Goal: Task Accomplishment & Management: Manage account settings

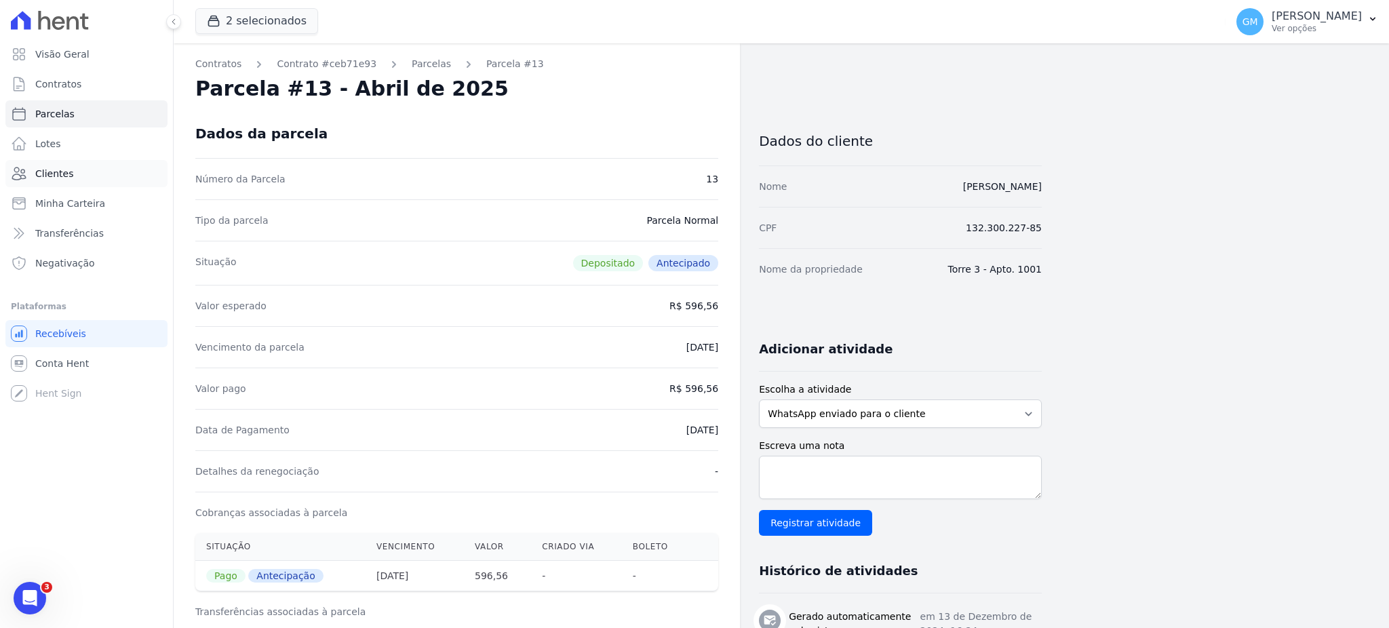
click at [87, 174] on link "Clientes" at bounding box center [86, 173] width 162 height 27
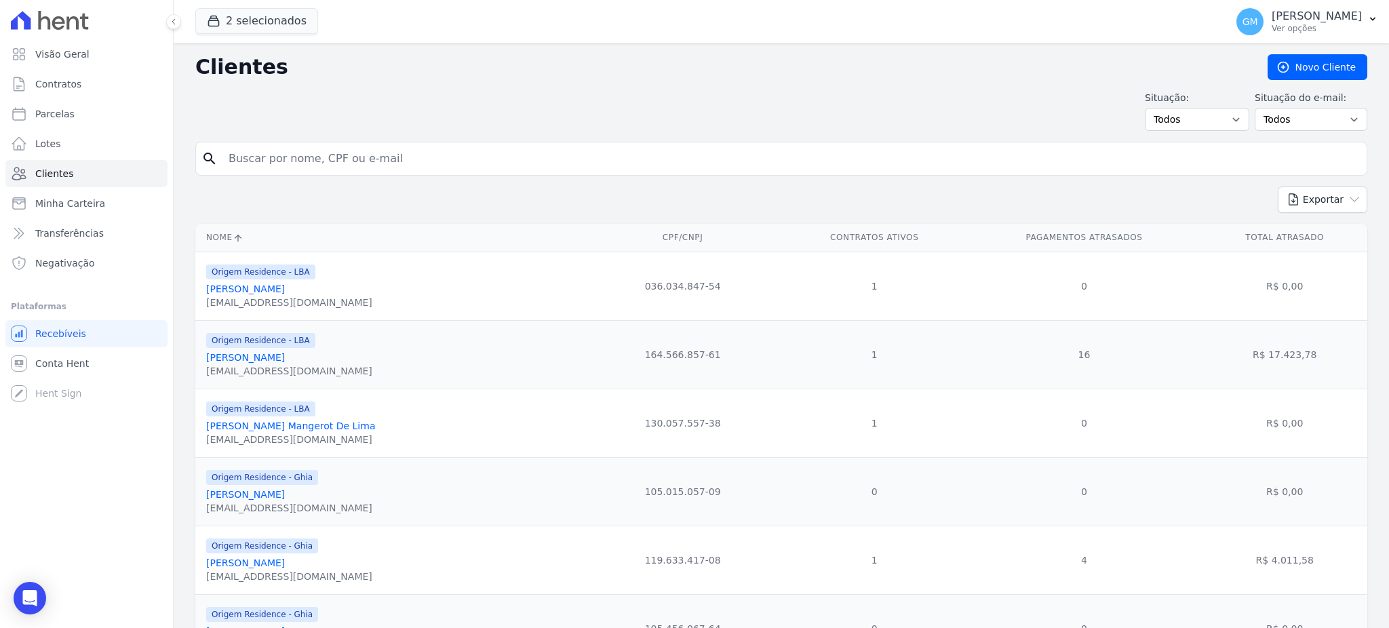
click at [301, 175] on div "search" at bounding box center [781, 159] width 1172 height 34
click at [301, 161] on input "search" at bounding box center [790, 158] width 1141 height 27
paste input "hiago [PERSON_NAME]"
type input "hiago [PERSON_NAME]"
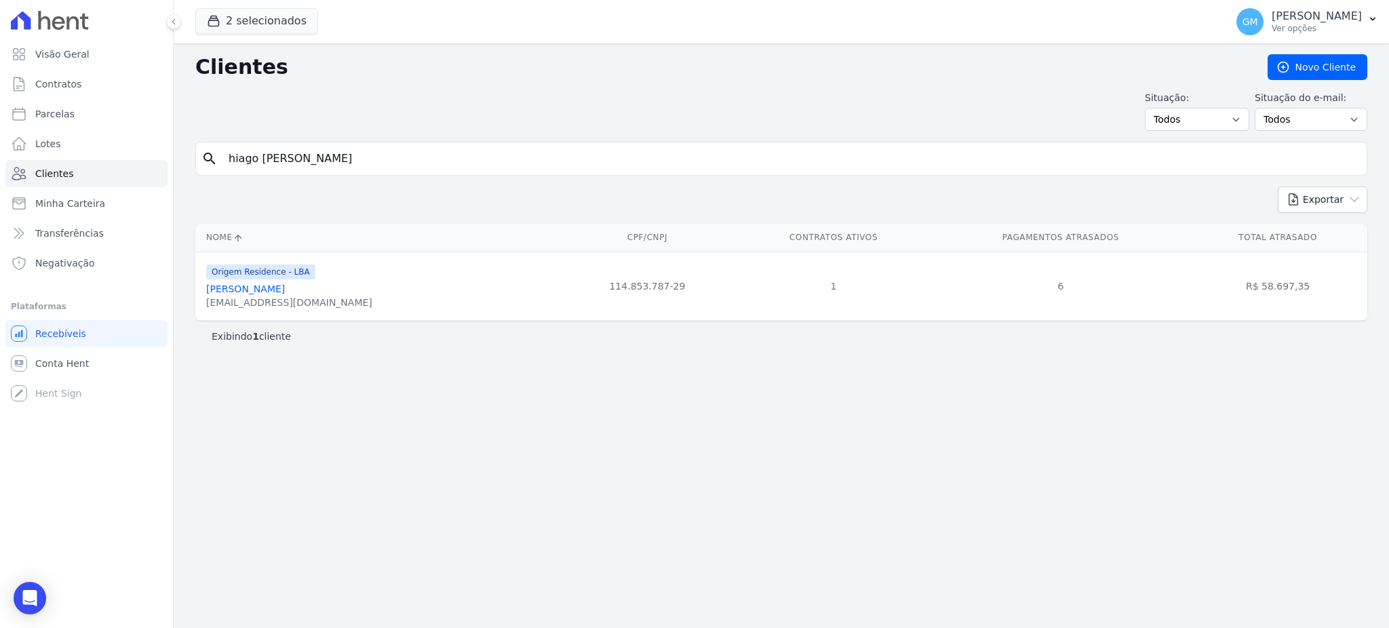
click at [285, 290] on link "Thiago Fagundes Da Silva De Souza" at bounding box center [245, 289] width 79 height 11
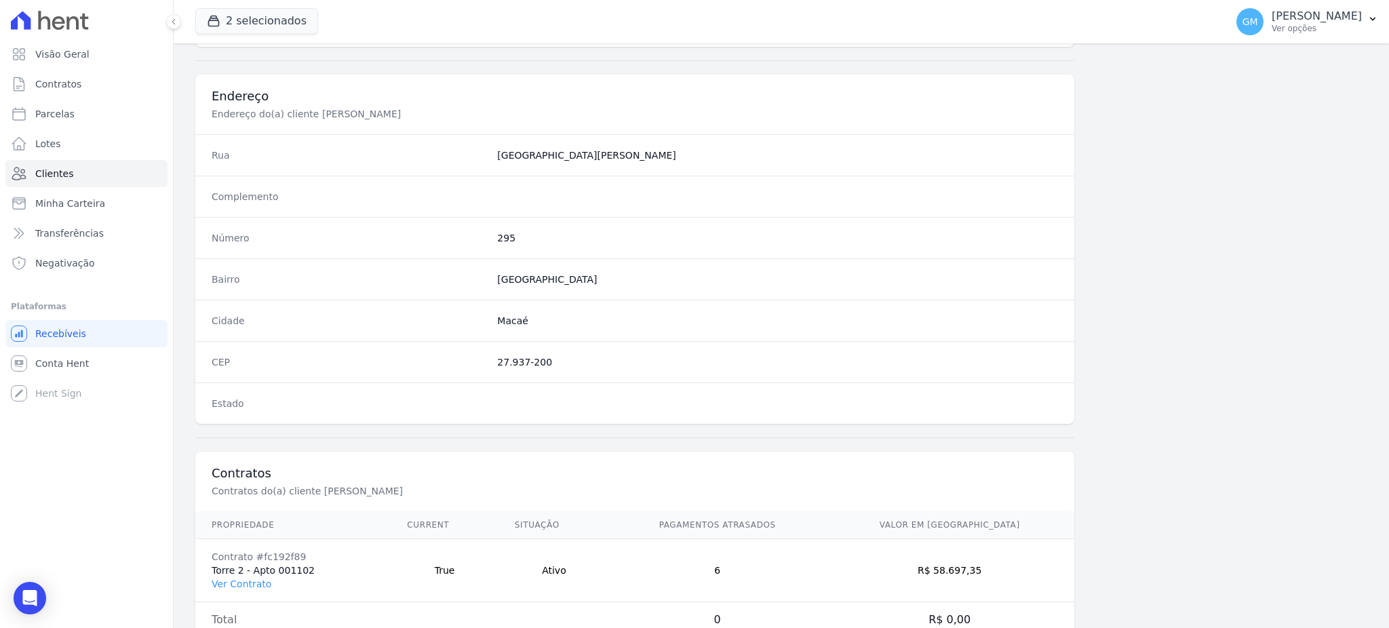
scroll to position [642, 0]
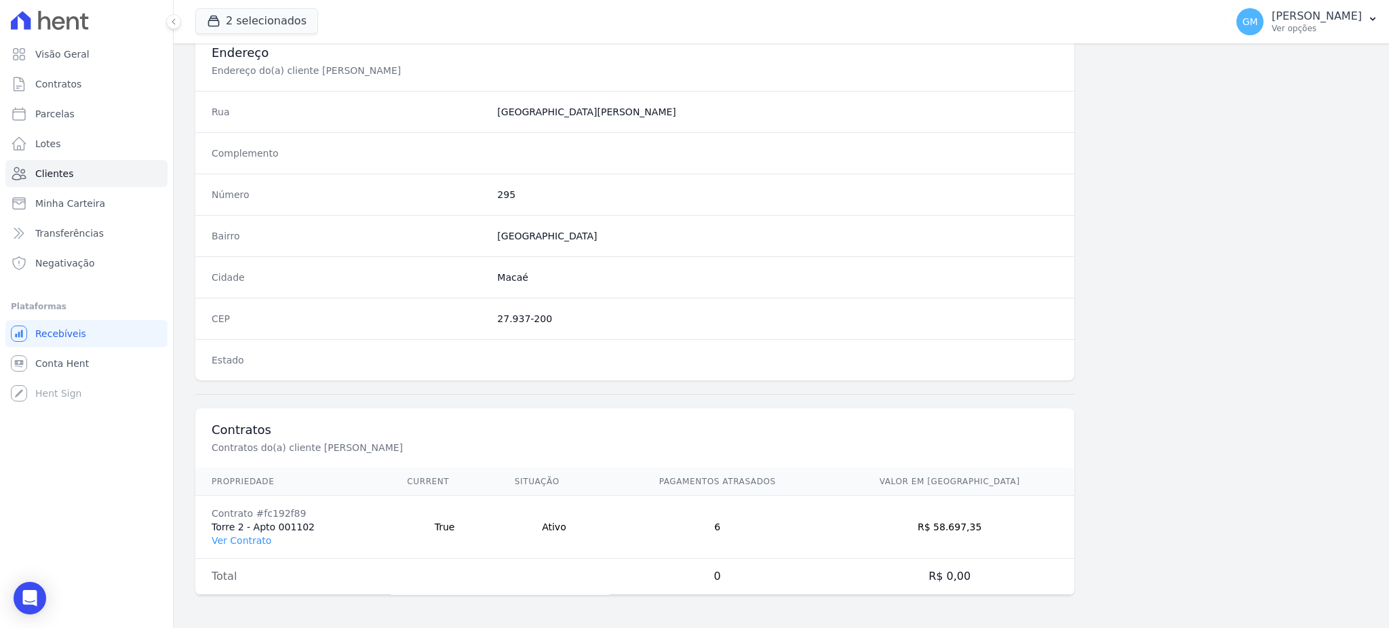
drag, startPoint x: 252, startPoint y: 532, endPoint x: 241, endPoint y: 552, distance: 22.5
click at [243, 551] on td "Contrato #fc192f89 Torre 2 - Apto 001102 Ver Contrato" at bounding box center [292, 527] width 195 height 63
click at [241, 552] on td "Contrato #fc192f89 Torre 2 - Apto 001102 Ver Contrato" at bounding box center [292, 527] width 195 height 63
click at [241, 549] on td "Contrato #fc192f89 Torre 2 - Apto 001102 Ver Contrato" at bounding box center [292, 527] width 195 height 63
click at [252, 541] on link "Ver Contrato" at bounding box center [242, 540] width 60 height 11
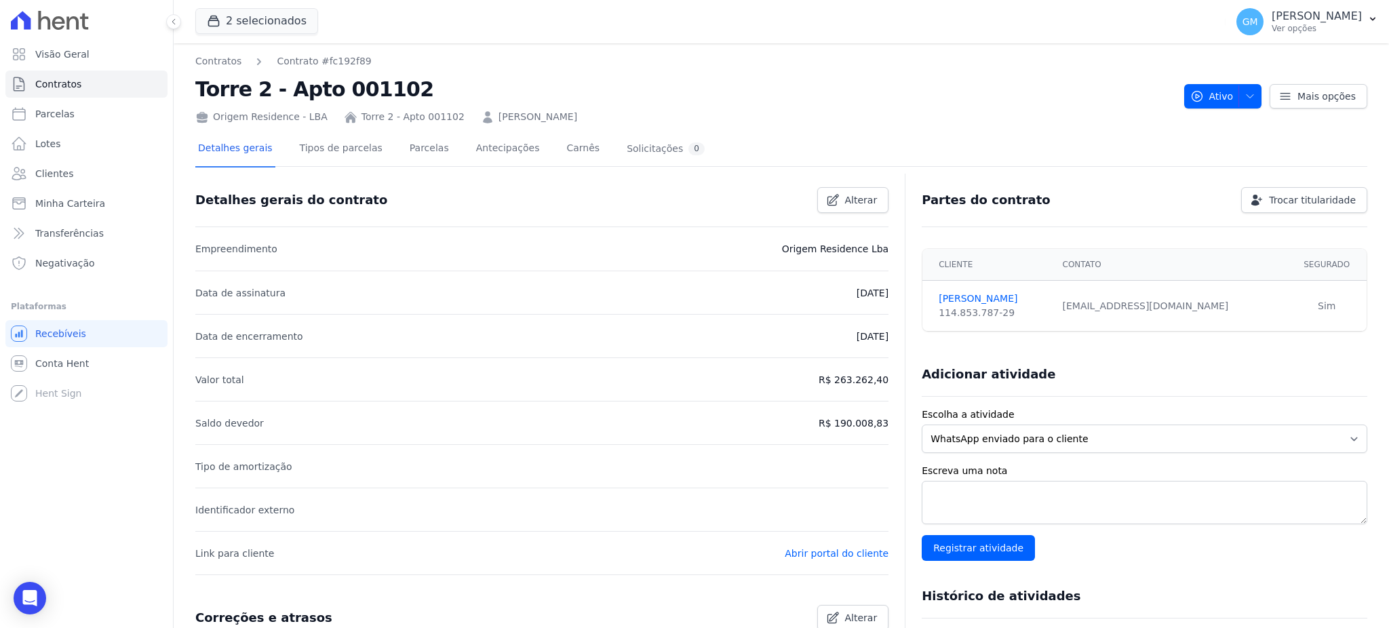
click at [400, 128] on div "Detalhes gerais Tipos de parcelas Parcelas Antecipações Carnês Solicitações 0 D…" at bounding box center [781, 528] width 1172 height 809
click at [407, 153] on link "Parcelas" at bounding box center [429, 150] width 45 height 36
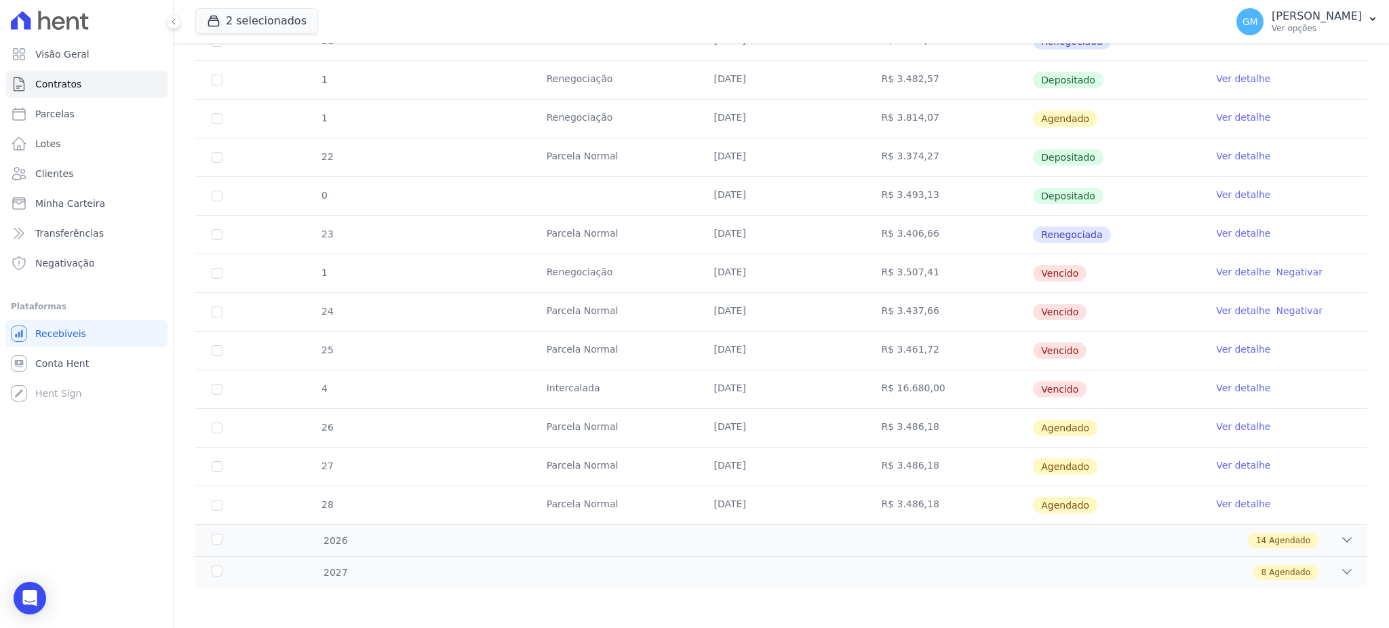
scroll to position [262, 0]
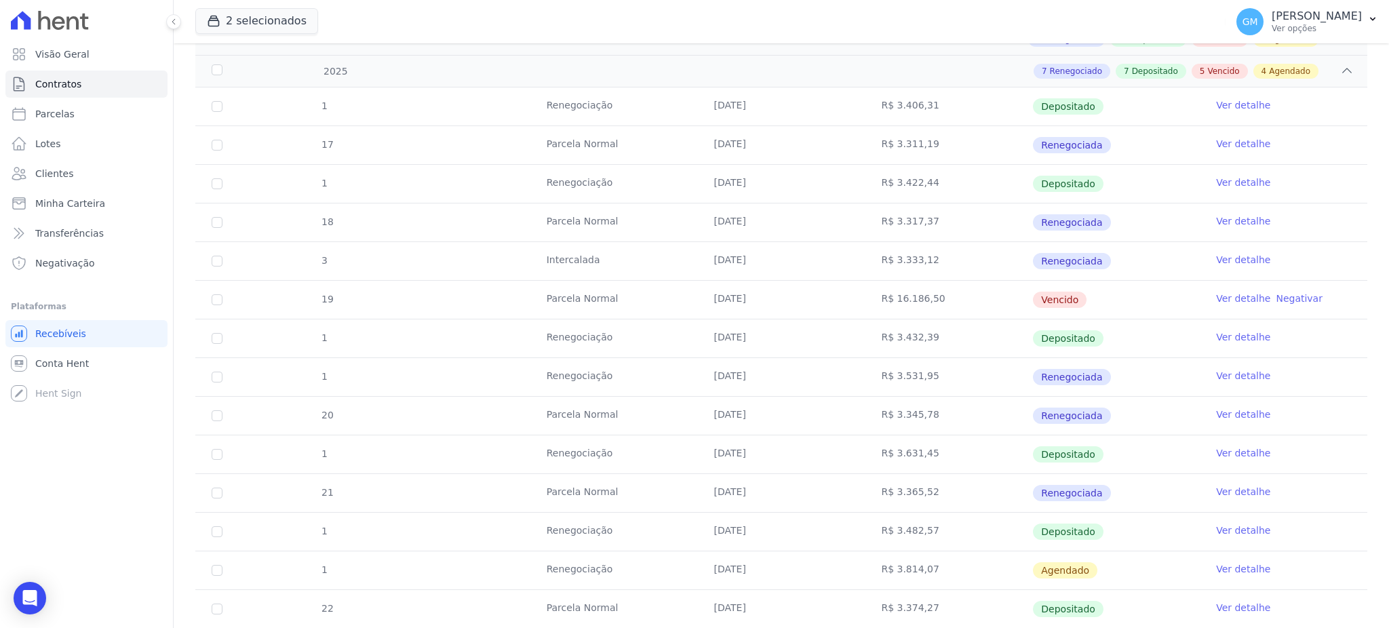
drag, startPoint x: 941, startPoint y: 303, endPoint x: 877, endPoint y: 304, distance: 63.8
click at [877, 304] on td "R$ 16.186,50" at bounding box center [949, 300] width 168 height 38
copy td "$ 16.186,50"
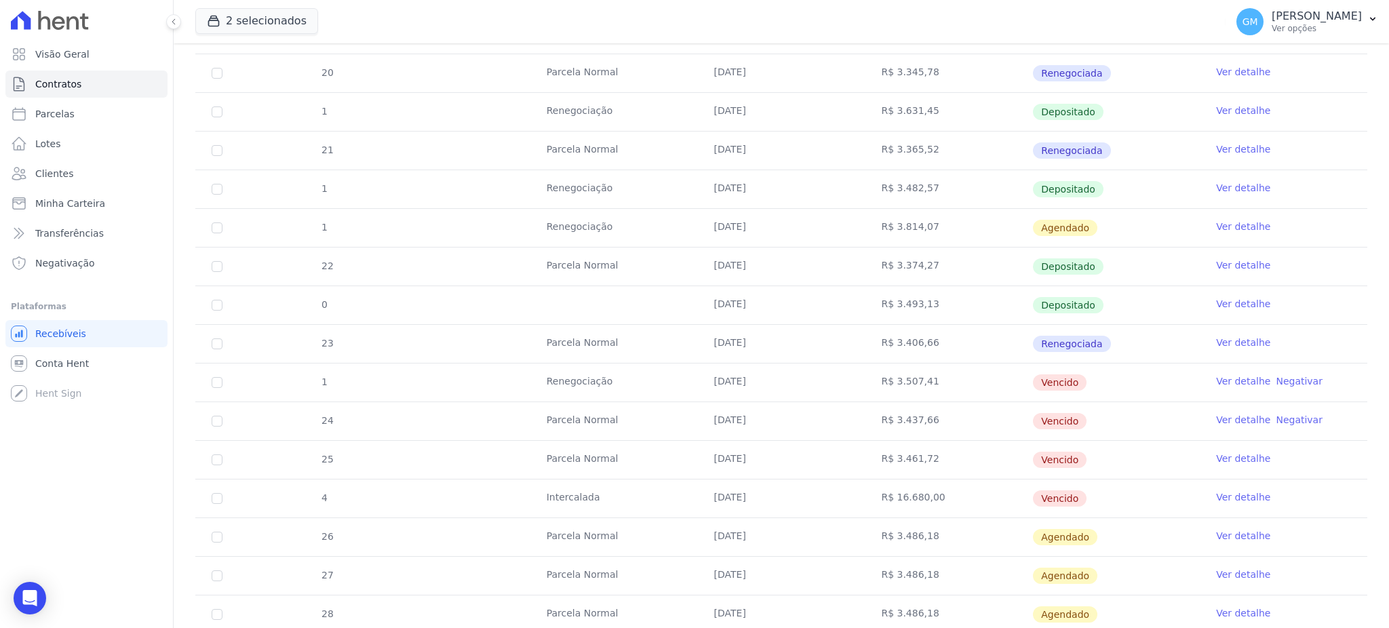
scroll to position [714, 0]
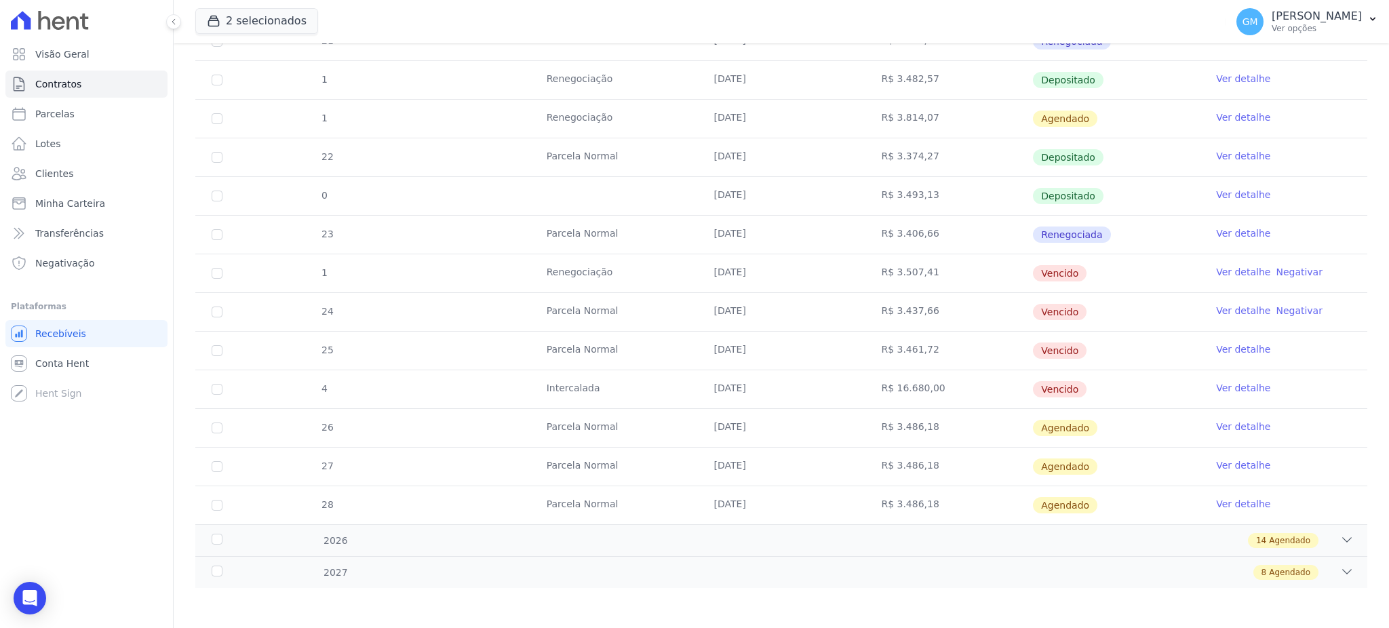
drag, startPoint x: 940, startPoint y: 387, endPoint x: 883, endPoint y: 388, distance: 57.0
click at [883, 388] on td "R$ 16.680,00" at bounding box center [949, 389] width 168 height 38
copy td "16.680,00"
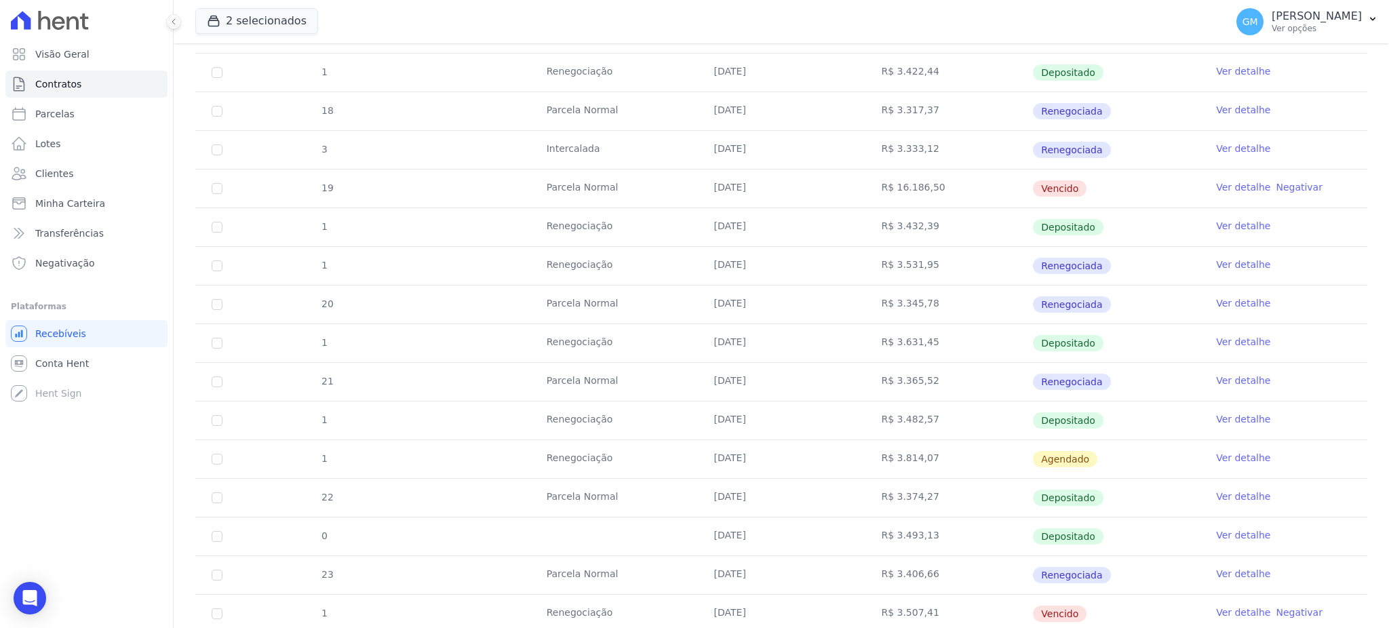
scroll to position [262, 0]
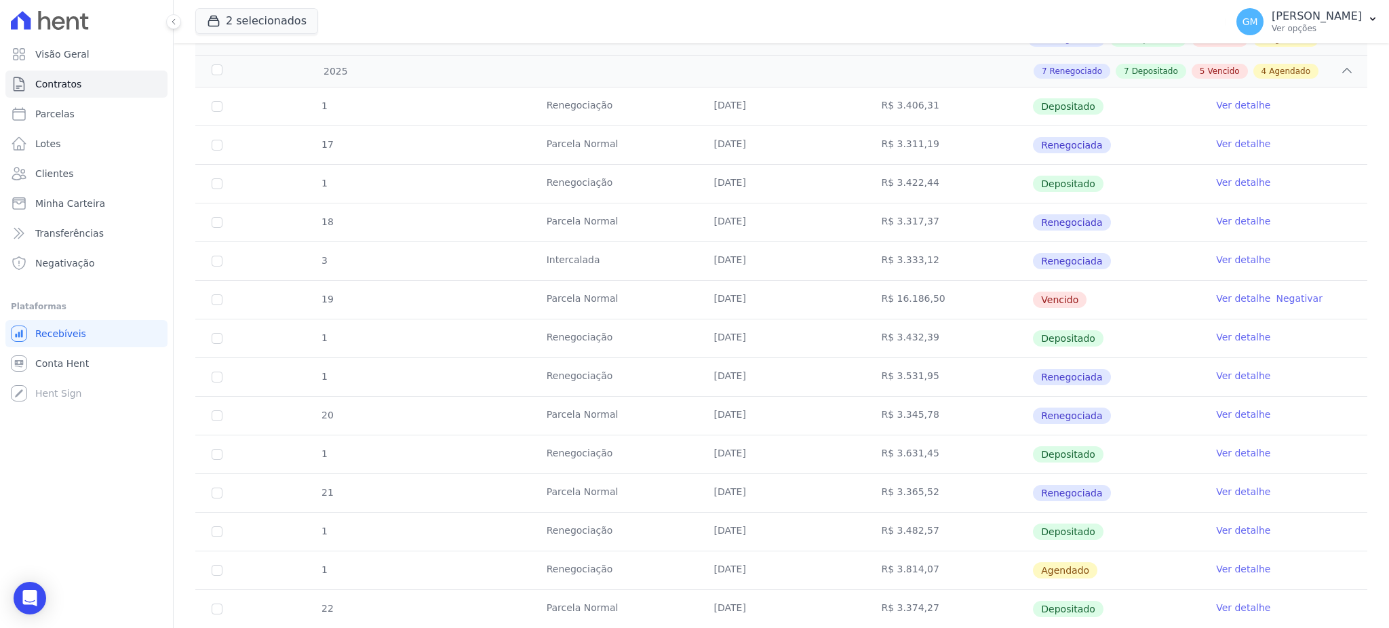
drag, startPoint x: 960, startPoint y: 303, endPoint x: 559, endPoint y: 300, distance: 400.9
click at [559, 300] on tr "19 Parcela Normal 20/03/2025 R$ 16.186,50 Vencido Ver detalhe Negativar" at bounding box center [781, 299] width 1172 height 39
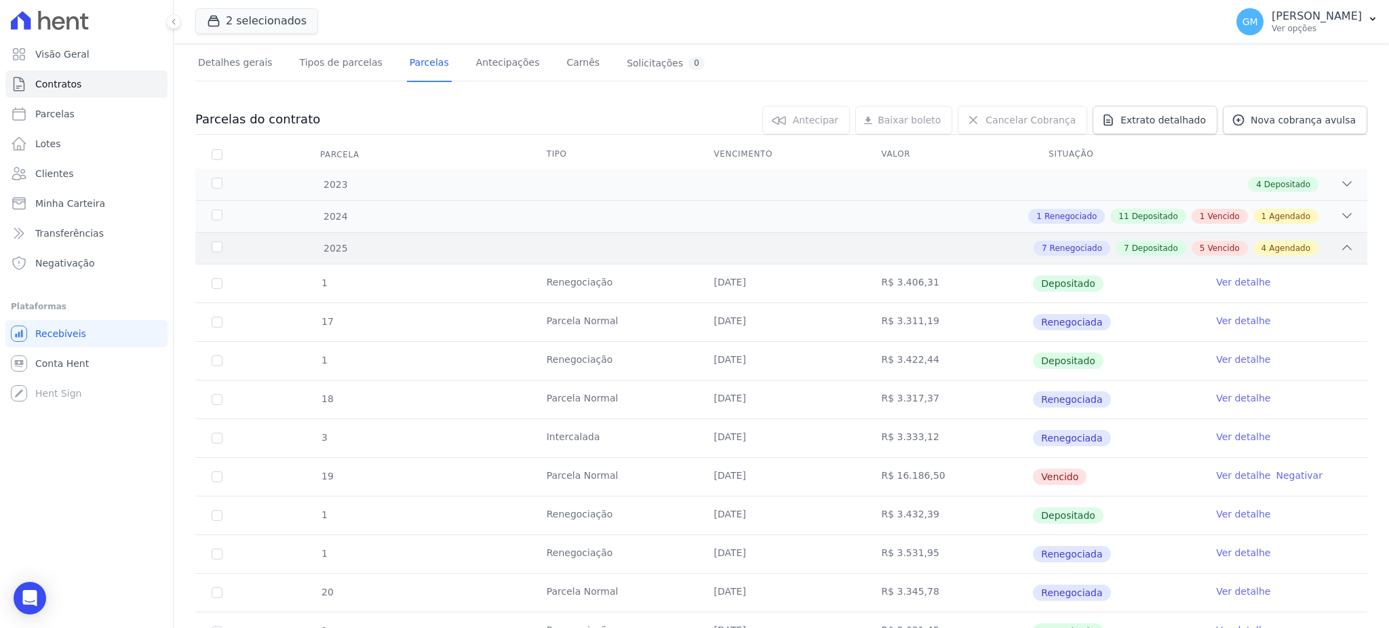
scroll to position [81, 0]
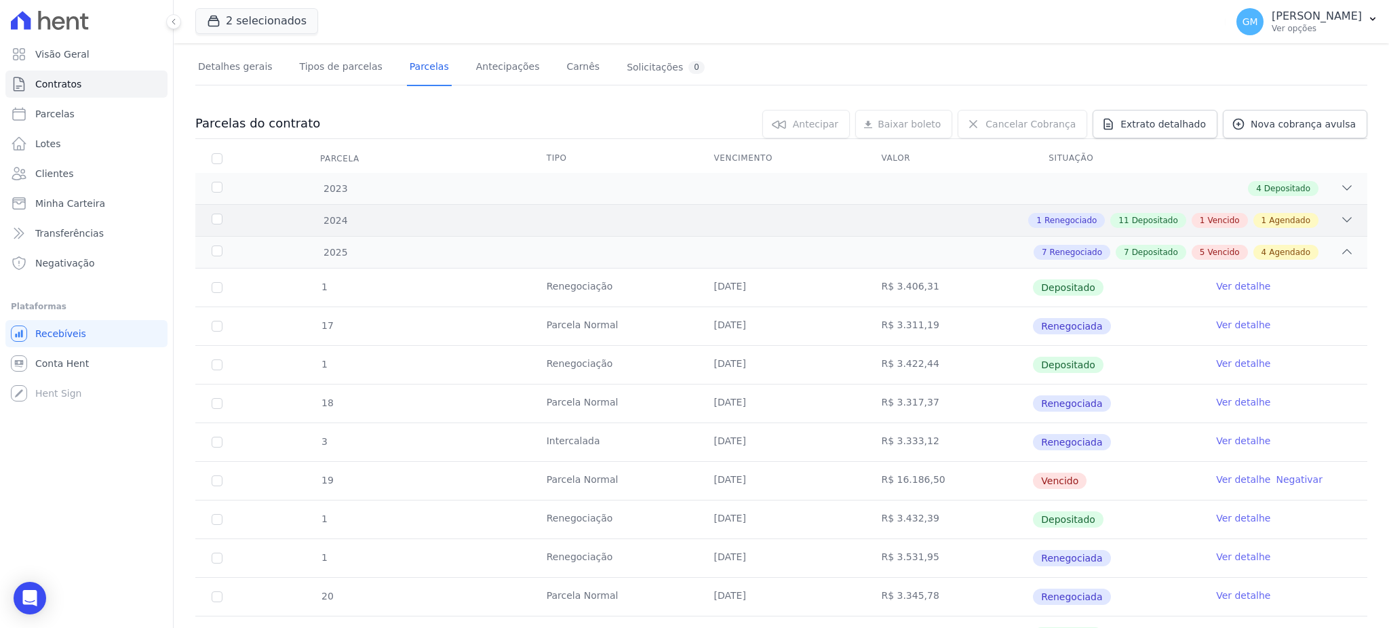
click at [1190, 211] on div "2024 1 Renegociado 11 Depositado 1 Vencido 1 Agendado" at bounding box center [781, 220] width 1172 height 32
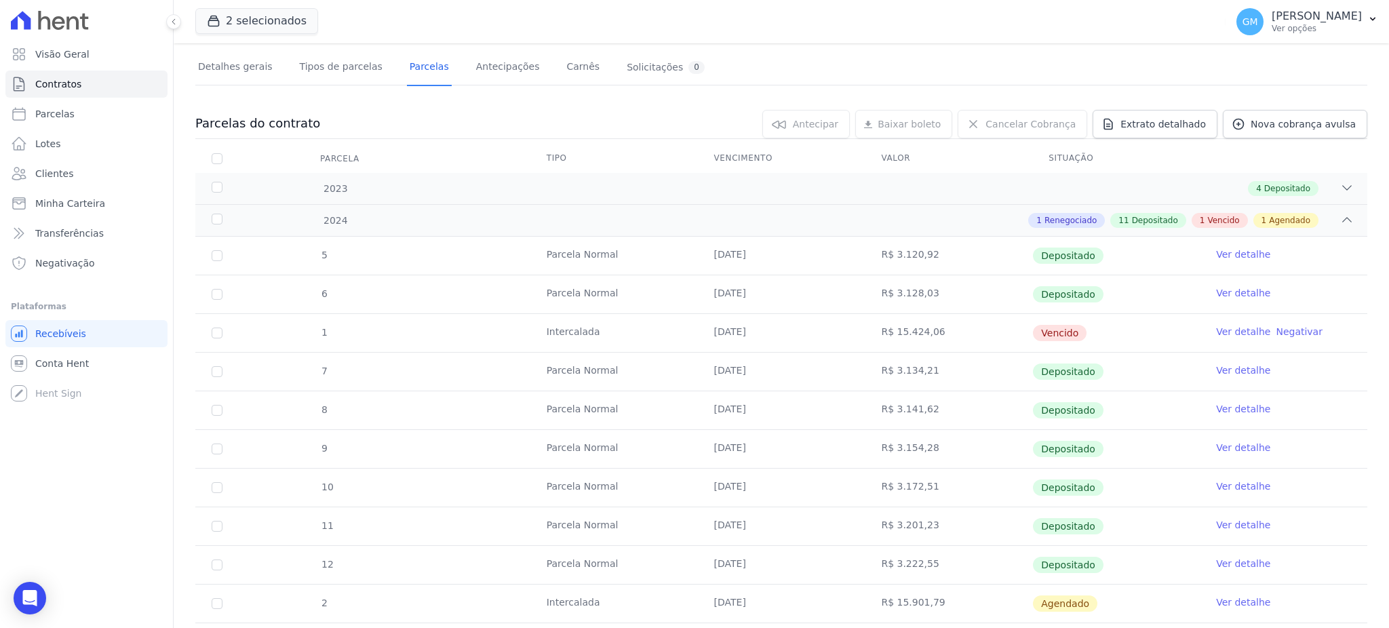
drag, startPoint x: 929, startPoint y: 330, endPoint x: 883, endPoint y: 329, distance: 46.1
click at [883, 329] on td "R$ 15.424,06" at bounding box center [949, 333] width 168 height 38
copy td "15.424,06"
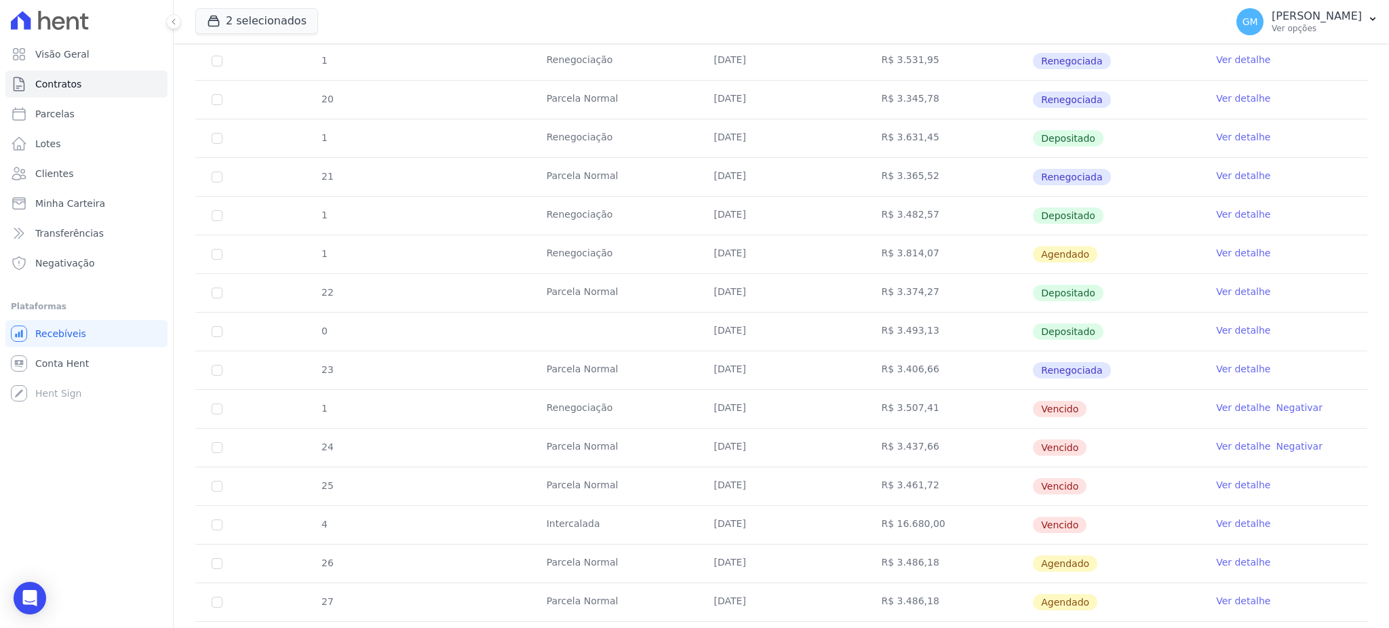
scroll to position [1256, 0]
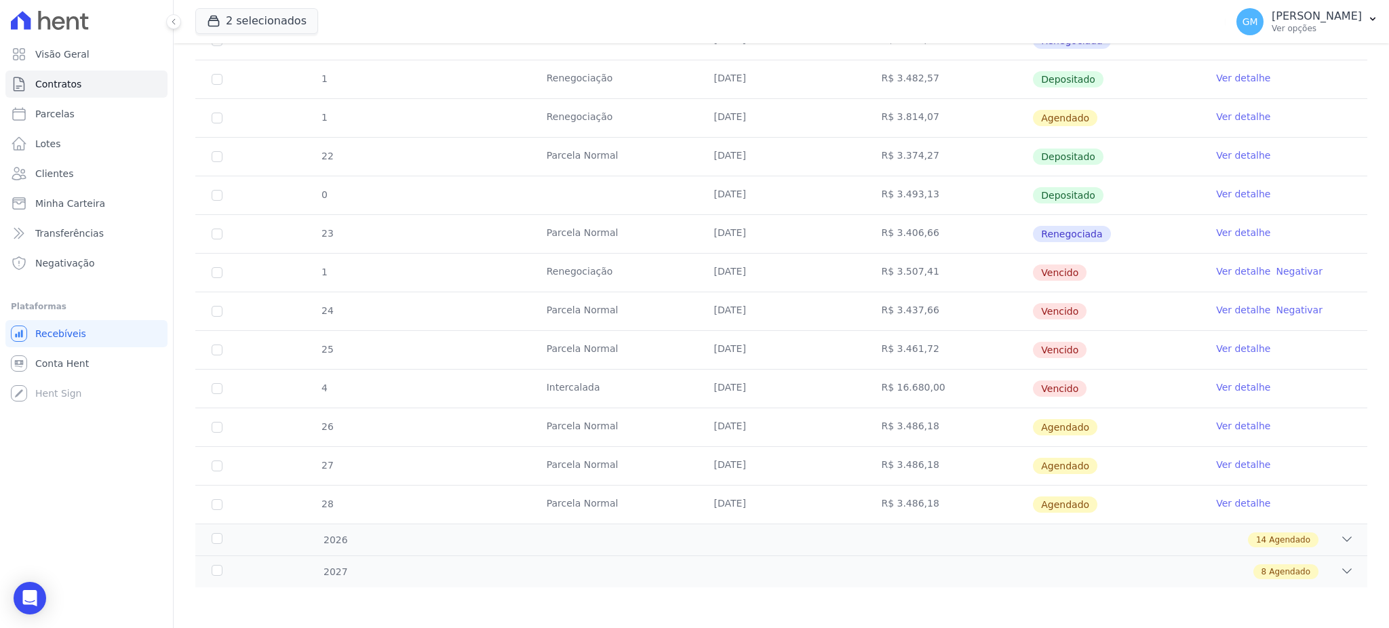
drag, startPoint x: 930, startPoint y: 342, endPoint x: 883, endPoint y: 353, distance: 48.2
click at [883, 353] on td "R$ 3.461,72" at bounding box center [949, 350] width 168 height 38
copy td "3.461,72"
click at [71, 177] on link "Clientes" at bounding box center [86, 173] width 162 height 27
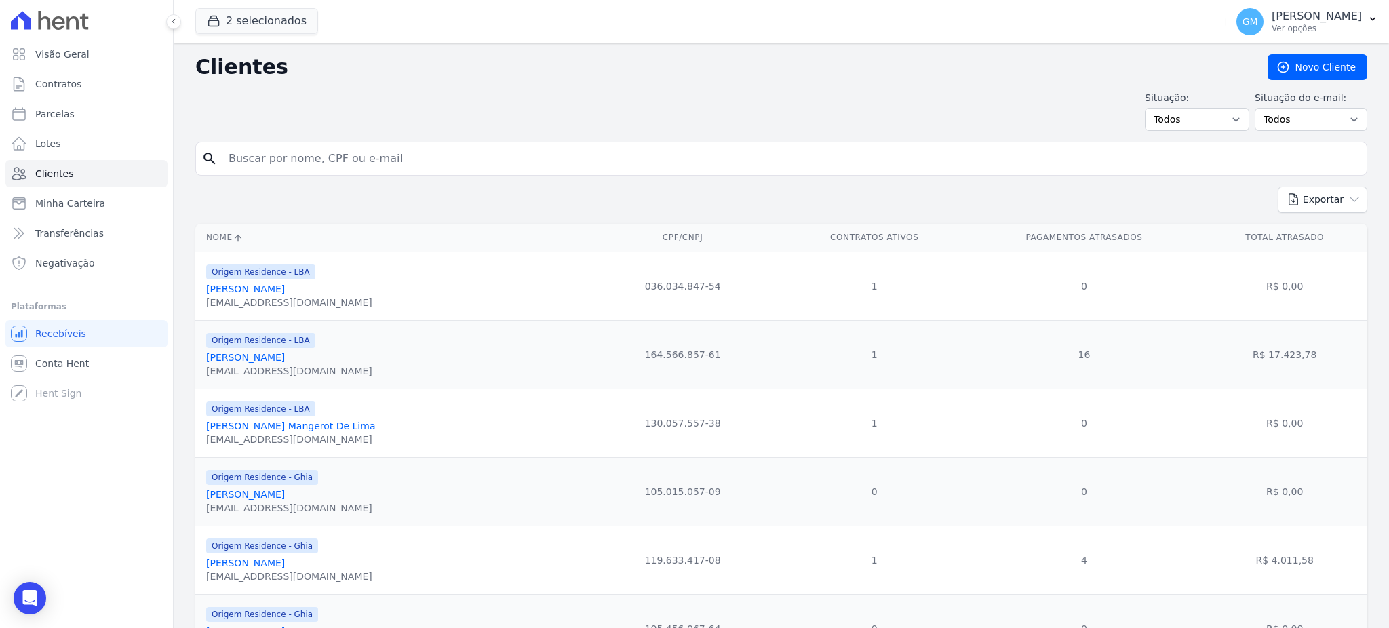
click at [358, 168] on input "search" at bounding box center [790, 158] width 1141 height 27
paste input "Vinicius dos Santos Tavares"
type input "Vinicius dos Santos Tavares"
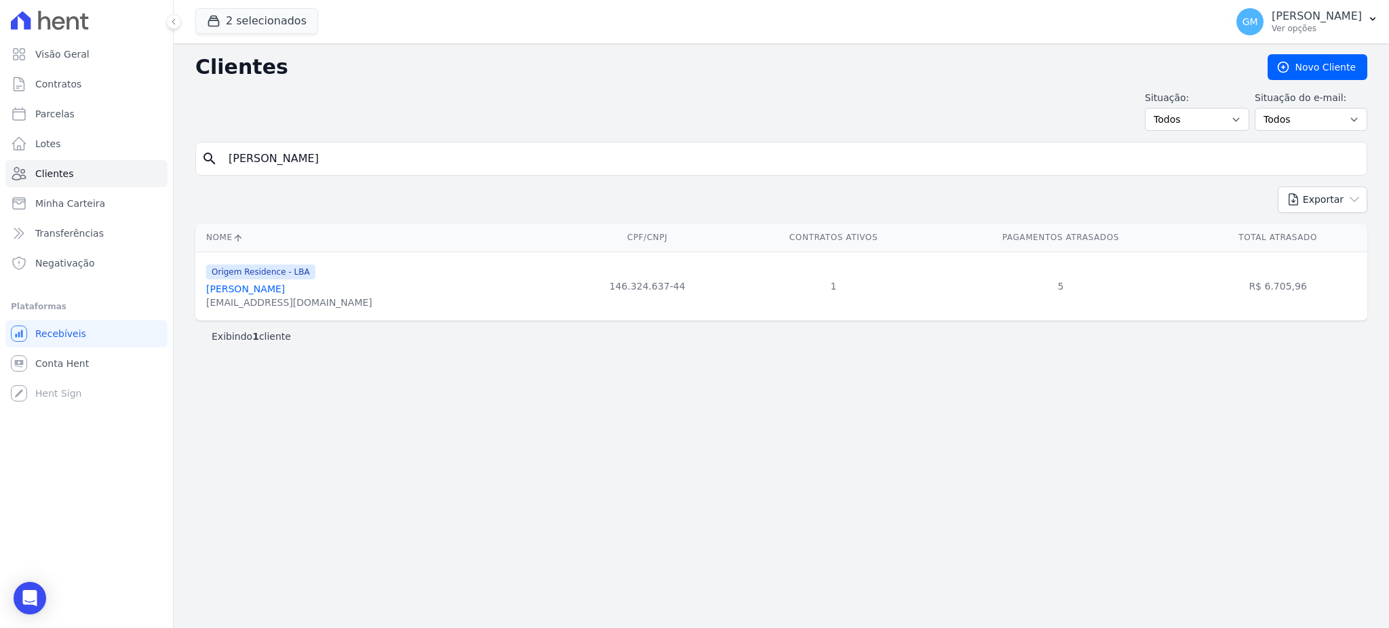
drag, startPoint x: 291, startPoint y: 293, endPoint x: 414, endPoint y: 329, distance: 127.9
click at [285, 293] on link "Vinicius Dos Santos Tavares" at bounding box center [245, 289] width 79 height 11
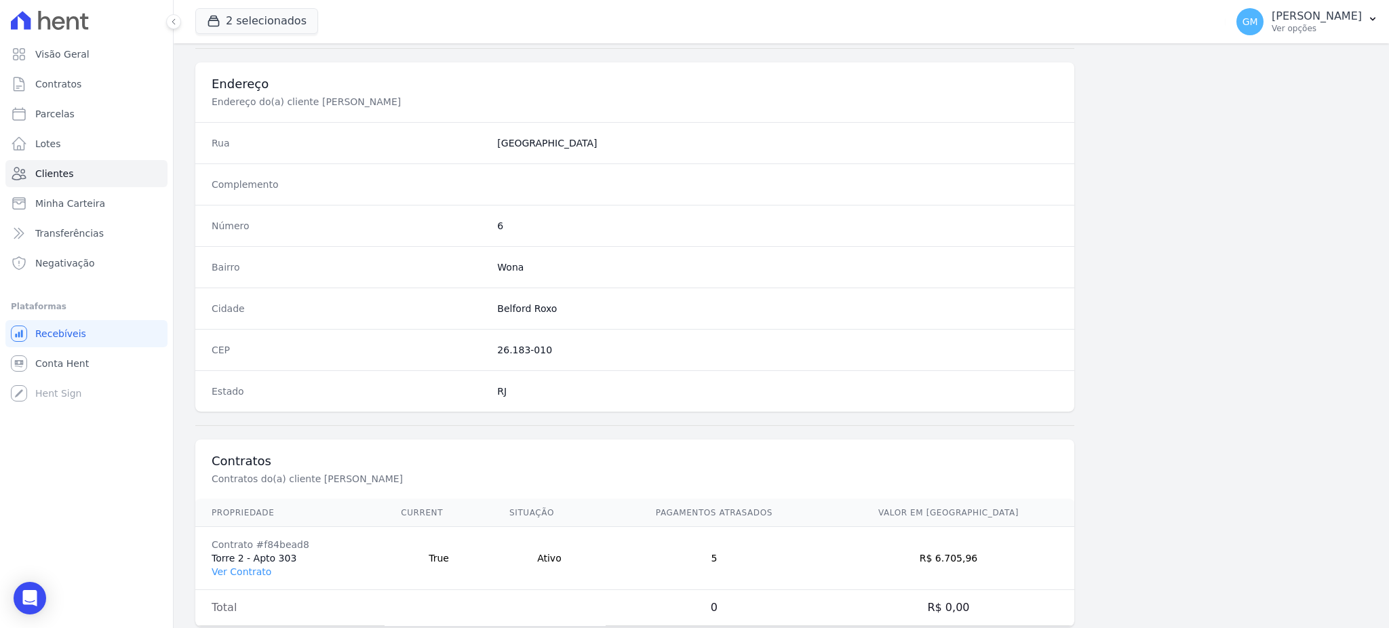
scroll to position [642, 0]
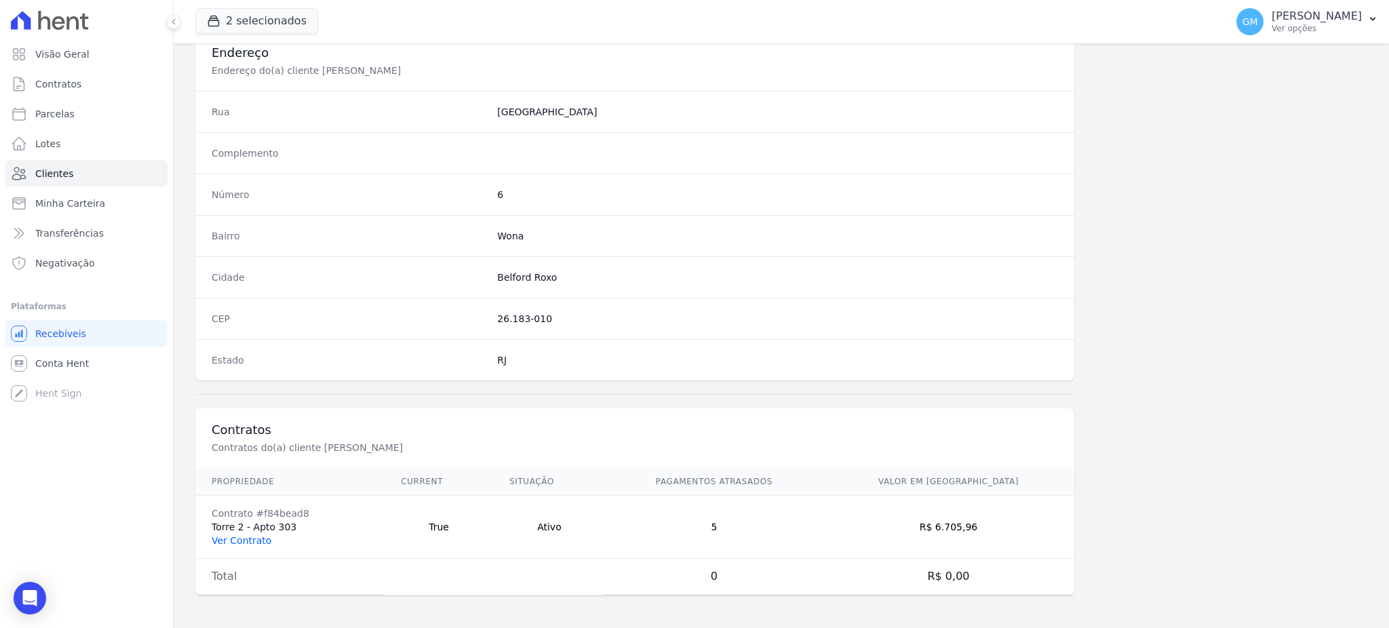
click at [258, 538] on link "Ver Contrato" at bounding box center [242, 540] width 60 height 11
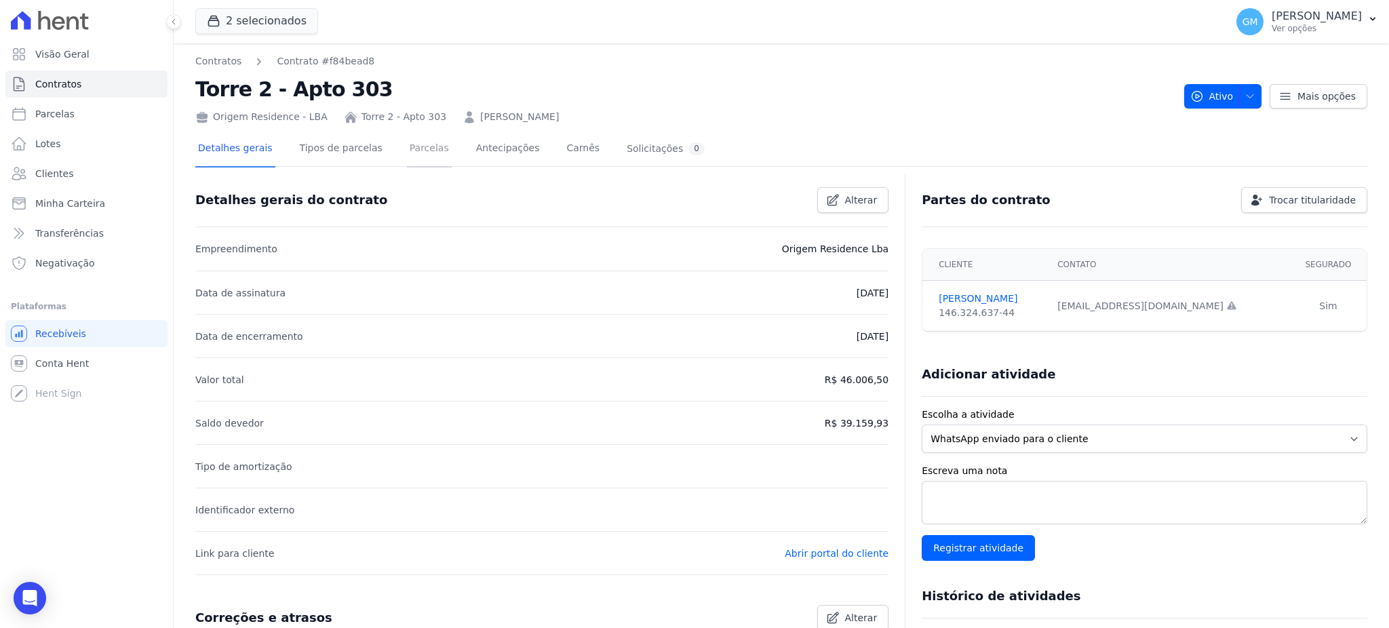
click at [410, 139] on link "Parcelas" at bounding box center [429, 150] width 45 height 36
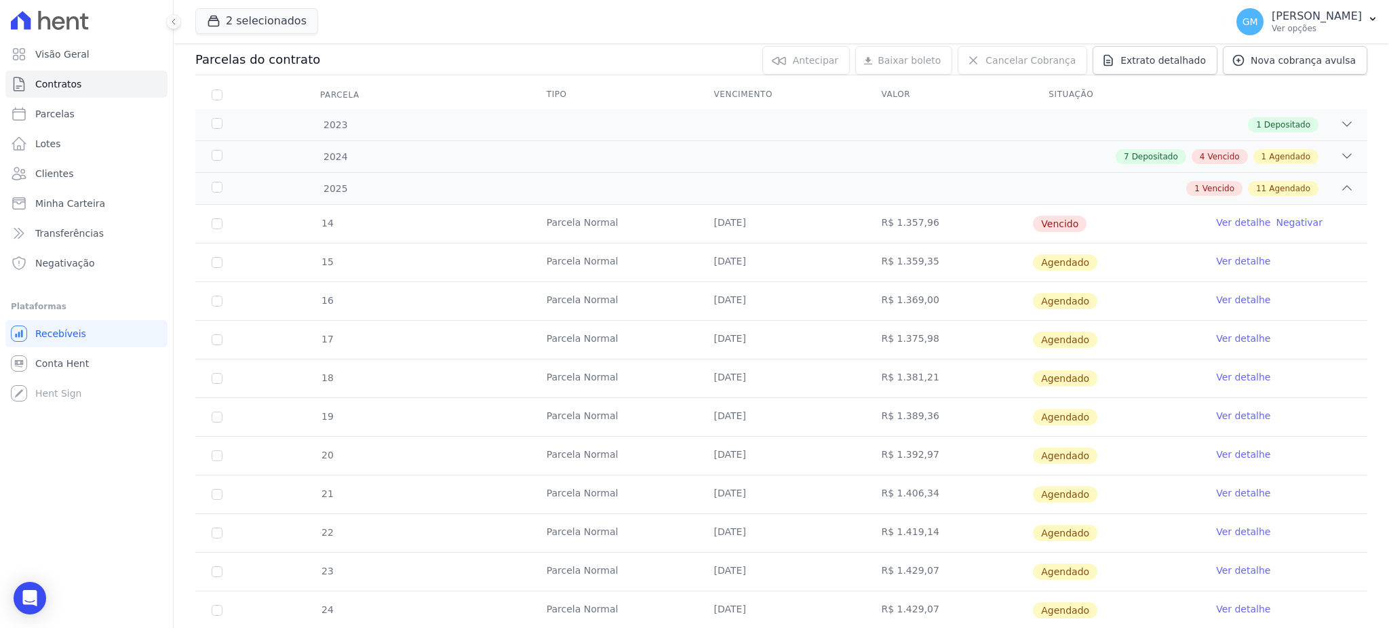
scroll to position [257, 0]
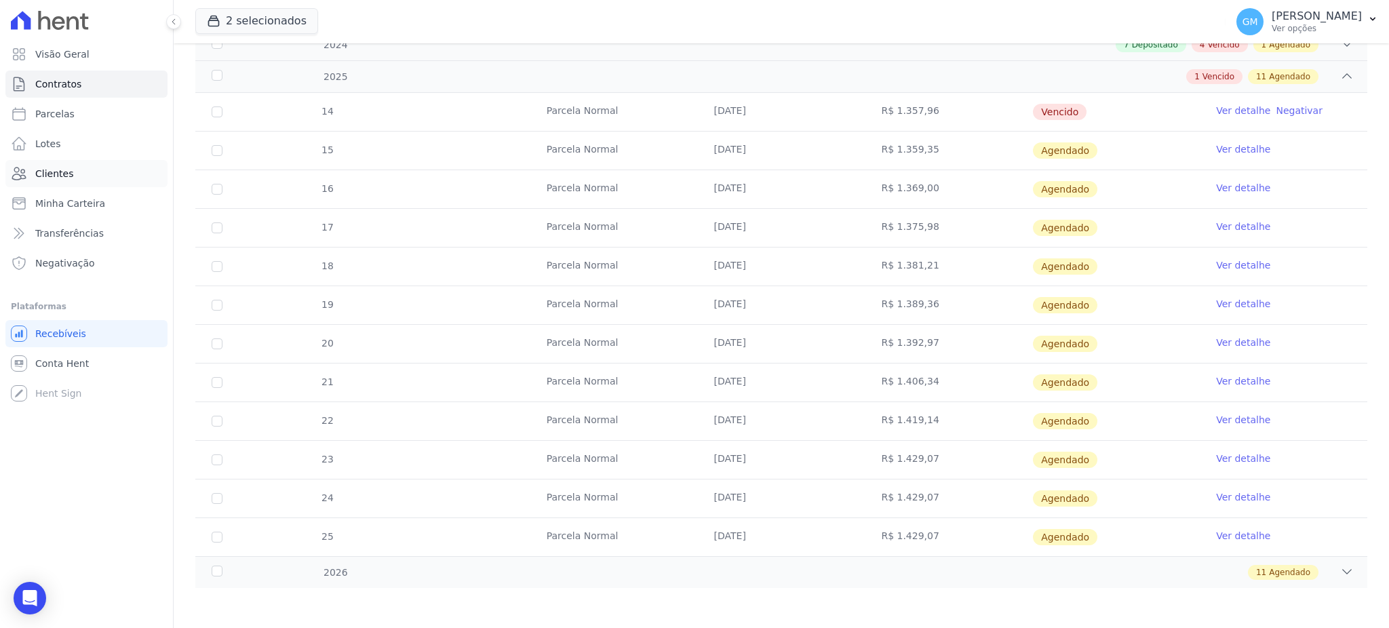
click at [58, 180] on link "Clientes" at bounding box center [86, 173] width 162 height 27
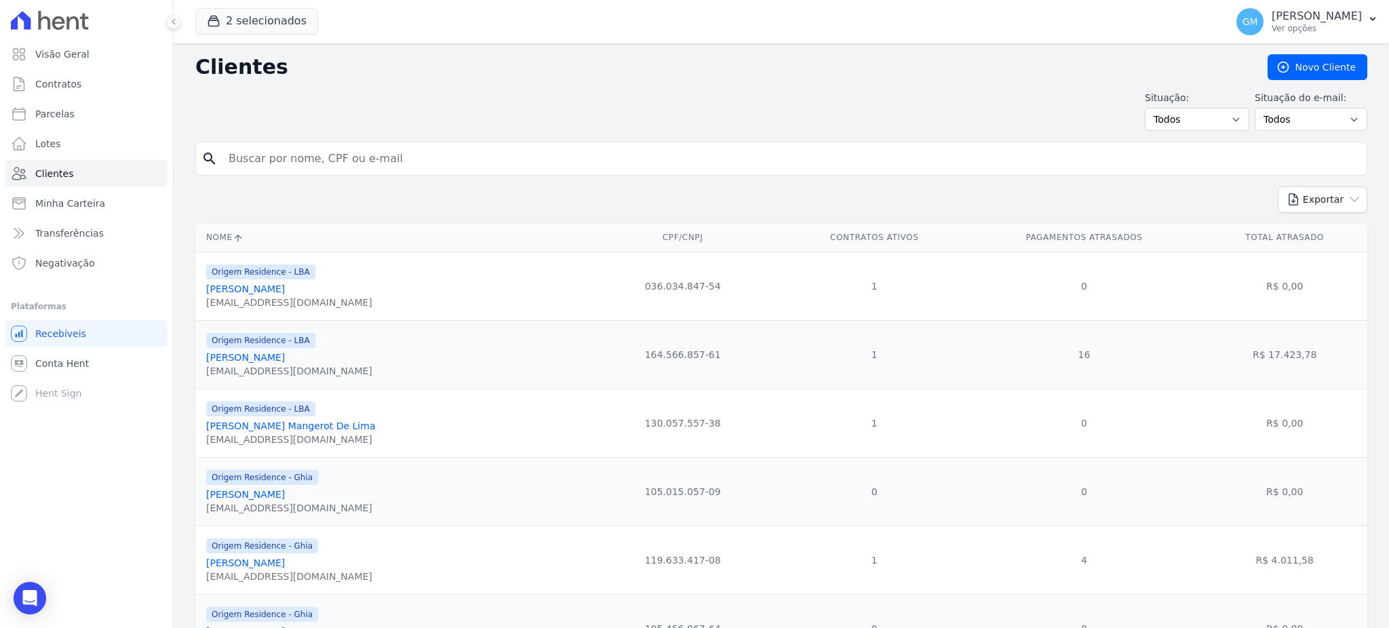
click at [235, 159] on input "search" at bounding box center [790, 158] width 1141 height 27
type input "CORDEIRO"
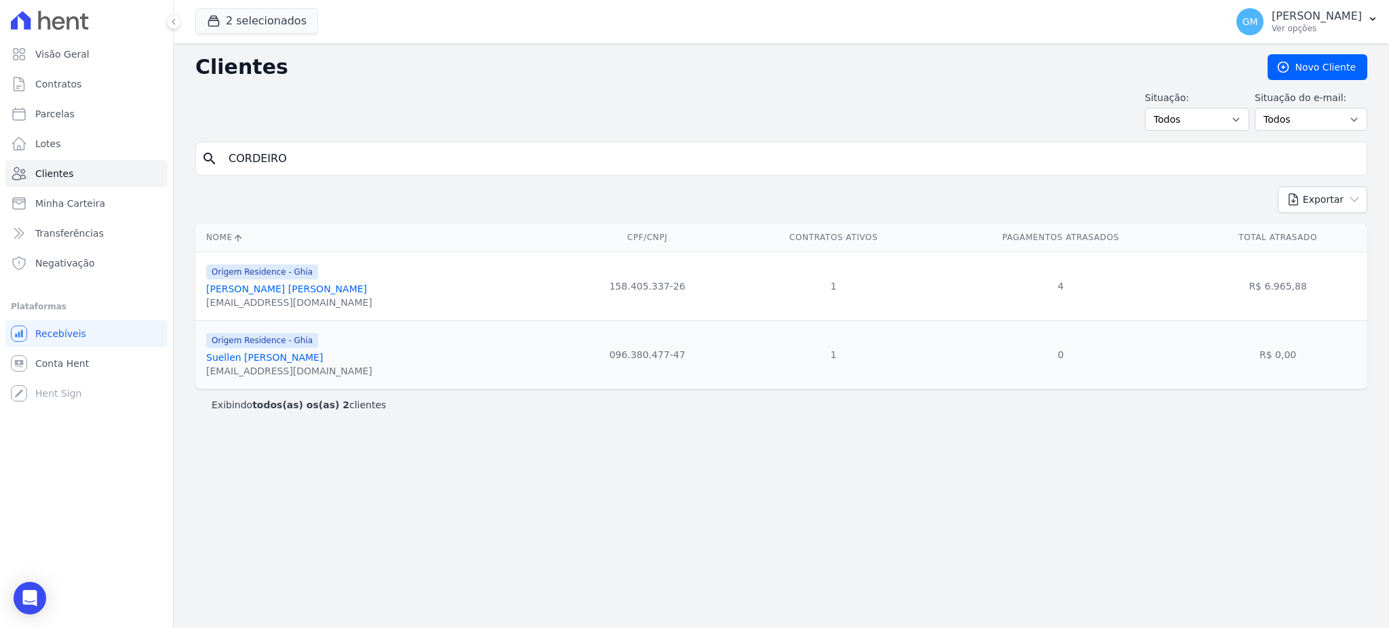
click at [289, 358] on link "Suellen Cordeiro Da Silva" at bounding box center [264, 357] width 117 height 11
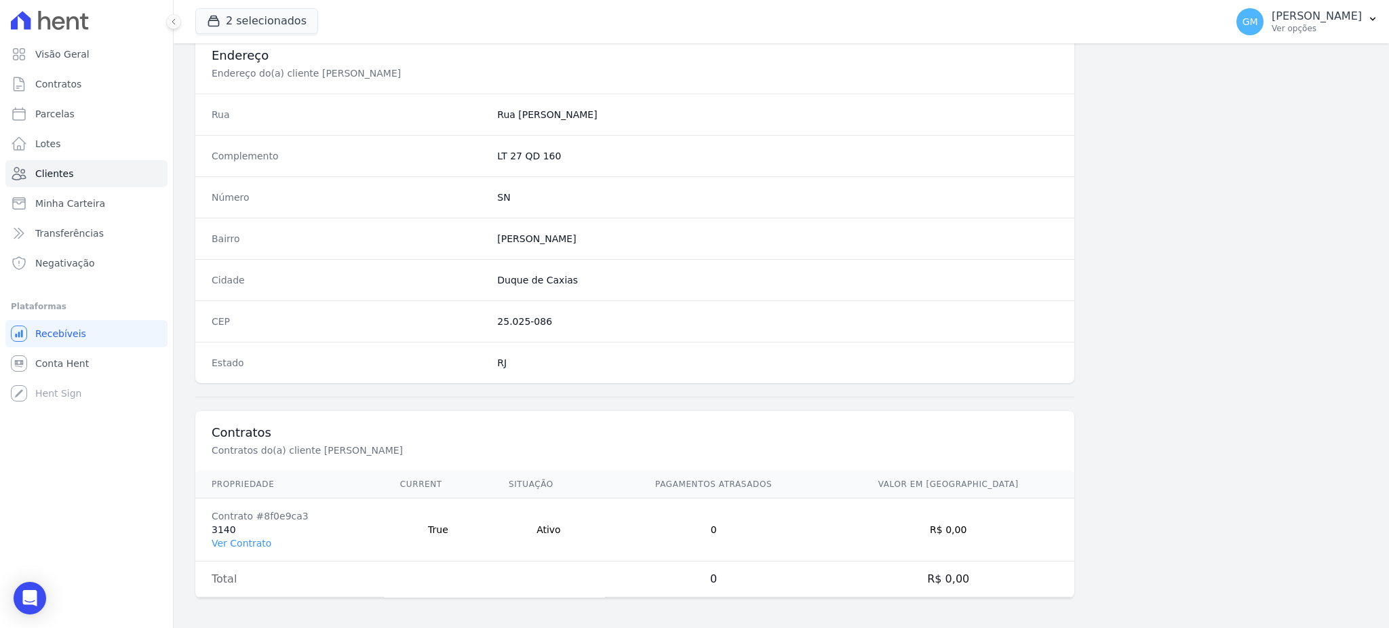
scroll to position [642, 0]
click at [242, 529] on td "Contrato #8f0e9ca3 3140 Ver Contrato" at bounding box center [289, 527] width 189 height 63
click at [244, 532] on td "Contrato #8f0e9ca3 3140 Ver Contrato" at bounding box center [289, 527] width 189 height 63
click at [250, 539] on link "Ver Contrato" at bounding box center [242, 540] width 60 height 11
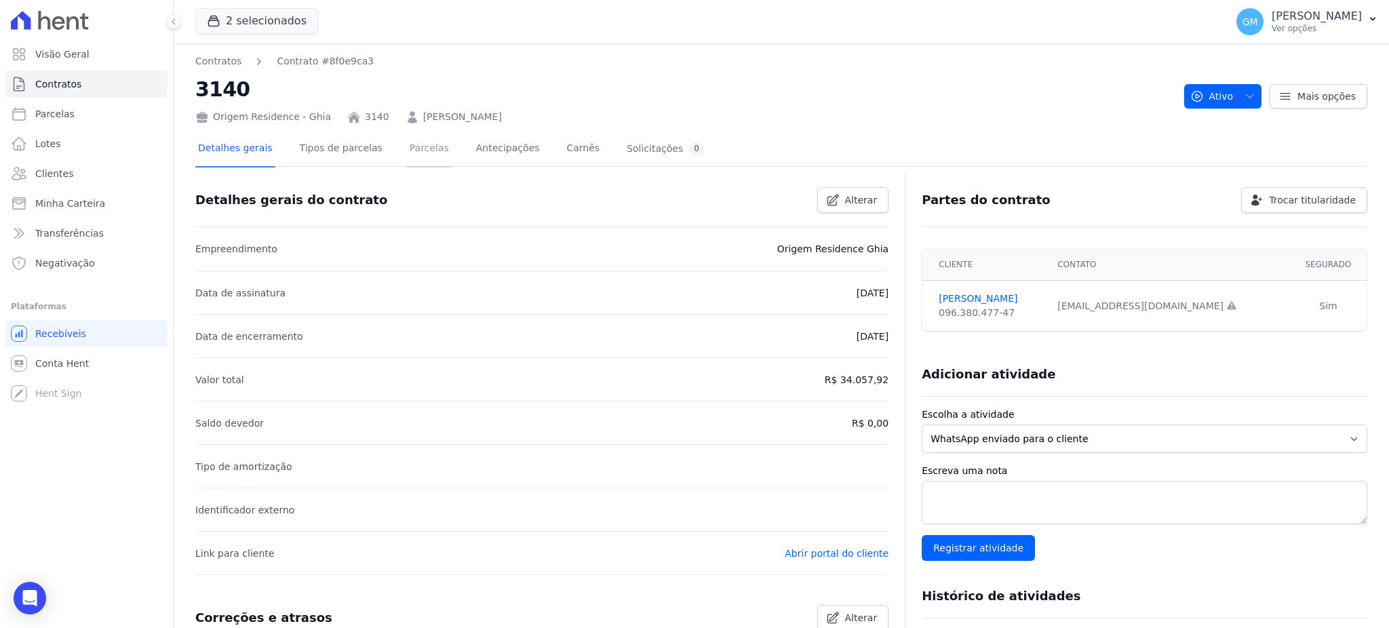
click at [407, 151] on link "Parcelas" at bounding box center [429, 150] width 45 height 36
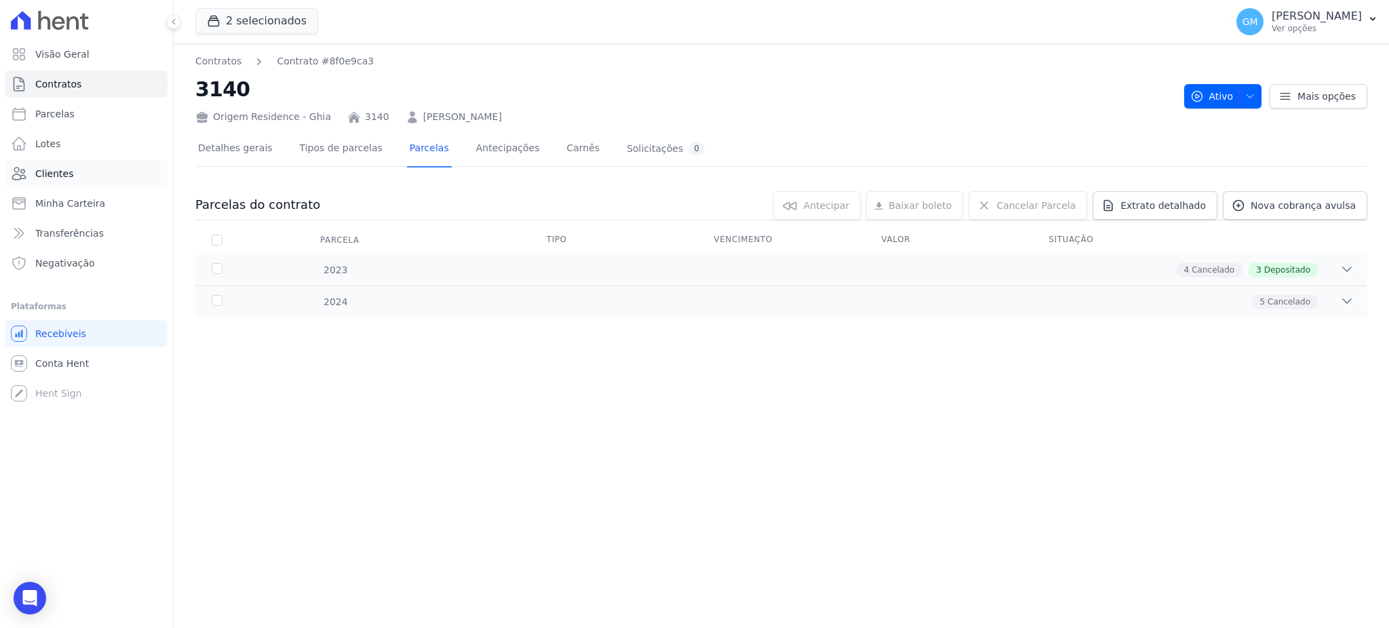
click at [125, 176] on link "Clientes" at bounding box center [86, 173] width 162 height 27
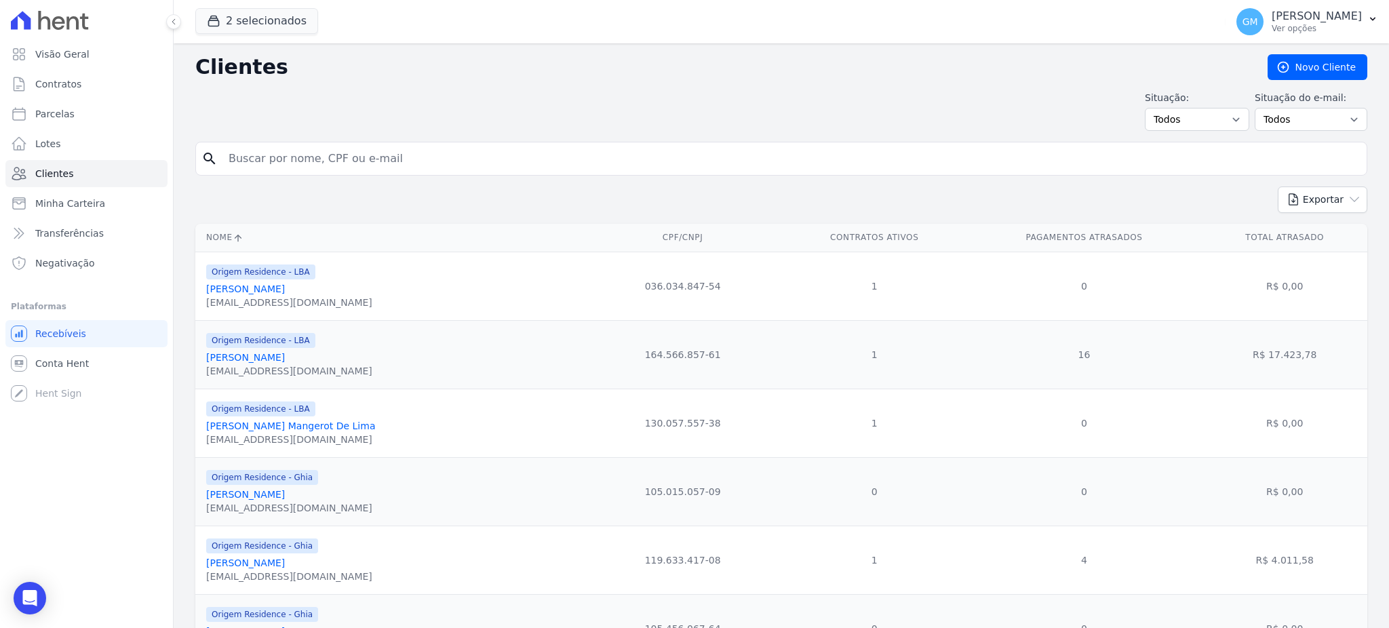
click at [362, 162] on input "search" at bounding box center [790, 158] width 1141 height 27
paste input "MARCELLA CARVALHO PINTO,"
type input "MARCELLA CARVALHO PINTO,"
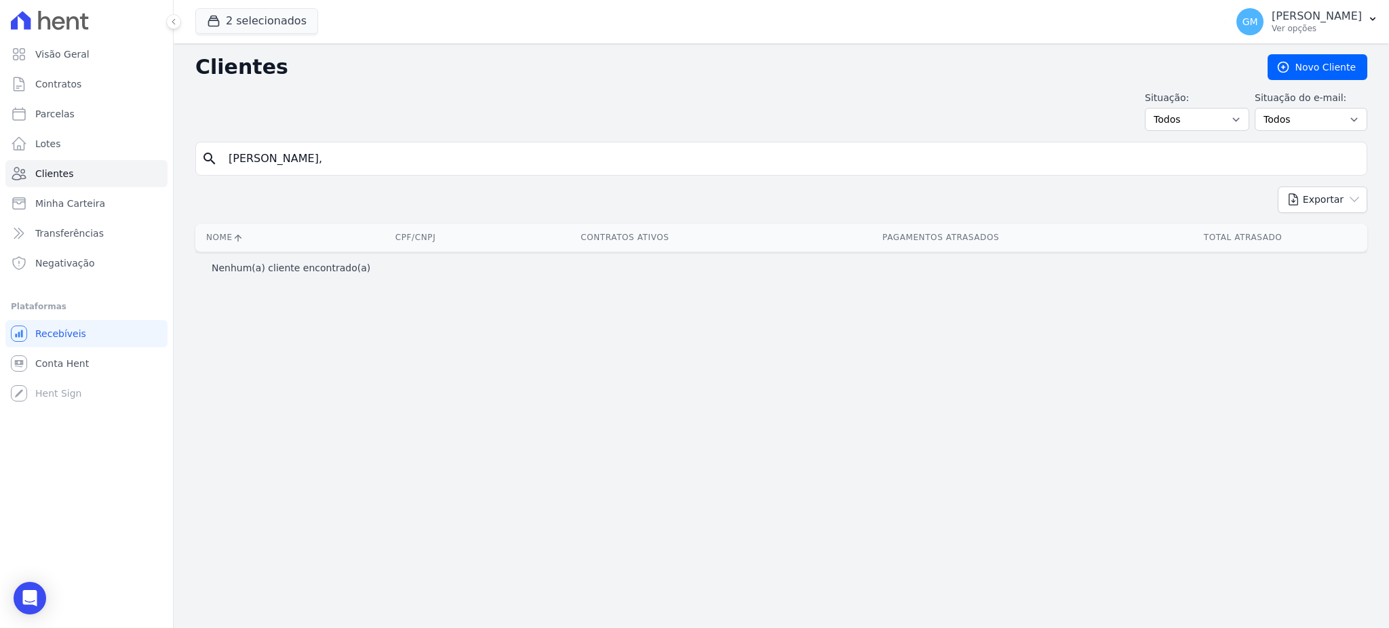
drag, startPoint x: 397, startPoint y: 130, endPoint x: 395, endPoint y: 147, distance: 17.2
click at [397, 131] on div "Clientes Novo Cliente Situação: Todos Adimplentes Inadimplentes Situação do e-m…" at bounding box center [782, 335] width 1216 height 585
click at [395, 147] on input "MARCELLA CARVALHO PINTO," at bounding box center [790, 158] width 1141 height 27
type input "MARCELLA CARVALHO PINTO"
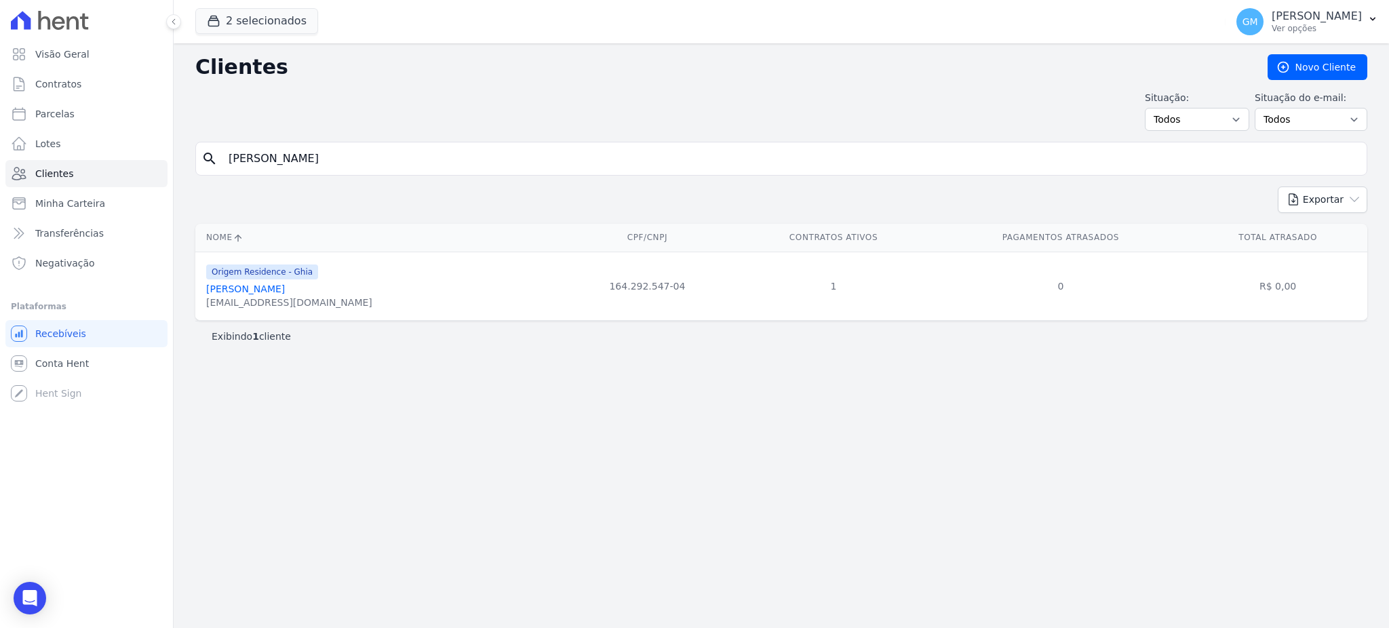
click at [285, 294] on link "Marcella Carvalho Pinto" at bounding box center [245, 289] width 79 height 11
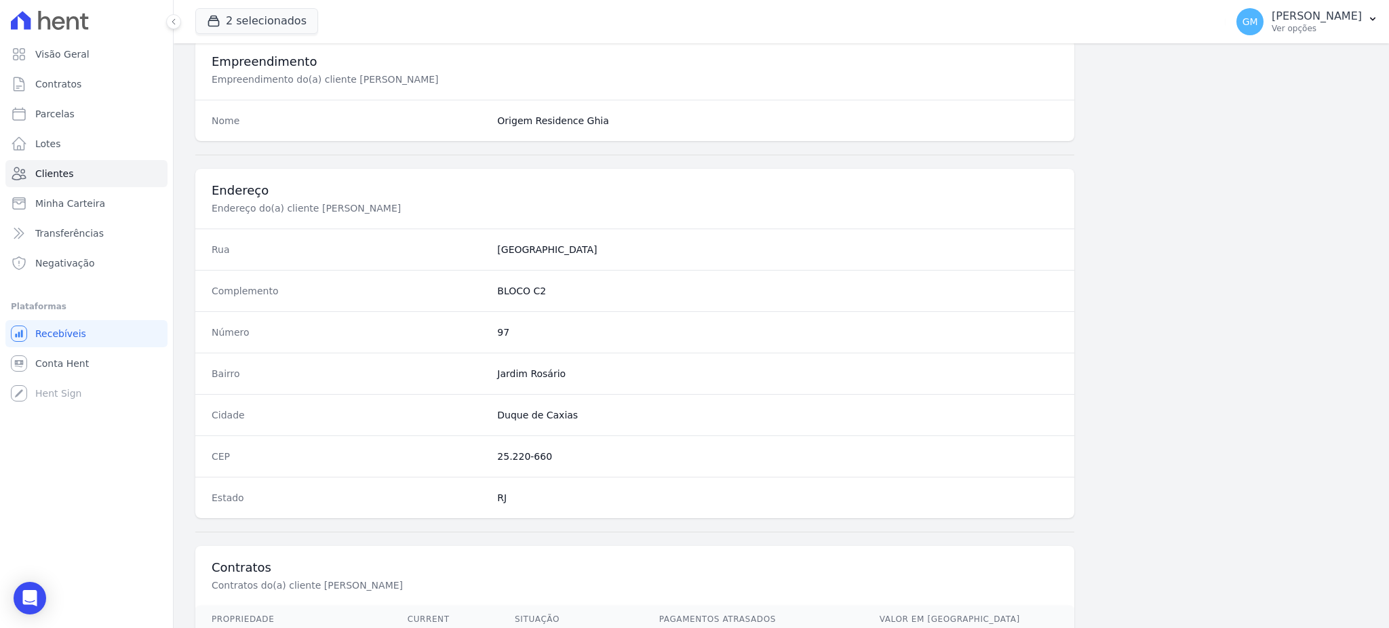
scroll to position [642, 0]
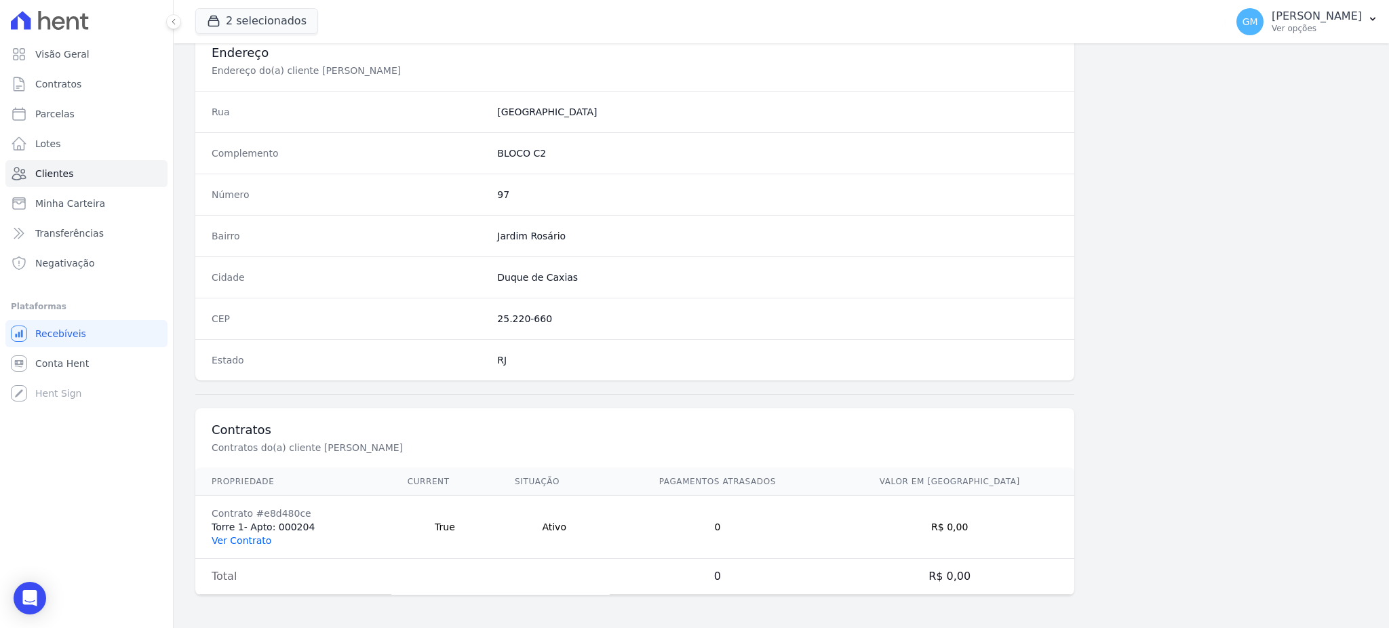
click at [239, 538] on link "Ver Contrato" at bounding box center [242, 540] width 60 height 11
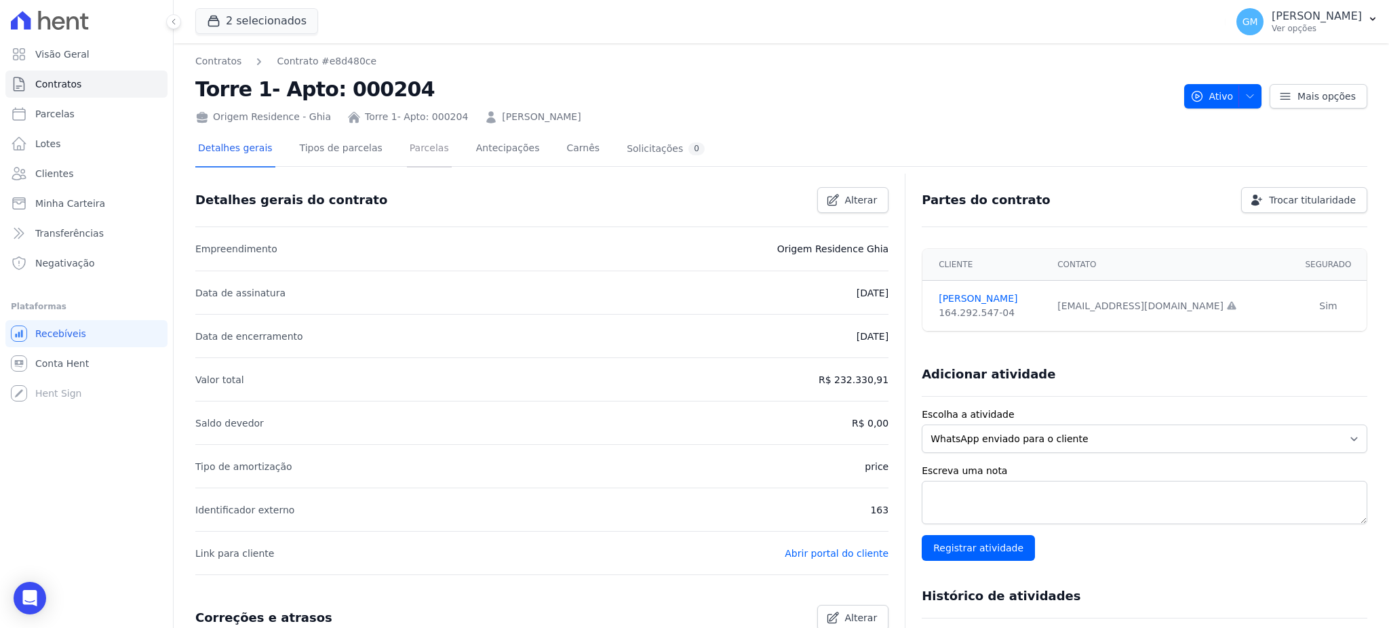
click at [426, 156] on link "Parcelas" at bounding box center [429, 150] width 45 height 36
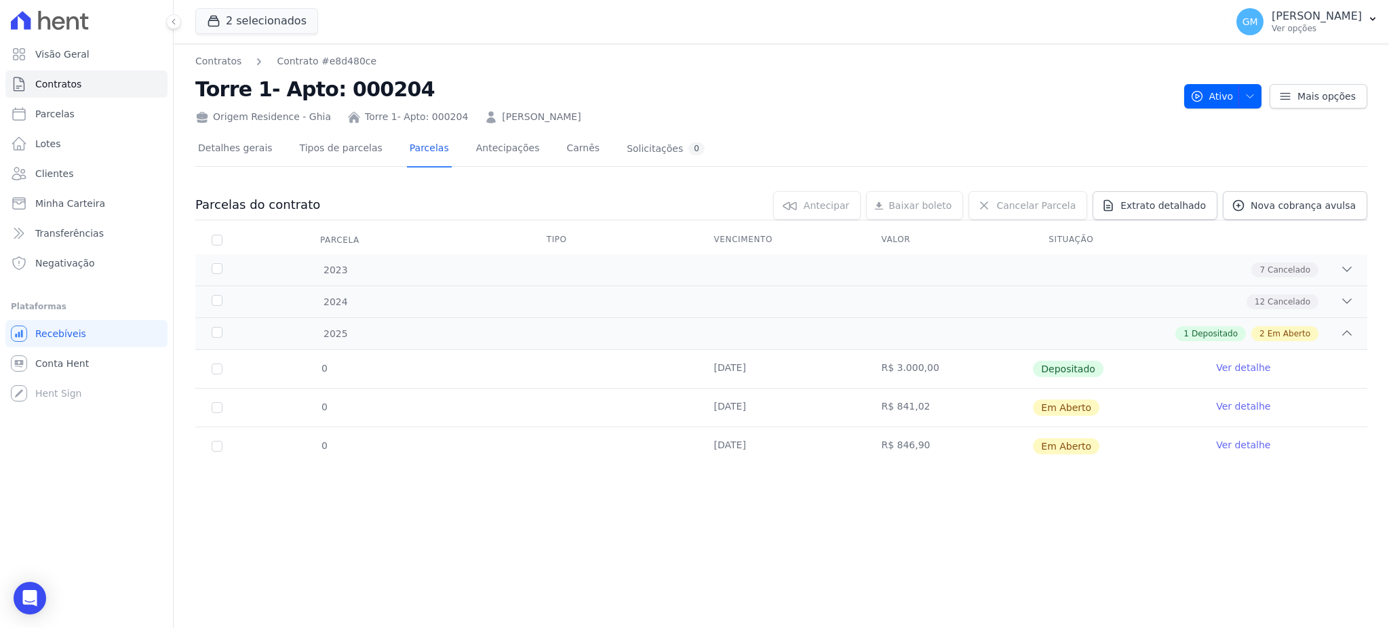
click at [1259, 362] on link "Ver detalhe" at bounding box center [1243, 368] width 54 height 14
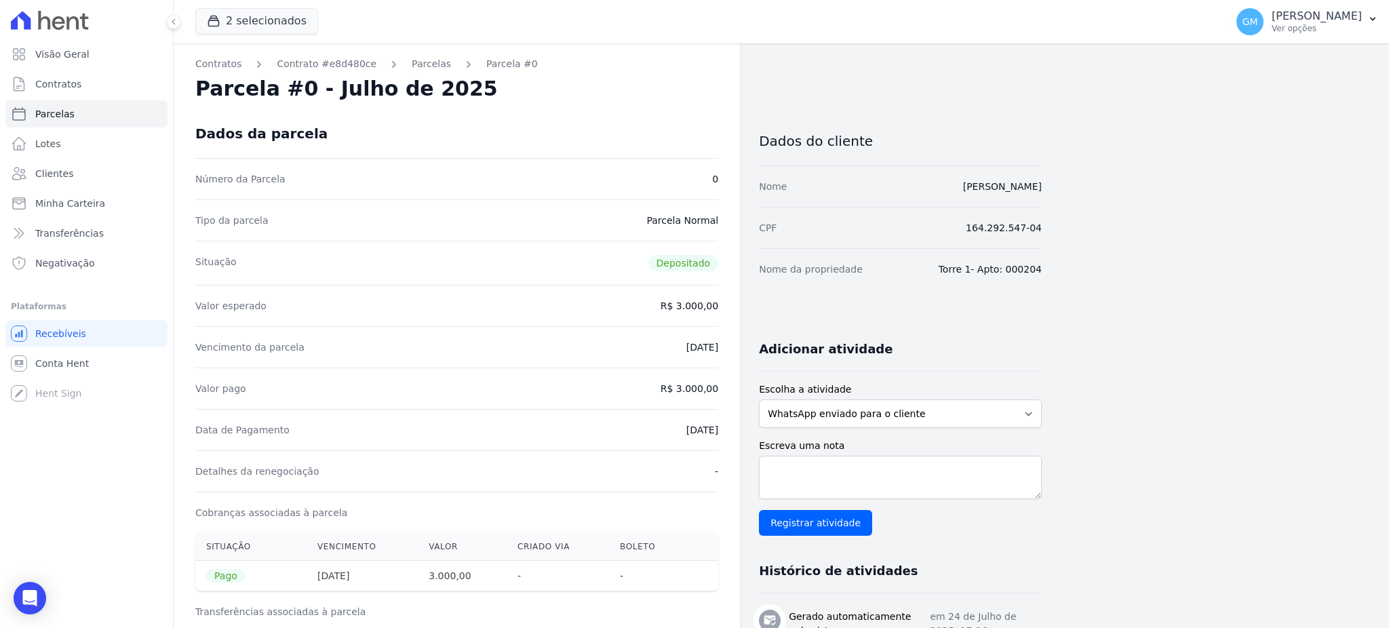
drag, startPoint x: 646, startPoint y: 432, endPoint x: 726, endPoint y: 430, distance: 80.1
click at [726, 430] on div "Contratos Contrato #e8d480ce Parcelas Parcela #0 Parcela #0 - Julho de 2025 Dad…" at bounding box center [457, 560] width 566 height 1034
copy dd "24/07/2025"
drag, startPoint x: 703, startPoint y: 390, endPoint x: 733, endPoint y: 389, distance: 29.9
click at [733, 389] on div "Contratos Contrato #e8d480ce Parcelas Parcela #0 Parcela #0 - Julho de 2025 Dad…" at bounding box center [457, 560] width 566 height 1034
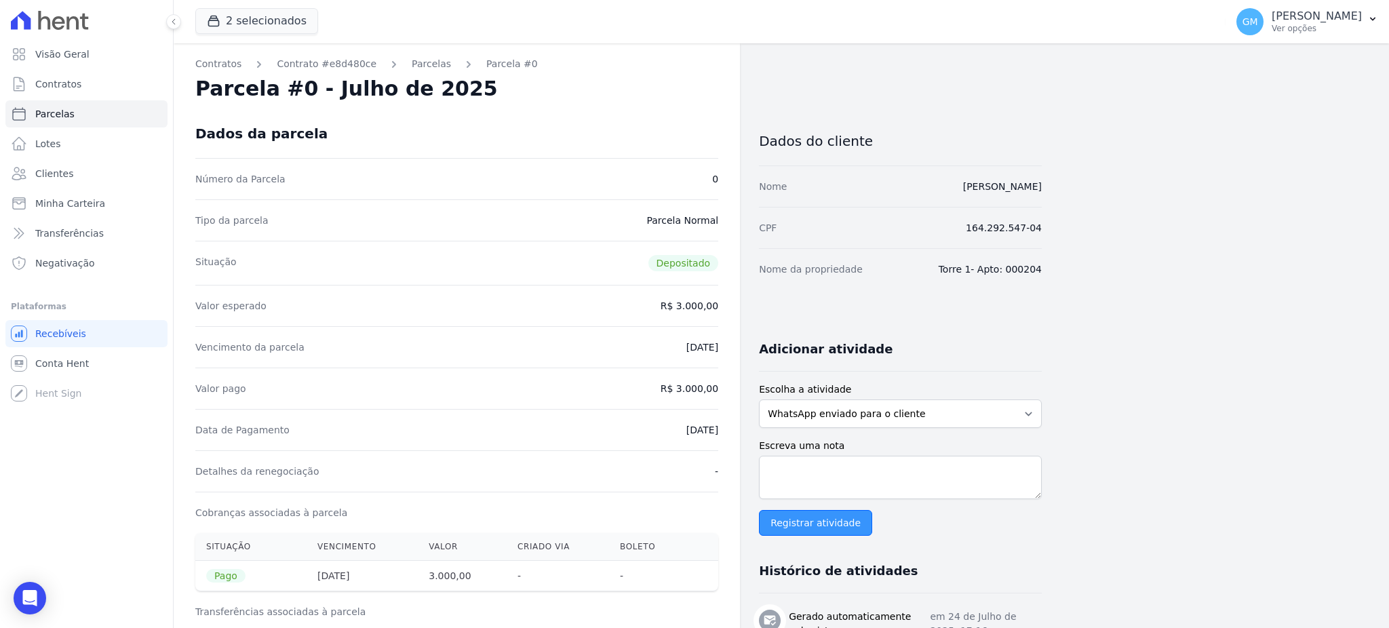
copy dd "3.000,00"
drag, startPoint x: 666, startPoint y: 437, endPoint x: 718, endPoint y: 432, distance: 51.8
click at [718, 432] on div "Data de Pagamento 24/07/2025" at bounding box center [456, 429] width 523 height 41
copy dd "24/07/2025"
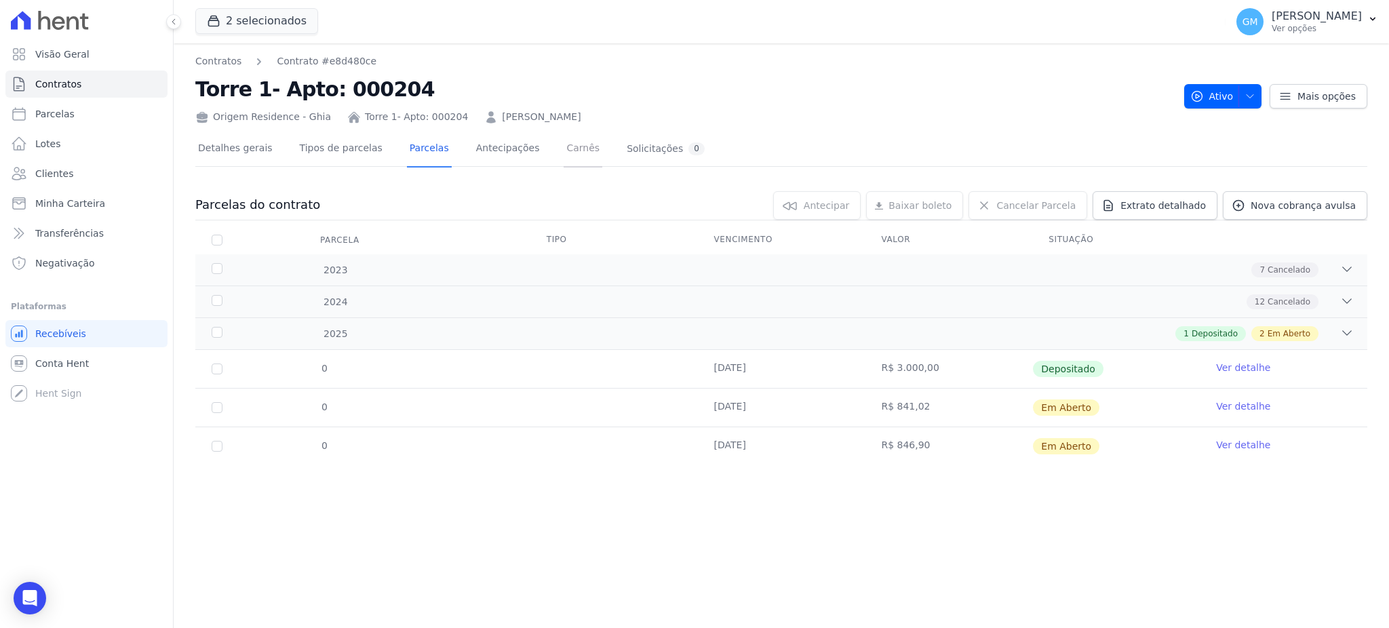
click at [564, 148] on link "Carnês" at bounding box center [583, 150] width 39 height 36
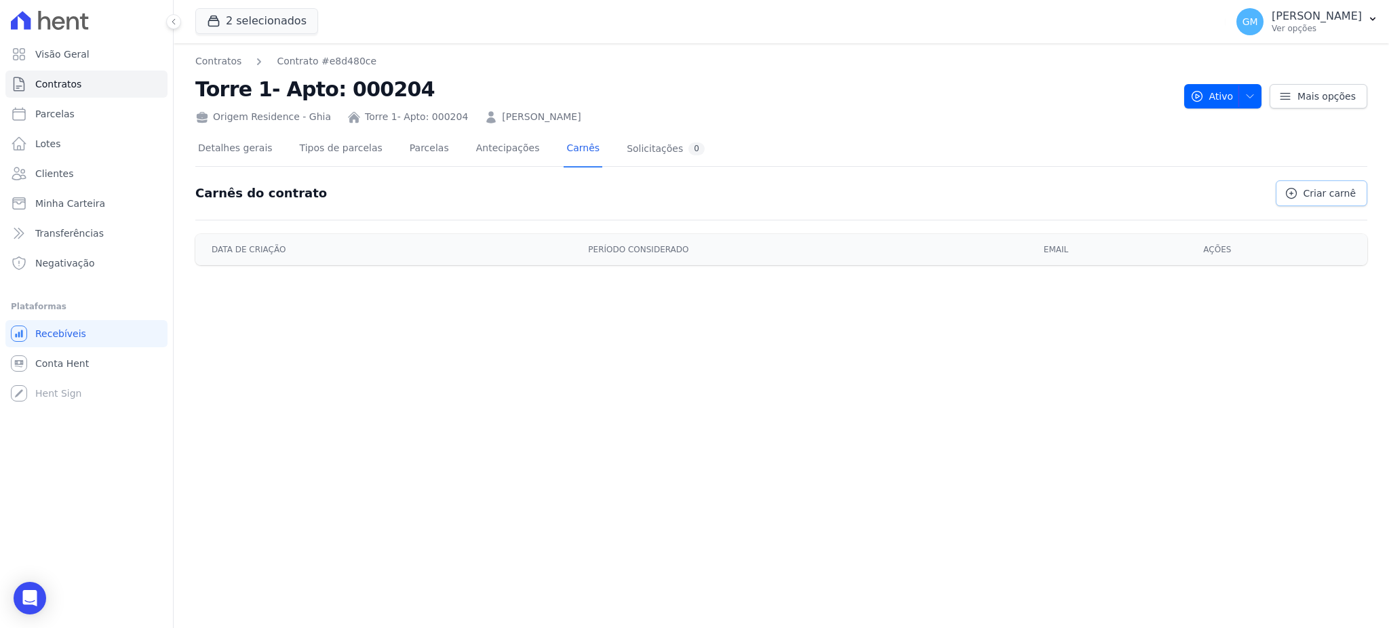
click at [1318, 202] on link "Criar carnê" at bounding box center [1322, 193] width 92 height 26
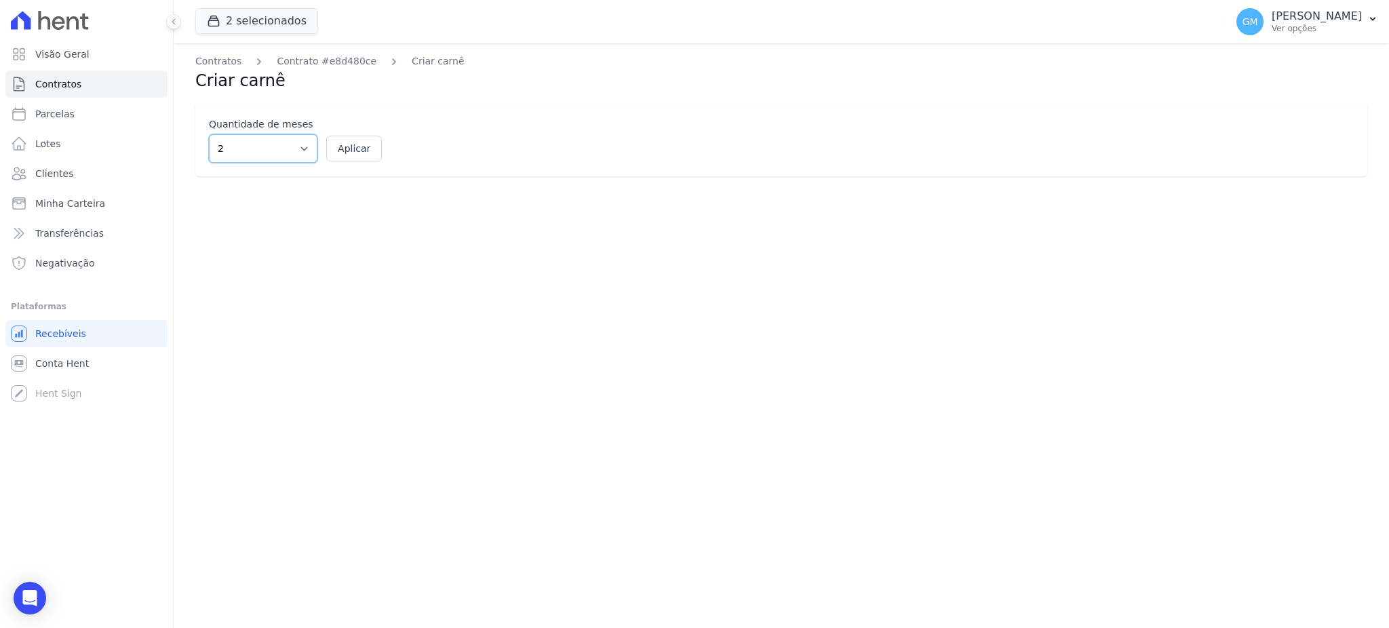
click at [303, 151] on select "2 3 4 5 6 7 8 9 10 11 12" at bounding box center [263, 148] width 109 height 28
click at [369, 345] on div "Contratos Contrato #e8d480ce Criar carnê Criar carnê Quantidade de meses 2 3 4 …" at bounding box center [782, 335] width 1216 height 585
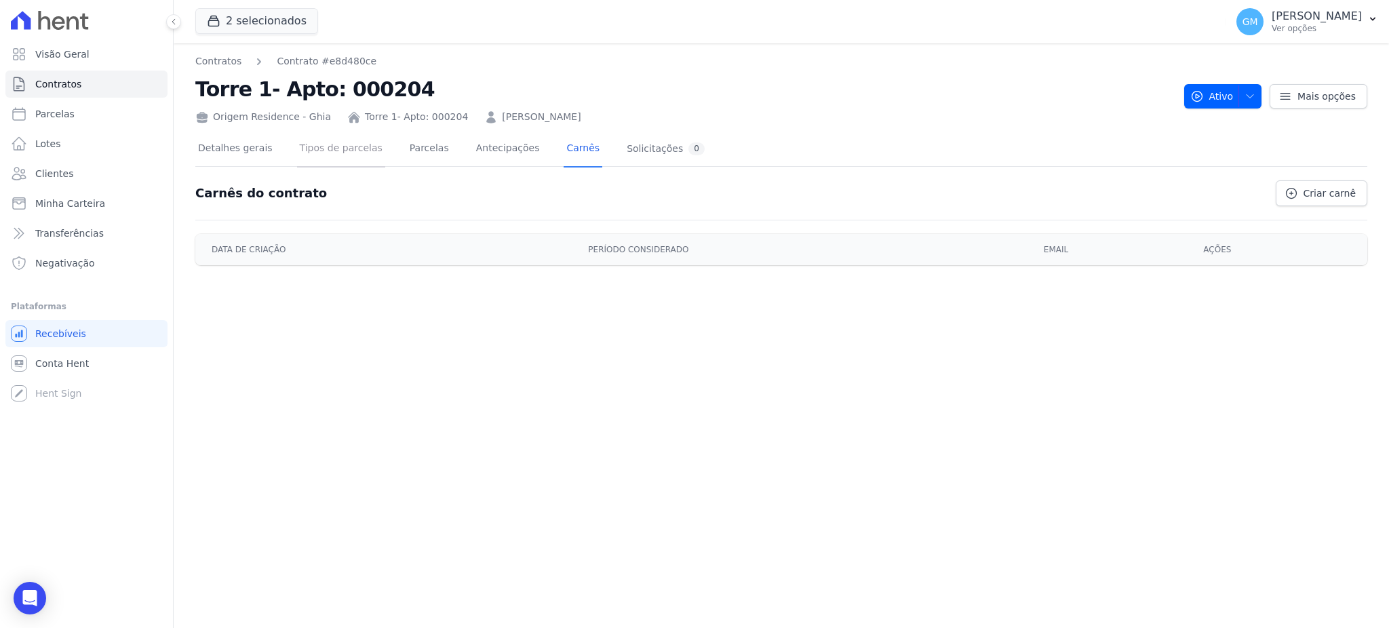
click at [312, 153] on link "Tipos de parcelas" at bounding box center [341, 150] width 88 height 36
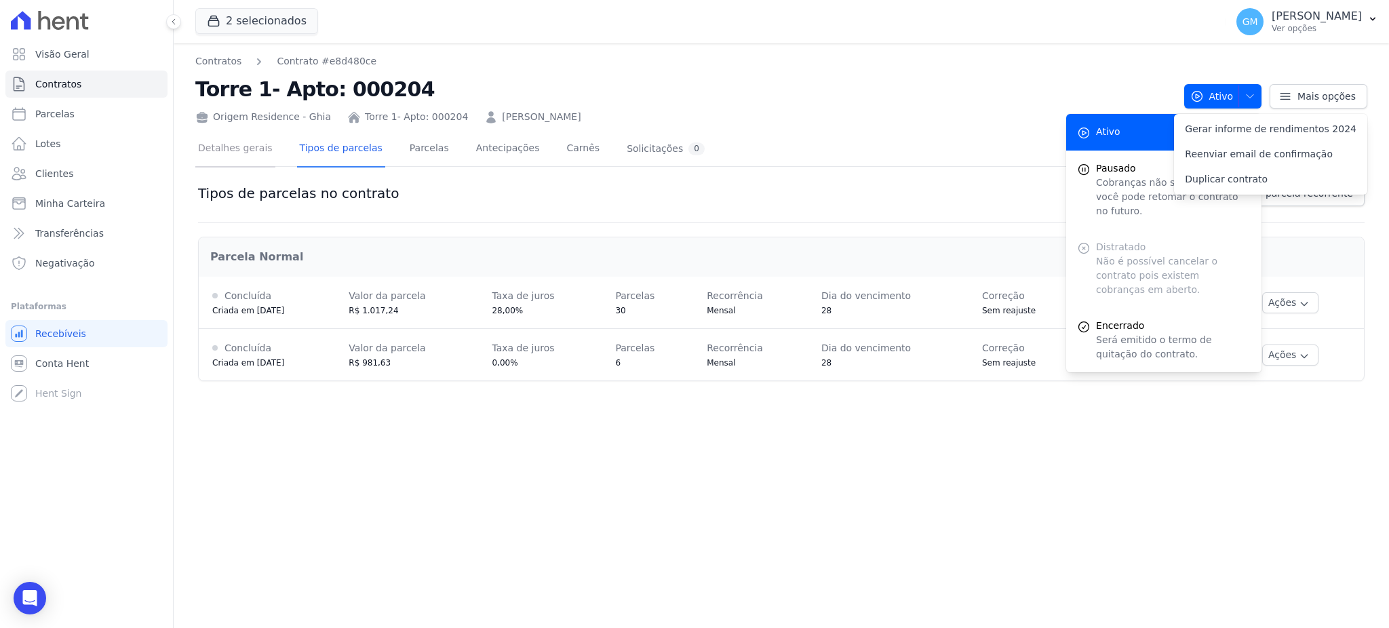
click at [234, 153] on link "Detalhes gerais" at bounding box center [235, 150] width 80 height 36
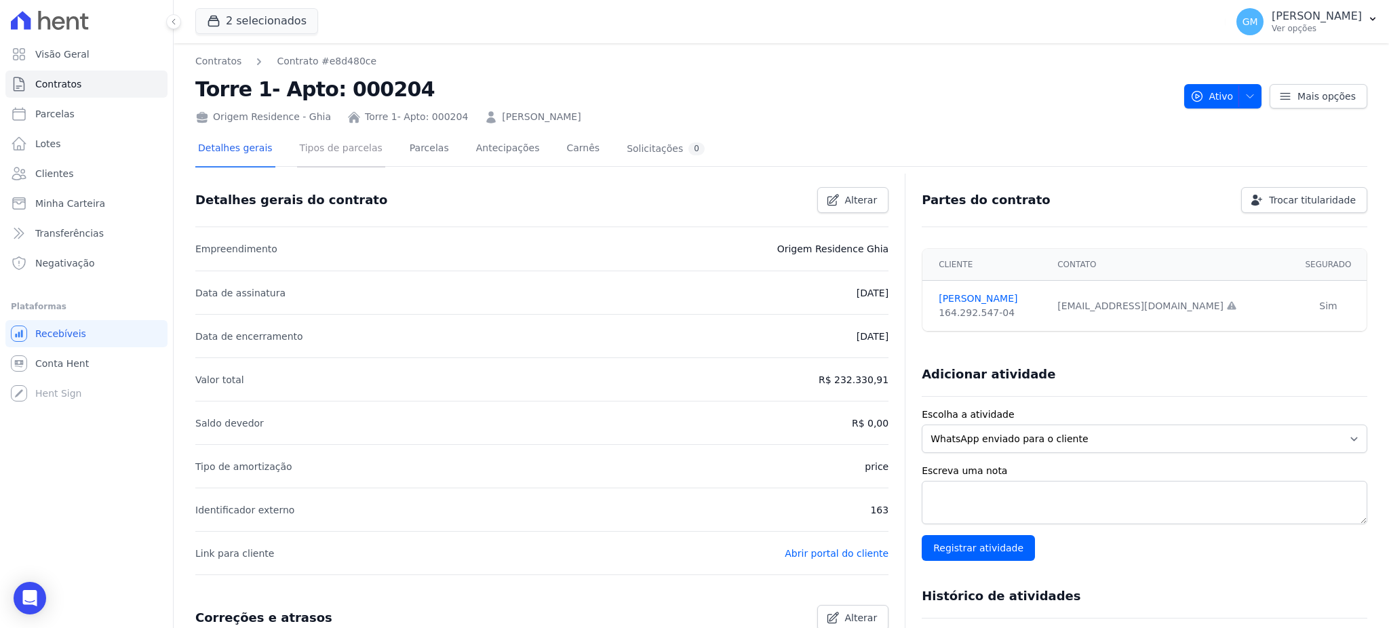
click at [297, 144] on link "Tipos de parcelas" at bounding box center [341, 150] width 88 height 36
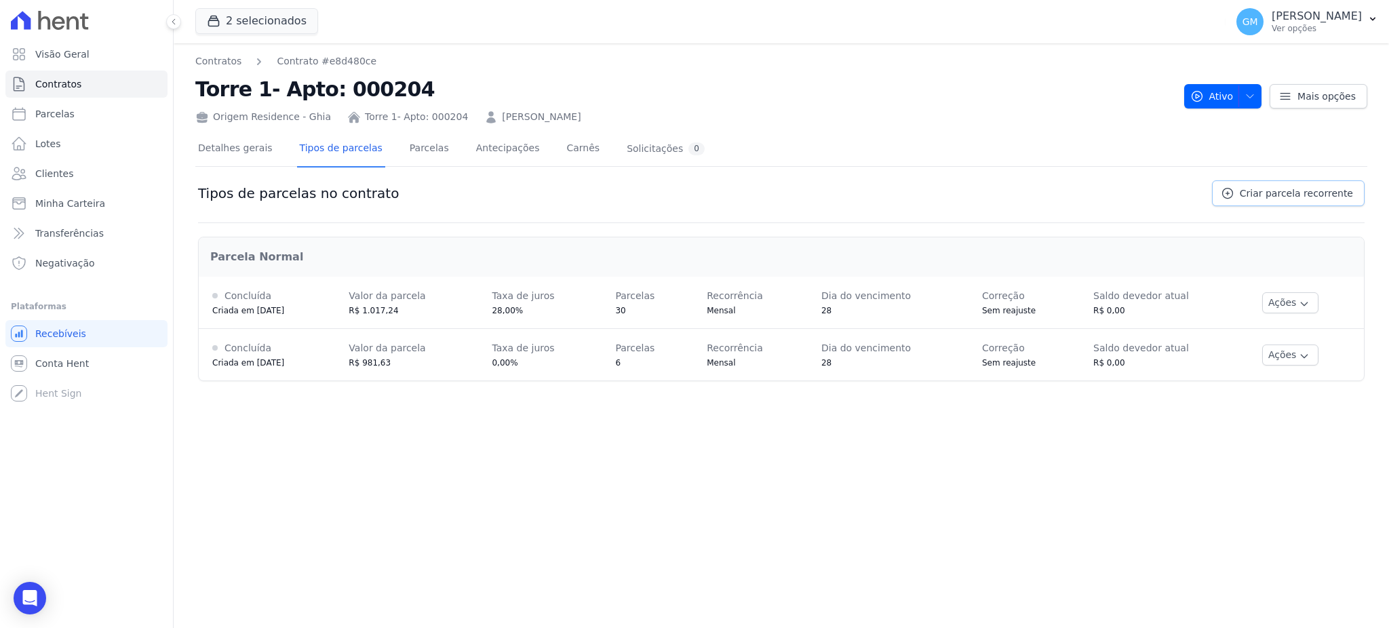
click at [1291, 202] on link "Criar parcela recorrente" at bounding box center [1288, 193] width 153 height 26
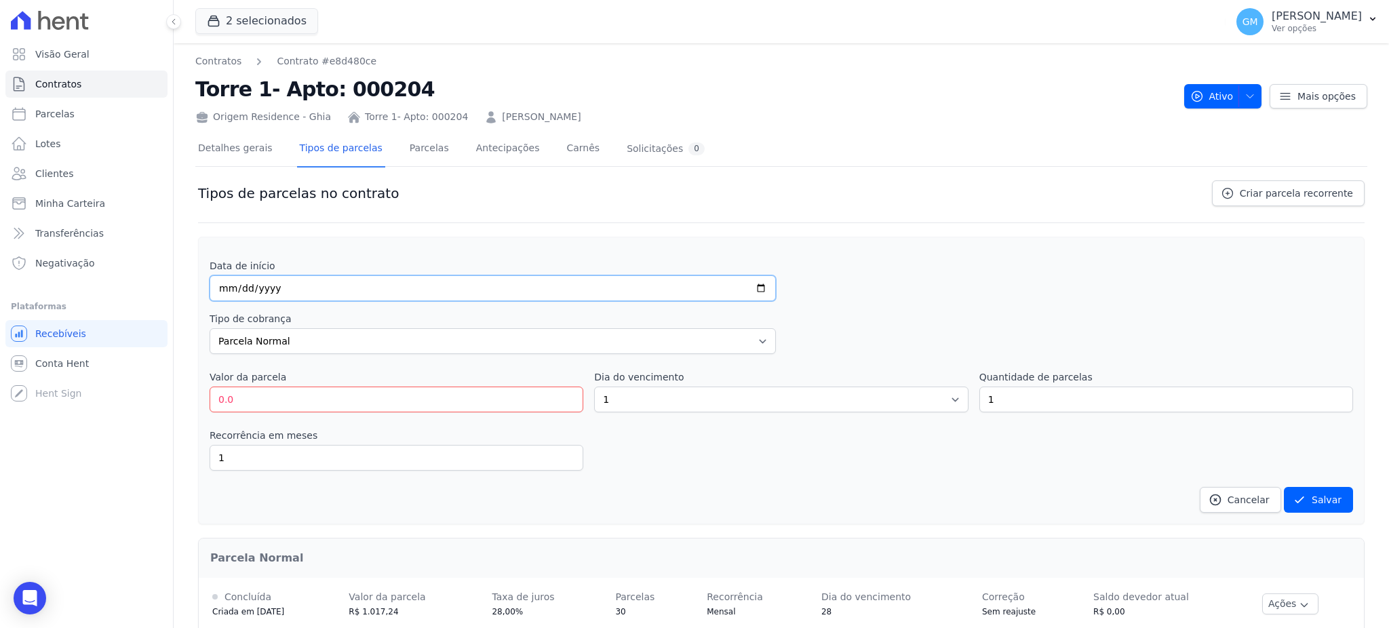
click at [537, 290] on input "date" at bounding box center [493, 288] width 566 height 26
type input "2025-10-25"
drag, startPoint x: 256, startPoint y: 399, endPoint x: 214, endPoint y: 399, distance: 42.1
click at [214, 399] on input "0.0" at bounding box center [397, 400] width 374 height 26
paste input "833.44"
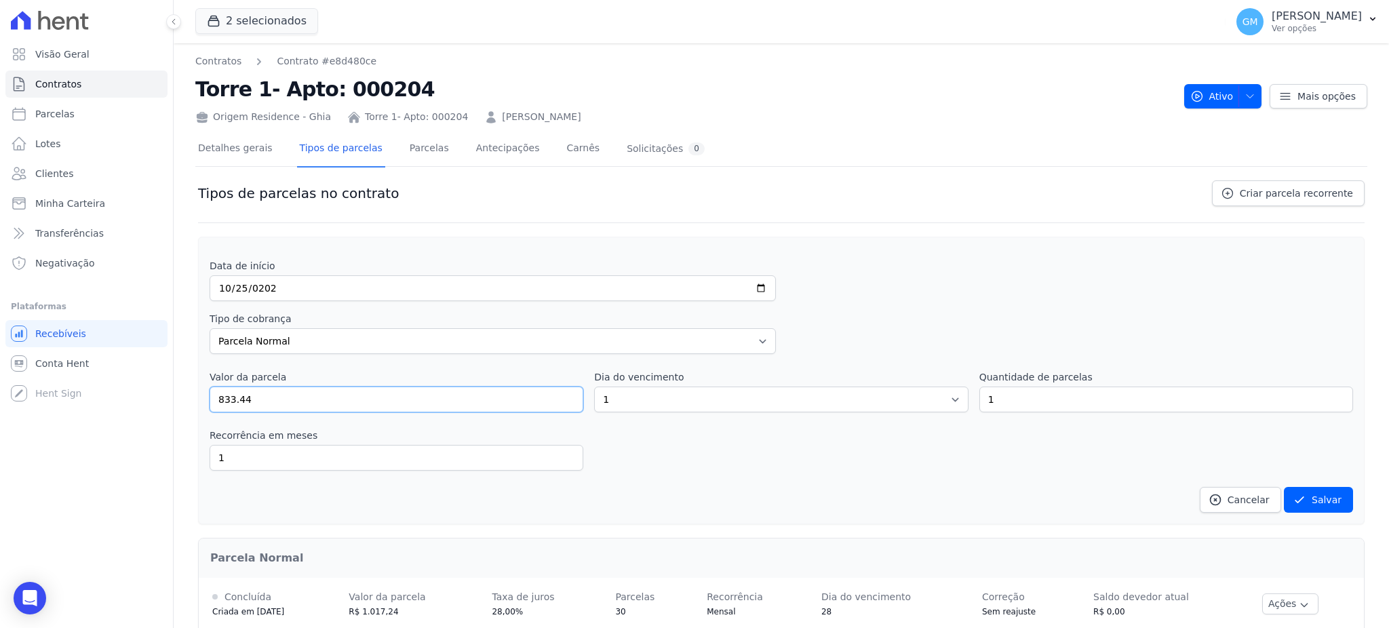
type input "833.44"
click at [664, 391] on select "1 2 3 4 5 6 7 8 9 10 11 12 13 14 15 16 17 18 19 20 21 22 23 24 25 26 27 28 29 3…" at bounding box center [781, 400] width 374 height 26
select select "25"
click at [946, 431] on div "Recorrência em meses 1 in_advance" at bounding box center [782, 450] width 1144 height 42
click at [1006, 407] on input "1" at bounding box center [1166, 400] width 374 height 26
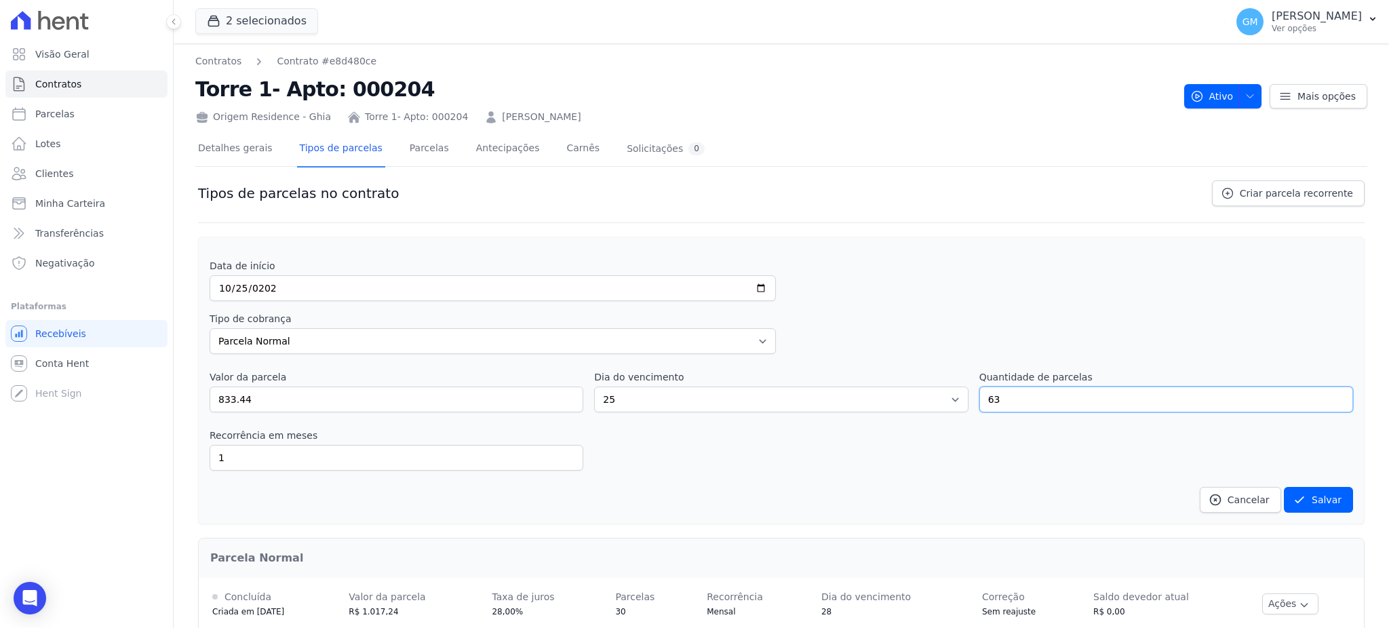
type input "63"
click at [288, 461] on input "1" at bounding box center [397, 458] width 374 height 26
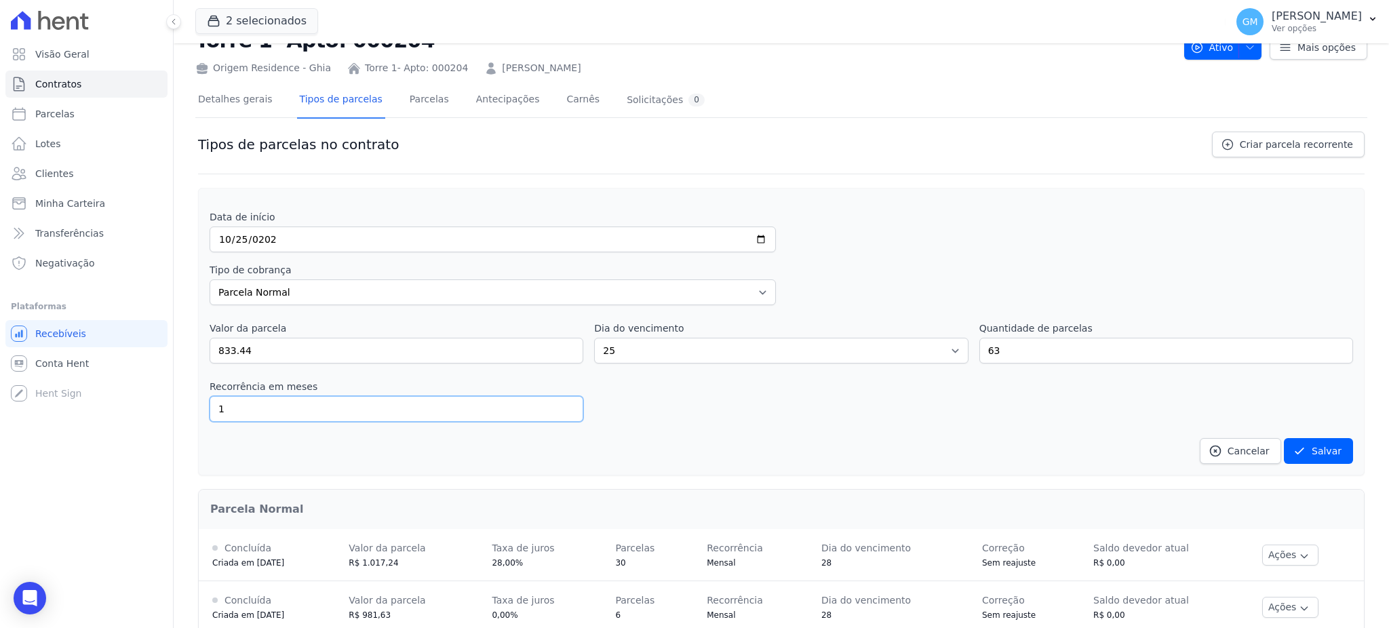
scroll to position [75, 0]
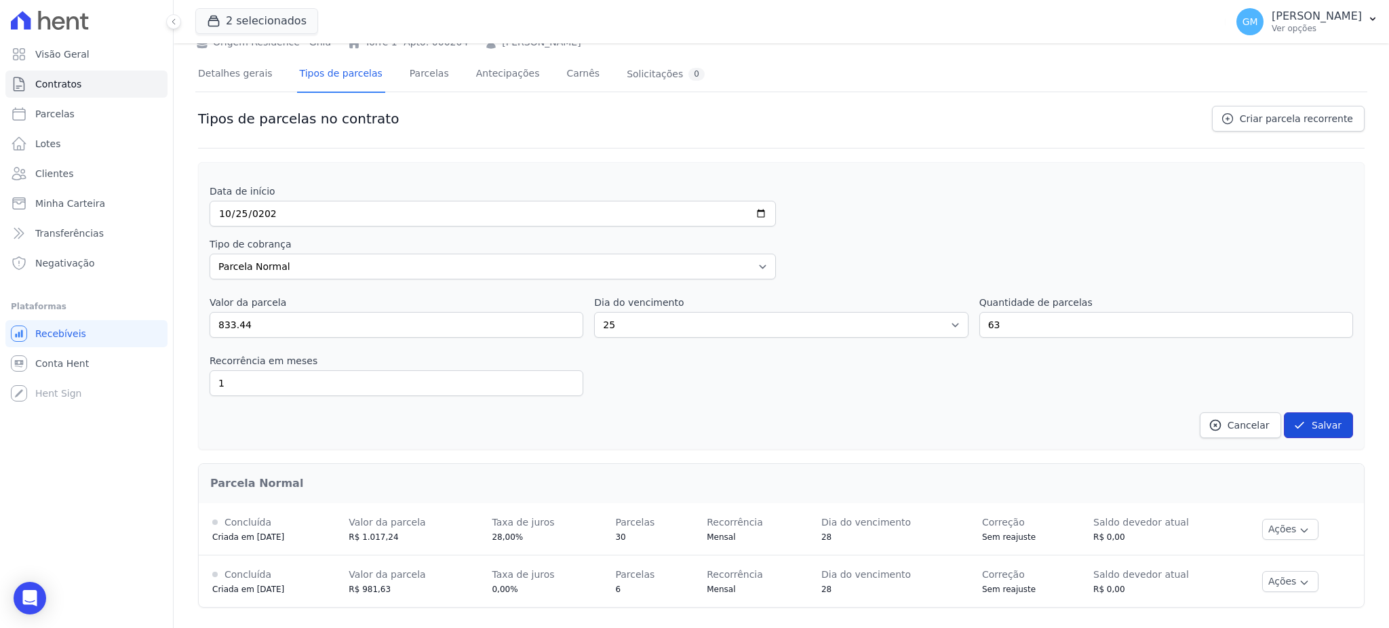
click at [1298, 419] on button "Salvar" at bounding box center [1318, 425] width 69 height 26
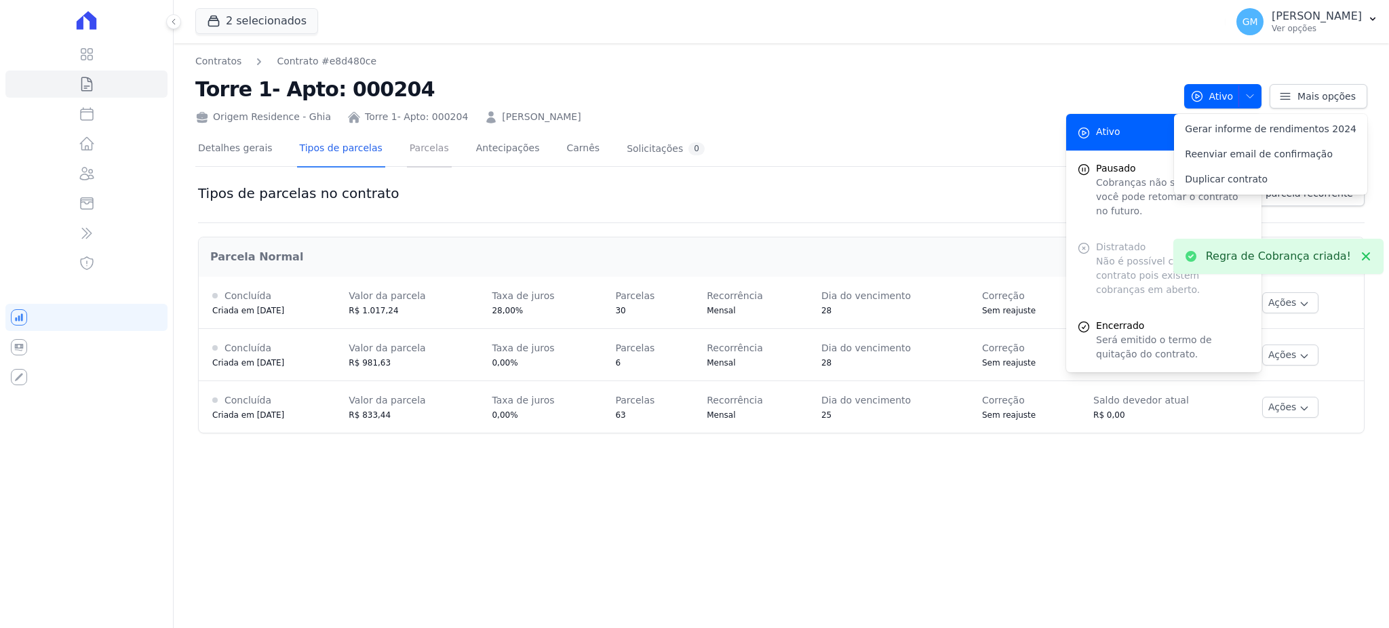
click at [407, 152] on link "Parcelas" at bounding box center [429, 150] width 45 height 36
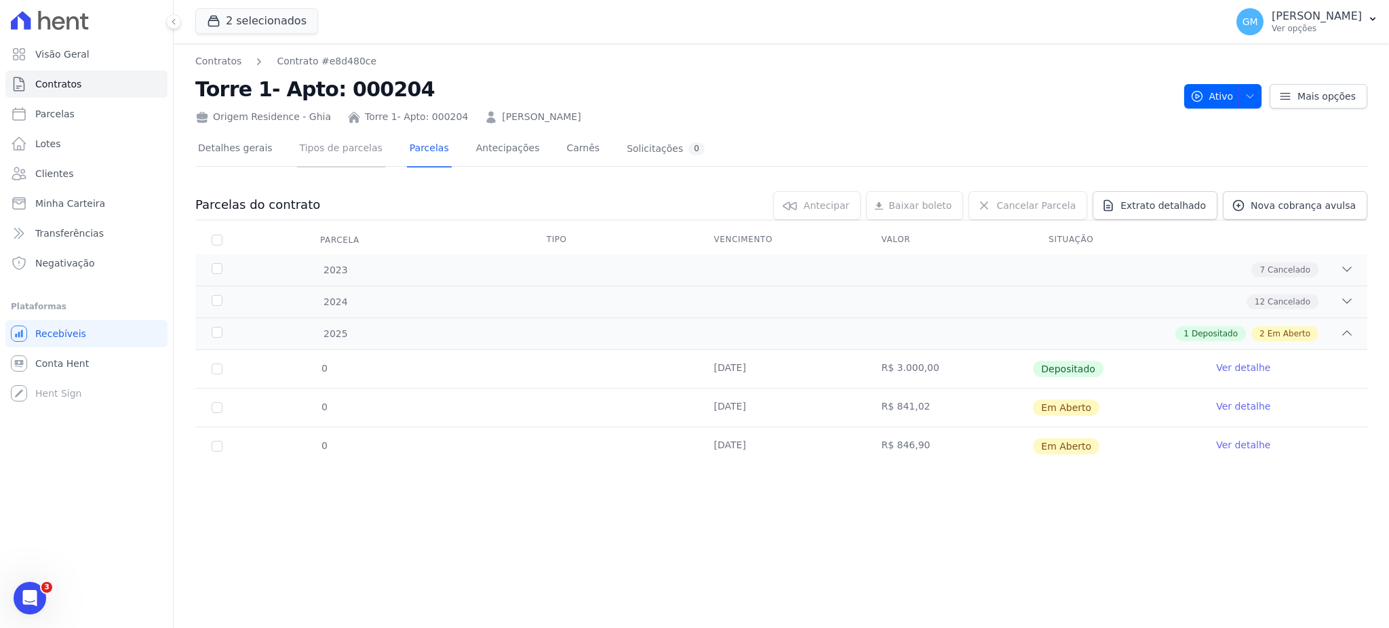
click at [317, 147] on link "Tipos de parcelas" at bounding box center [341, 150] width 88 height 36
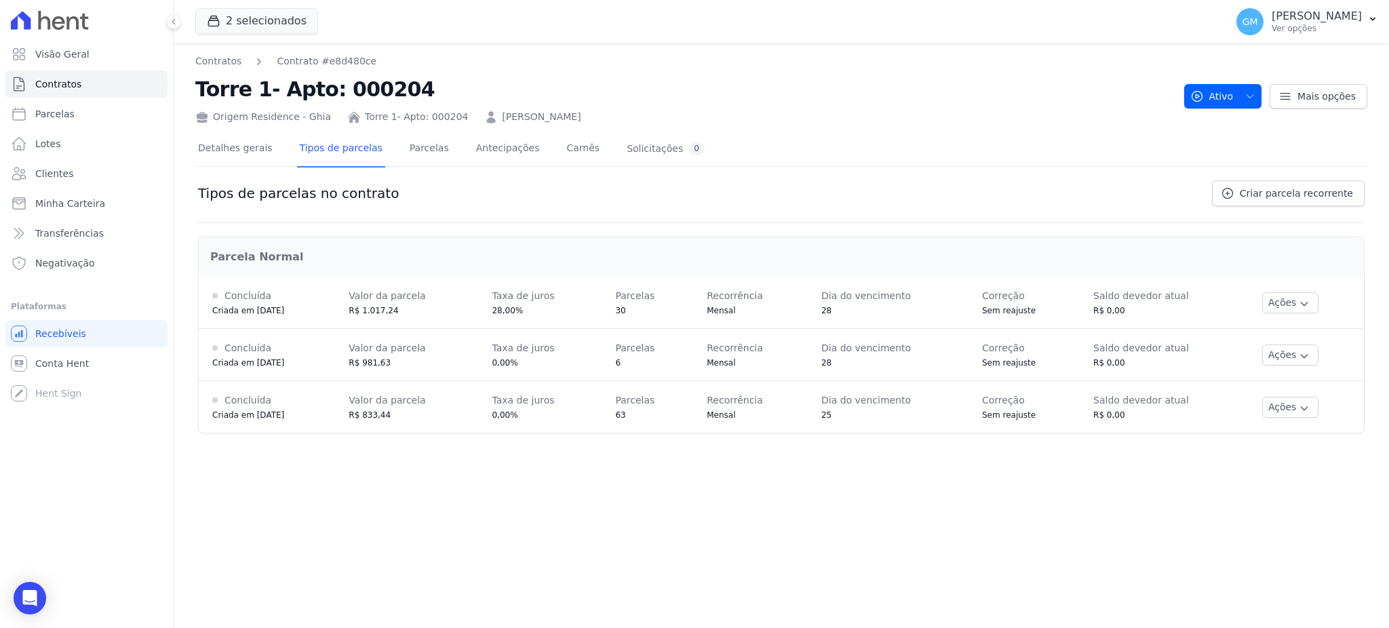
click at [250, 147] on link "Detalhes gerais" at bounding box center [235, 150] width 80 height 36
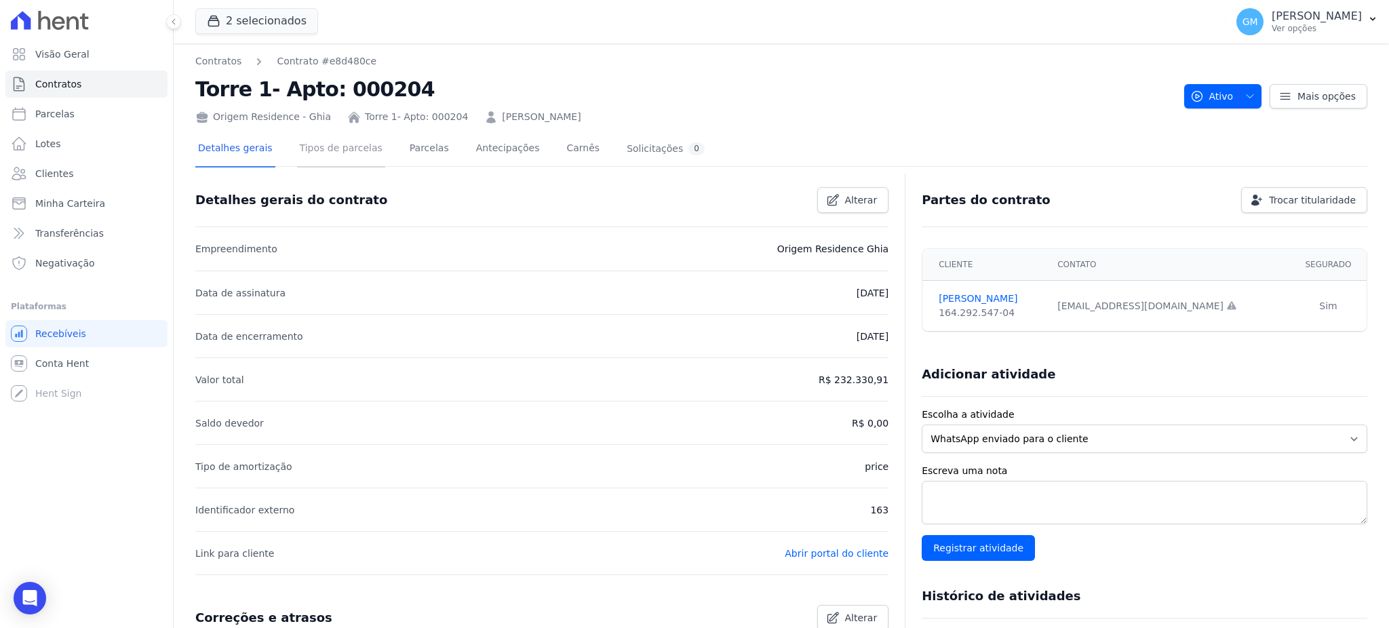
click at [297, 145] on link "Tipos de parcelas" at bounding box center [341, 150] width 88 height 36
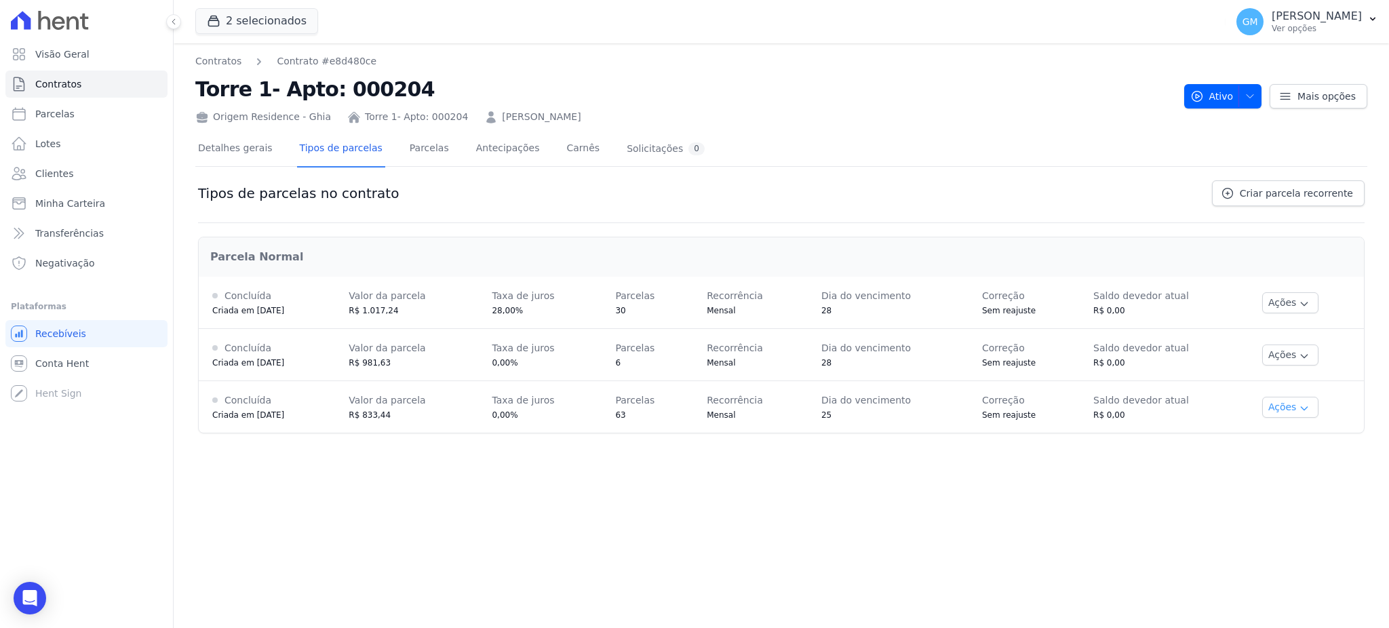
click at [1283, 410] on button "Ações" at bounding box center [1290, 407] width 57 height 21
click at [1289, 432] on span "Ver detalhes" at bounding box center [1292, 432] width 104 height 16
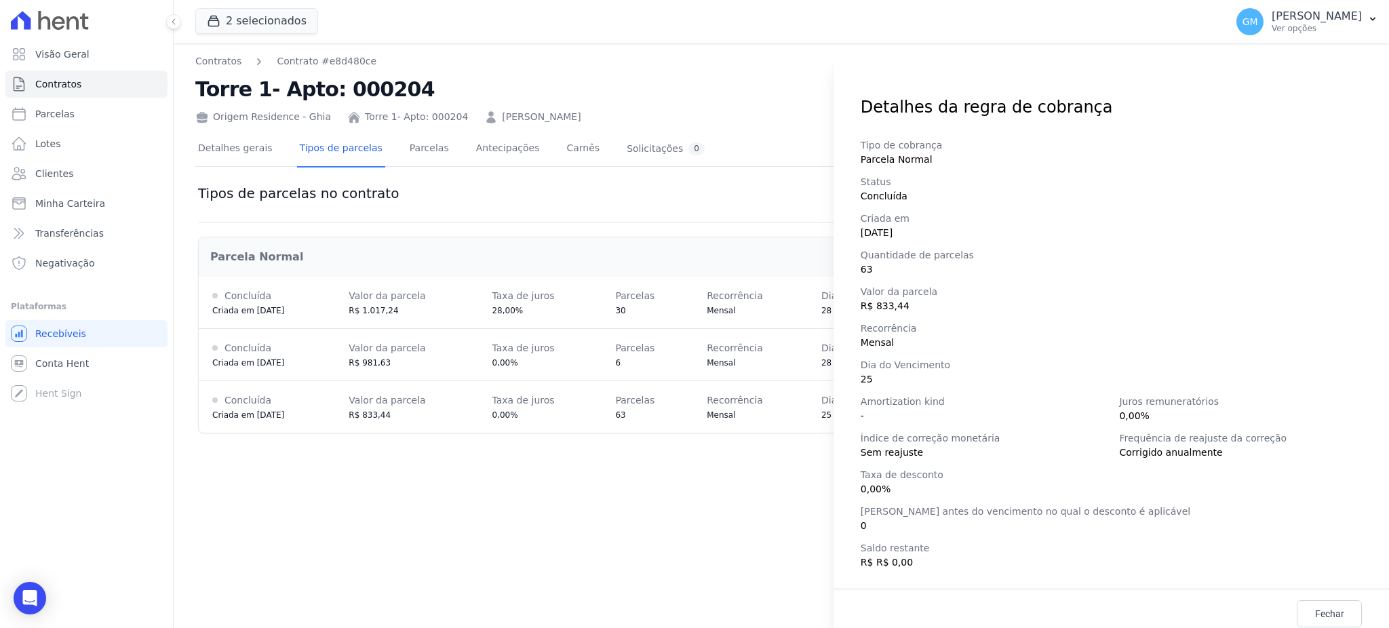
scroll to position [191, 0]
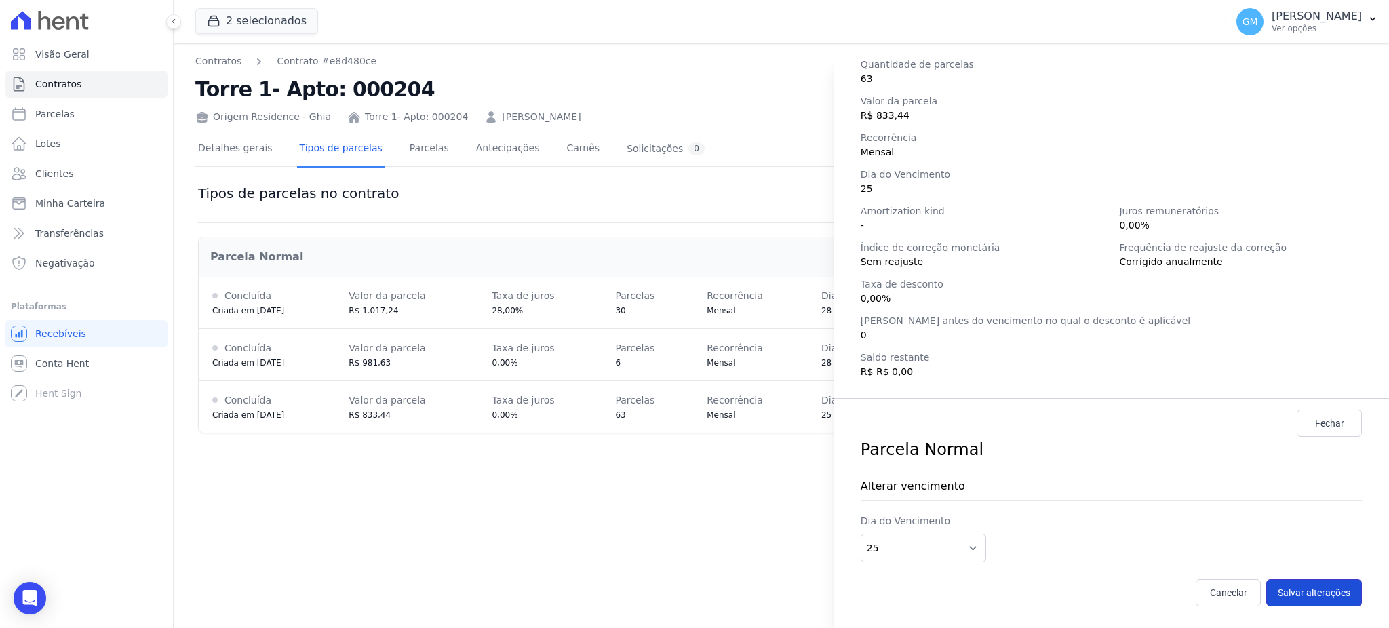
click at [1298, 601] on button "Salvar alterações" at bounding box center [1314, 592] width 96 height 27
click at [398, 124] on div "Detalhes da regra de cobrança Tipo de cobrança Parcela Normal Status Concluída …" at bounding box center [694, 314] width 1389 height 628
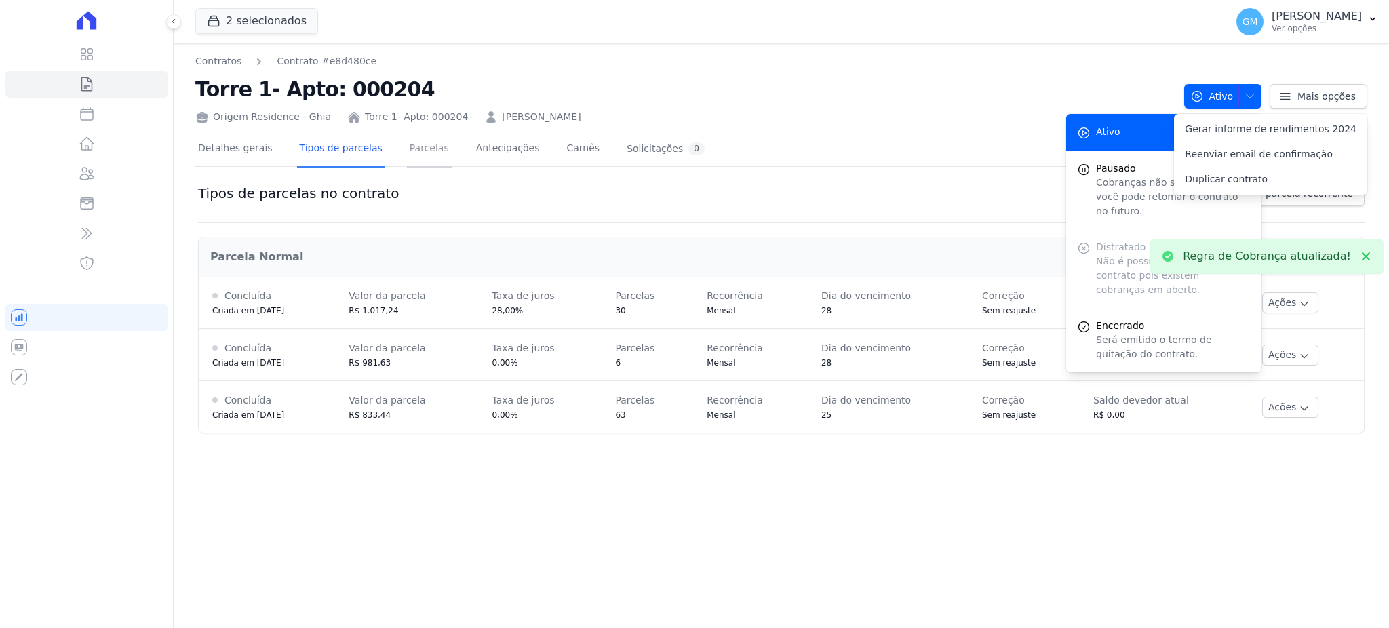
click at [412, 153] on link "Parcelas" at bounding box center [429, 150] width 45 height 36
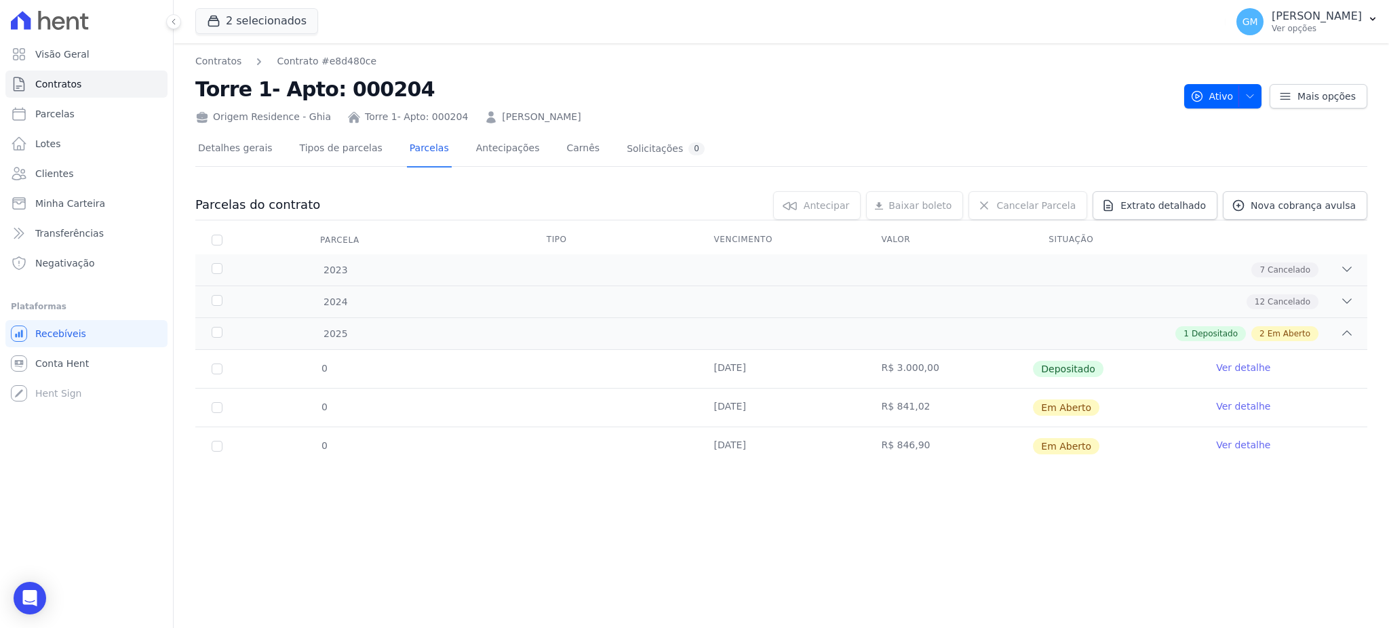
click at [1232, 368] on link "Ver detalhe" at bounding box center [1243, 368] width 54 height 14
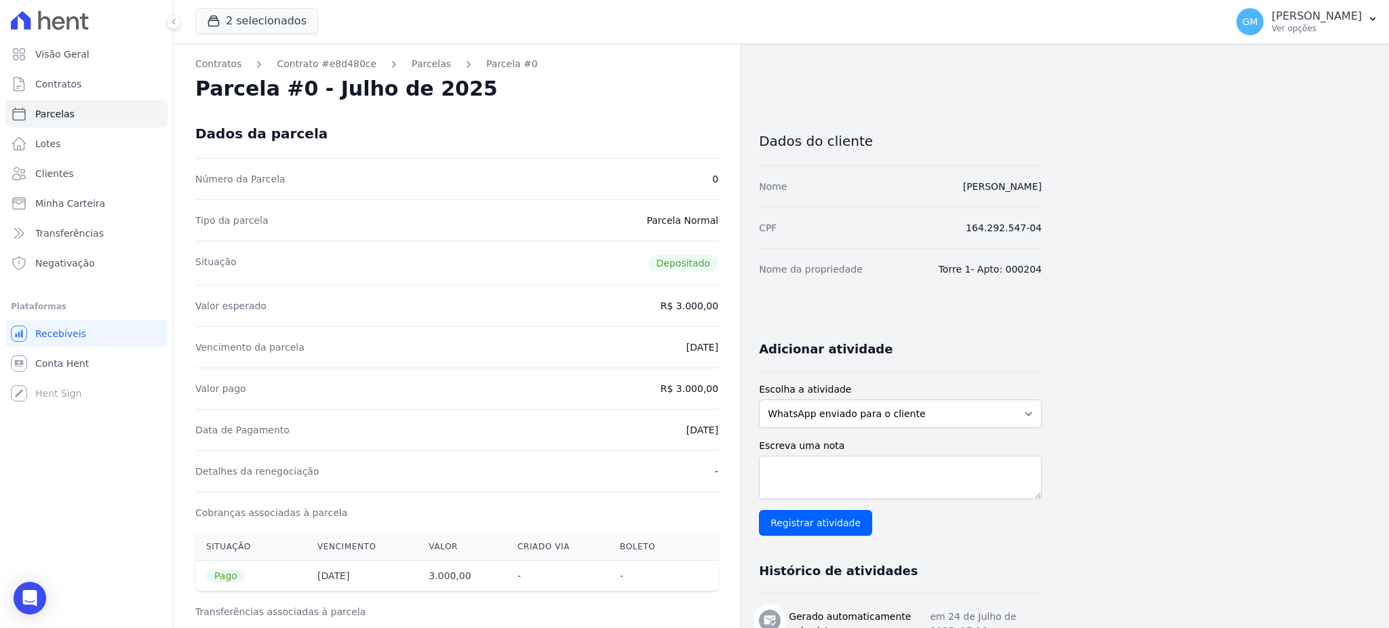
drag, startPoint x: 1046, startPoint y: 189, endPoint x: 907, endPoint y: 183, distance: 139.2
click at [907, 183] on div "Contratos Contrato #e8d480ce Parcelas Parcela #0 Parcela #0 - Julho de 2025 Dad…" at bounding box center [771, 560] width 1194 height 1034
copy link "[PERSON_NAME] [PERSON_NAME]"
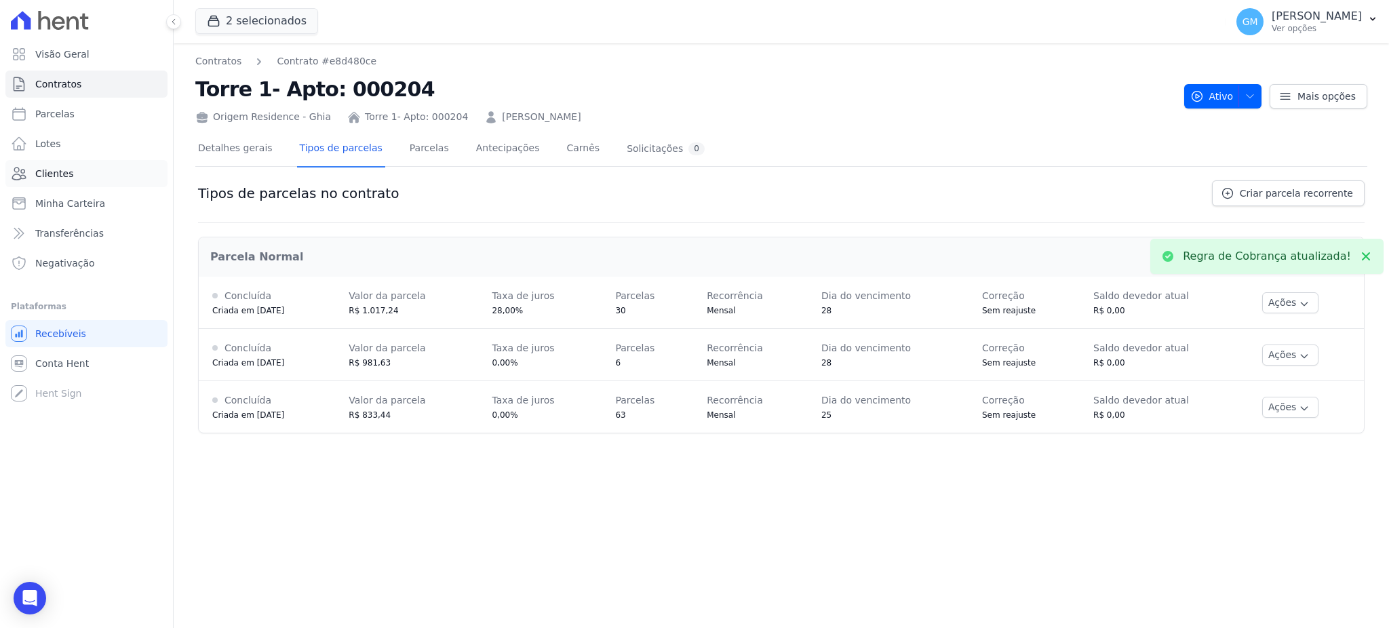
click at [67, 164] on link "Clientes" at bounding box center [86, 173] width 162 height 27
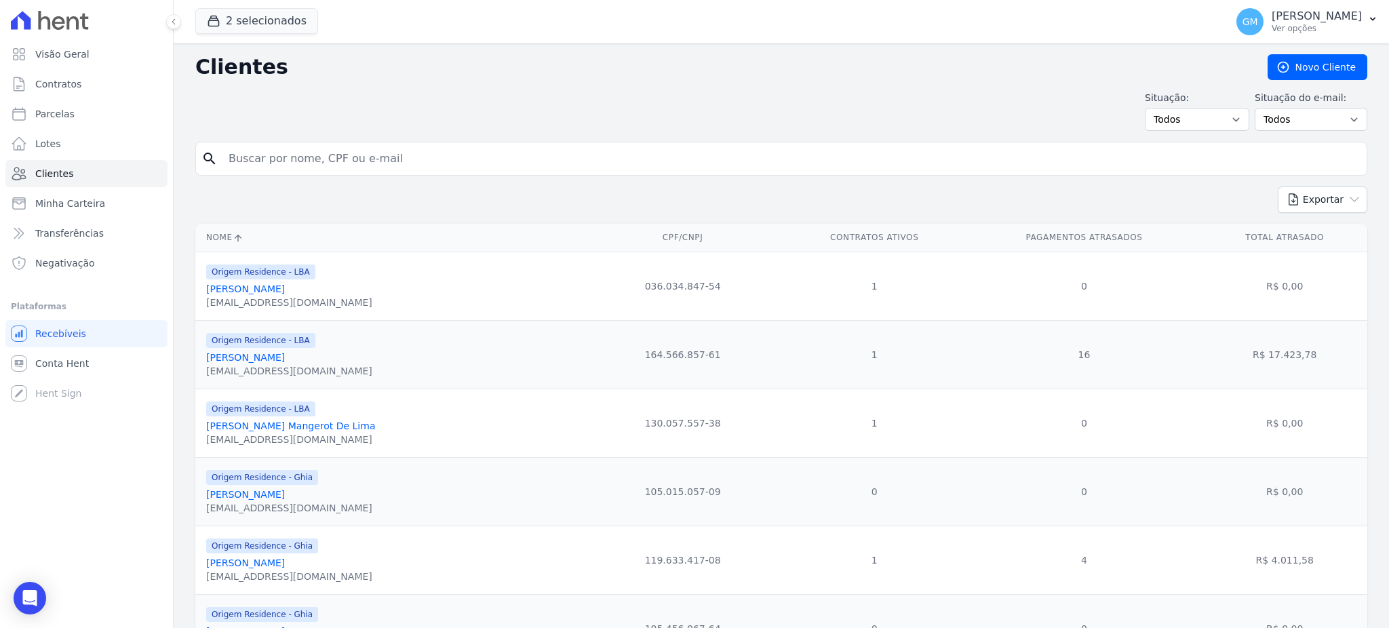
click at [256, 157] on input "search" at bounding box center [790, 158] width 1141 height 27
paste input "[PERSON_NAME] [PERSON_NAME]"
type input "[PERSON_NAME] [PERSON_NAME]"
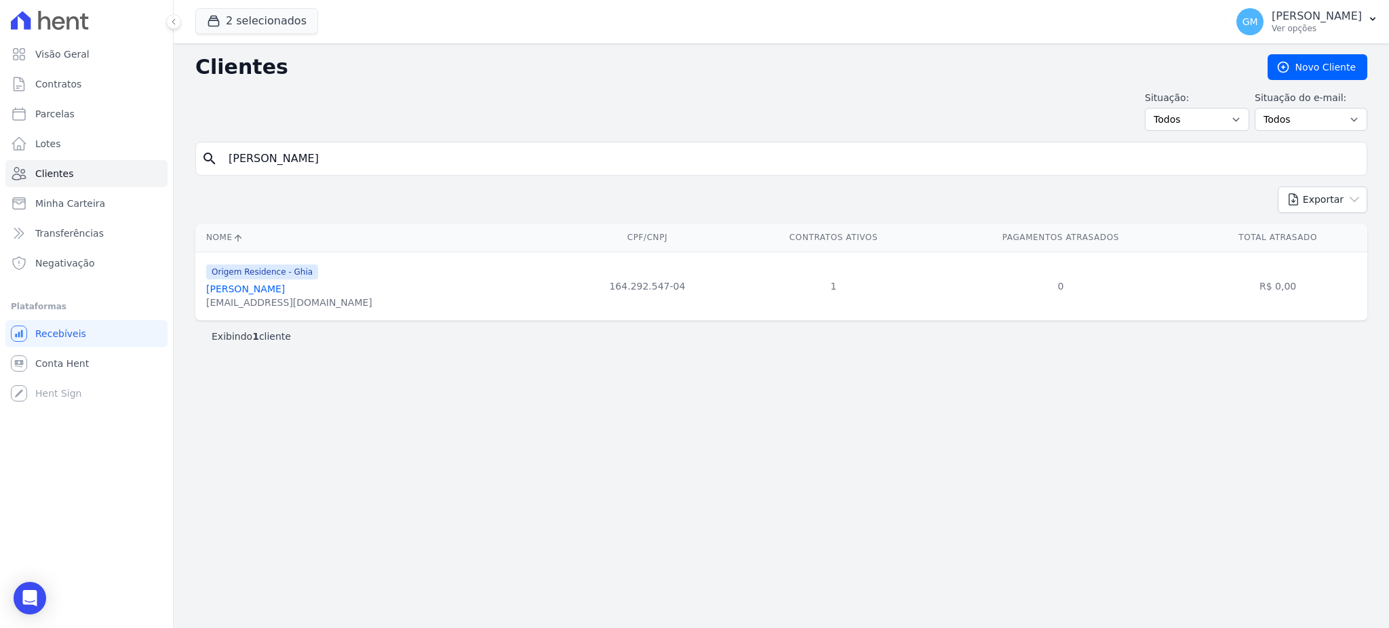
click at [285, 293] on link "[PERSON_NAME] [PERSON_NAME]" at bounding box center [245, 289] width 79 height 11
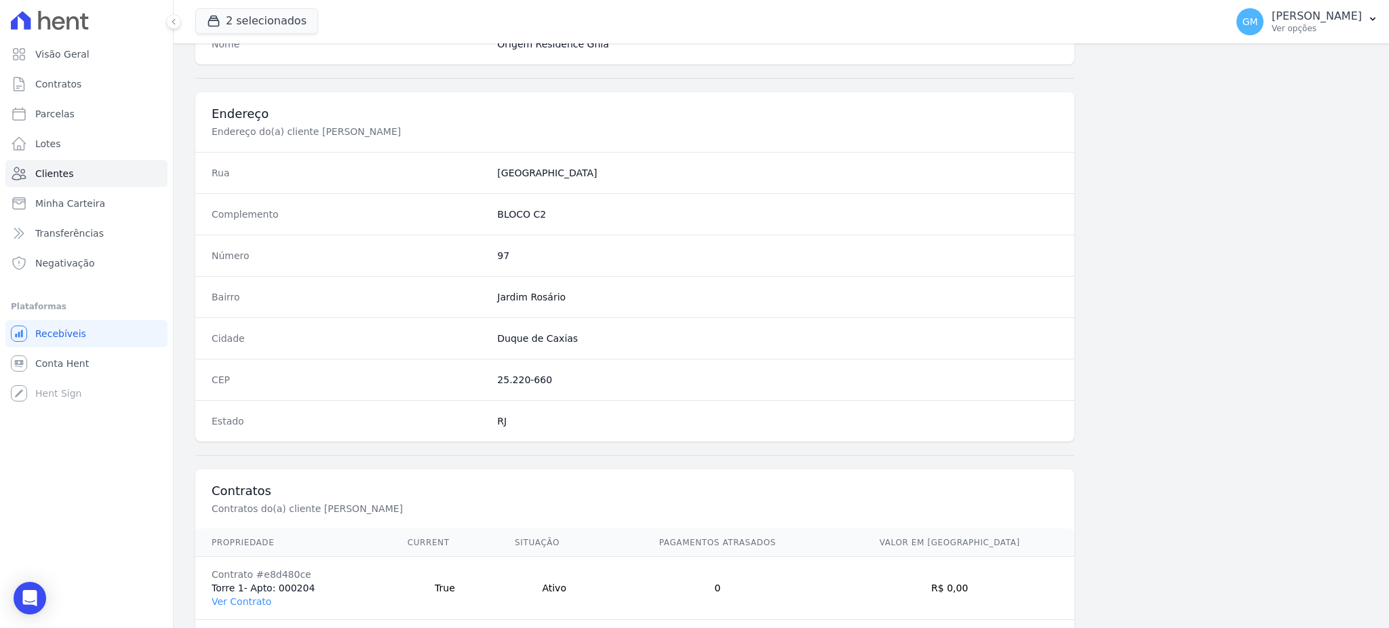
scroll to position [642, 0]
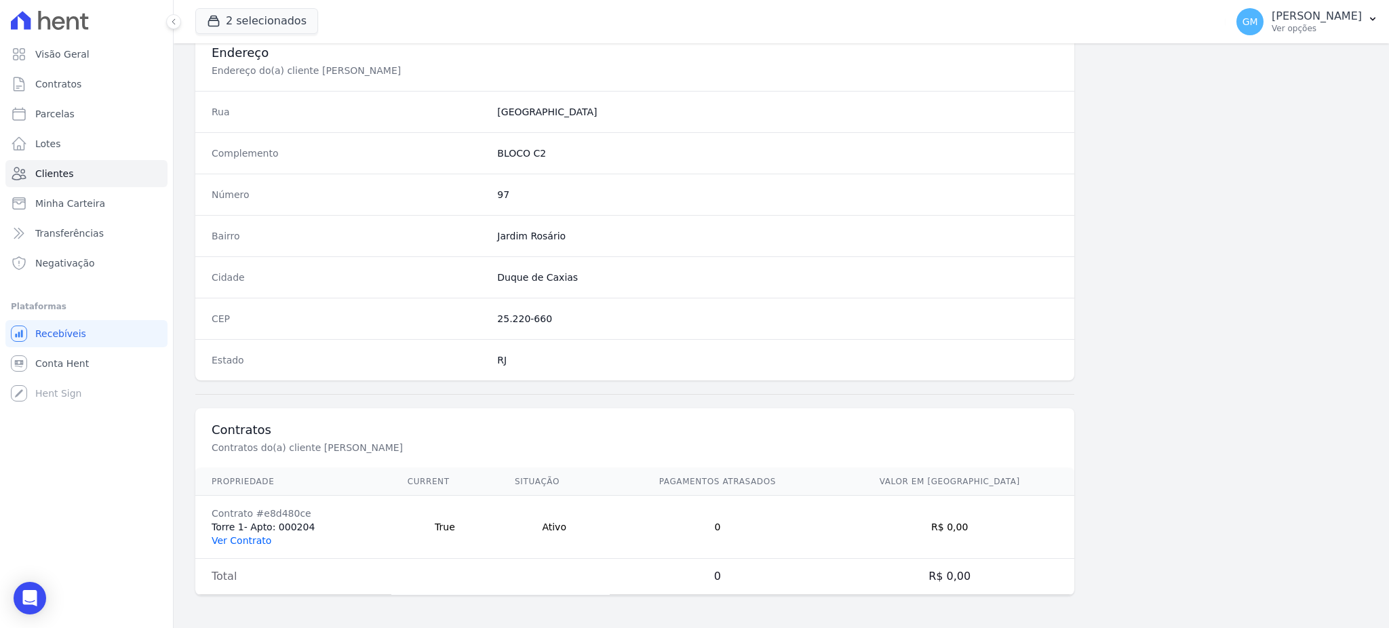
click at [250, 541] on link "Ver Contrato" at bounding box center [242, 540] width 60 height 11
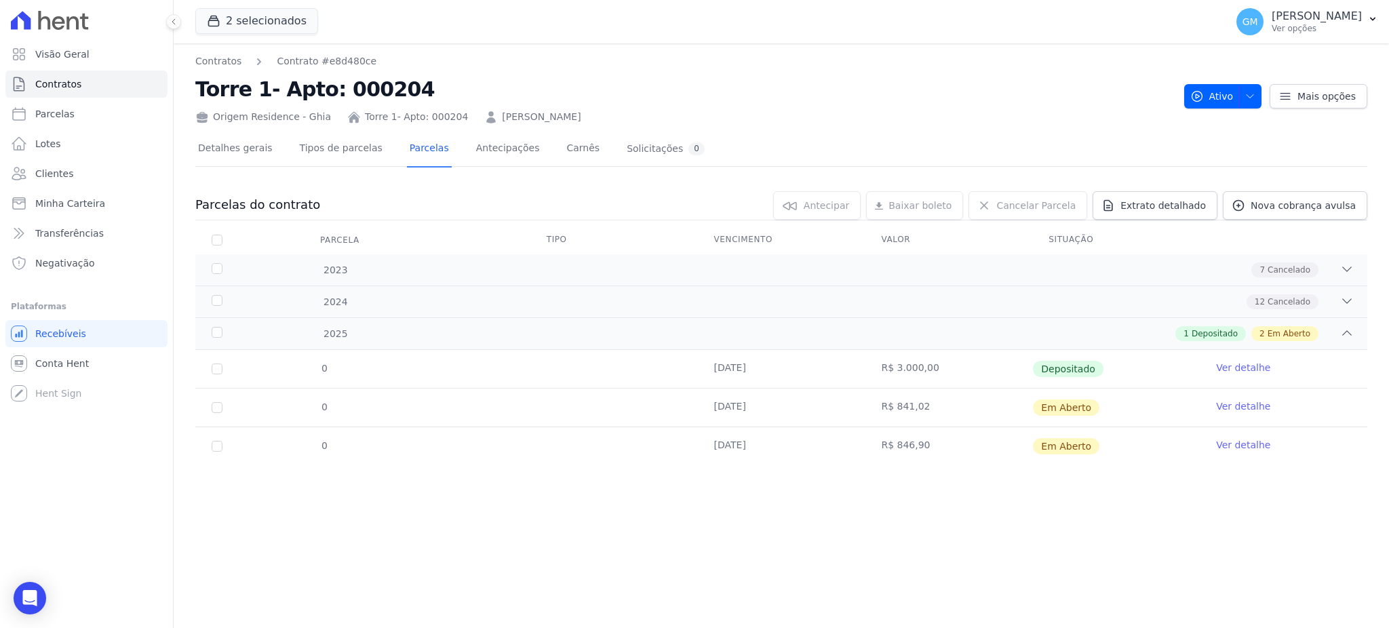
click at [1240, 373] on link "Ver detalhe" at bounding box center [1243, 368] width 54 height 14
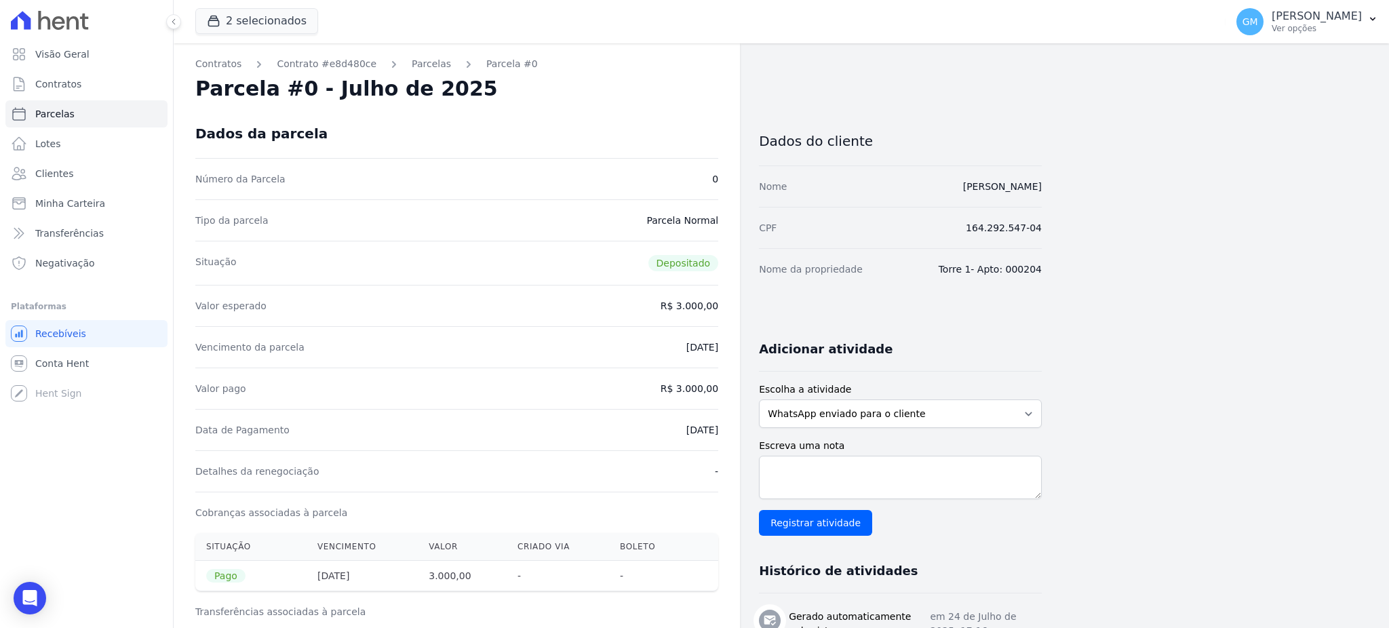
drag, startPoint x: 1055, startPoint y: 182, endPoint x: 851, endPoint y: 181, distance: 204.2
click at [851, 181] on div "Contratos Contrato #e8d480ce Parcelas Parcela #0 Parcela #0 - Julho de 2025 Dad…" at bounding box center [771, 560] width 1194 height 1034
copy link "[PERSON_NAME] [PERSON_NAME]"
click at [28, 580] on div "Visão Geral Contratos Parcelas Lotes Clientes Minha Carteira Transferências Neg…" at bounding box center [86, 314] width 173 height 628
click at [35, 606] on div "Open Intercom Messenger" at bounding box center [30, 599] width 36 height 36
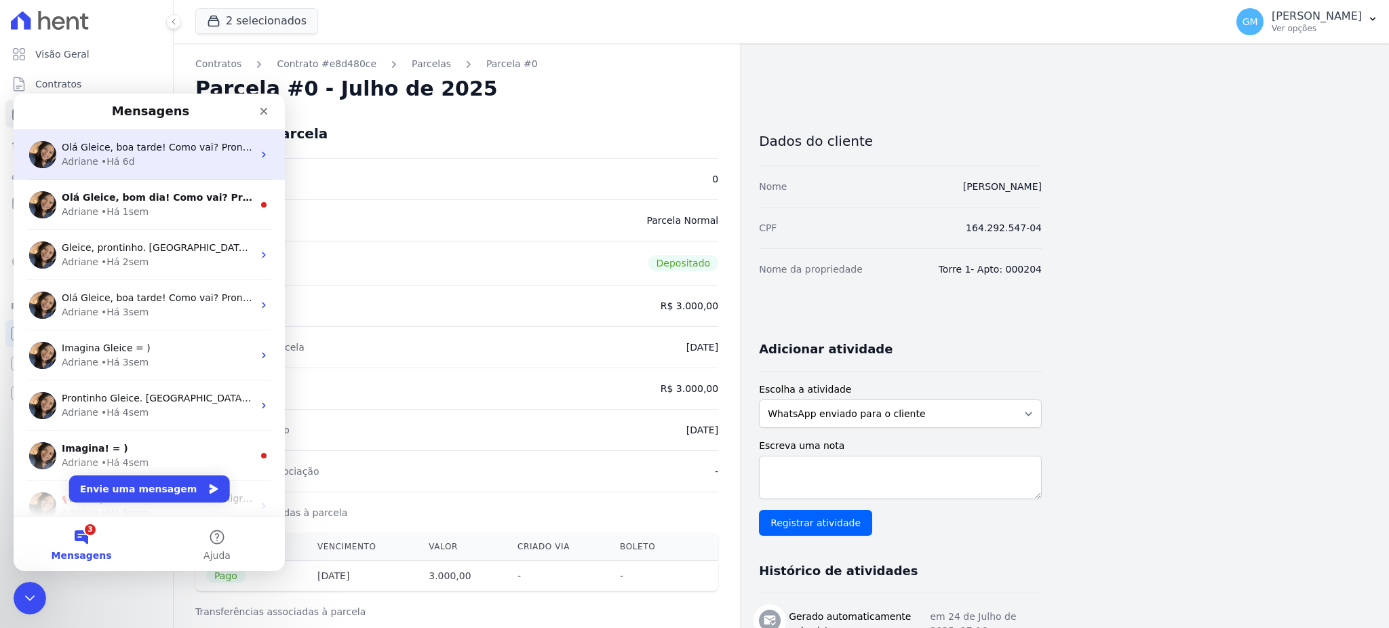
click at [145, 172] on div "Olá Gleice, boa tarde! Como vai? Prontinho. Parcelas descartadas. ; ) Adriane •…" at bounding box center [149, 155] width 271 height 50
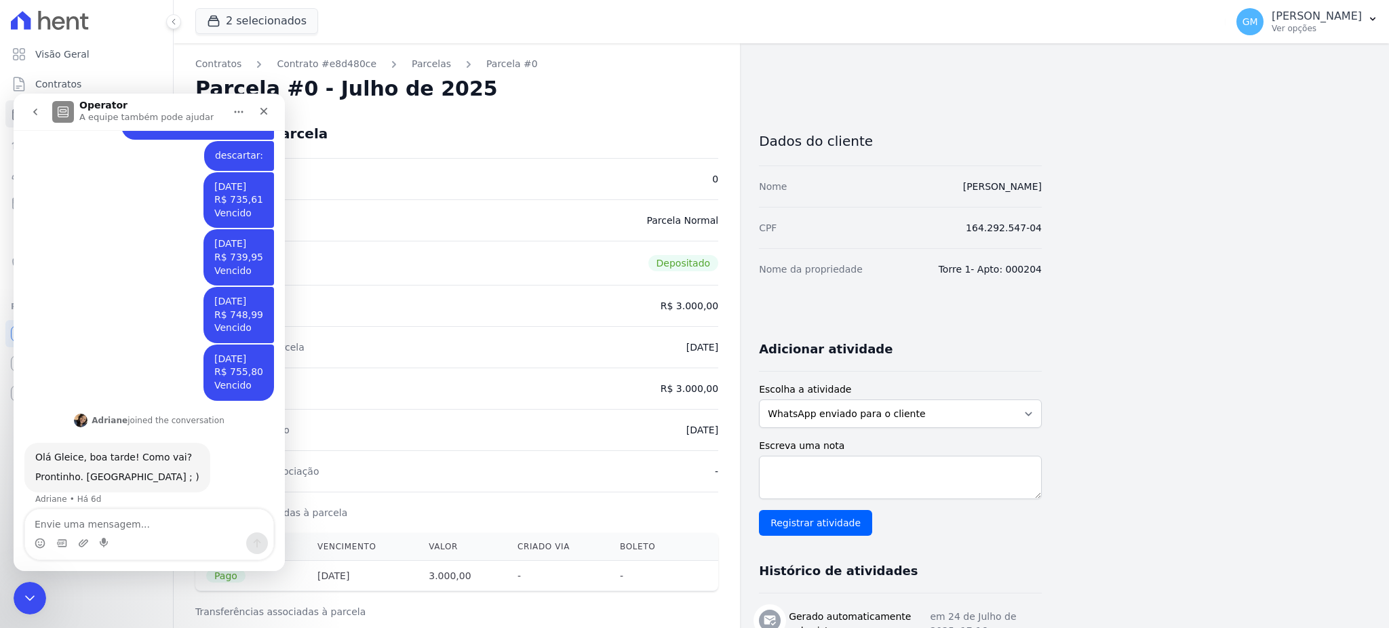
scroll to position [246, 0]
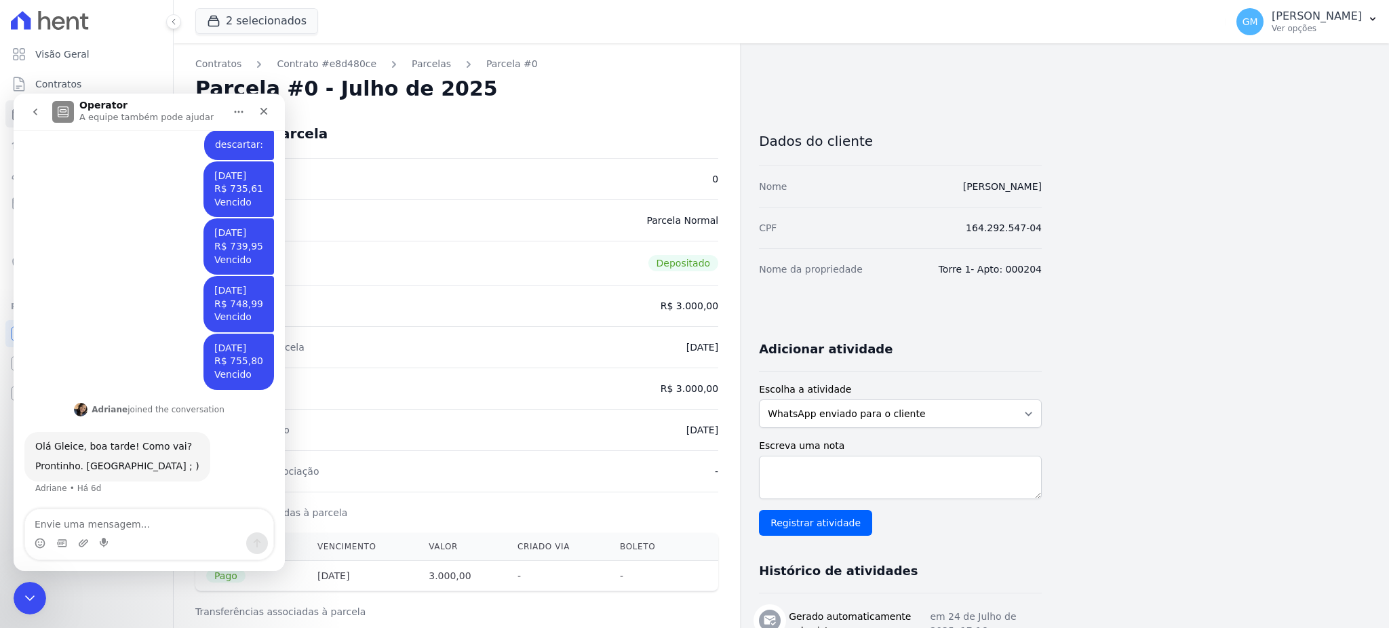
click at [39, 113] on icon "go back" at bounding box center [35, 111] width 11 height 11
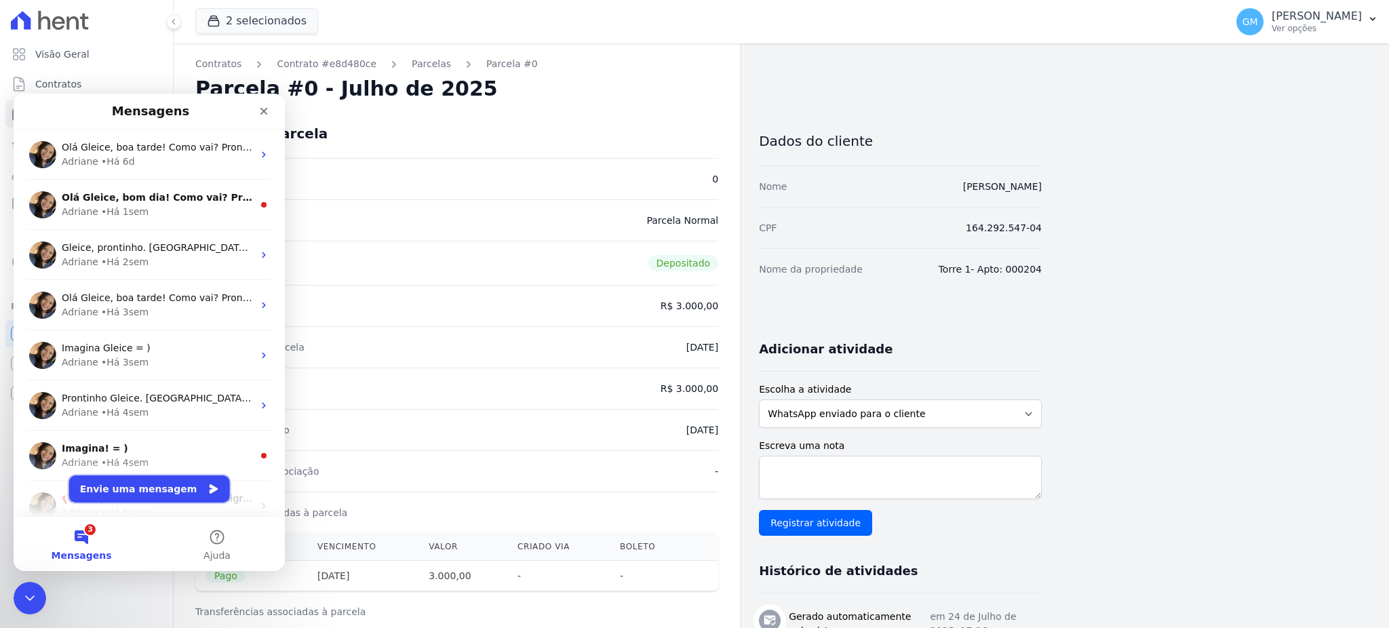
click at [156, 482] on button "Envie uma mensagem" at bounding box center [149, 488] width 161 height 27
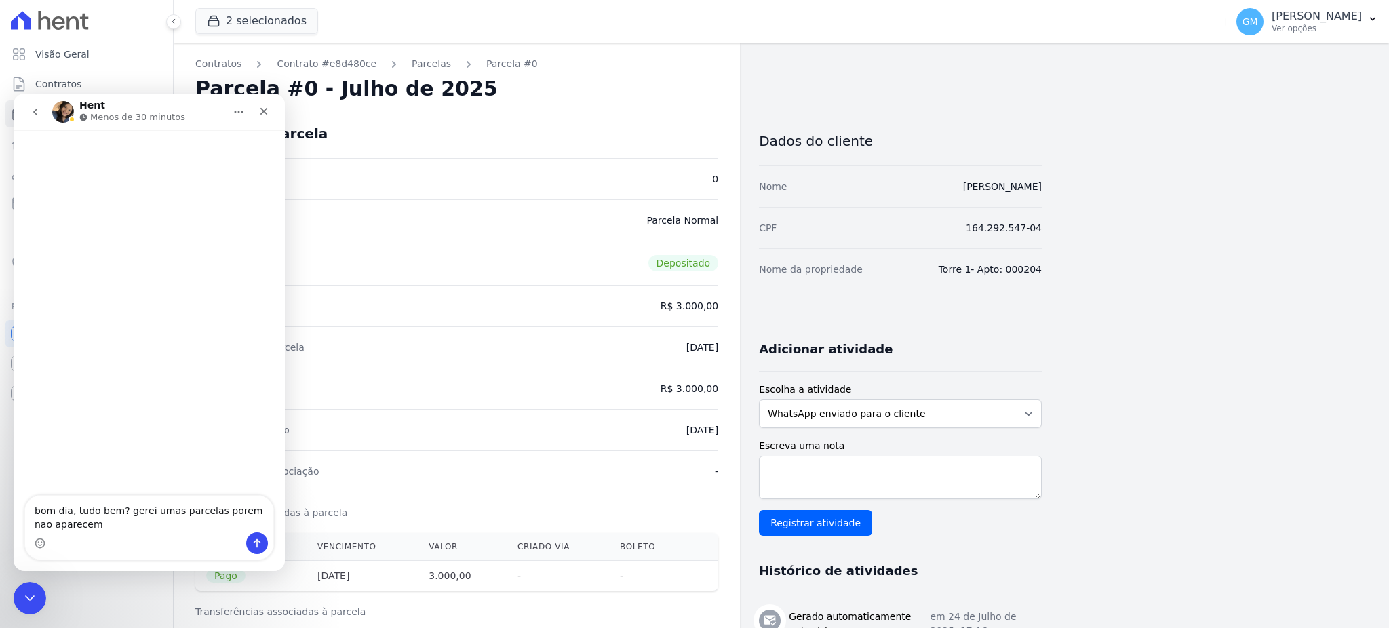
type textarea "bom dia, tudo bem? gerei umas parcelas porem nao aparecem"
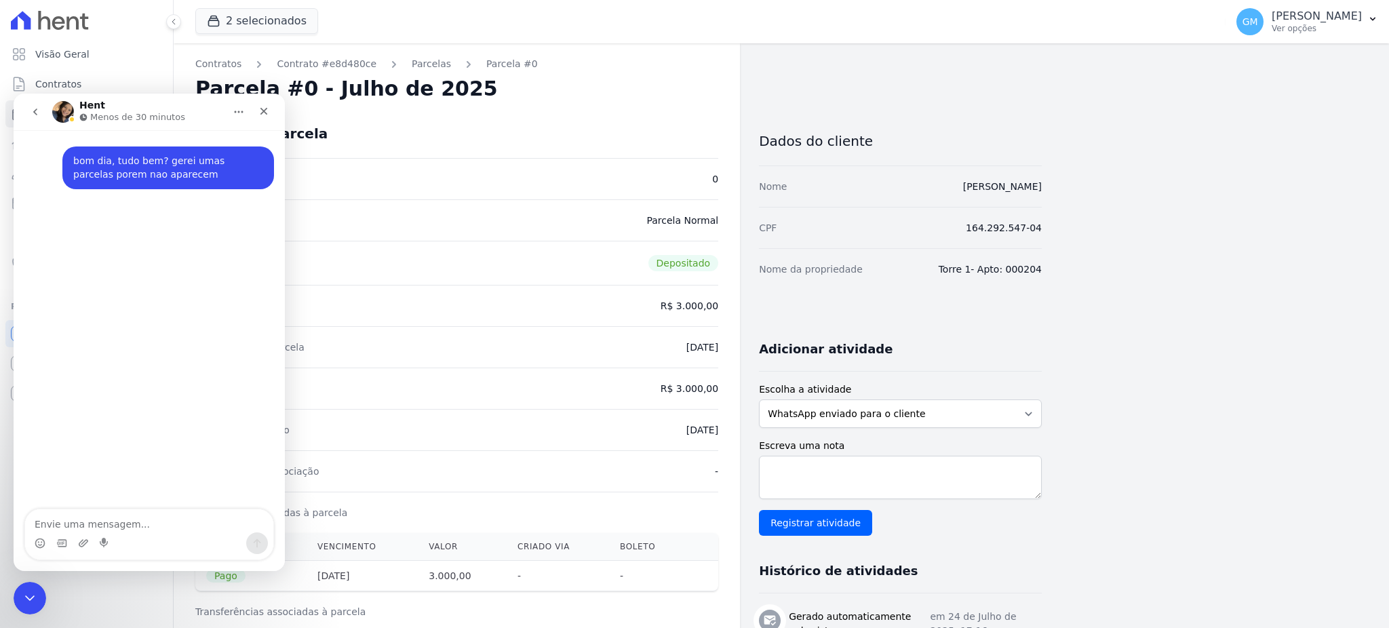
type textarea "[PERSON_NAME] [PERSON_NAME]"
click at [446, 344] on div "Vencimento da parcela 25/07/2025" at bounding box center [456, 346] width 523 height 41
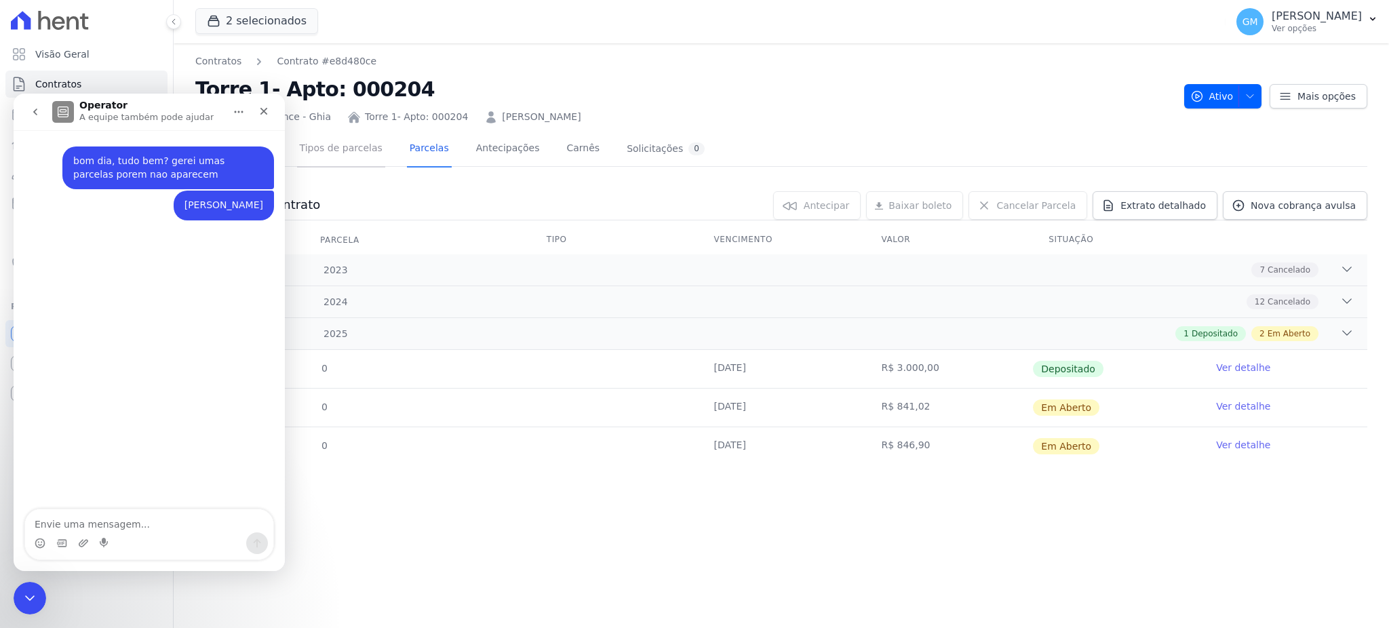
click at [343, 149] on link "Tipos de parcelas" at bounding box center [341, 150] width 88 height 36
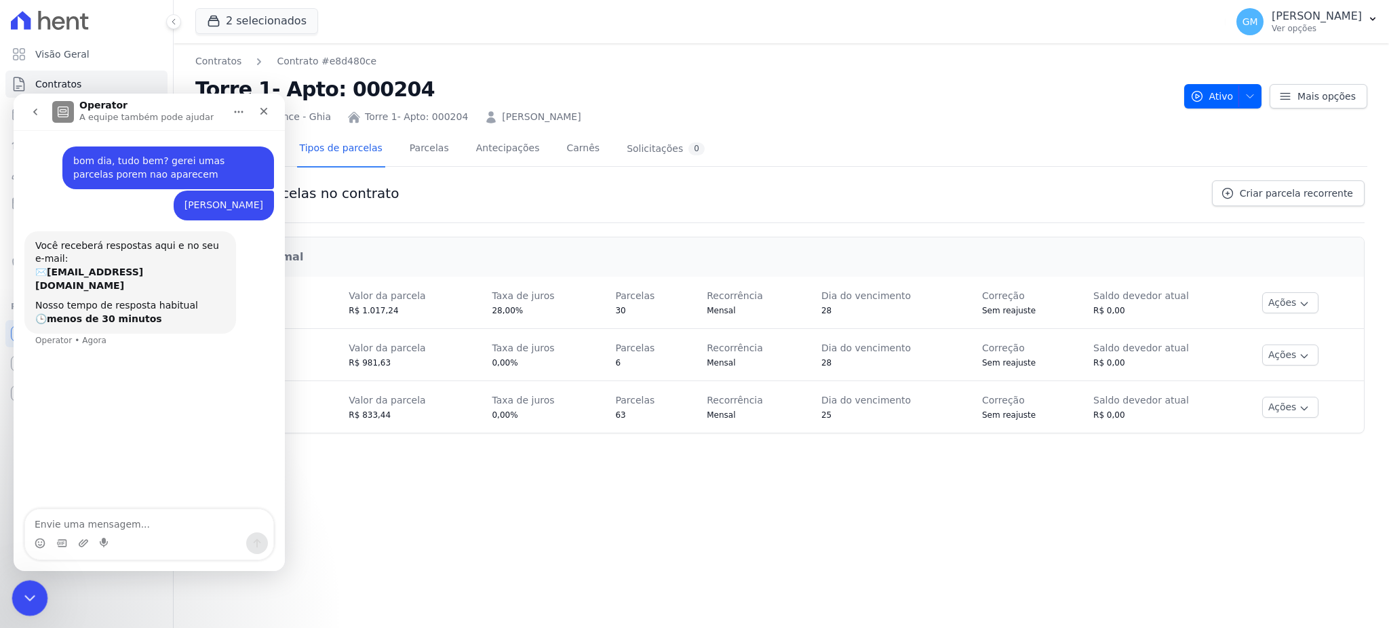
click at [31, 585] on div "Encerramento do Messenger da Intercom" at bounding box center [28, 596] width 33 height 33
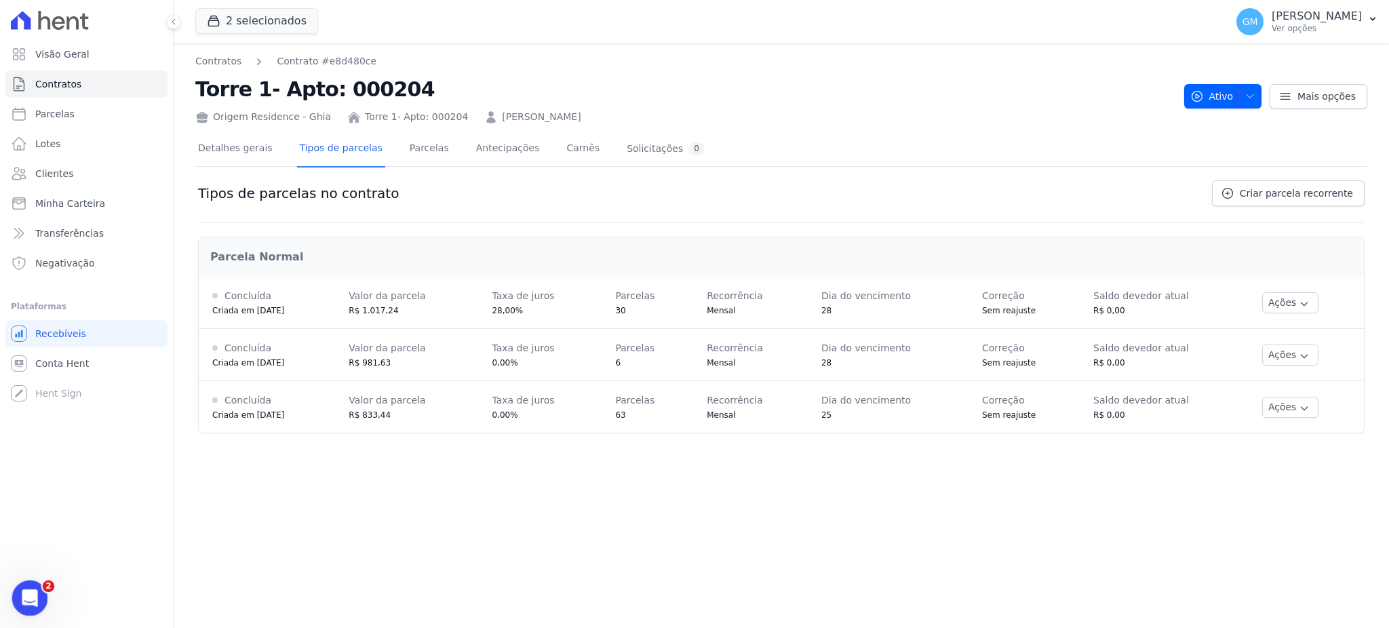
click at [18, 589] on div "Abertura do Messenger da Intercom" at bounding box center [27, 596] width 45 height 45
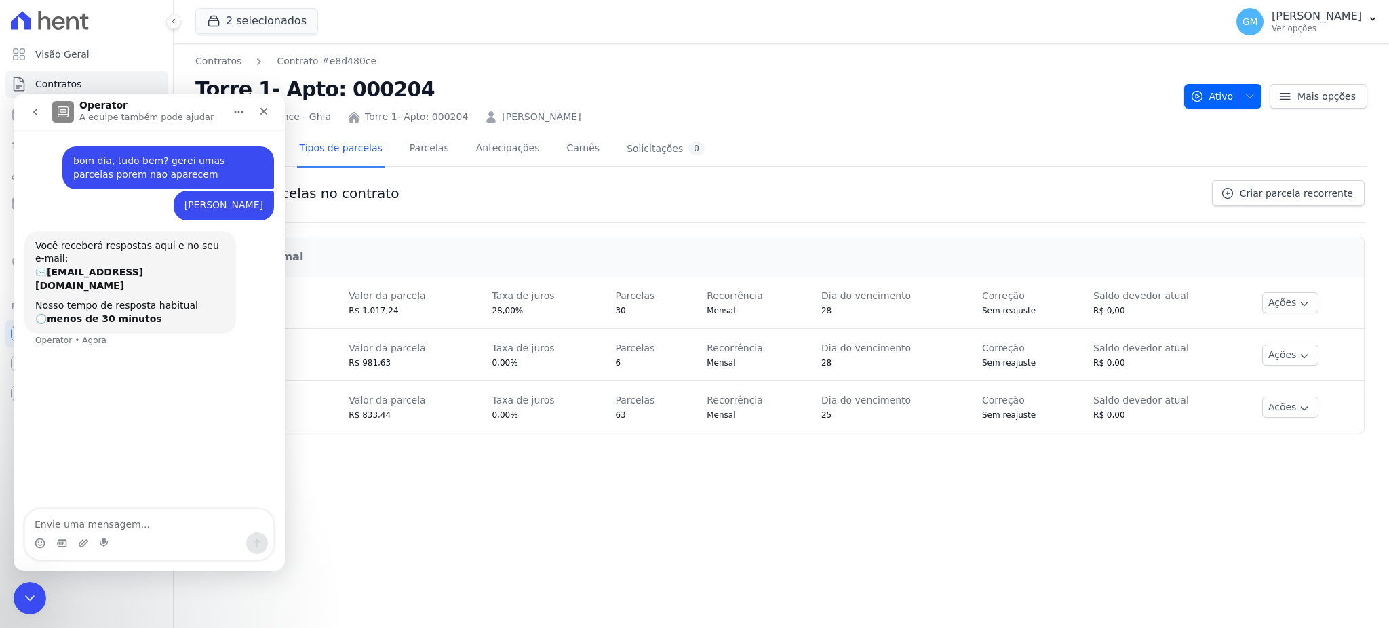
click at [143, 529] on textarea "Envie uma mensagem..." at bounding box center [149, 520] width 248 height 23
click at [603, 269] on div "Parcela Normal" at bounding box center [781, 257] width 1164 height 38
click at [407, 147] on link "Parcelas" at bounding box center [429, 150] width 45 height 36
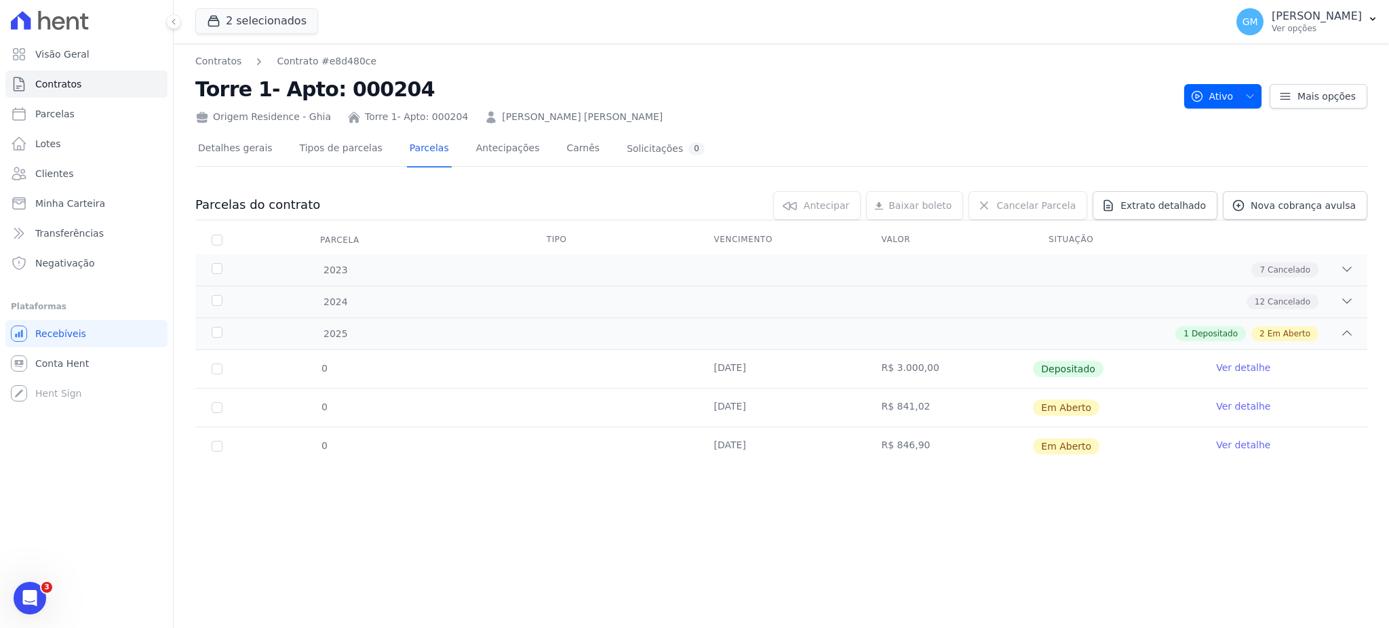
click at [1251, 365] on link "Ver detalhe" at bounding box center [1243, 368] width 54 height 14
click at [232, 140] on link "Detalhes gerais" at bounding box center [235, 150] width 80 height 36
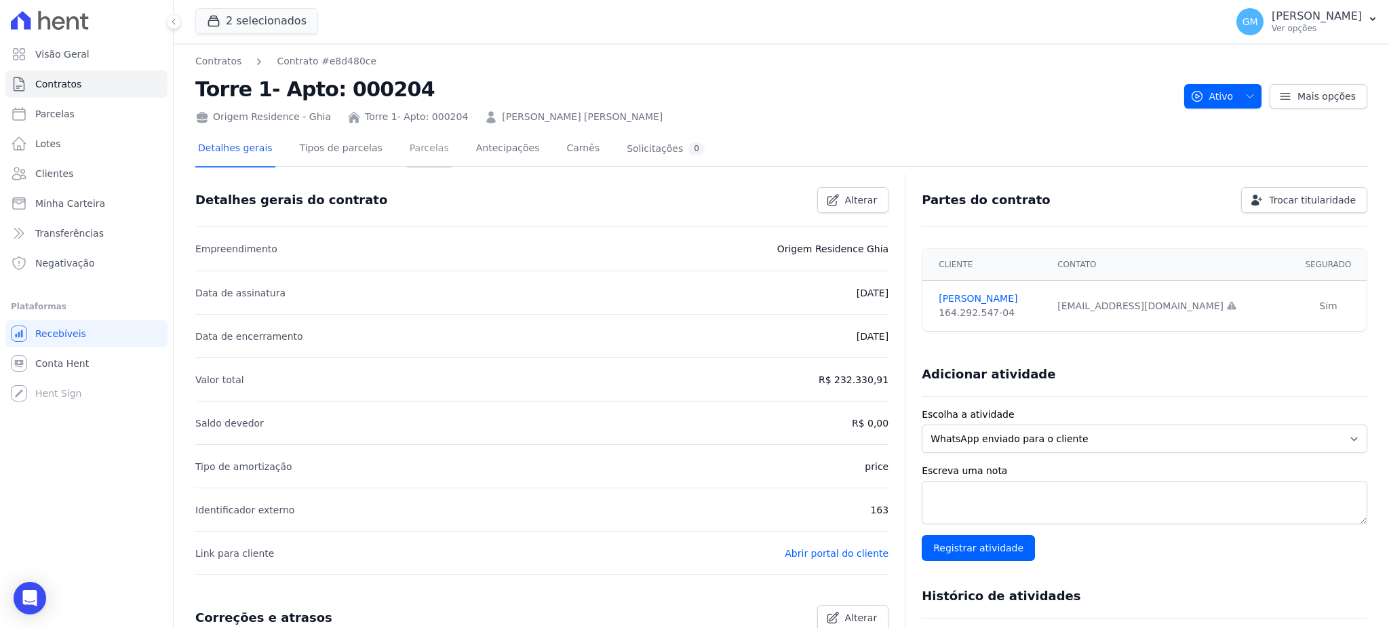
click at [410, 149] on link "Parcelas" at bounding box center [429, 150] width 45 height 36
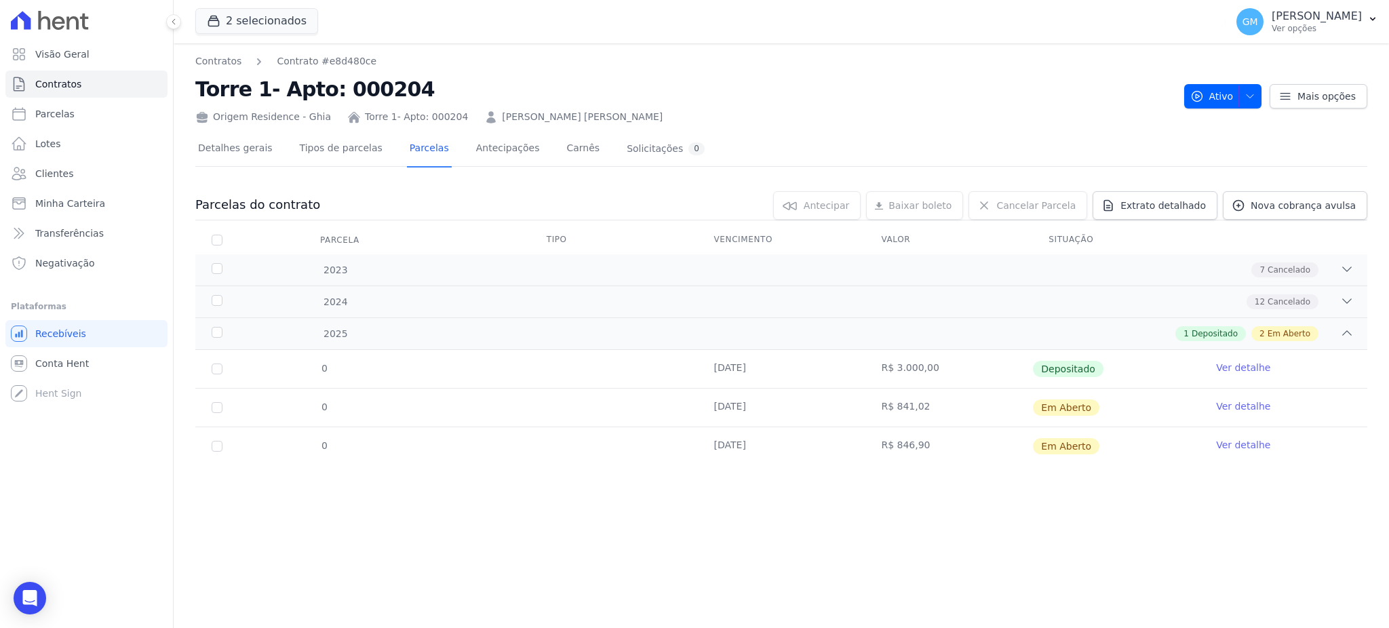
click at [1230, 362] on link "Ver detalhe" at bounding box center [1243, 368] width 54 height 14
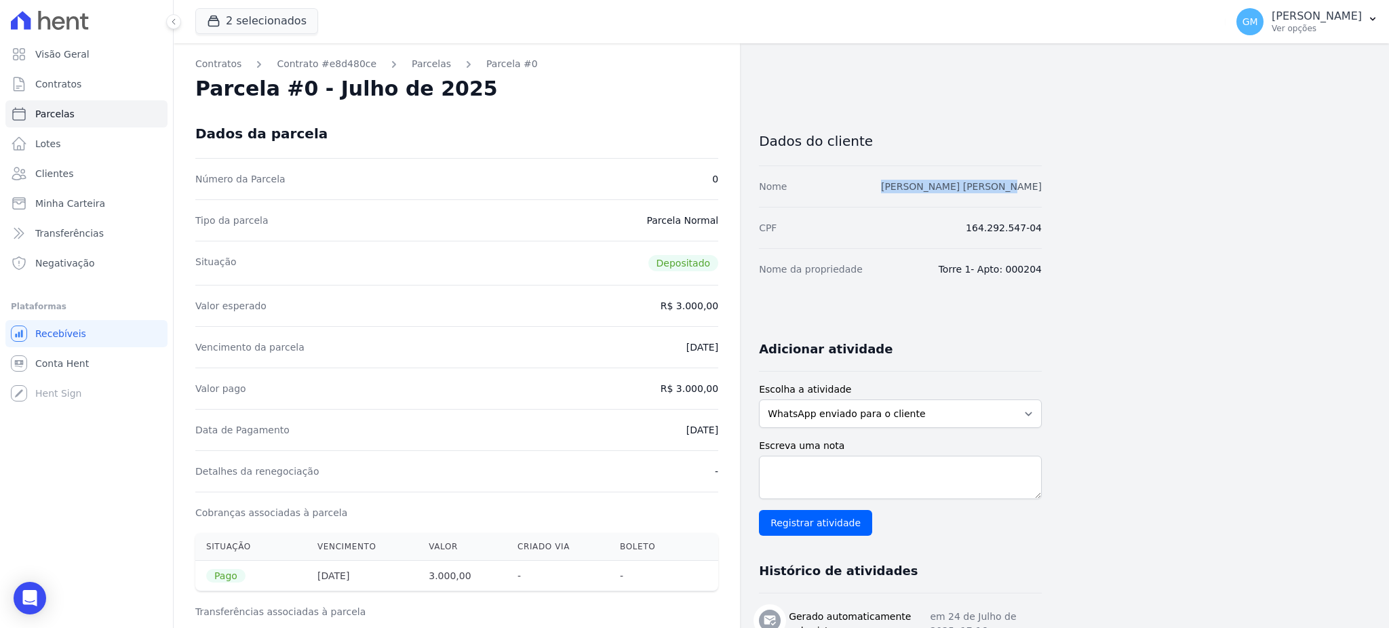
drag, startPoint x: 899, startPoint y: 187, endPoint x: 1038, endPoint y: 187, distance: 139.7
click at [1038, 187] on div "Nome MARCELLA CARVALHO PINTO" at bounding box center [900, 186] width 283 height 41
copy link "[PERSON_NAME]"
click at [91, 168] on link "Clientes" at bounding box center [86, 173] width 162 height 27
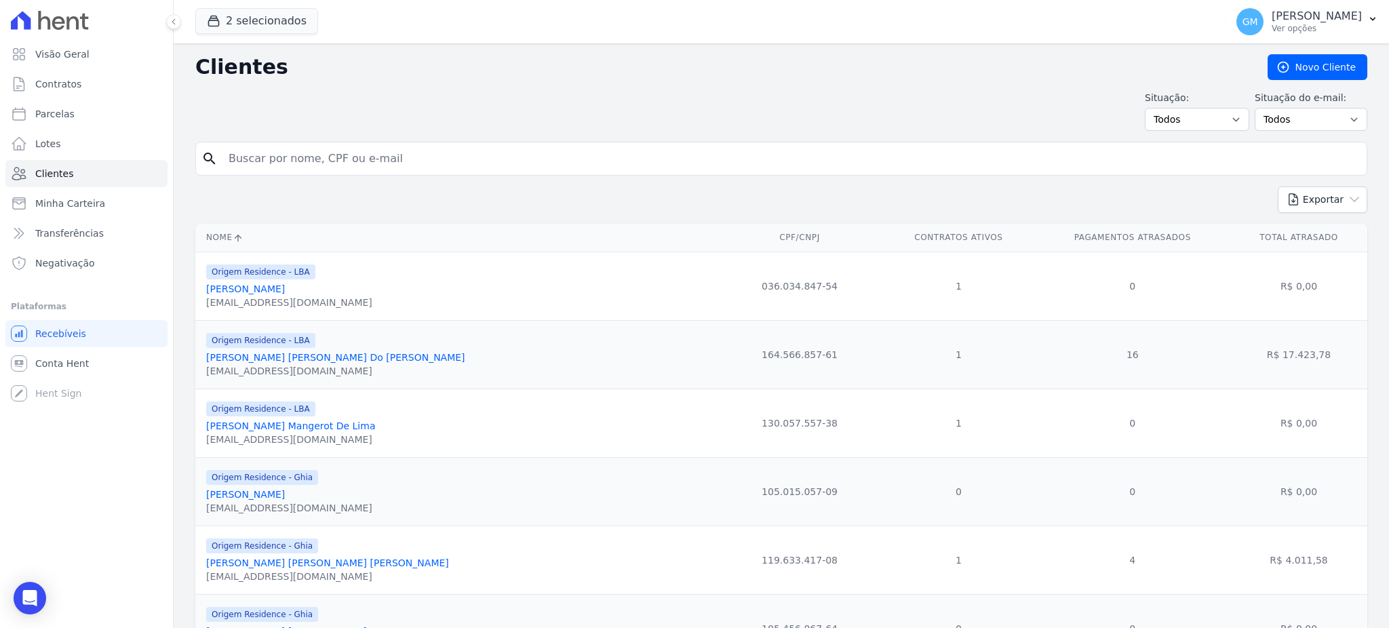
click at [353, 160] on input "search" at bounding box center [790, 158] width 1141 height 27
paste input "[PERSON_NAME]"
type input "[PERSON_NAME]"
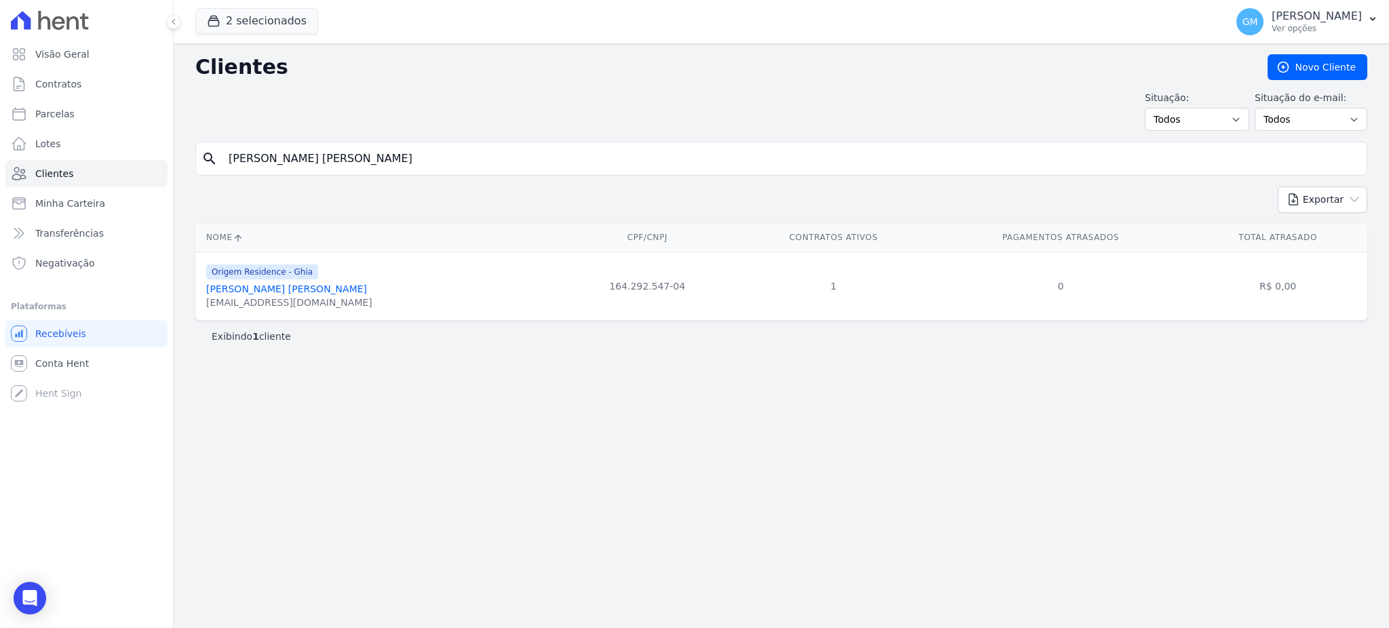
click at [298, 298] on div "marcellaa_2011@hotmail.com" at bounding box center [289, 303] width 166 height 14
click at [298, 293] on link "Marcella Carvalho Pinto" at bounding box center [286, 289] width 161 height 11
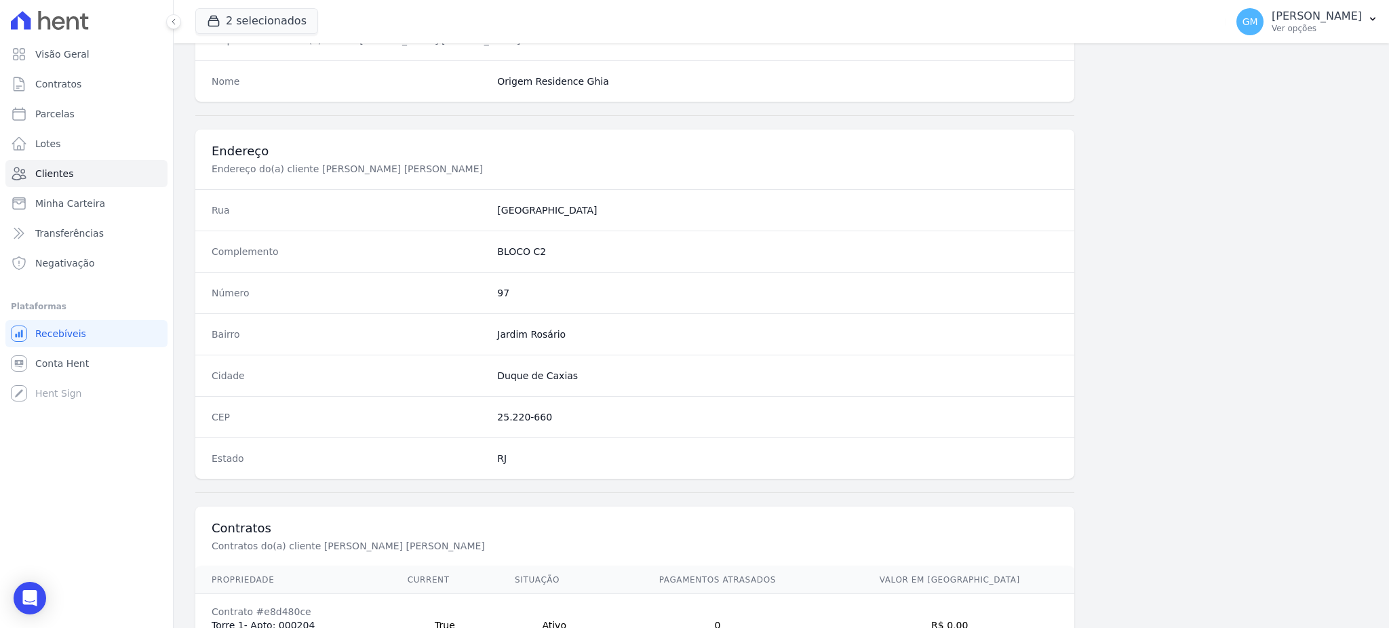
scroll to position [642, 0]
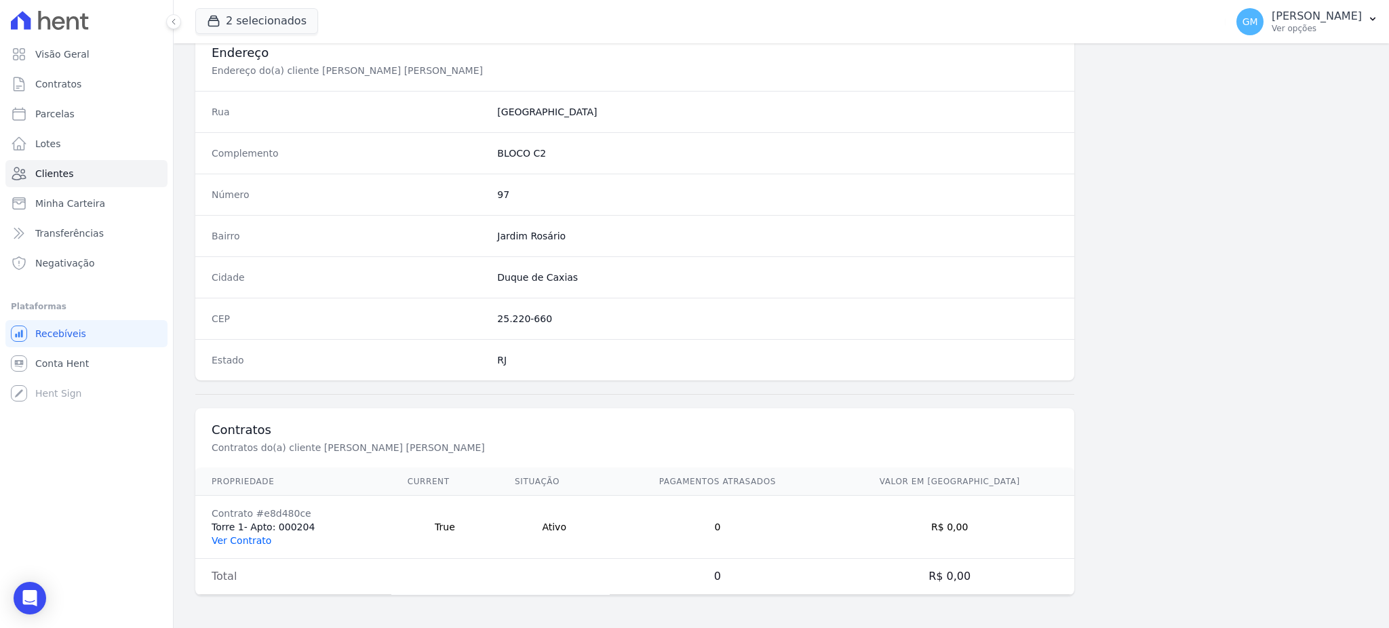
click at [237, 544] on link "Ver Contrato" at bounding box center [242, 540] width 60 height 11
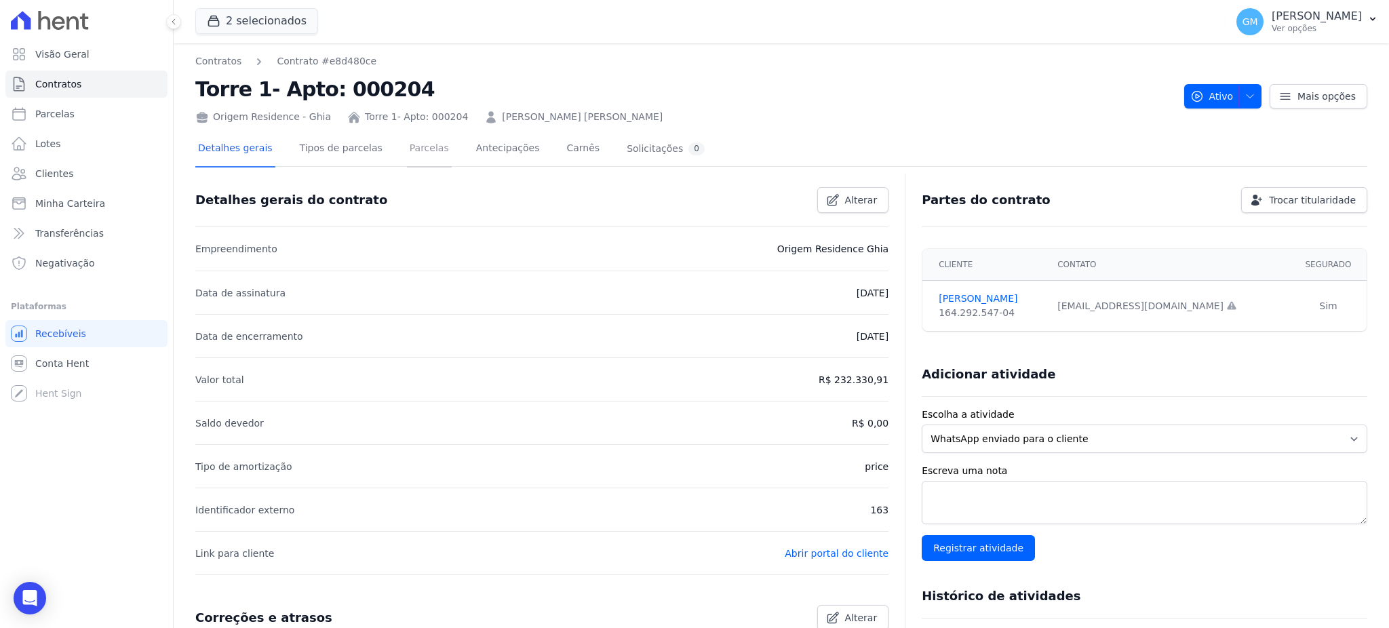
click at [425, 150] on link "Parcelas" at bounding box center [429, 150] width 45 height 36
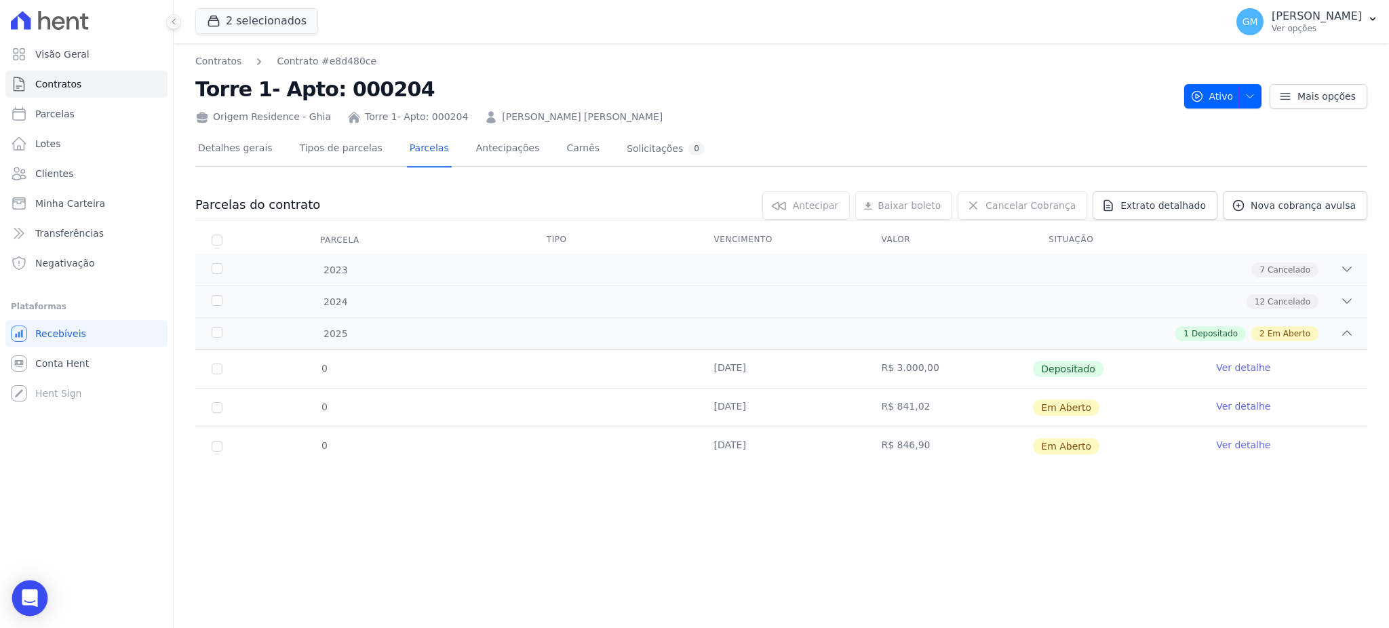
click at [33, 601] on icon "Open Intercom Messenger" at bounding box center [30, 598] width 18 height 18
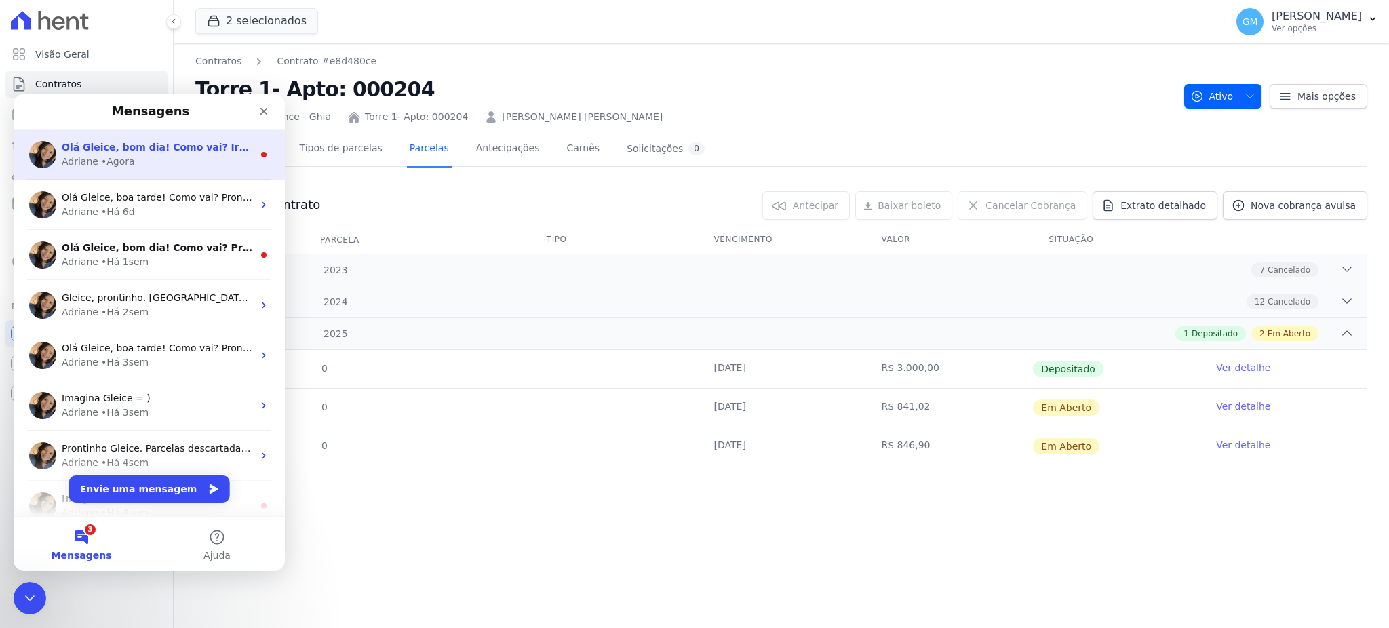
click at [158, 158] on div "Adriane • Agora" at bounding box center [157, 162] width 191 height 14
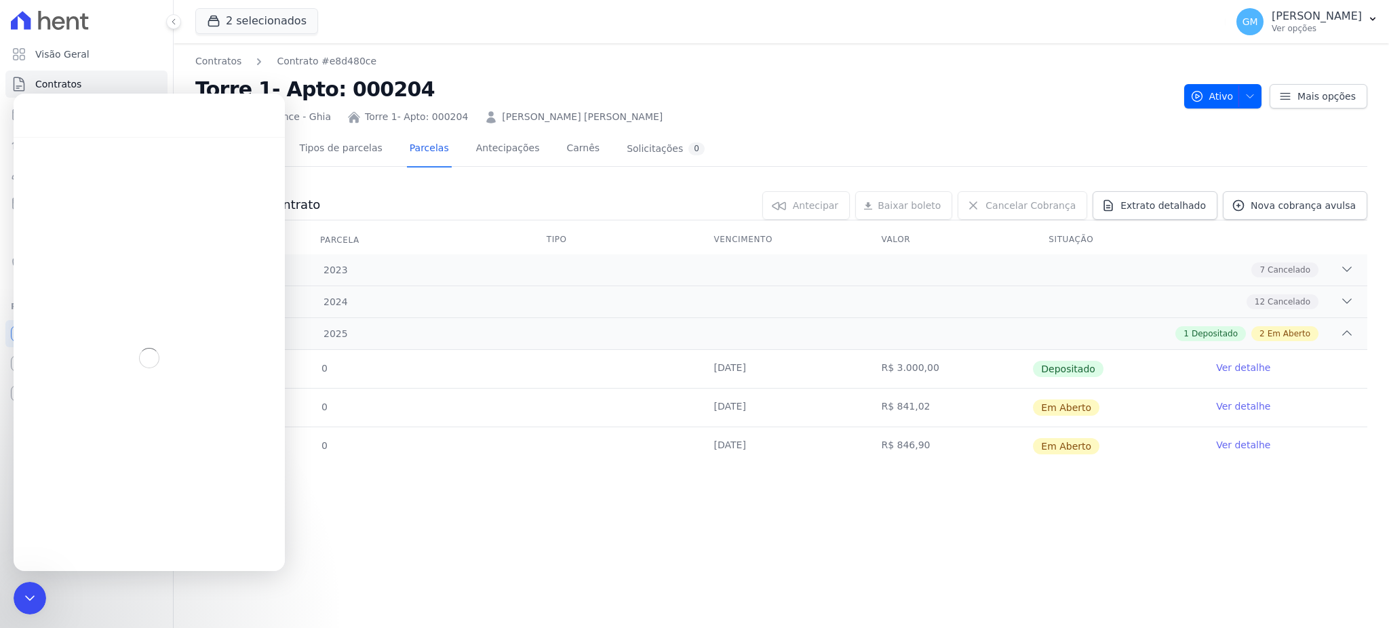
scroll to position [2, 0]
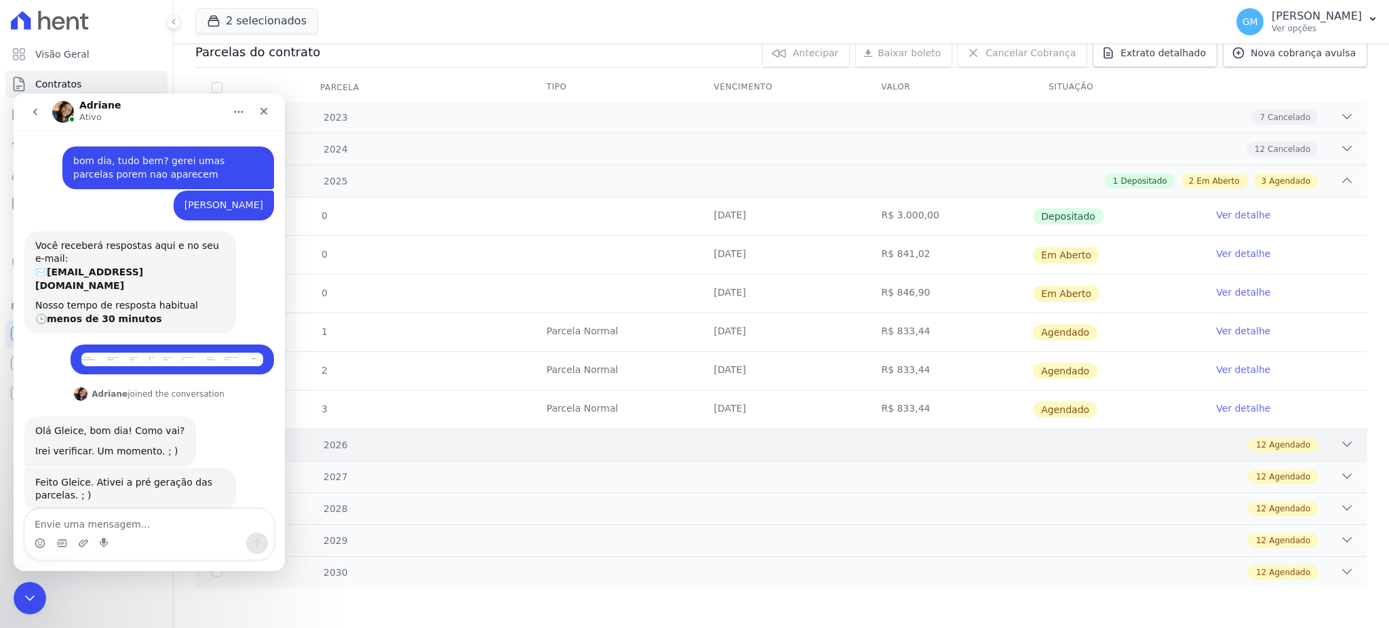
scroll to position [29, 0]
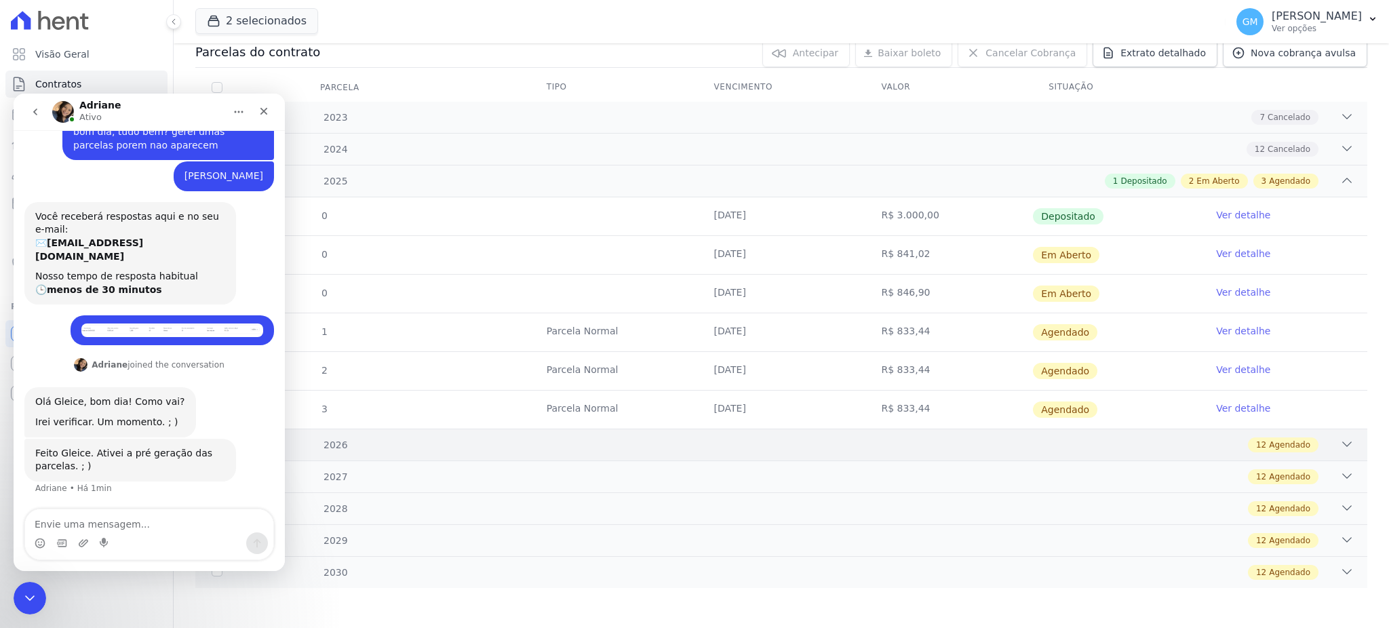
click at [1269, 444] on span "Agendado" at bounding box center [1289, 445] width 41 height 12
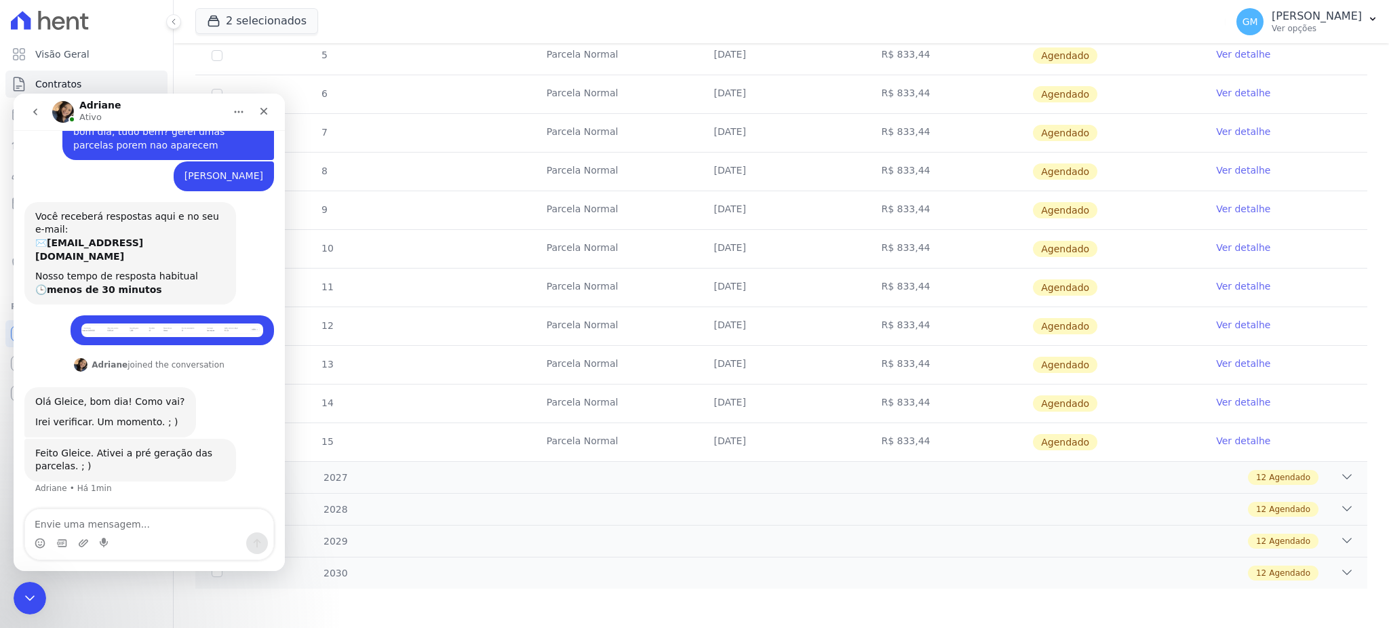
scroll to position [617, 0]
click at [167, 525] on textarea "Envie uma mensagem..." at bounding box center [149, 520] width 248 height 23
type textarea "Obrigada"
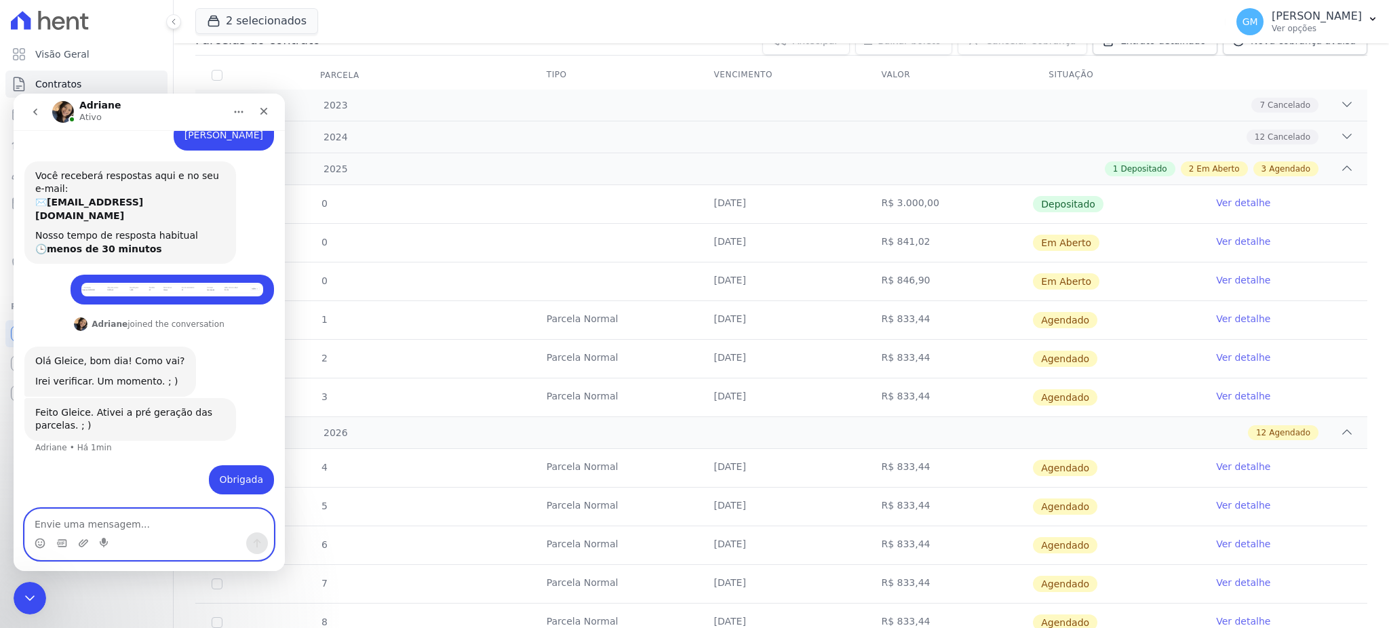
scroll to position [0, 0]
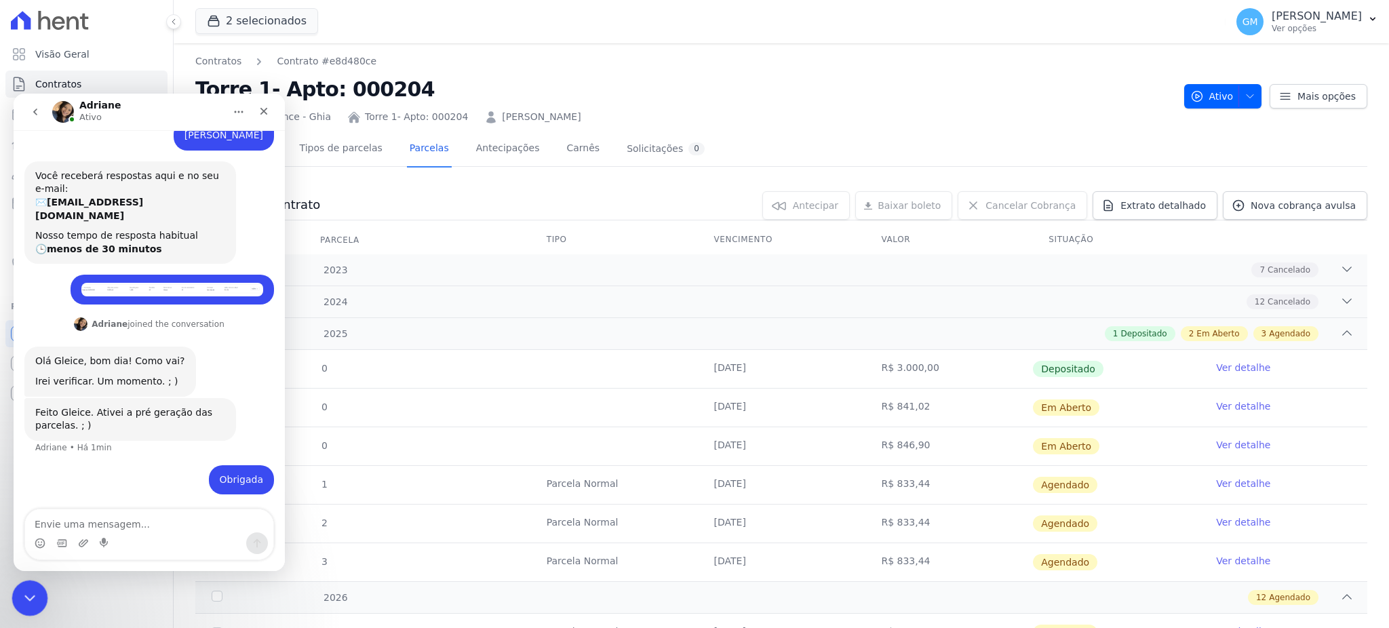
drag, startPoint x: 32, startPoint y: 600, endPoint x: 92, endPoint y: 891, distance: 297.7
click at [33, 601] on icon "Encerramento do Messenger da Intercom" at bounding box center [28, 596] width 16 height 16
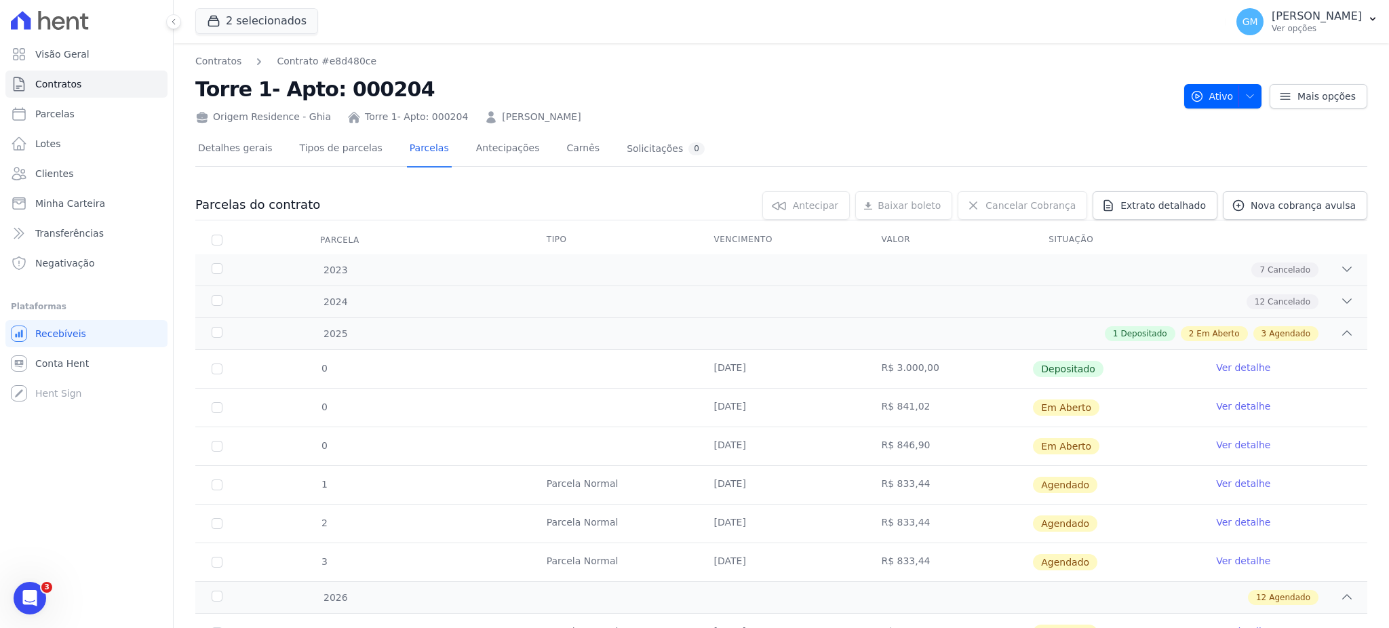
scroll to position [70, 0]
click at [78, 172] on link "Clientes" at bounding box center [86, 173] width 162 height 27
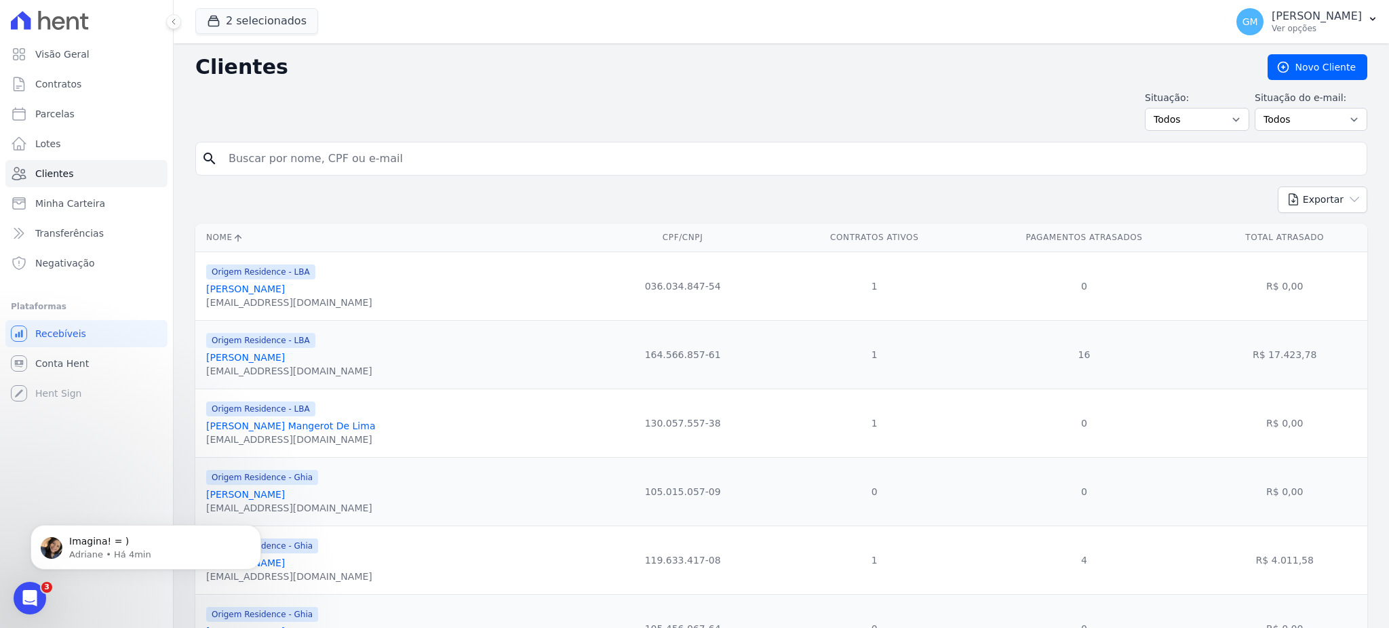
drag, startPoint x: 330, startPoint y: 178, endPoint x: 334, endPoint y: 162, distance: 16.0
click at [331, 177] on form "search" at bounding box center [781, 164] width 1172 height 45
click at [334, 161] on input "search" at bounding box center [790, 158] width 1141 height 27
type input "Dayse Lucia De Moraes Pacheco"
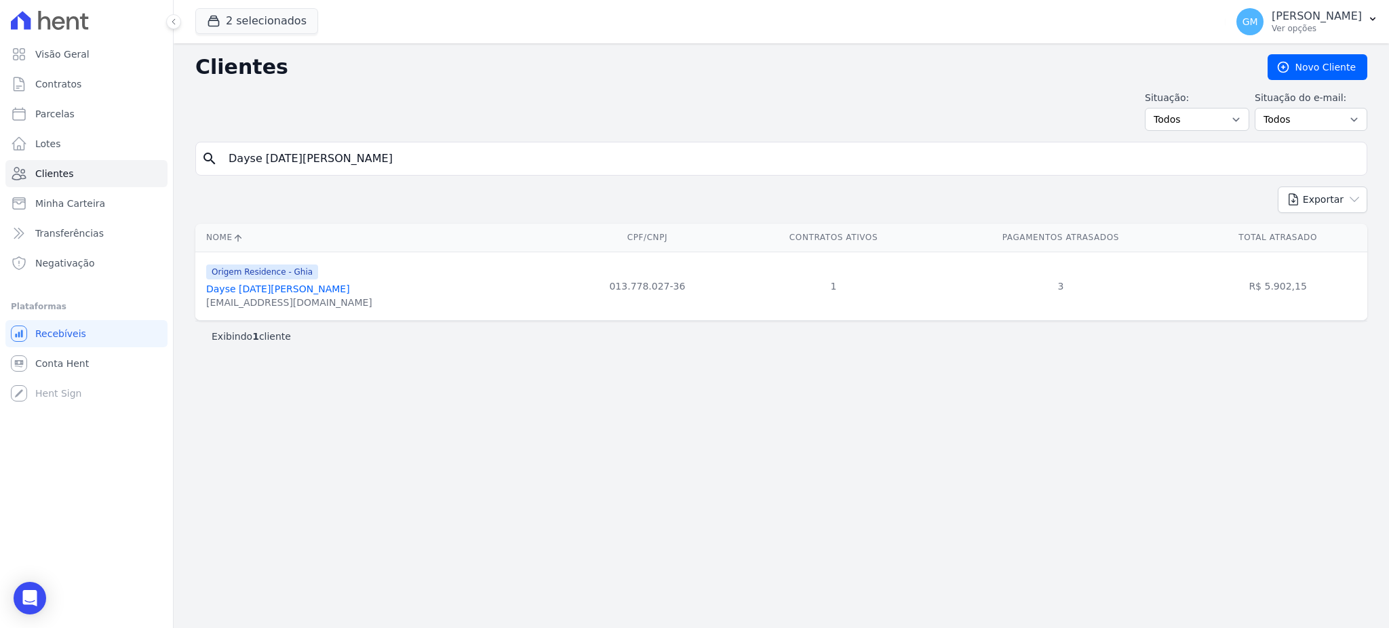
click at [330, 292] on link "Dayse Lucia De Moraes Pacheco" at bounding box center [278, 289] width 144 height 11
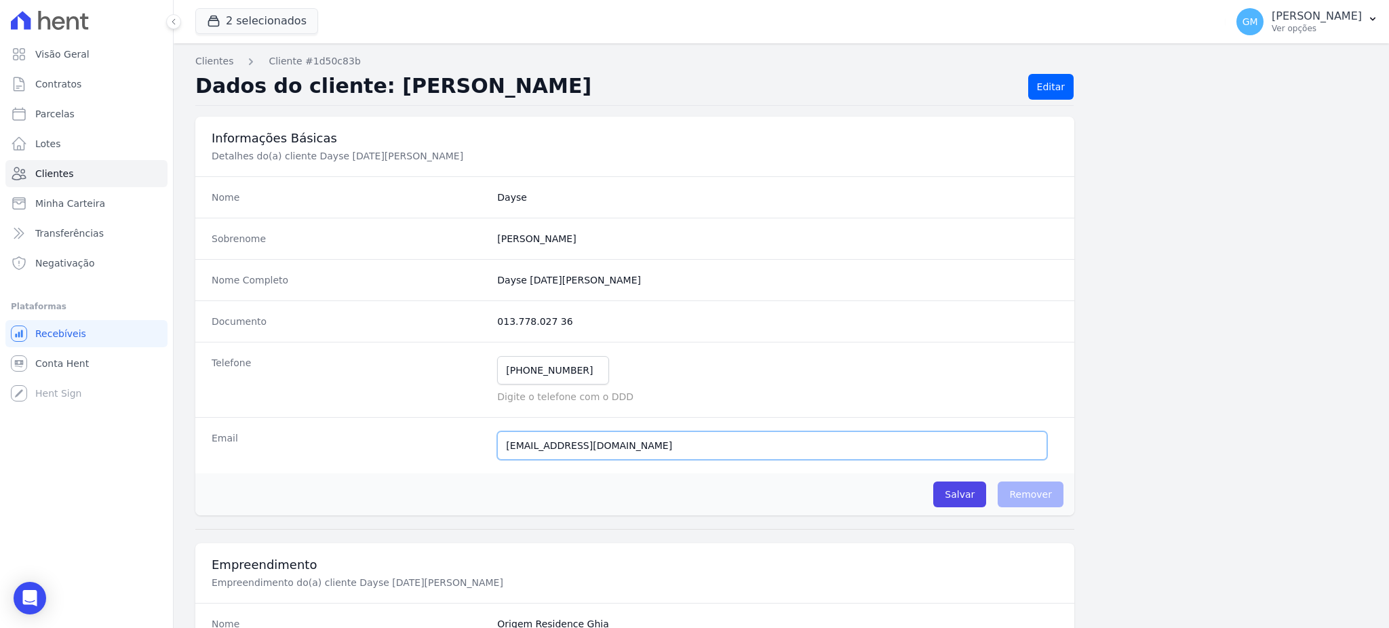
drag, startPoint x: 647, startPoint y: 445, endPoint x: 429, endPoint y: 429, distance: 219.0
click at [429, 429] on div "Email dayselucia1972@hotmail.com E-mail enviado. Aguardando confirmação.." at bounding box center [634, 445] width 879 height 56
paste input "pacheco2010@hotmail.com,"
type input "daysepacheco2010@hotmail.com"
click at [956, 497] on input "Salvar" at bounding box center [959, 495] width 53 height 26
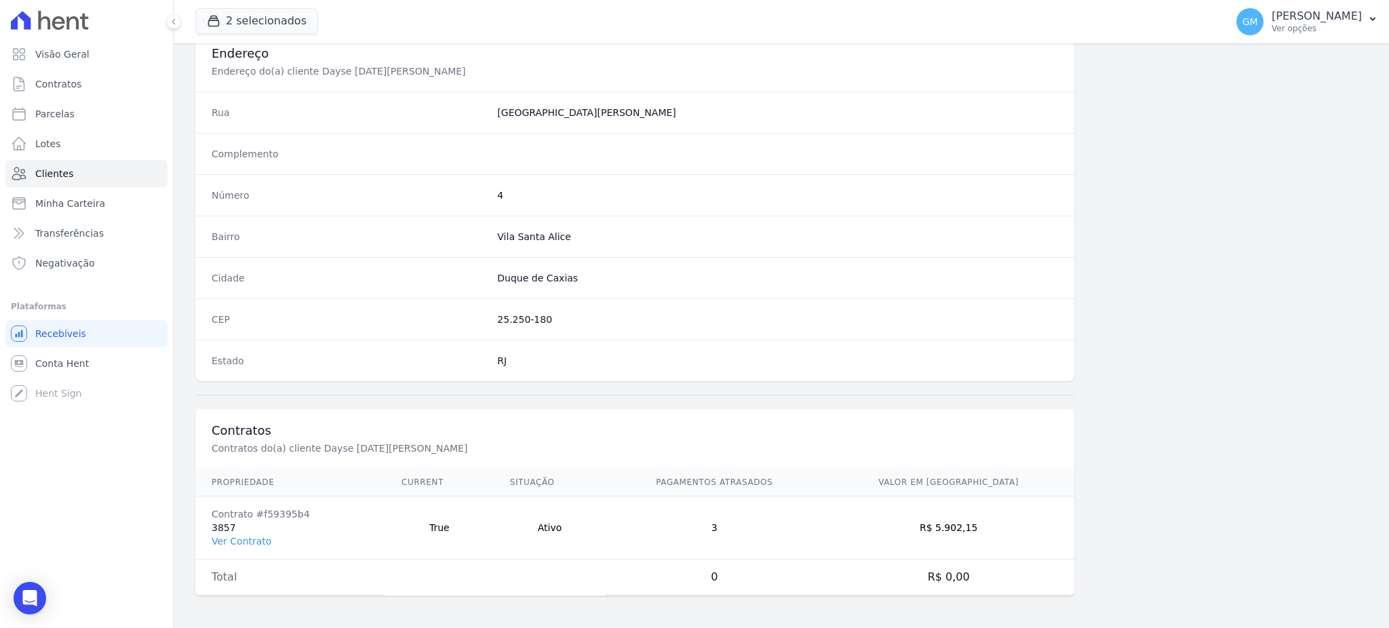
scroll to position [688, 0]
click at [258, 541] on link "Ver Contrato" at bounding box center [242, 540] width 60 height 11
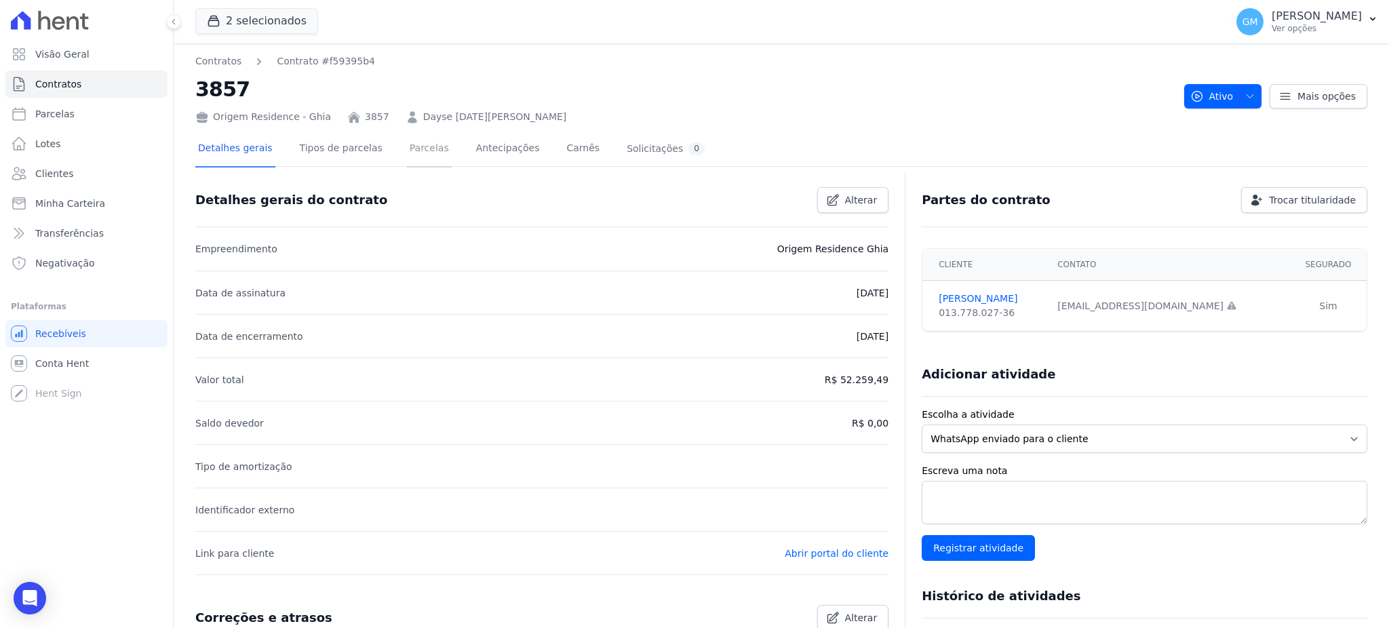
click at [407, 148] on link "Parcelas" at bounding box center [429, 150] width 45 height 36
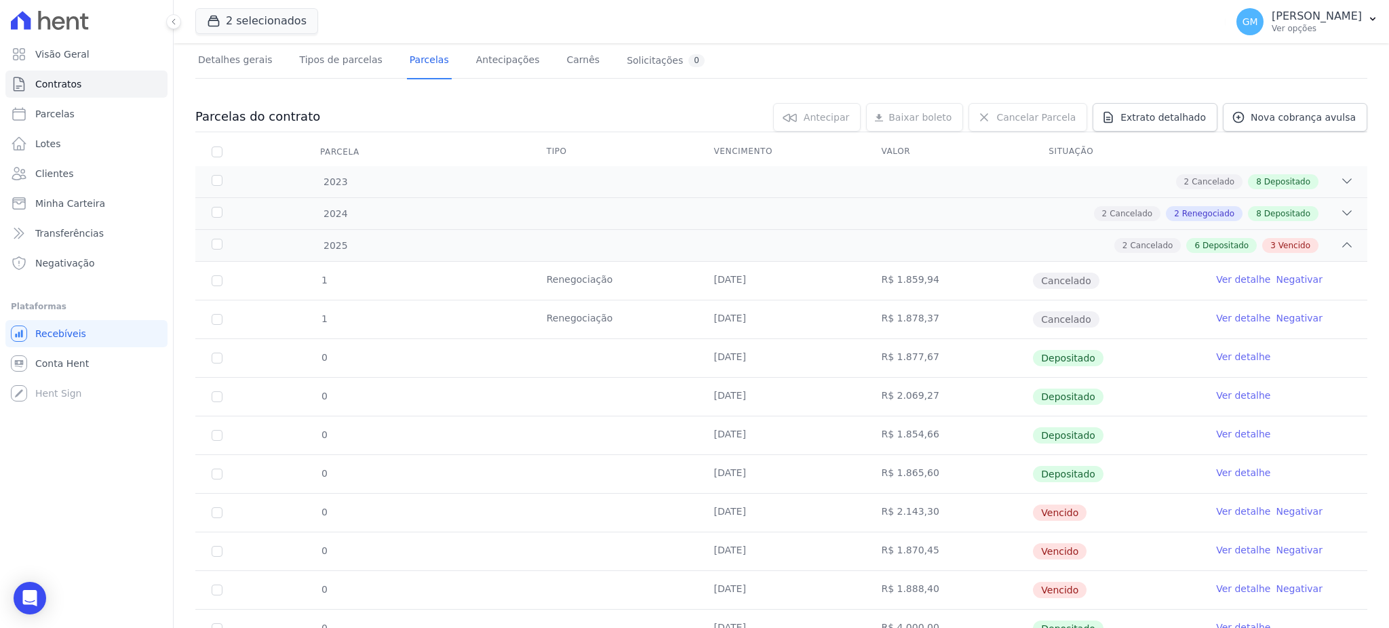
scroll to position [187, 0]
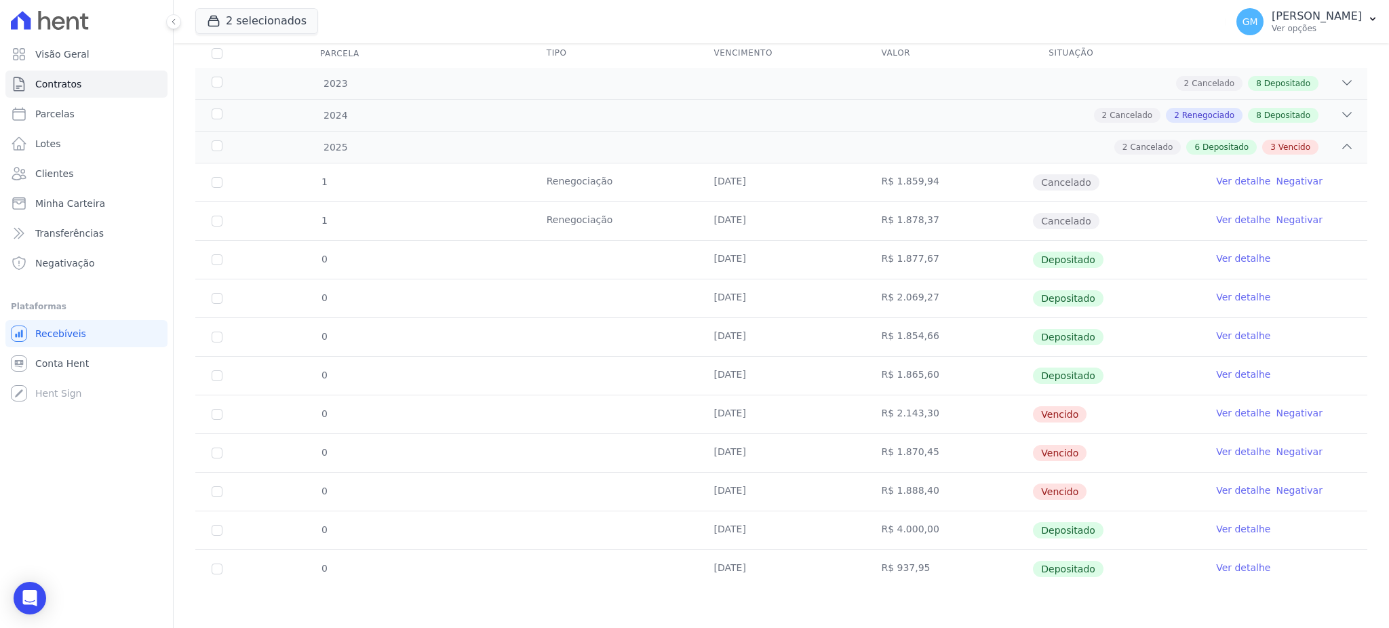
click at [1228, 527] on link "Ver detalhe" at bounding box center [1243, 529] width 54 height 14
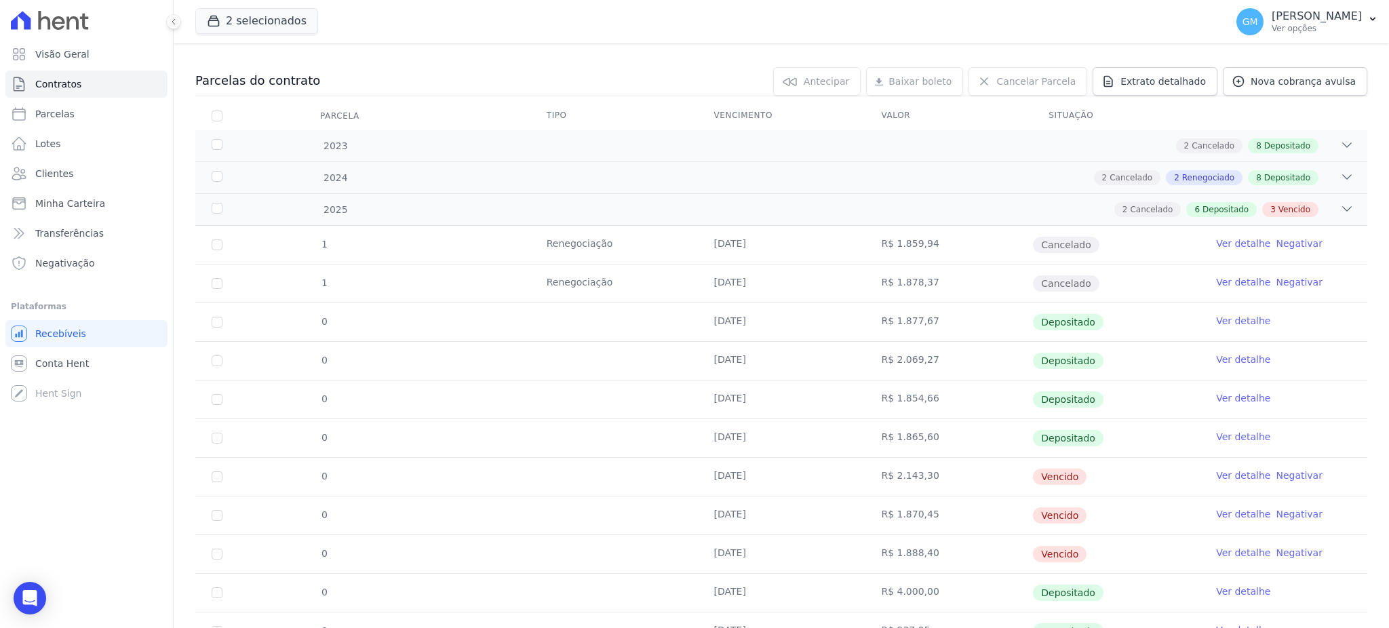
scroll to position [187, 0]
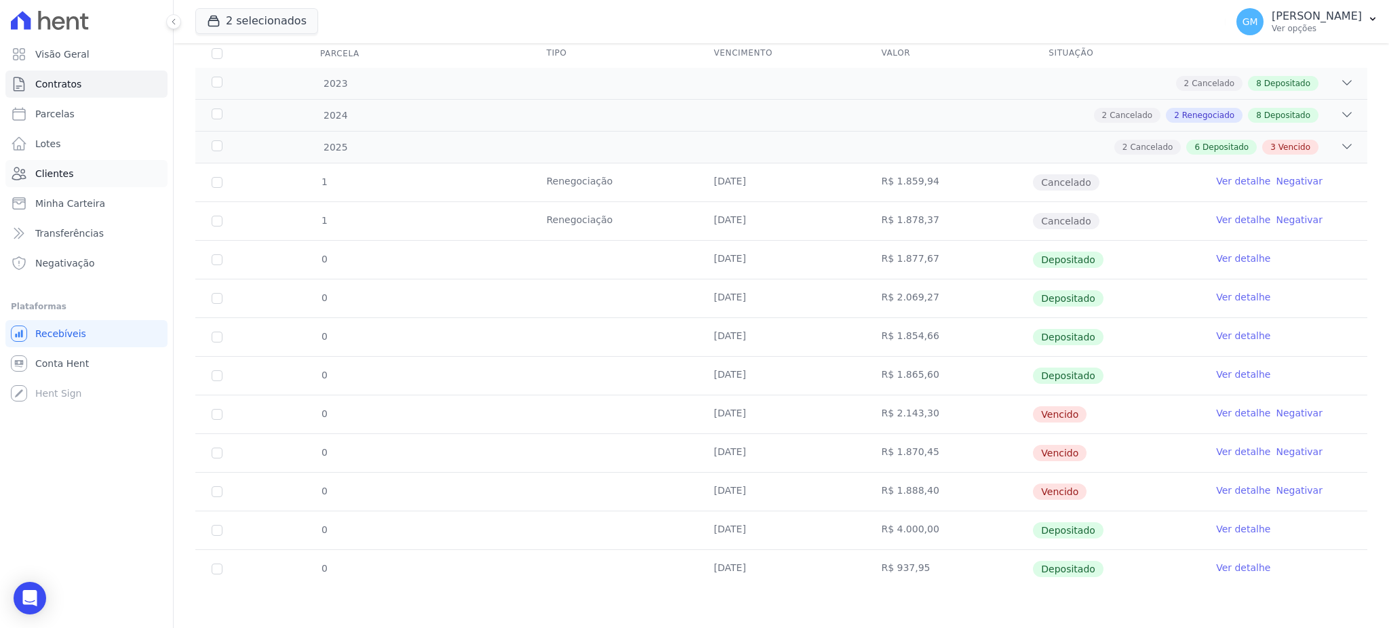
click at [105, 179] on link "Clientes" at bounding box center [86, 173] width 162 height 27
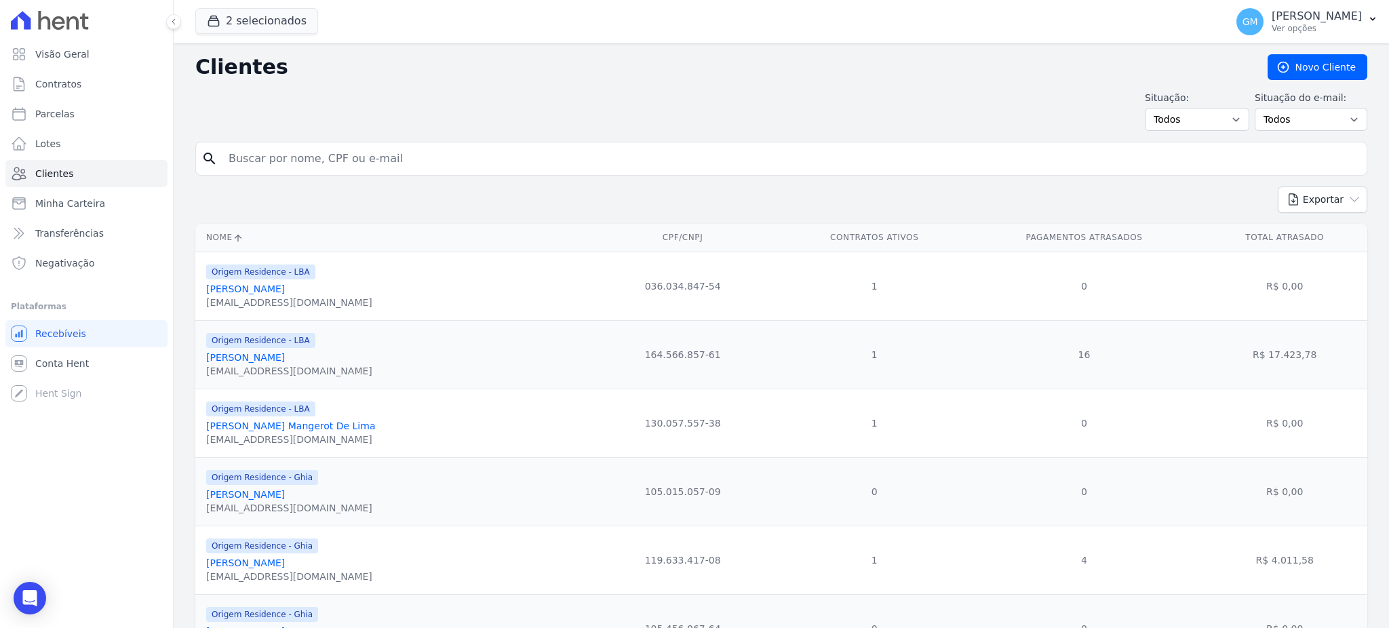
click at [299, 148] on input "search" at bounding box center [790, 158] width 1141 height 27
type input "[PERSON_NAME] [PERSON_NAME]"
drag, startPoint x: 389, startPoint y: 161, endPoint x: 218, endPoint y: 164, distance: 171.6
click at [218, 164] on div "search Marcella Carvalho Pinto" at bounding box center [781, 159] width 1172 height 34
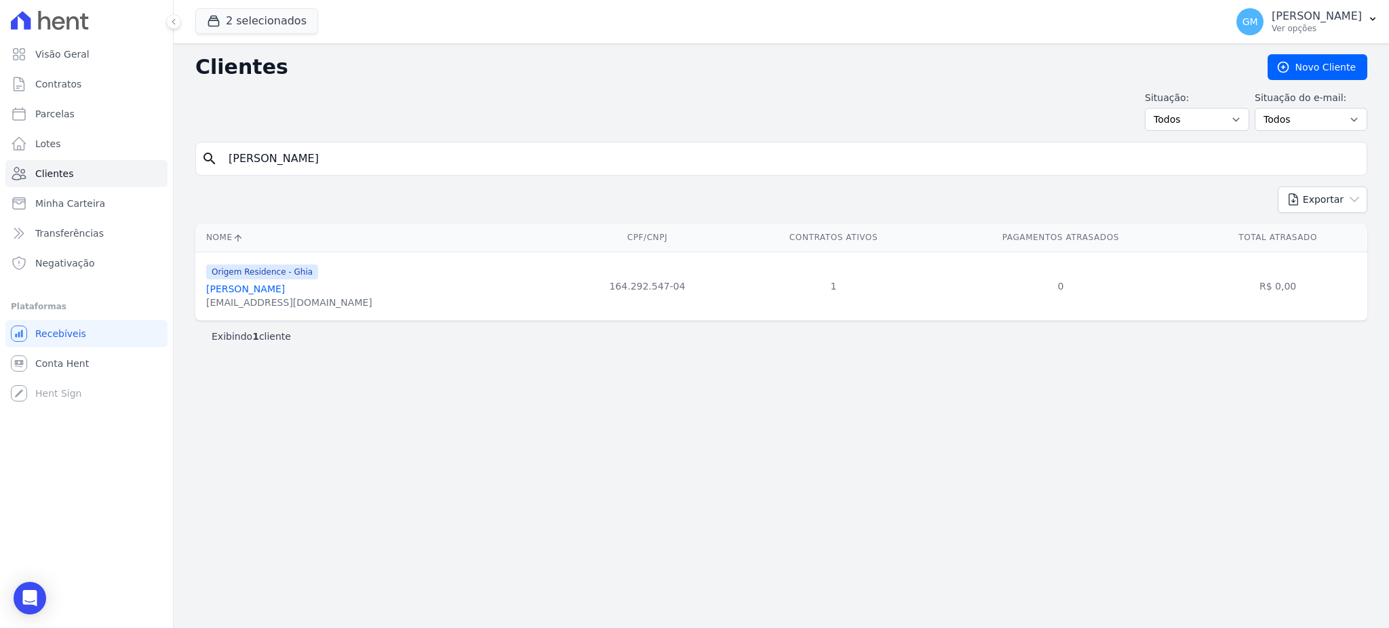
click at [285, 292] on link "[PERSON_NAME] [PERSON_NAME]" at bounding box center [245, 289] width 79 height 11
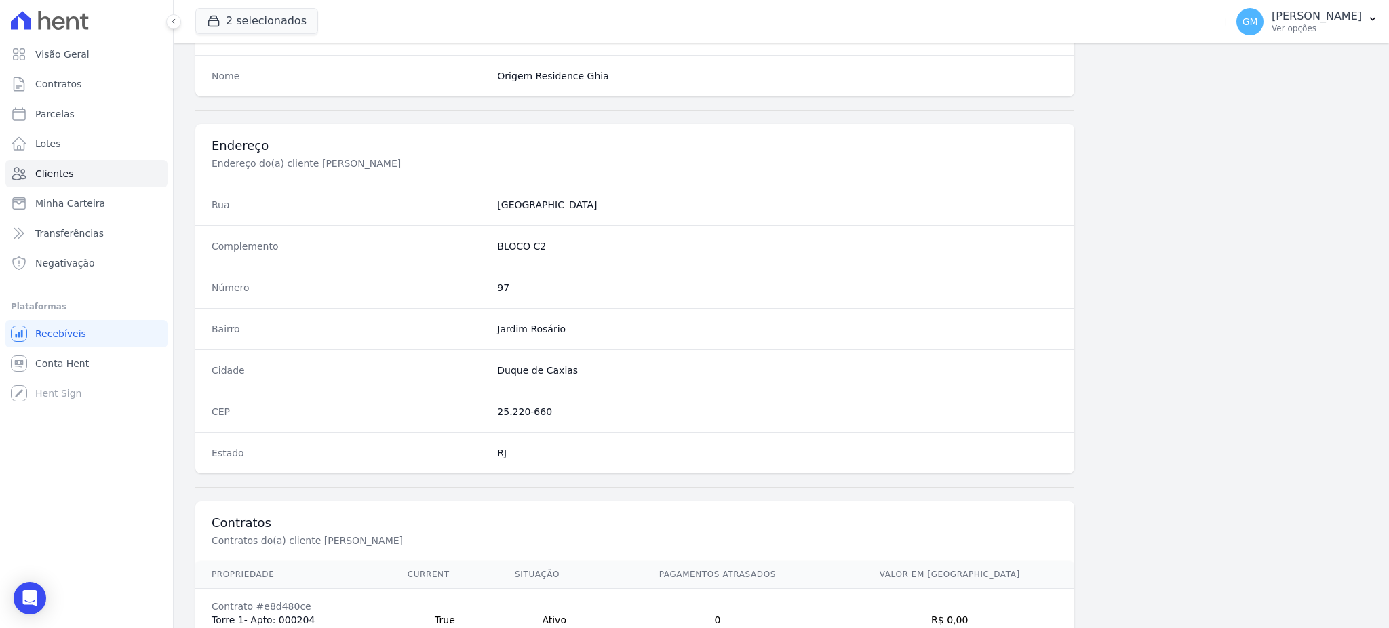
scroll to position [642, 0]
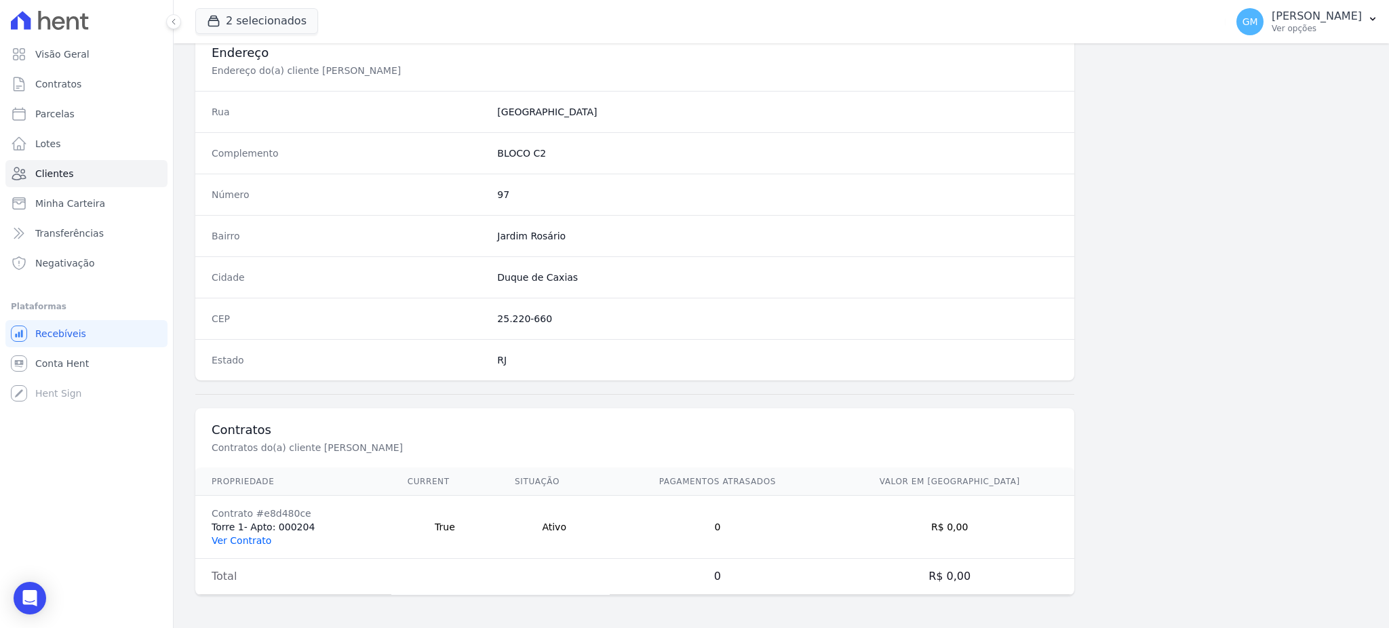
click at [247, 541] on link "Ver Contrato" at bounding box center [242, 540] width 60 height 11
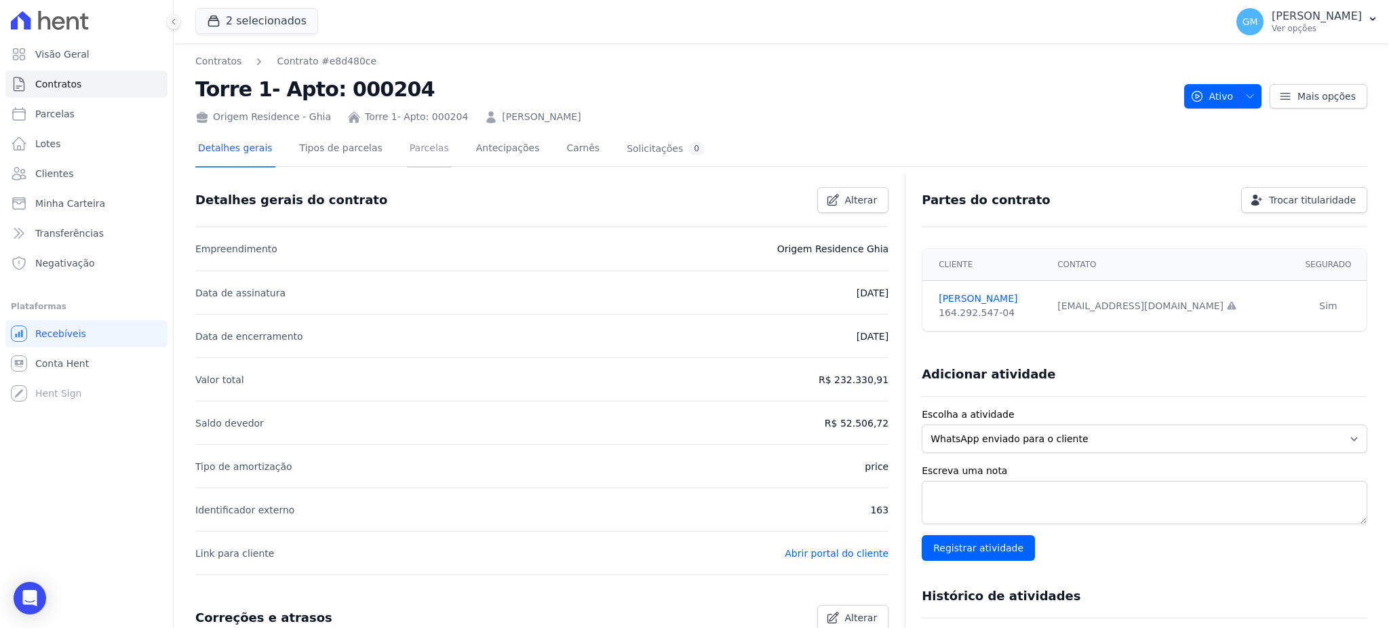
click at [427, 141] on link "Parcelas" at bounding box center [429, 150] width 45 height 36
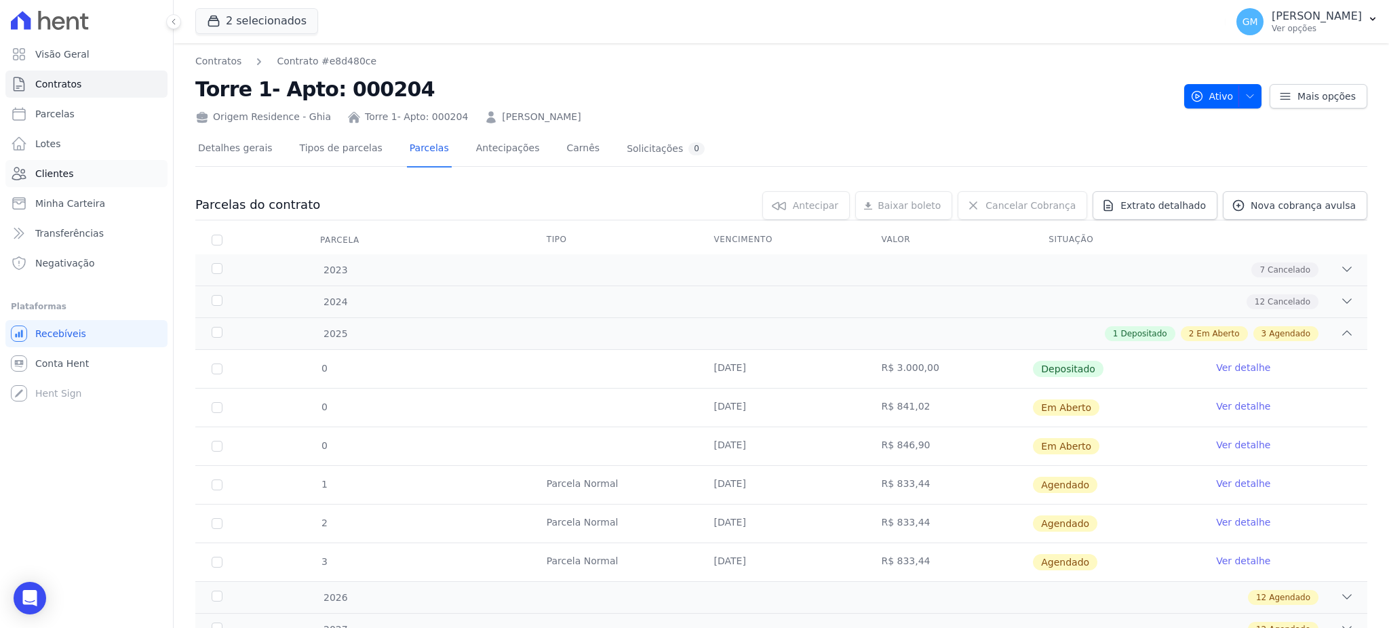
click at [50, 168] on span "Clientes" at bounding box center [54, 174] width 38 height 14
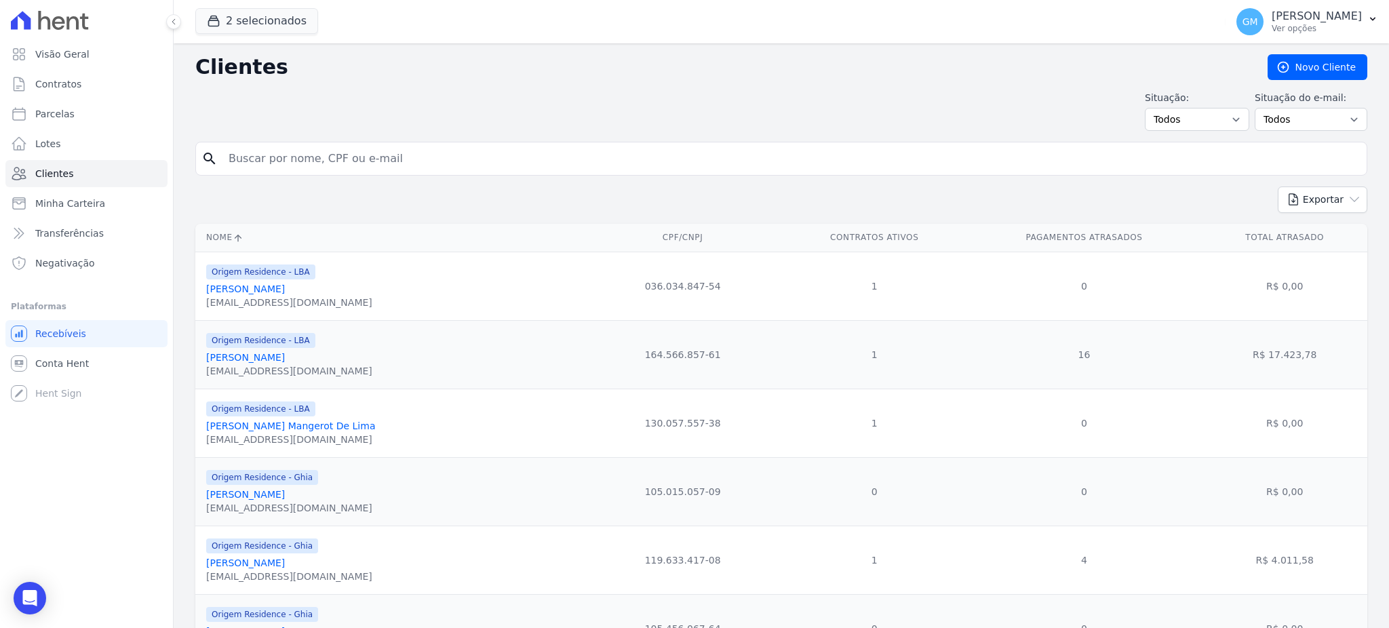
click at [391, 157] on input "search" at bounding box center [790, 158] width 1141 height 27
drag, startPoint x: 367, startPoint y: 158, endPoint x: 257, endPoint y: 158, distance: 109.9
click at [257, 158] on input "DAYS" at bounding box center [790, 158] width 1141 height 27
click at [290, 155] on input "DAYS" at bounding box center [790, 158] width 1141 height 27
type input "Dayse [DATE][PERSON_NAME]"
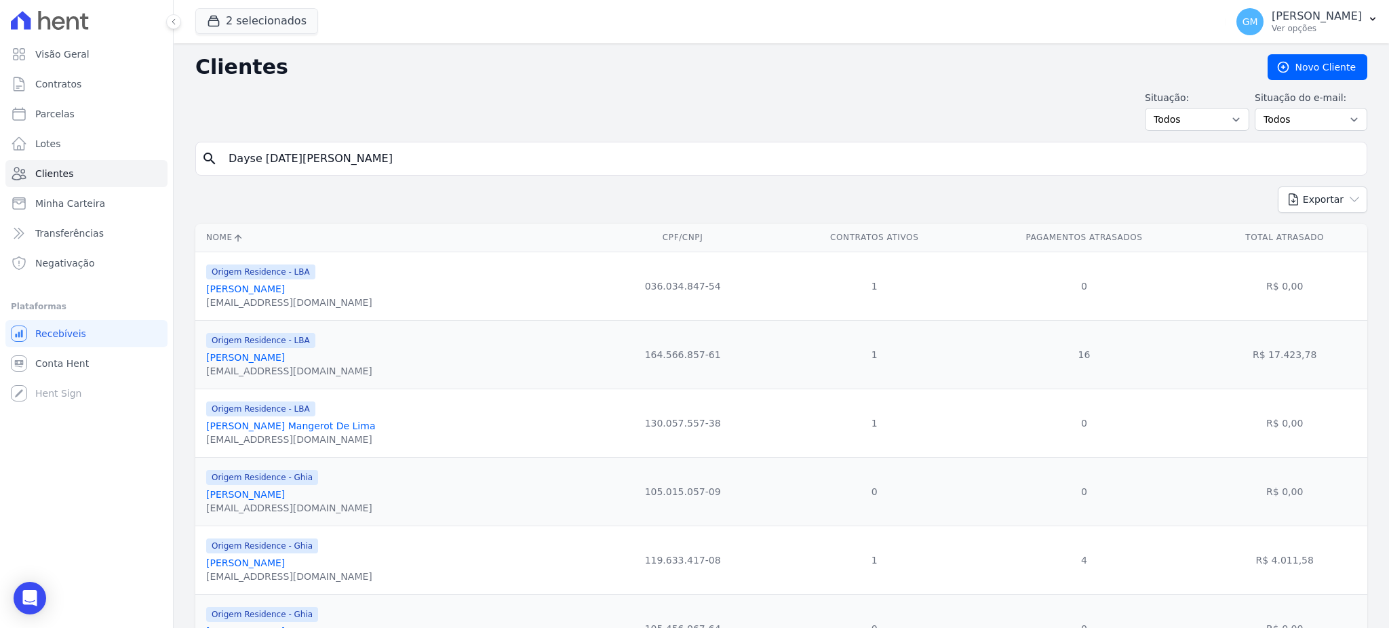
drag, startPoint x: 387, startPoint y: 163, endPoint x: 200, endPoint y: 166, distance: 187.2
click at [200, 166] on div "search Dayse Lucia De Moraes Pacheco" at bounding box center [781, 159] width 1172 height 34
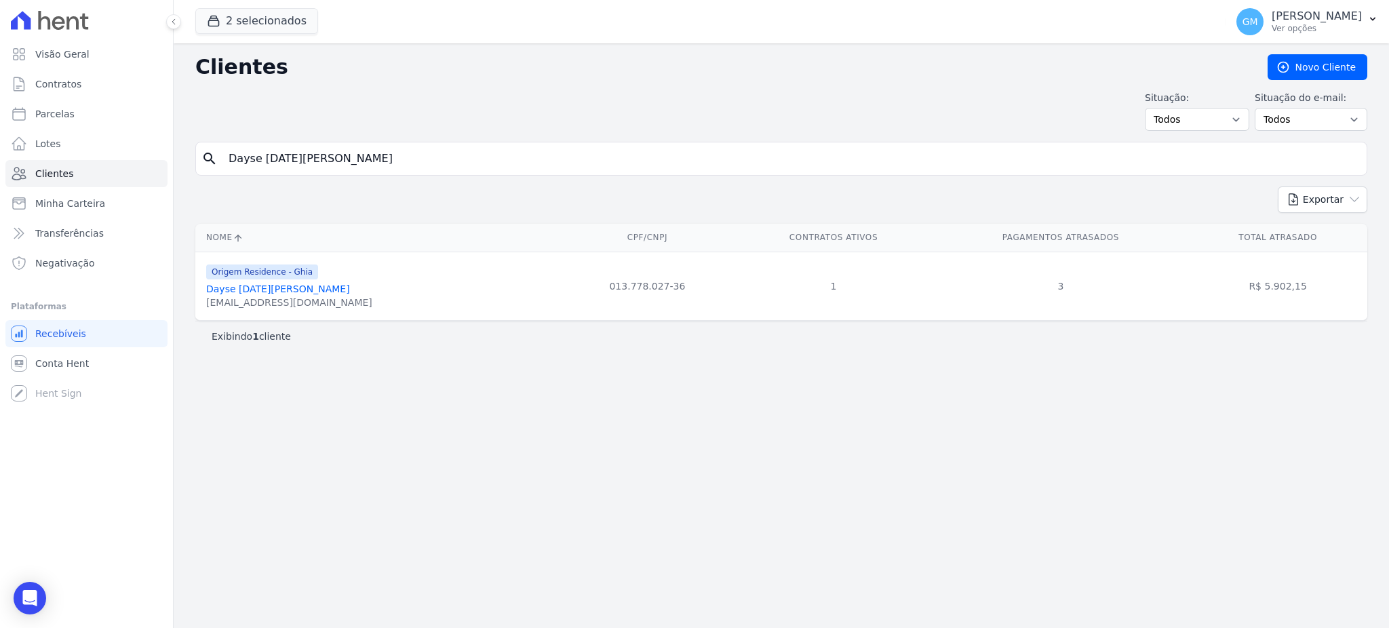
click at [319, 284] on link "Dayse [DATE][PERSON_NAME]" at bounding box center [278, 289] width 144 height 11
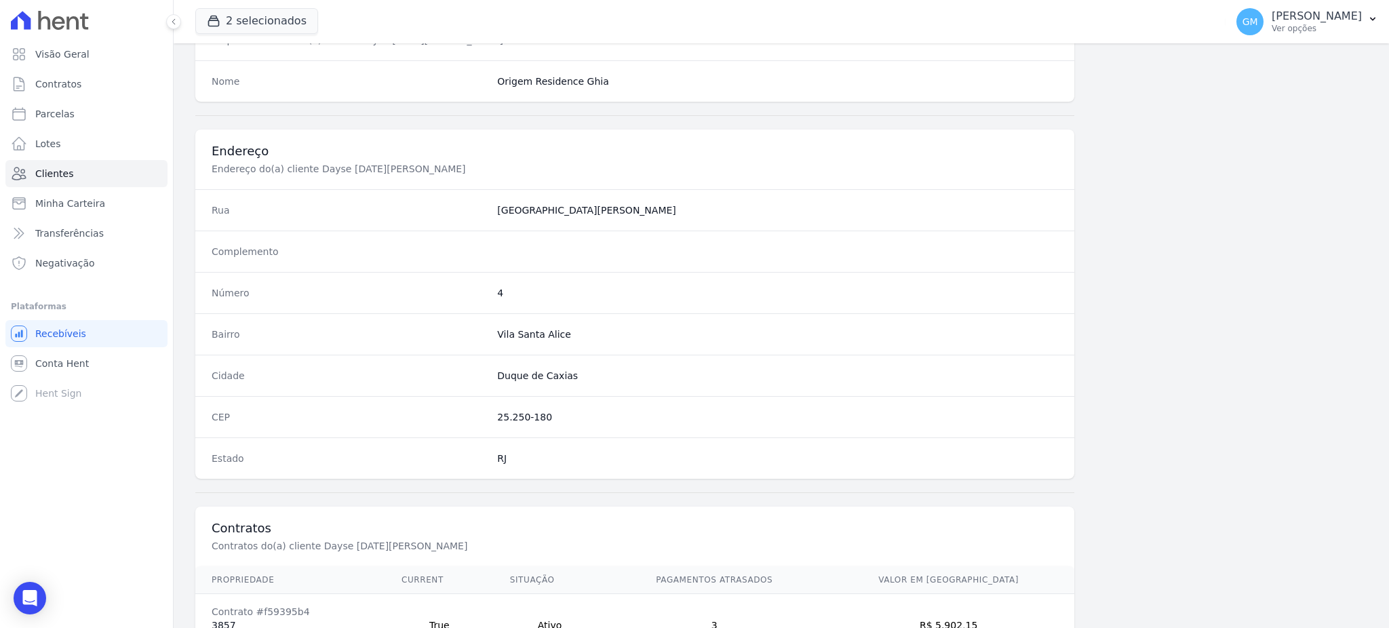
scroll to position [642, 0]
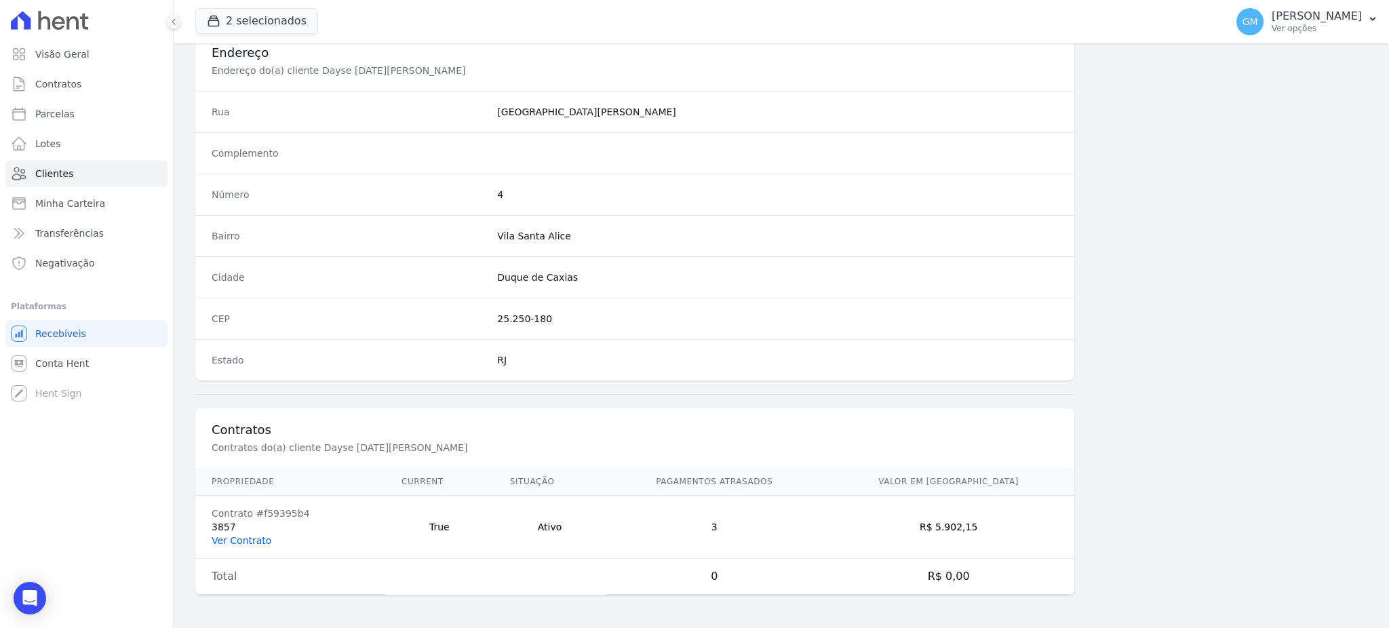
click at [237, 536] on link "Ver Contrato" at bounding box center [242, 540] width 60 height 11
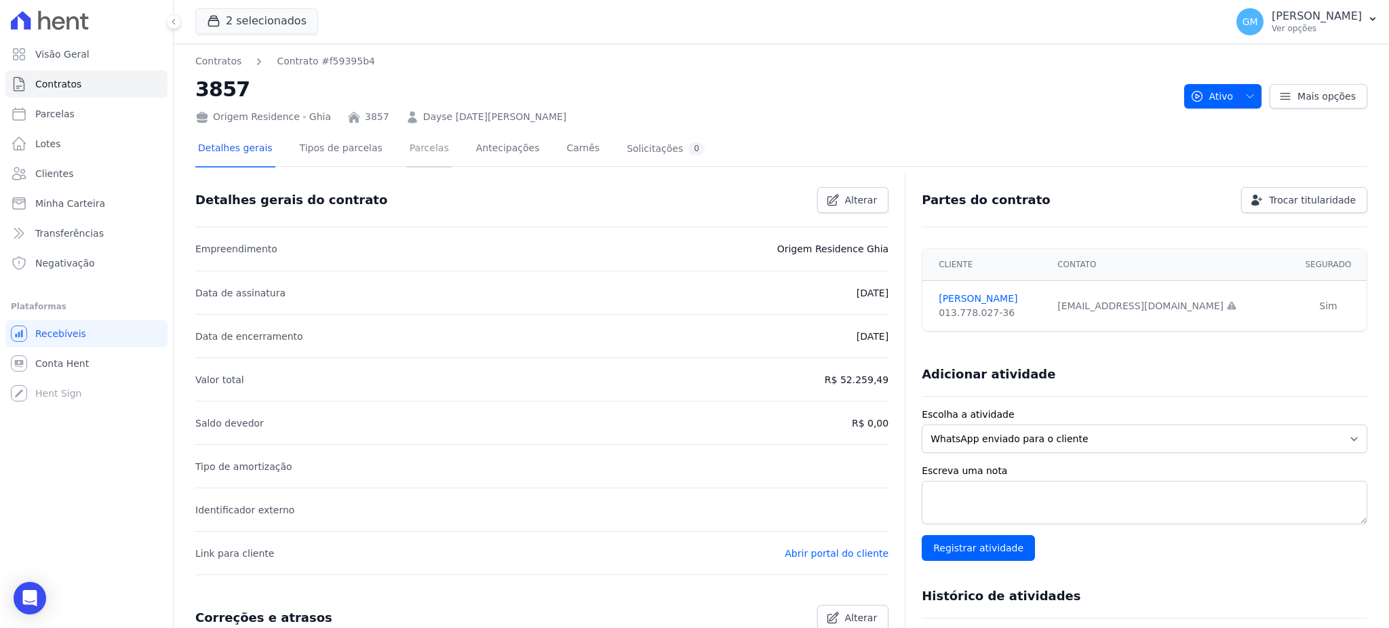
click at [407, 163] on link "Parcelas" at bounding box center [429, 150] width 45 height 36
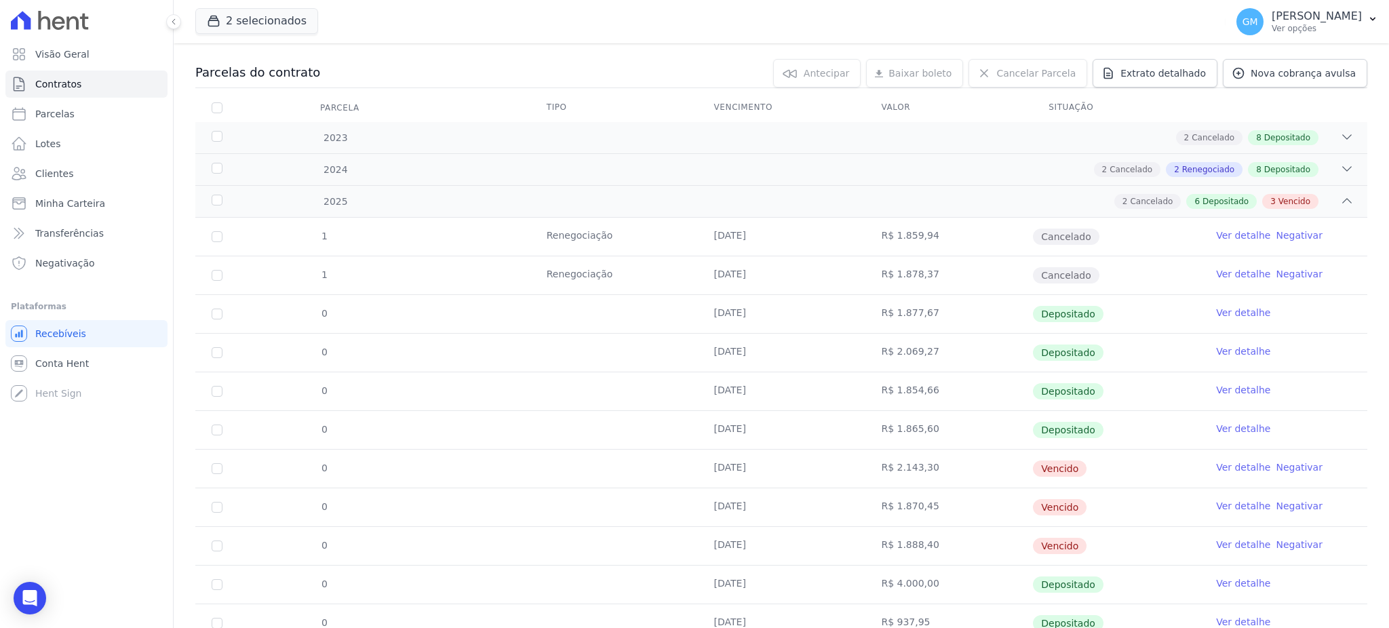
scroll to position [187, 0]
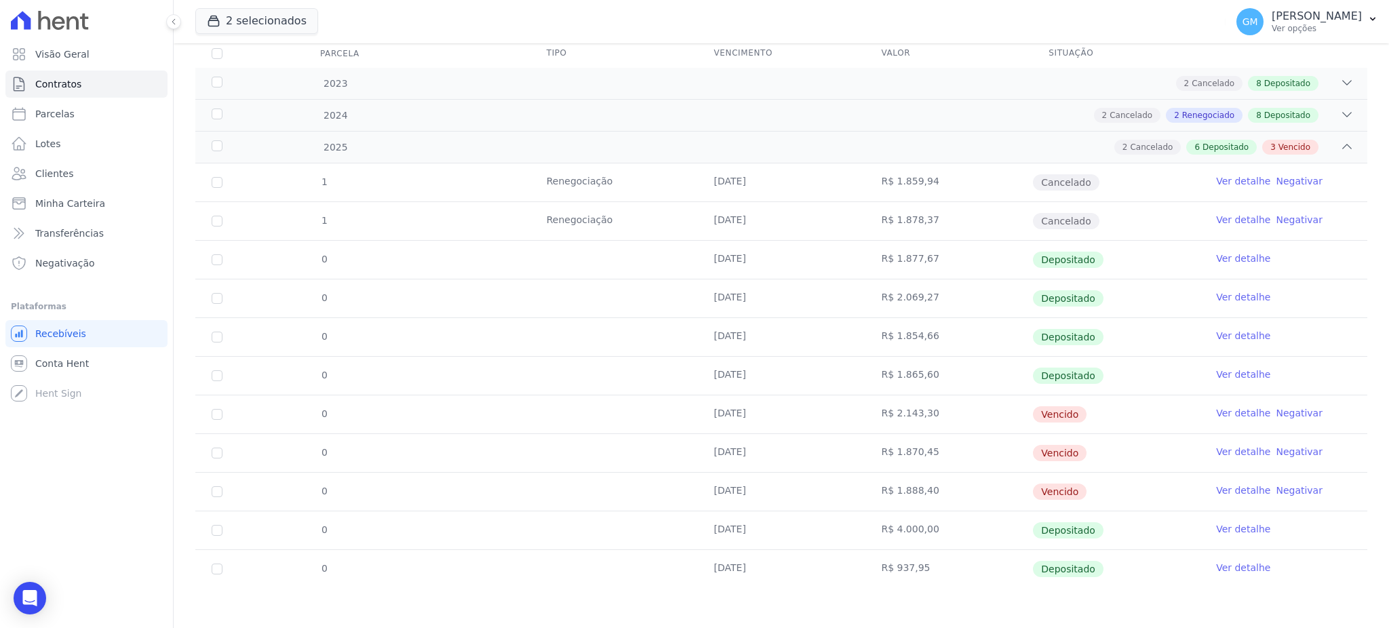
click at [1243, 527] on link "Ver detalhe" at bounding box center [1243, 529] width 54 height 14
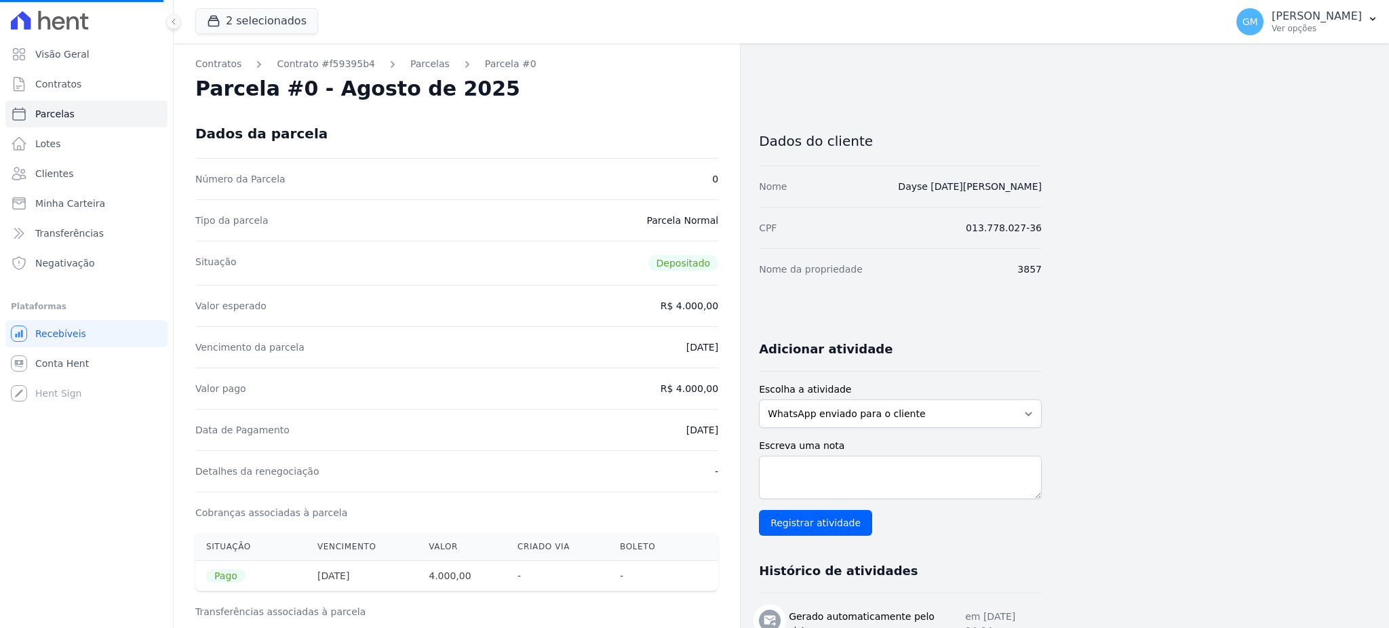
drag, startPoint x: 701, startPoint y: 437, endPoint x: 722, endPoint y: 441, distance: 21.3
click at [722, 441] on div "Contratos Contrato #f59395b4 Parcelas Parcela #0 Parcela #0 - Agosto de 2025 Da…" at bounding box center [457, 560] width 566 height 1034
drag, startPoint x: 646, startPoint y: 422, endPoint x: 720, endPoint y: 431, distance: 74.5
click at [720, 431] on div "Contratos Contrato #f59395b4 Parcelas Parcela #0 Parcela #0 - Agosto de 2025 Da…" at bounding box center [457, 560] width 566 height 1034
click at [663, 277] on div "Situação Depositado" at bounding box center [456, 263] width 523 height 44
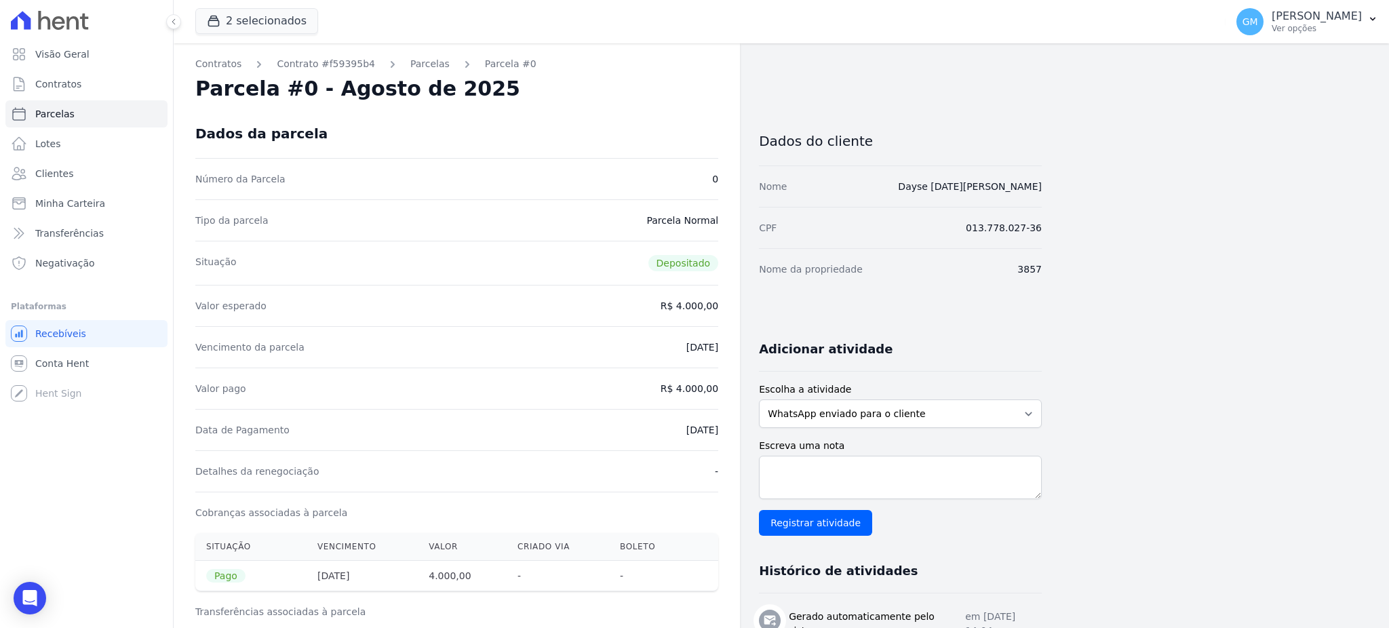
drag, startPoint x: 651, startPoint y: 431, endPoint x: 722, endPoint y: 432, distance: 70.5
click at [722, 432] on div "Contratos Contrato #f59395b4 Parcelas Parcela #0 Parcela #0 - Agosto de 2025 Da…" at bounding box center [457, 560] width 566 height 1034
copy dd "12/08/2025"
drag, startPoint x: 700, startPoint y: 387, endPoint x: 730, endPoint y: 389, distance: 30.0
click at [730, 389] on div "Contratos Contrato #f59395b4 Parcelas Parcela #0 Parcela #0 - Agosto de 2025 Da…" at bounding box center [457, 560] width 566 height 1034
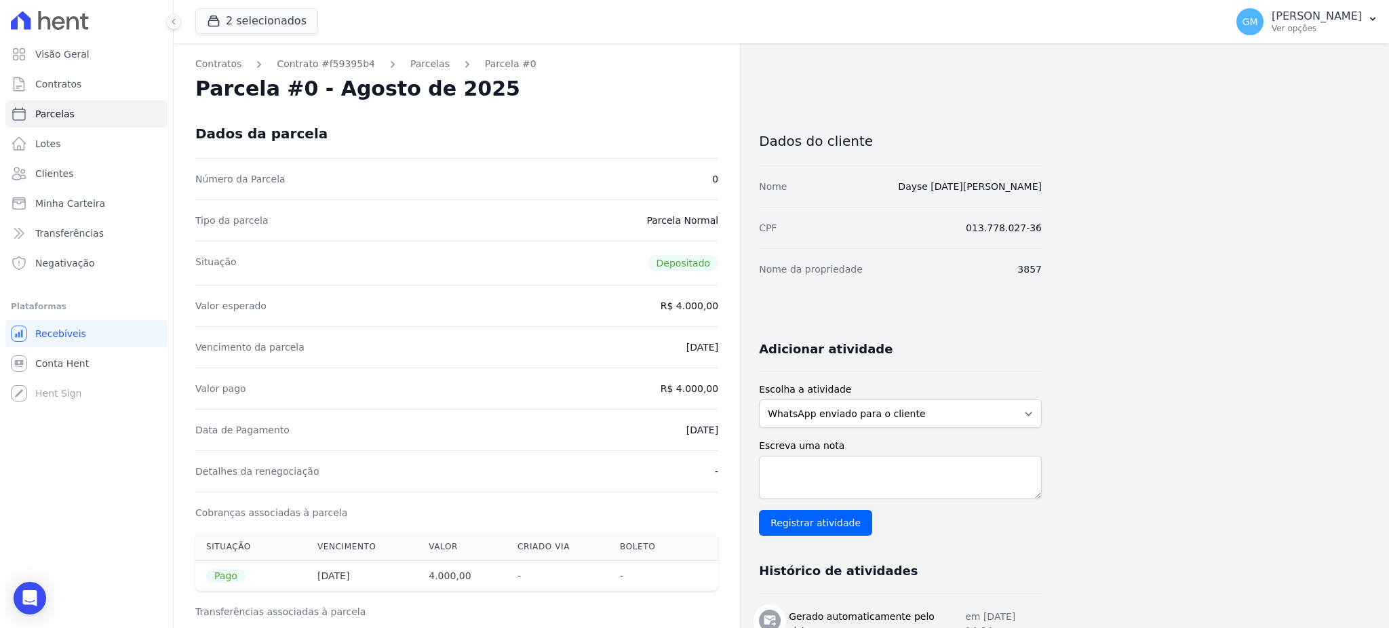
copy dd "4.000,00"
drag, startPoint x: 663, startPoint y: 429, endPoint x: 727, endPoint y: 427, distance: 63.8
click at [727, 427] on div "Contratos Contrato #f59395b4 Parcelas Parcela #0 Parcela #0 - Agosto de 2025 Da…" at bounding box center [457, 560] width 566 height 1034
copy dd "12/08/2025"
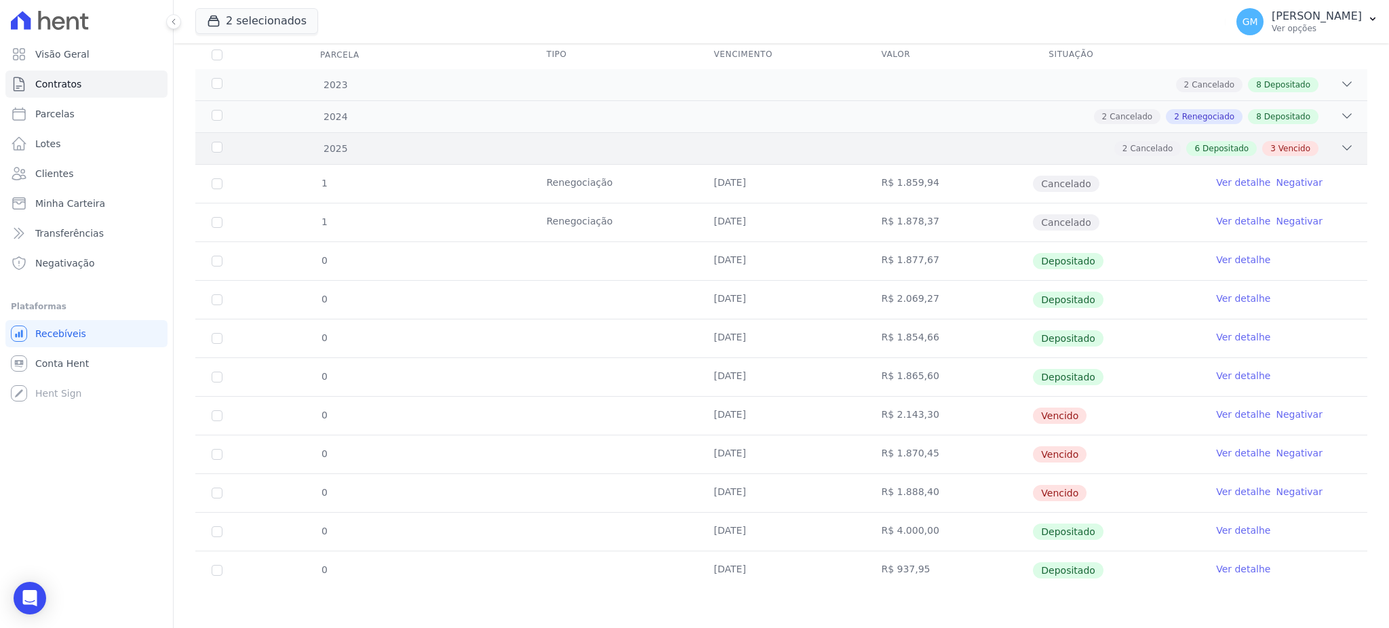
scroll to position [187, 0]
click at [1237, 568] on link "Ver detalhe" at bounding box center [1243, 568] width 54 height 14
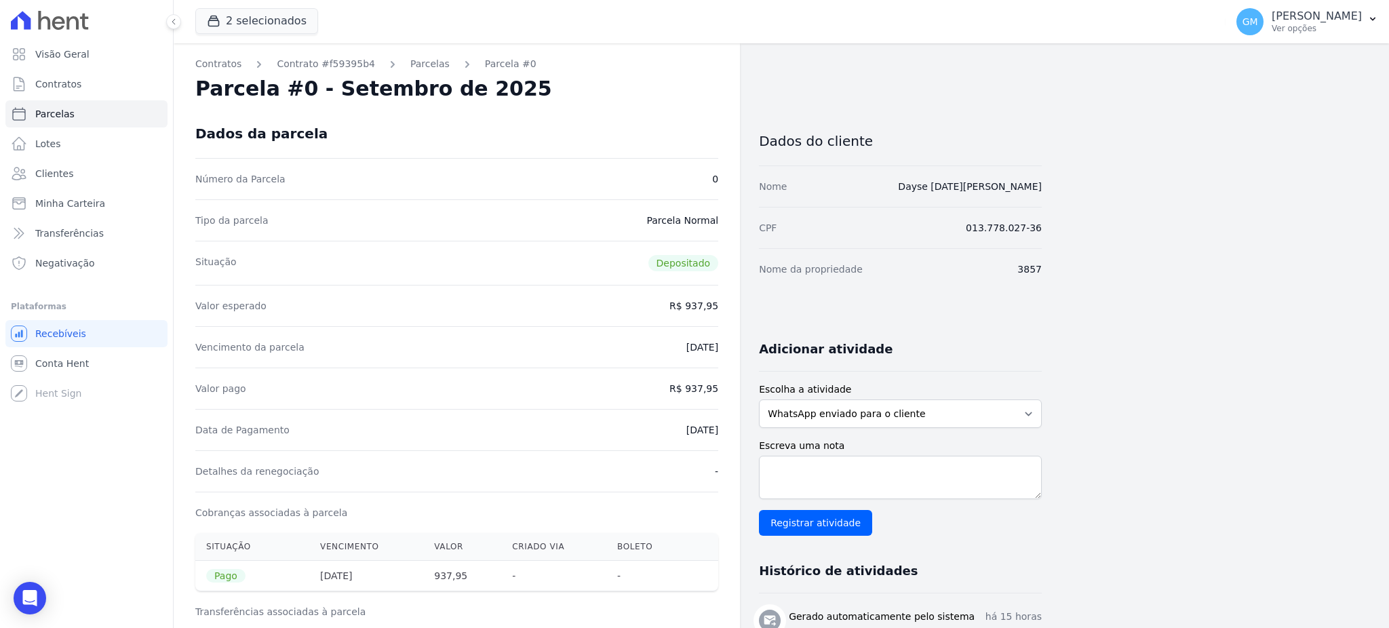
drag, startPoint x: 648, startPoint y: 427, endPoint x: 725, endPoint y: 431, distance: 76.8
click at [725, 431] on div "Contratos Contrato #f59395b4 Parcelas Parcela #0 Parcela #0 - Setembro de 2025 …" at bounding box center [457, 542] width 566 height 999
copy dd "23/09/2025"
drag, startPoint x: 693, startPoint y: 386, endPoint x: 731, endPoint y: 385, distance: 38.7
click at [731, 385] on div "Contratos Contrato #f59395b4 Parcelas Parcela #0 Parcela #0 - Setembro de 2025 …" at bounding box center [457, 542] width 566 height 999
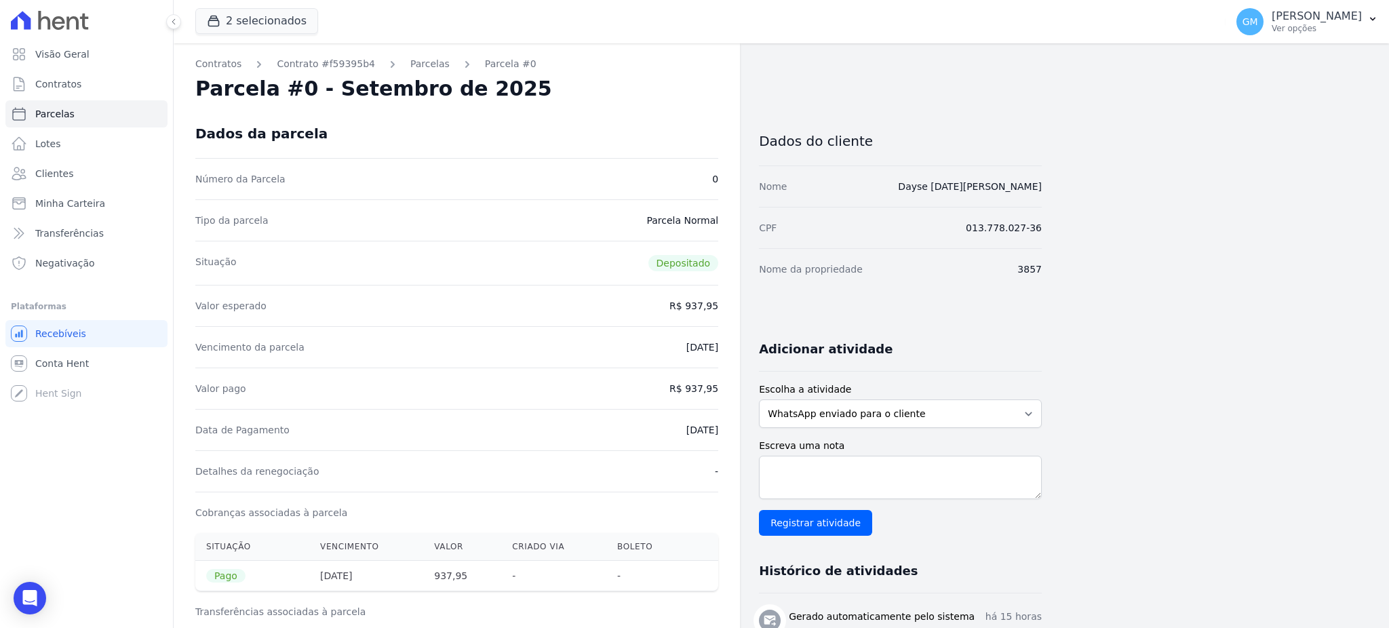
copy dd "937,95"
drag, startPoint x: 687, startPoint y: 434, endPoint x: 726, endPoint y: 433, distance: 38.7
click at [726, 433] on div "Contratos Contrato #f59395b4 Parcelas Parcela #0 Parcela #0 - Setembro de 2025 …" at bounding box center [457, 542] width 566 height 999
copy dd "23/09/2025"
click at [913, 482] on textarea "Escreva uma nota" at bounding box center [900, 477] width 283 height 43
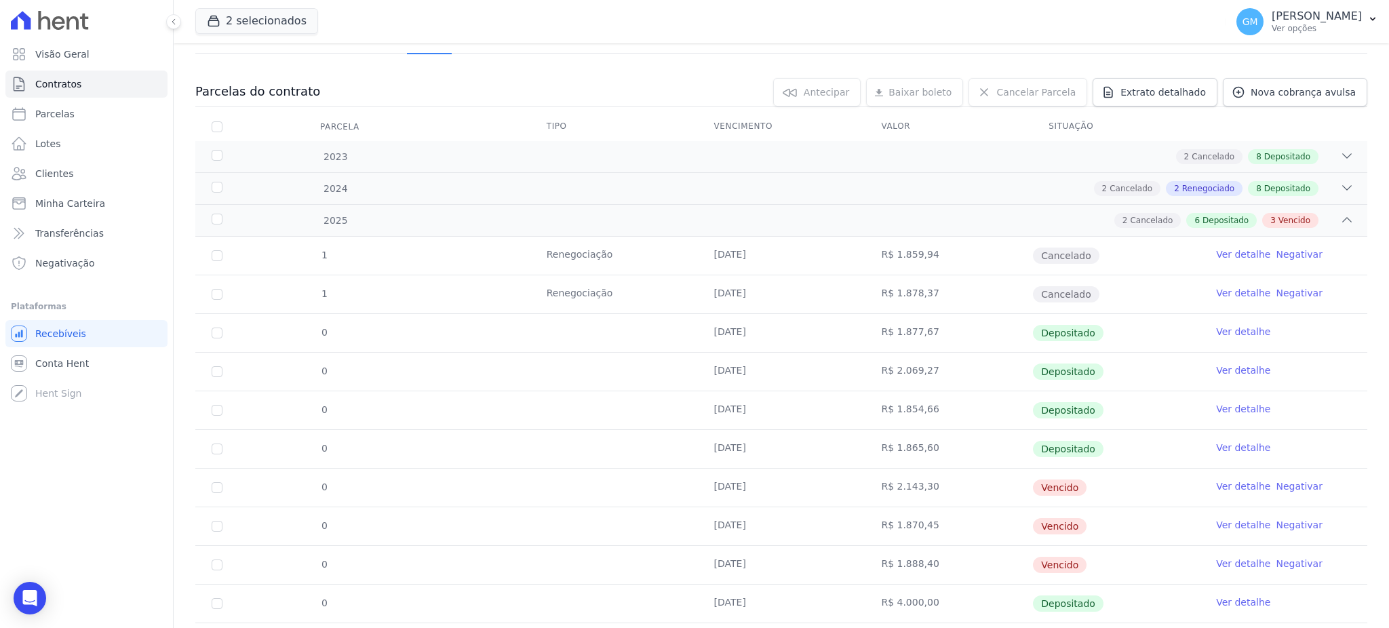
scroll to position [187, 0]
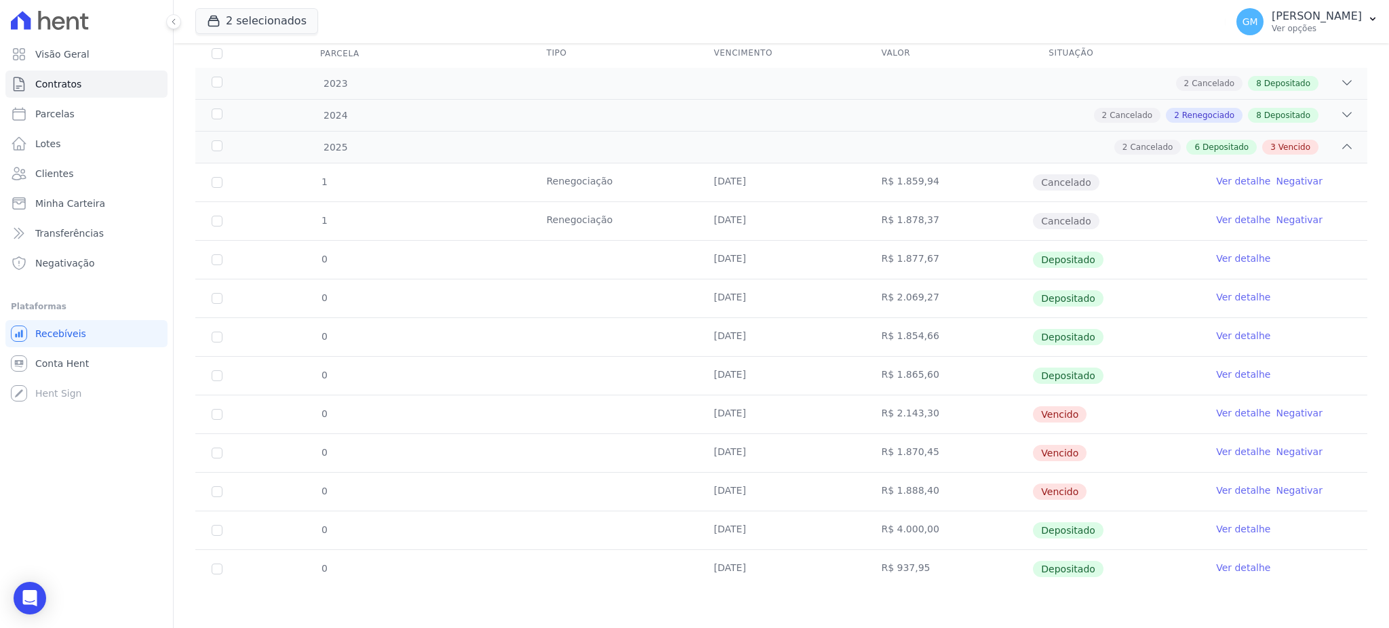
click at [1216, 408] on link "Ver detalhe" at bounding box center [1243, 413] width 54 height 14
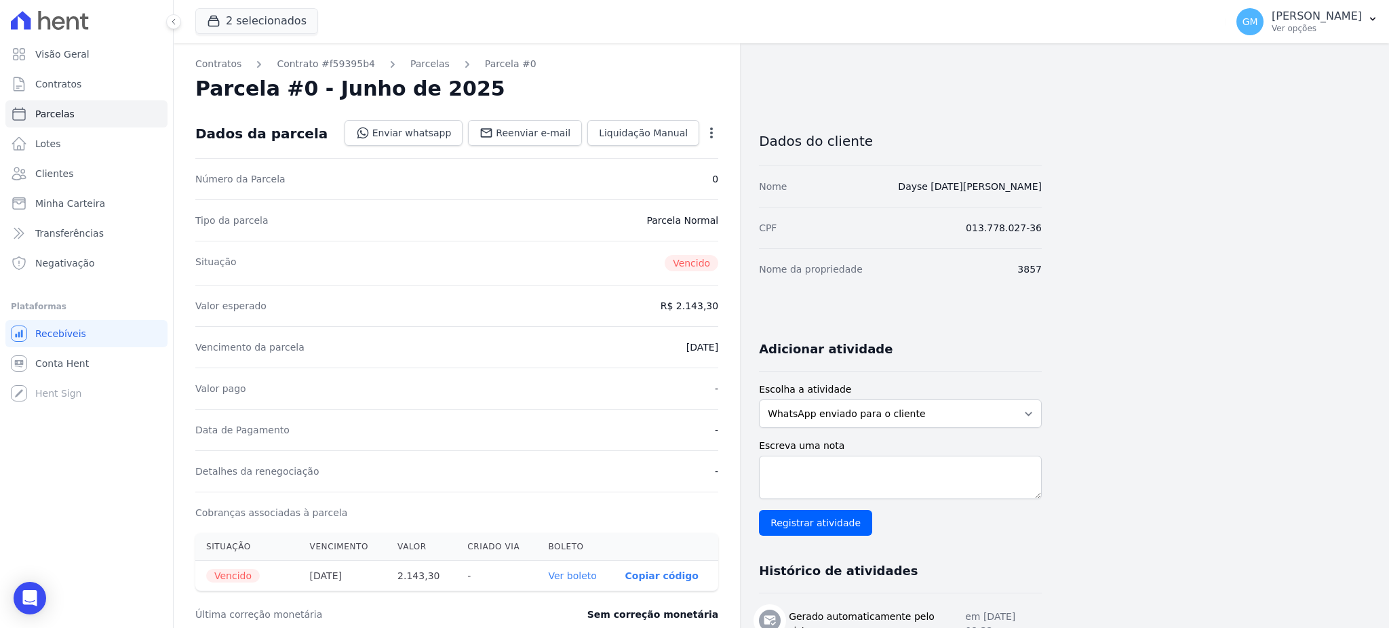
click at [714, 132] on icon "button" at bounding box center [712, 133] width 14 height 14
click at [658, 177] on link "Cancelar Parcela" at bounding box center [653, 175] width 119 height 24
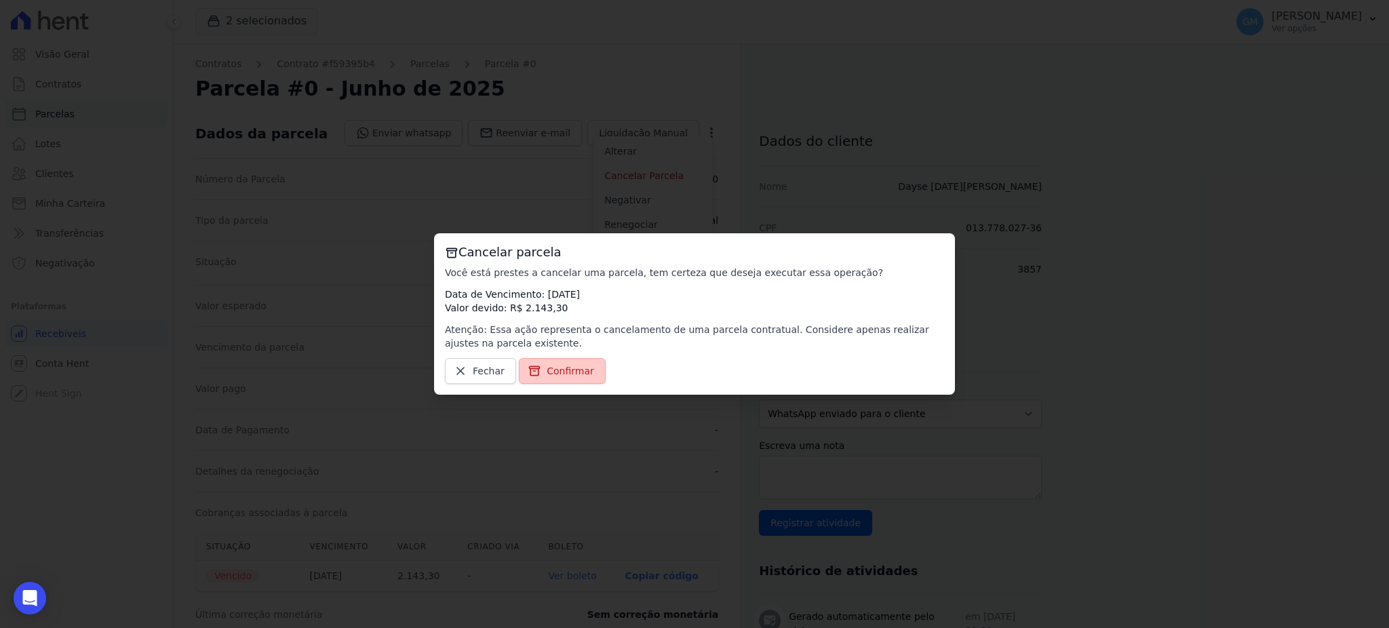
click at [551, 378] on span "Confirmar" at bounding box center [570, 371] width 47 height 14
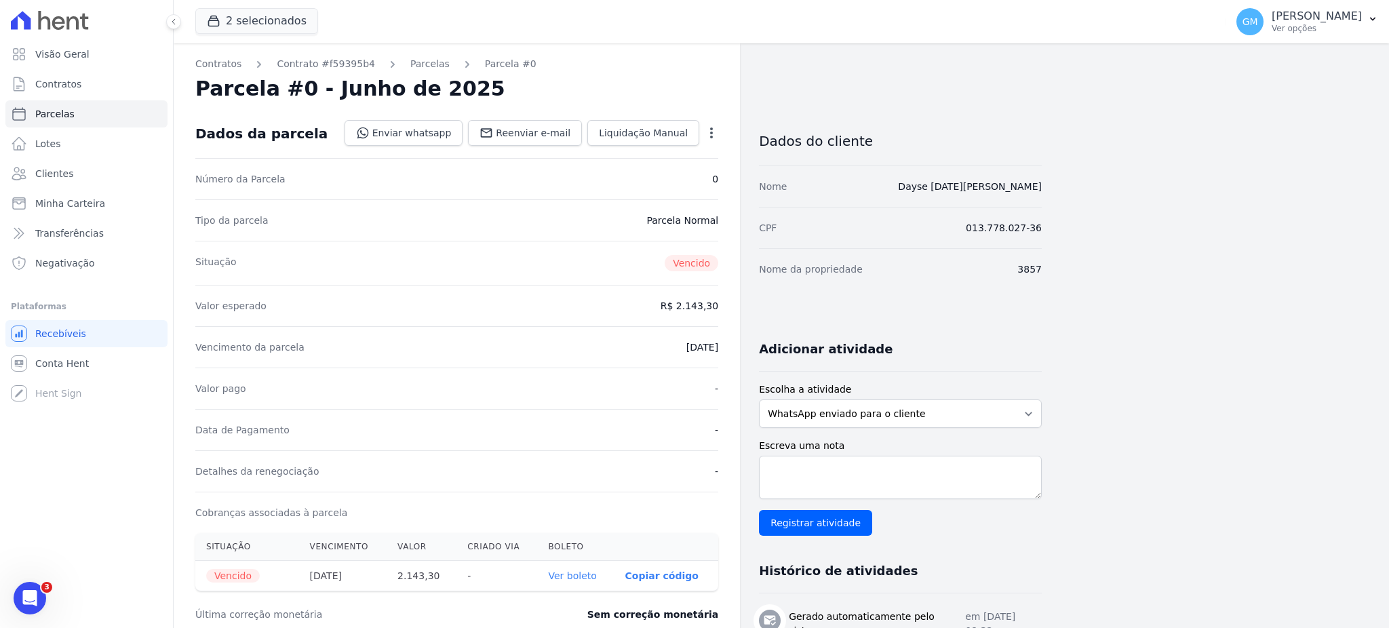
drag, startPoint x: 887, startPoint y: 187, endPoint x: 1089, endPoint y: 197, distance: 201.7
click at [1089, 197] on div "Contratos Contrato #f59395b4 [GEOGRAPHIC_DATA] Parcela #0 Parcela #0 - Junho de…" at bounding box center [771, 519] width 1194 height 953
copy link "Dayse [DATE][PERSON_NAME]"
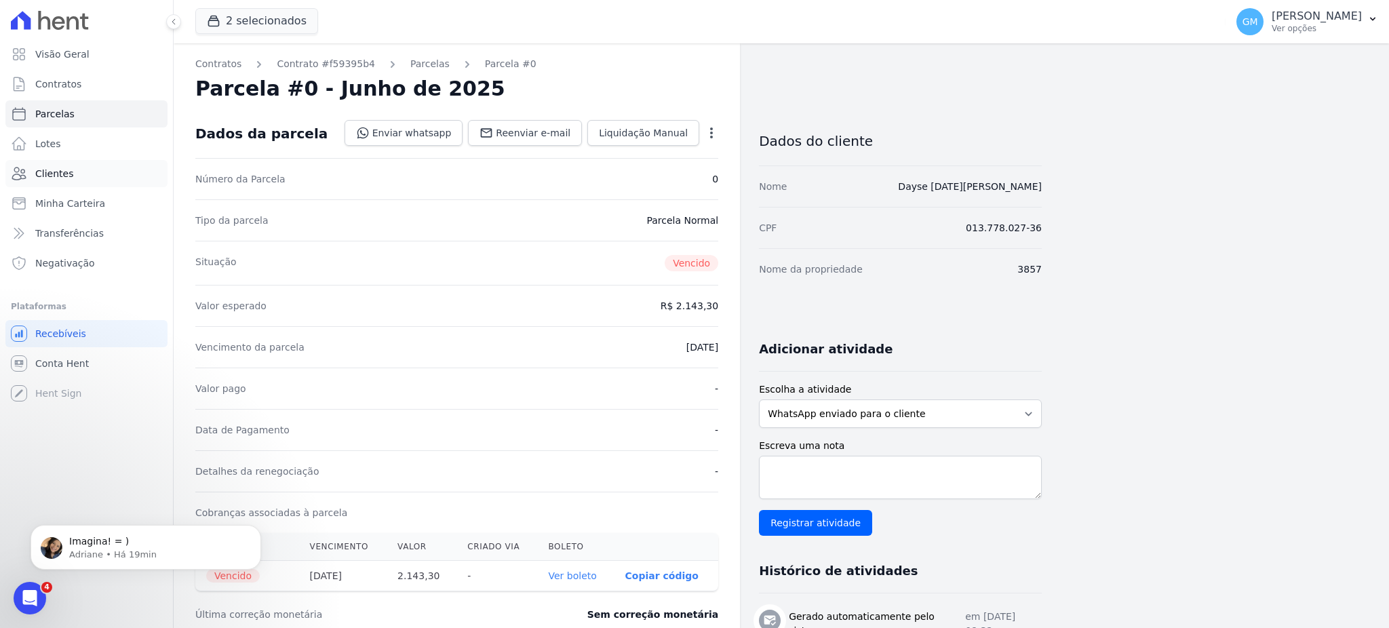
click at [82, 168] on link "Clientes" at bounding box center [86, 173] width 162 height 27
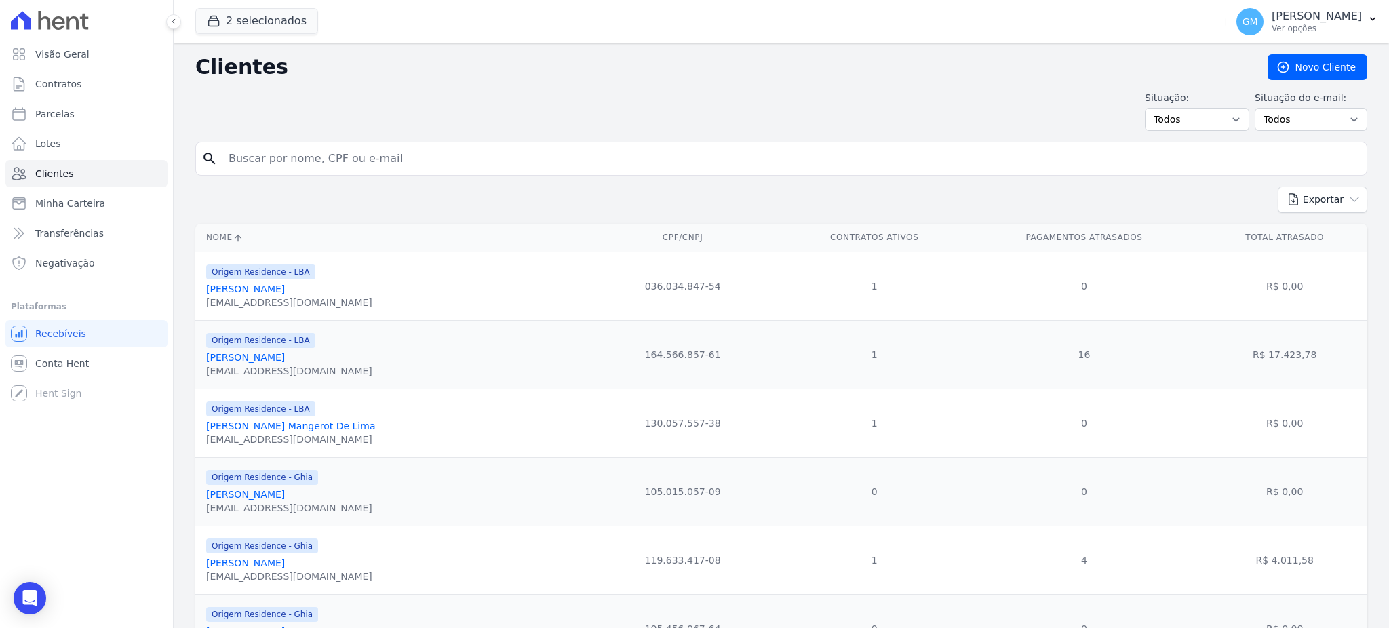
click at [289, 153] on input "search" at bounding box center [790, 158] width 1141 height 27
paste input "Dayse [DATE][PERSON_NAME]"
type input "Dayse [DATE][PERSON_NAME]"
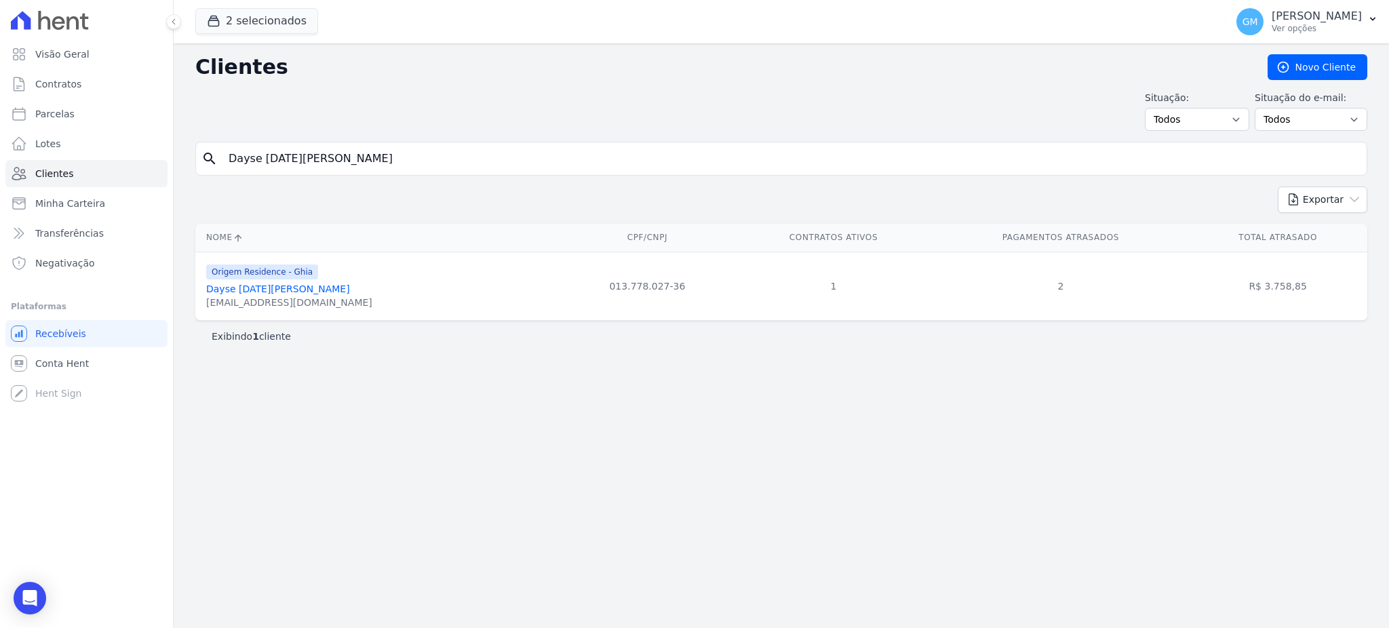
click at [333, 290] on link "Dayse [DATE][PERSON_NAME]" at bounding box center [278, 289] width 144 height 11
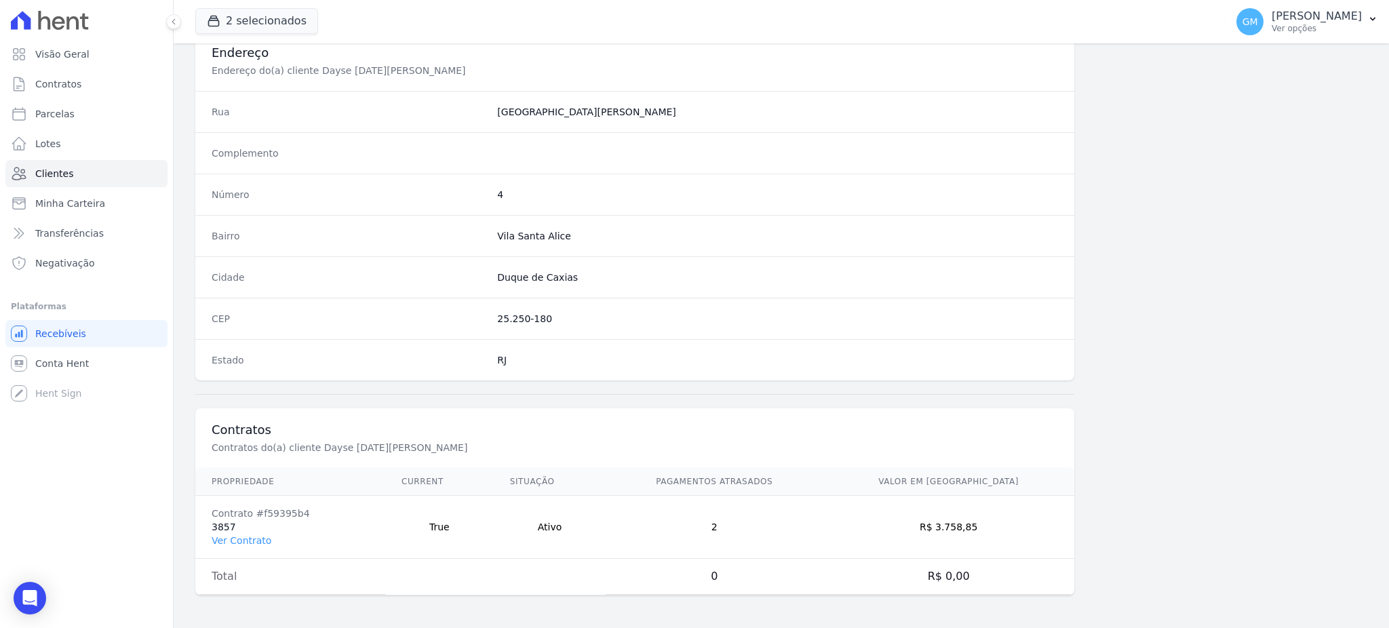
scroll to position [642, 0]
click at [257, 537] on link "Ver Contrato" at bounding box center [242, 540] width 60 height 11
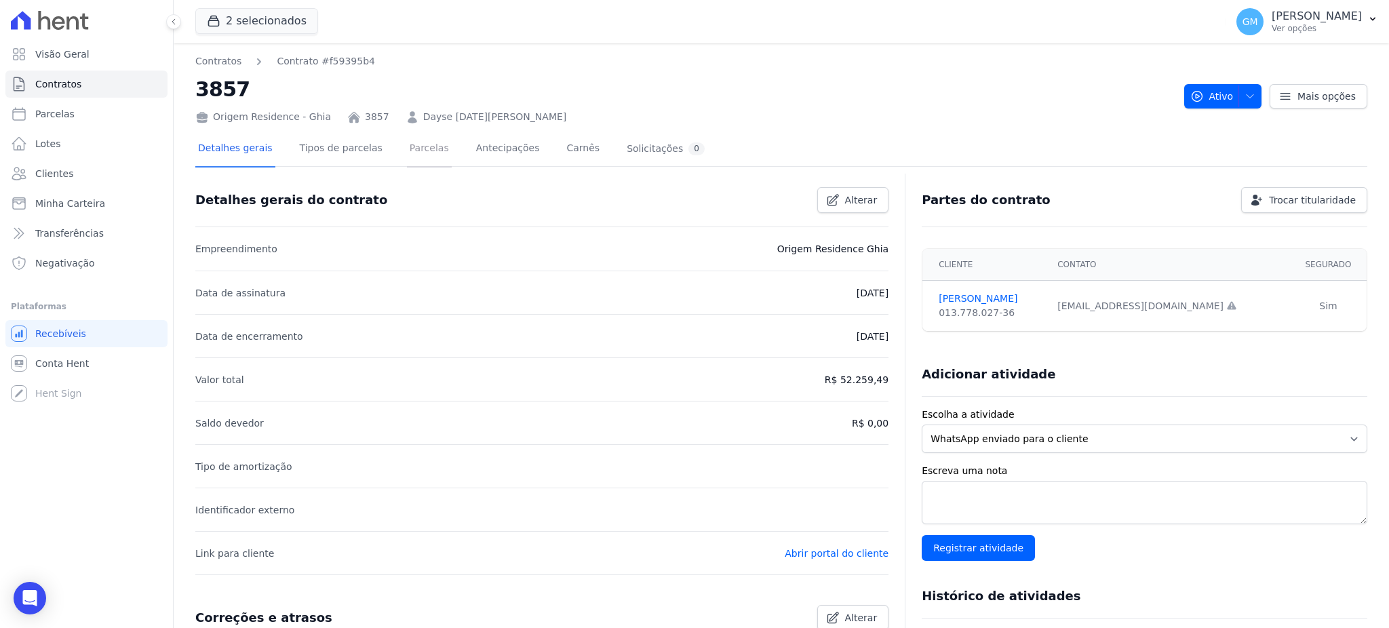
click at [414, 150] on link "Parcelas" at bounding box center [429, 150] width 45 height 36
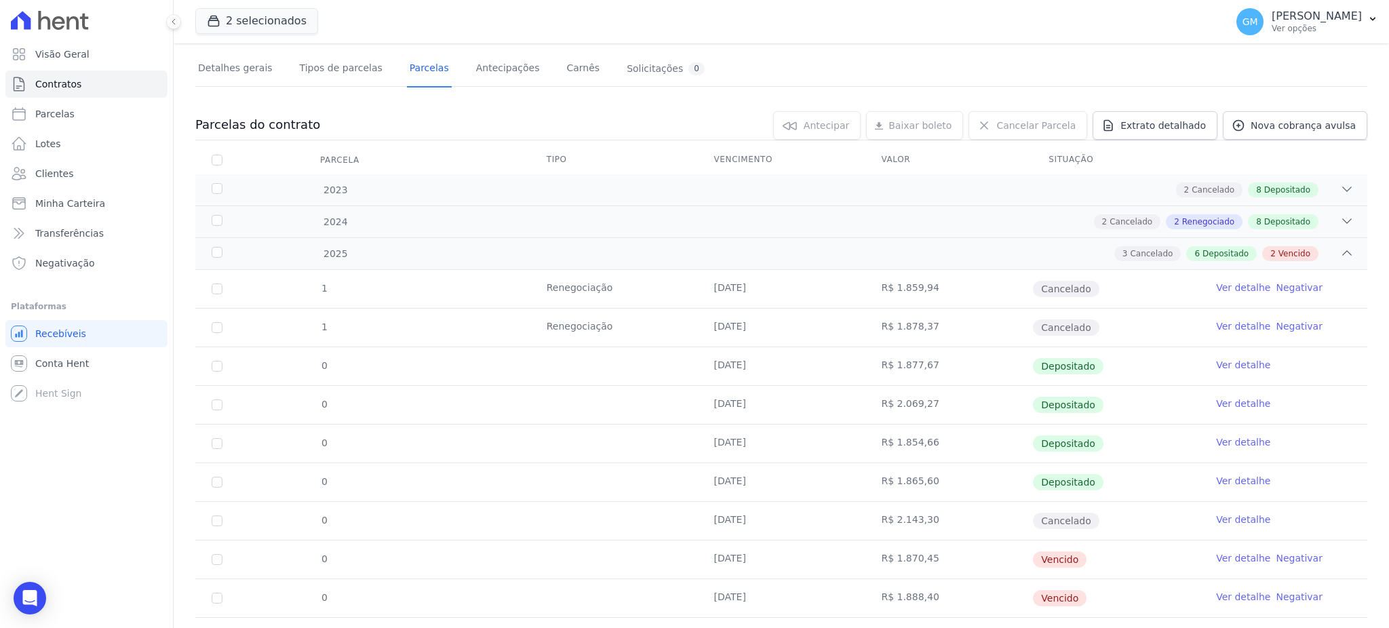
scroll to position [187, 0]
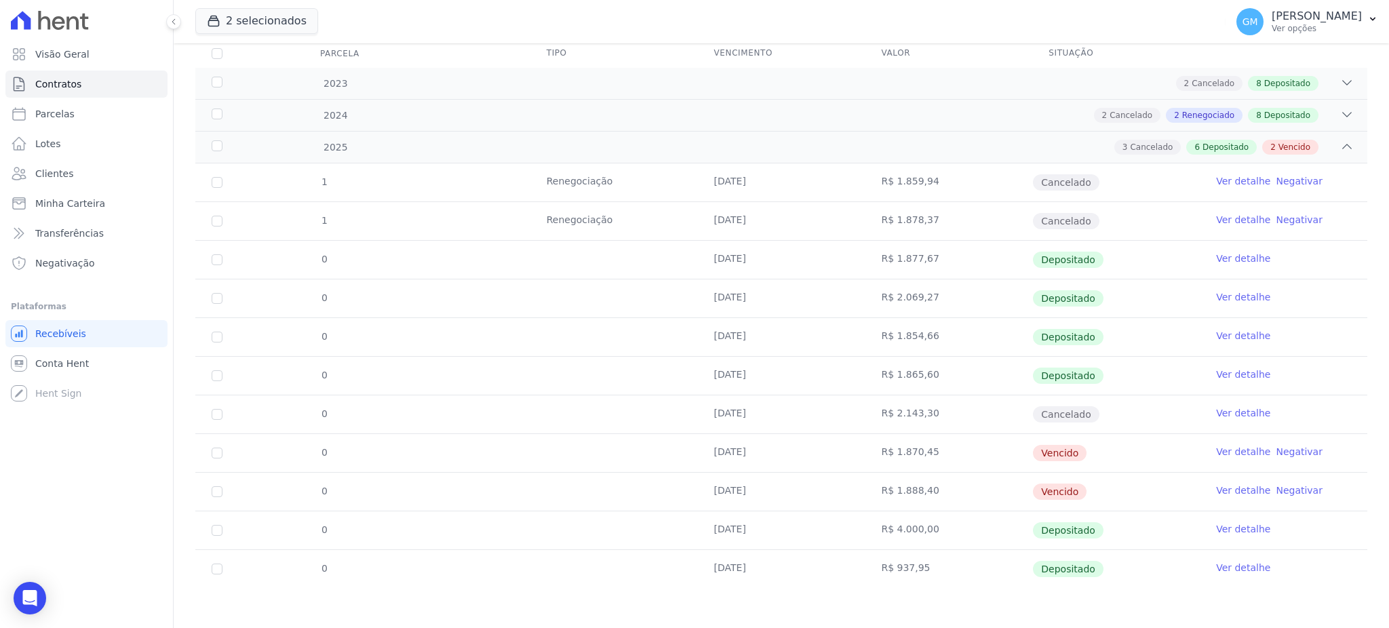
click at [1226, 461] on td "Ver detalhe Negativar" at bounding box center [1284, 453] width 168 height 38
click at [1230, 456] on link "Ver detalhe" at bounding box center [1243, 452] width 54 height 14
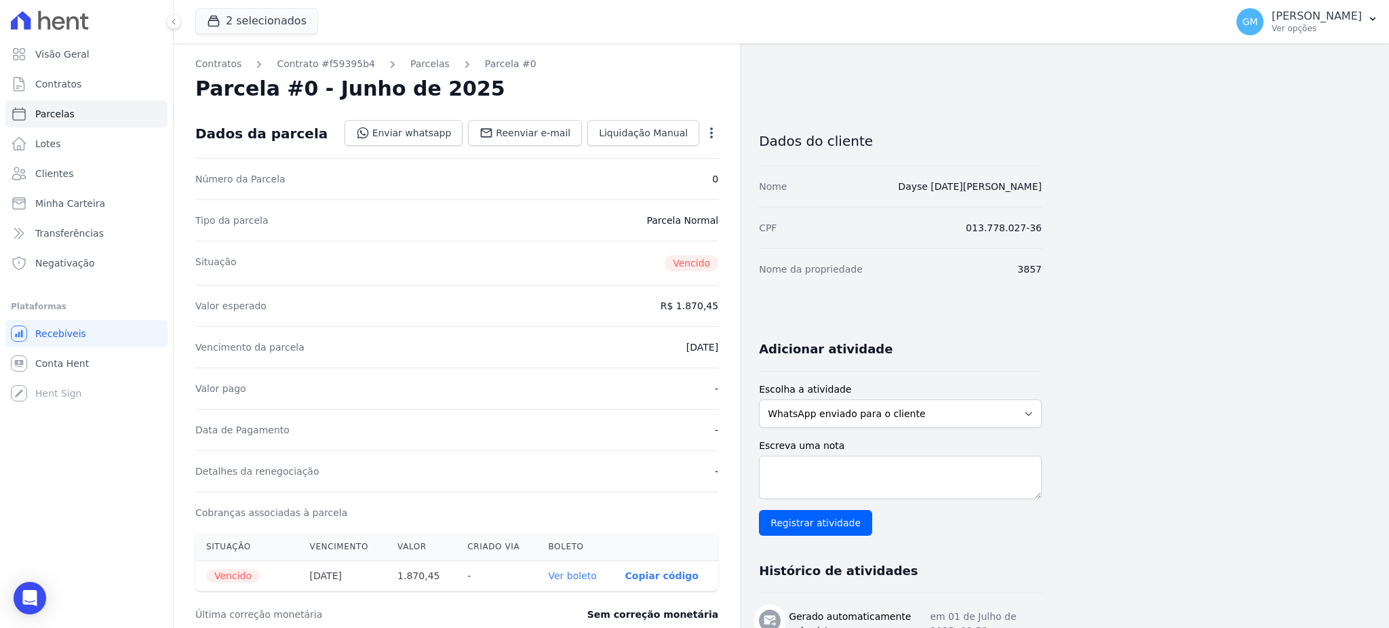
click at [714, 133] on icon "button" at bounding box center [712, 133] width 14 height 14
click at [672, 174] on link "Cancelar Parcela" at bounding box center [653, 175] width 119 height 24
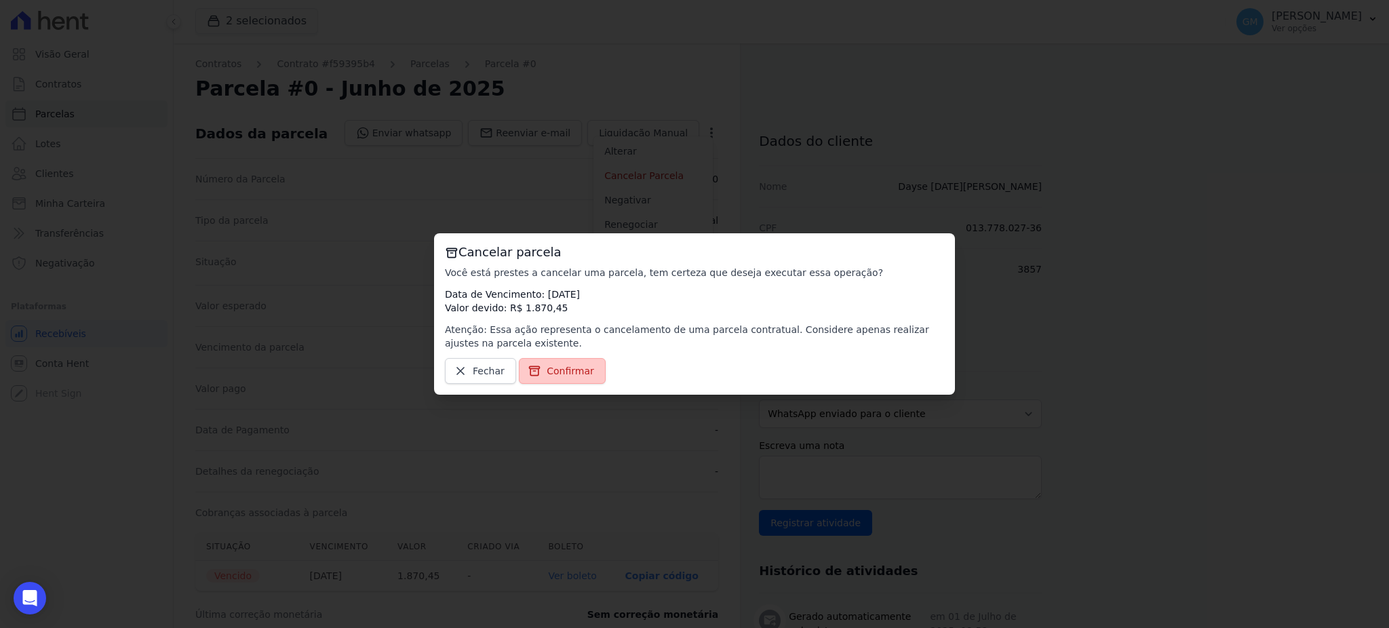
click at [570, 365] on span "Confirmar" at bounding box center [570, 371] width 47 height 14
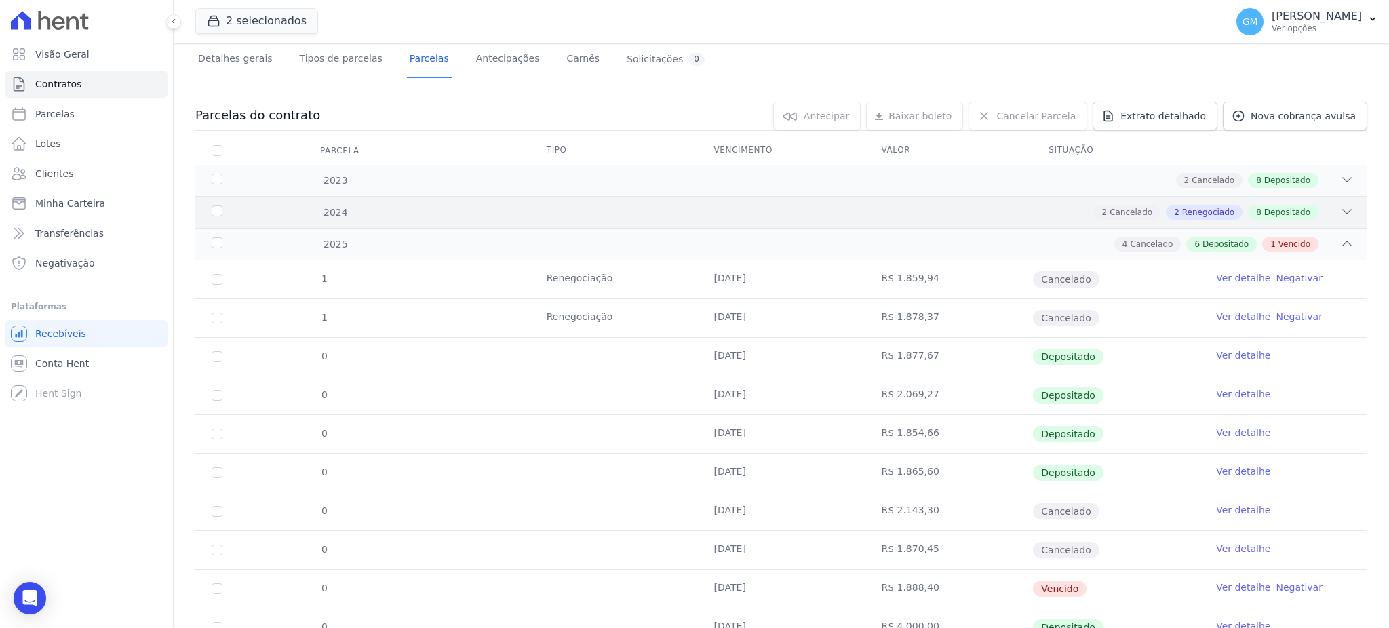
scroll to position [187, 0]
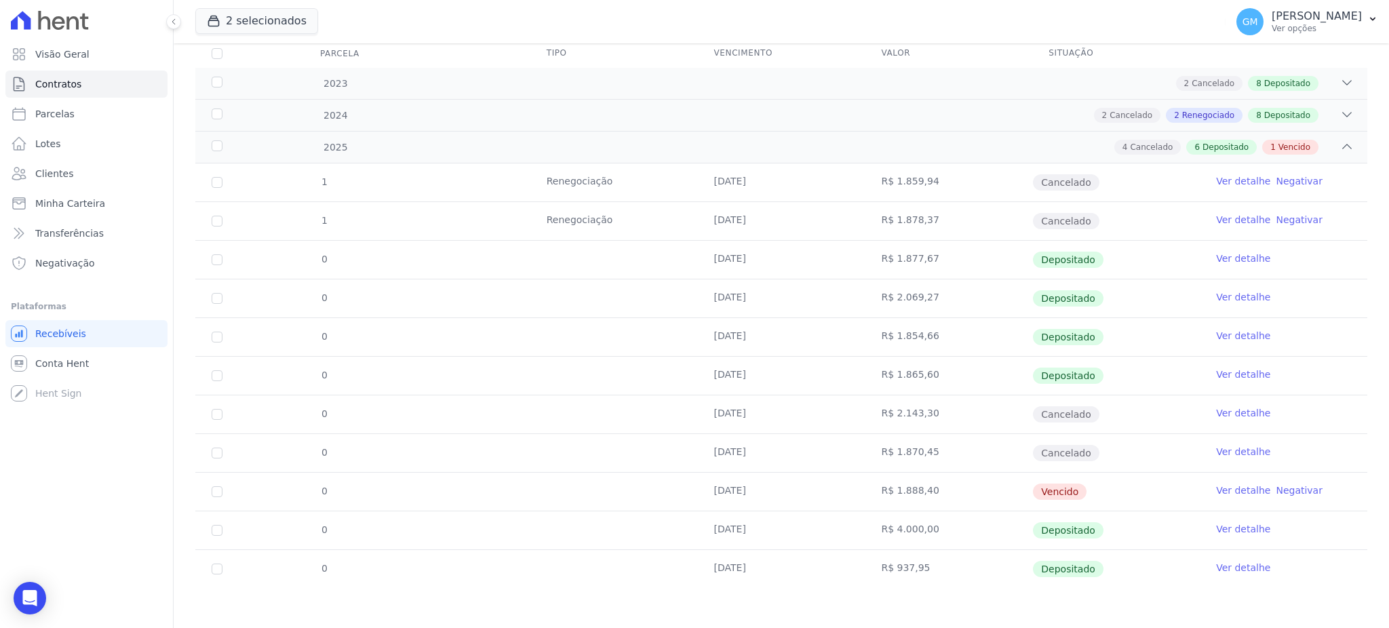
click at [1230, 492] on link "Ver detalhe" at bounding box center [1243, 491] width 54 height 14
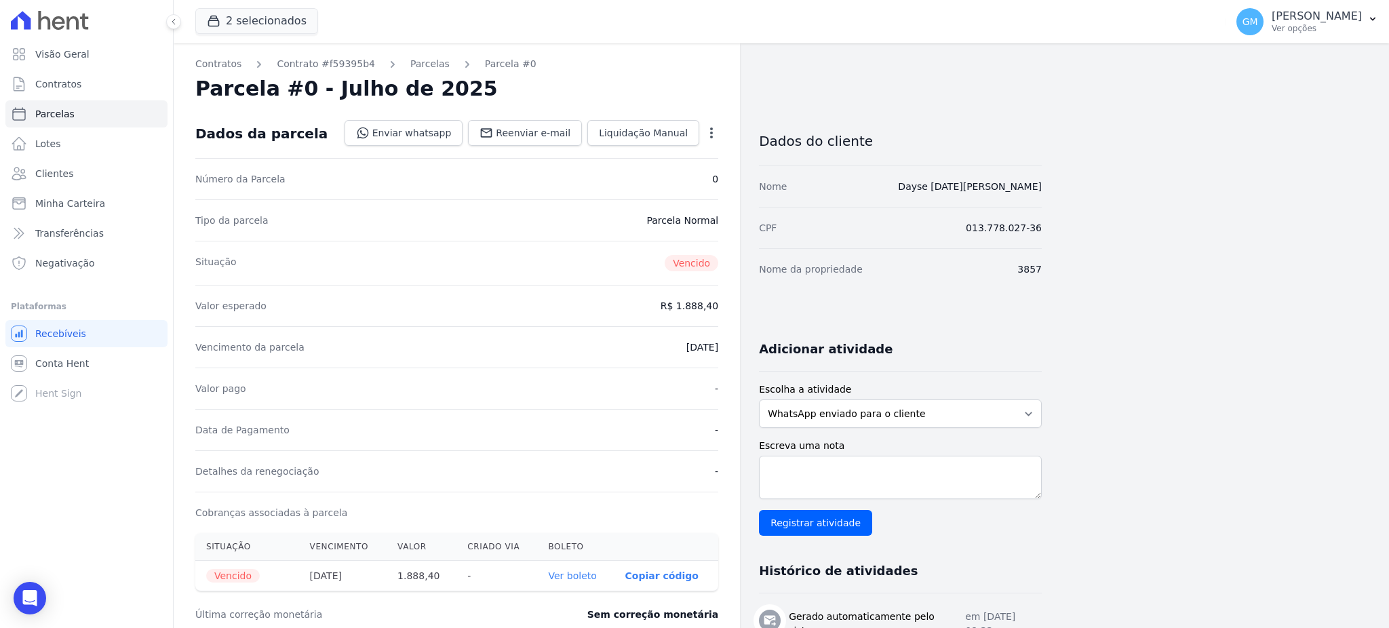
click at [707, 128] on icon "button" at bounding box center [712, 133] width 14 height 14
click at [621, 172] on link "Cancelar Parcela" at bounding box center [653, 175] width 119 height 24
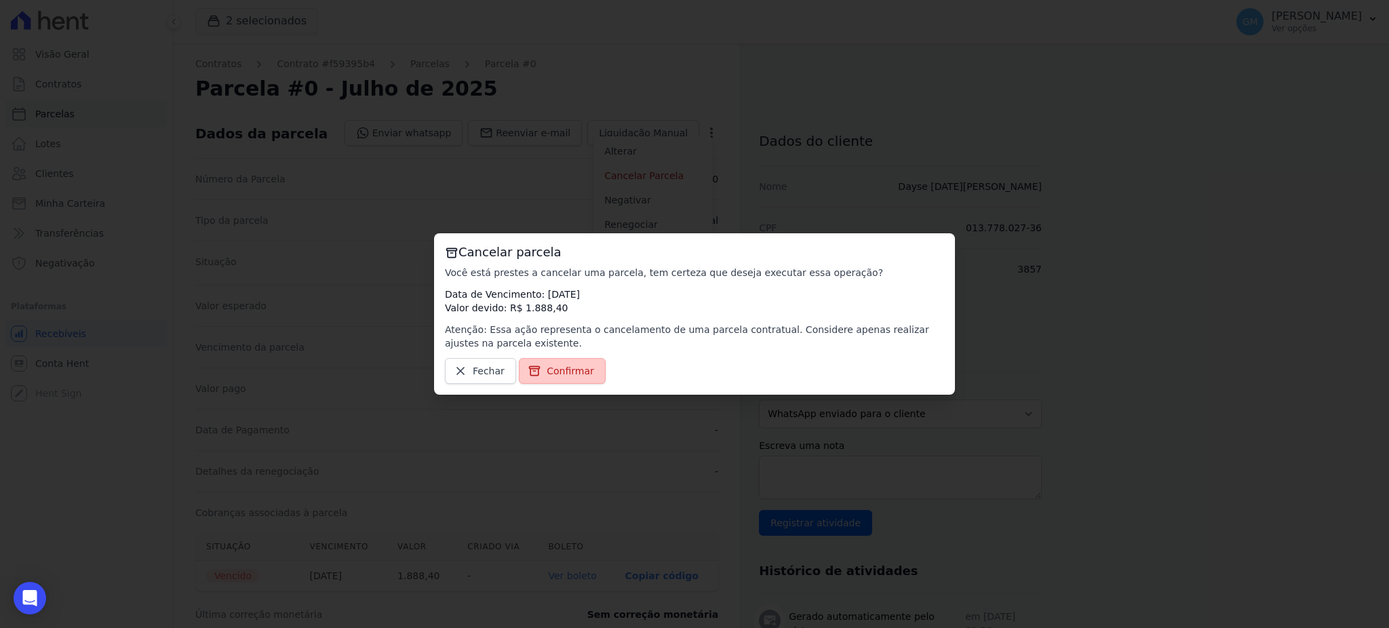
click at [568, 372] on span "Confirmar" at bounding box center [570, 371] width 47 height 14
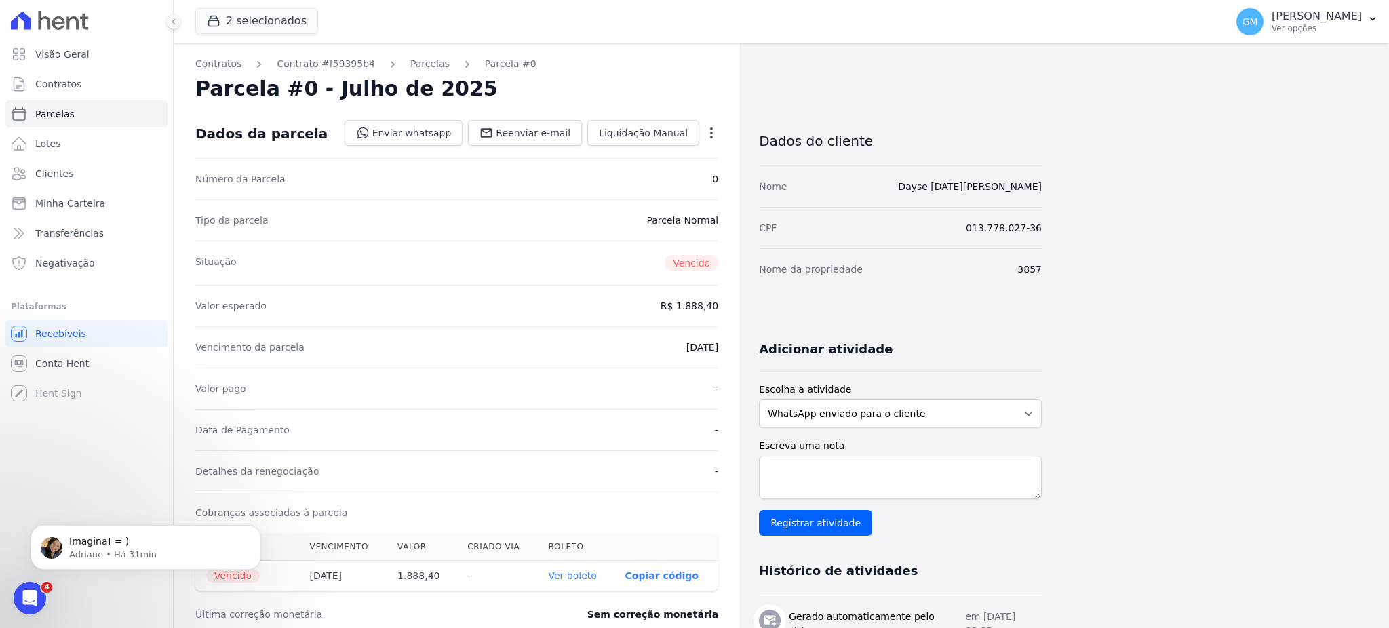
click at [878, 174] on div "Contratos Contrato #f59395b4 [GEOGRAPHIC_DATA] Parcela #0 Parcela #0 - Julho de…" at bounding box center [771, 519] width 1194 height 953
copy link "Dayse [DATE][PERSON_NAME]"
click at [67, 175] on span "Clientes" at bounding box center [54, 174] width 38 height 14
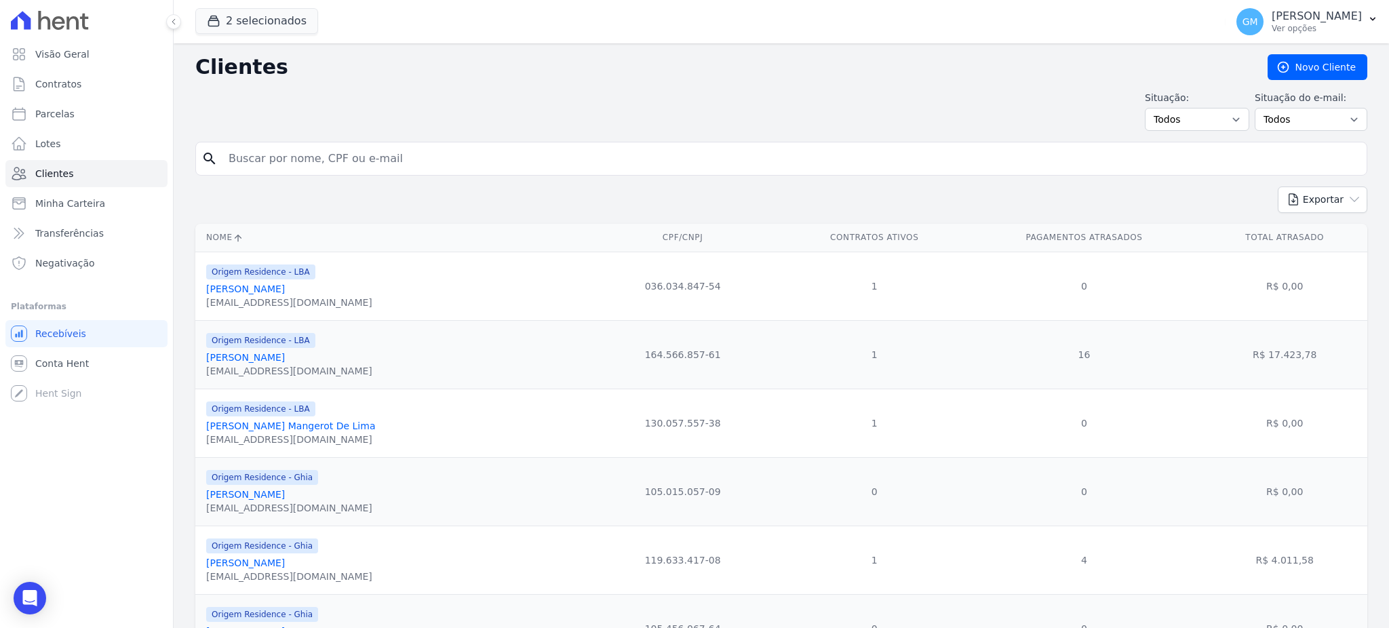
click at [279, 168] on input "search" at bounding box center [790, 158] width 1141 height 27
paste input "Dayse [DATE][PERSON_NAME]"
type input "Dayse [DATE][PERSON_NAME]"
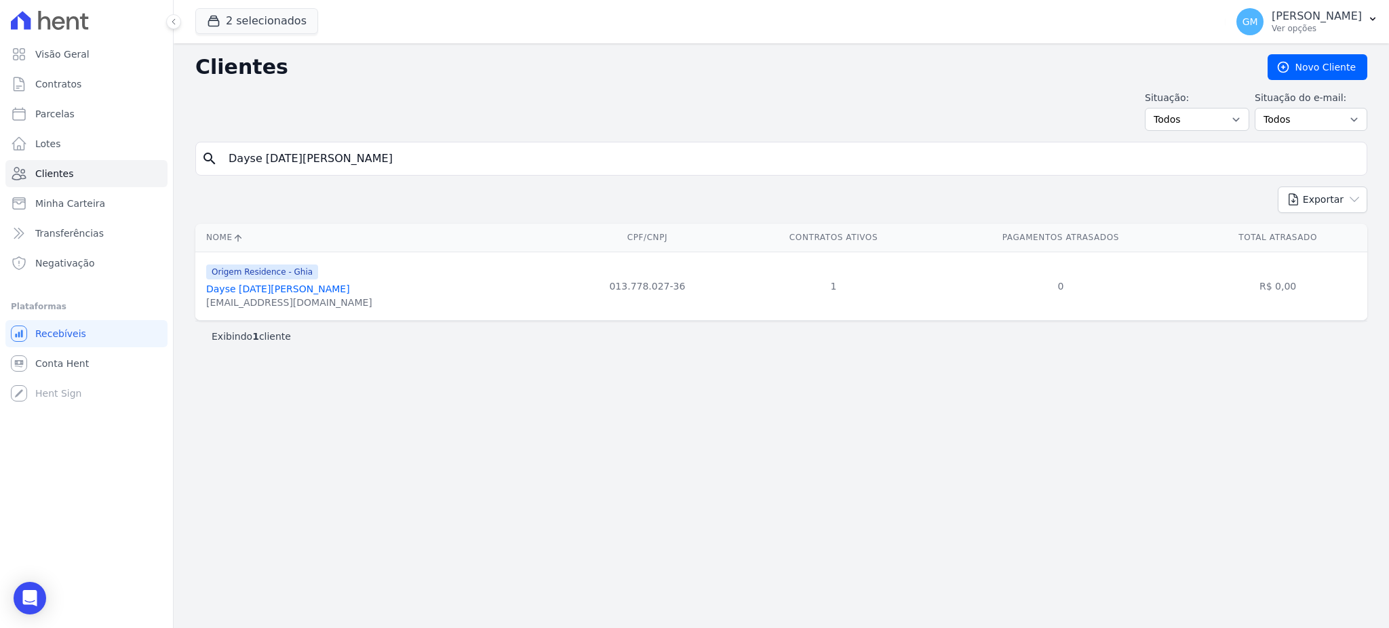
click at [300, 289] on link "Dayse [DATE][PERSON_NAME]" at bounding box center [278, 289] width 144 height 11
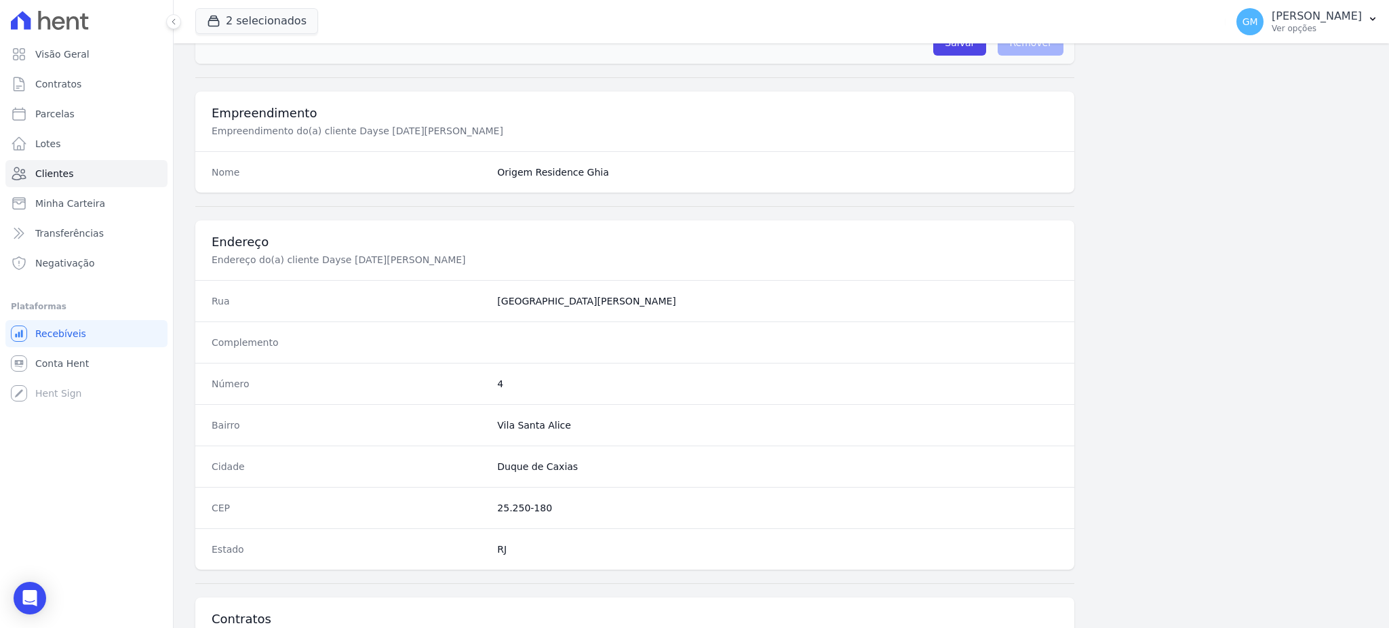
scroll to position [642, 0]
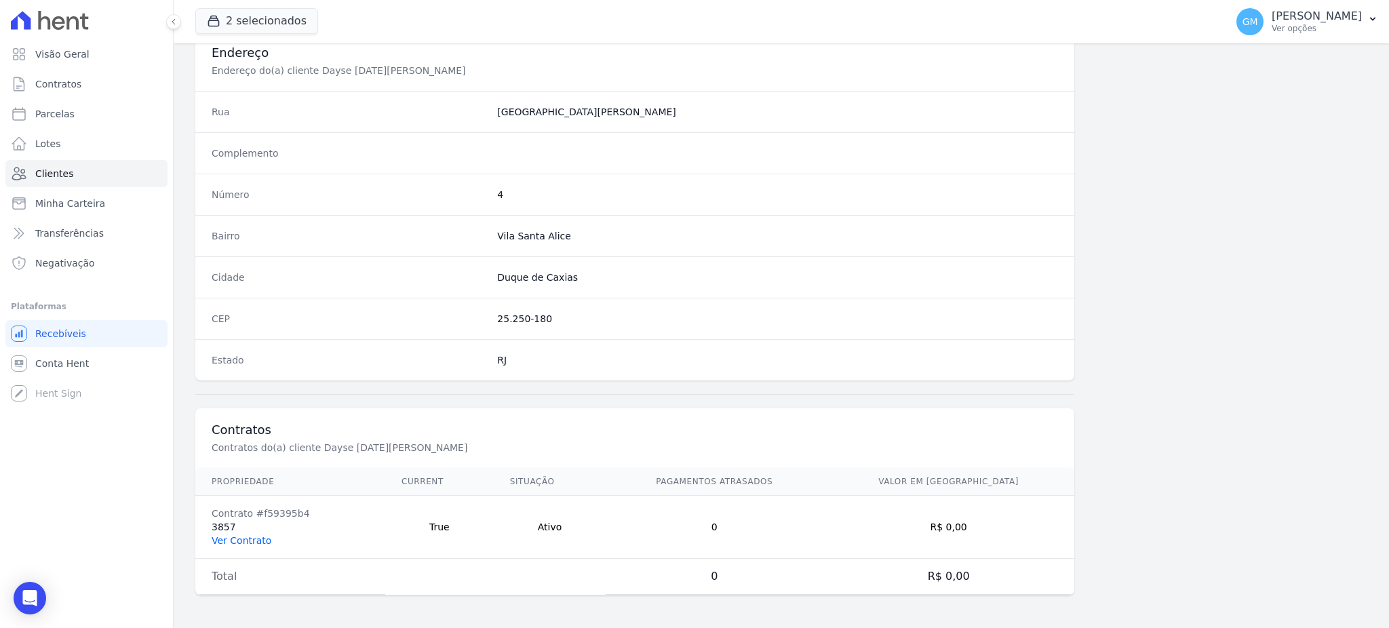
click at [264, 539] on link "Ver Contrato" at bounding box center [242, 540] width 60 height 11
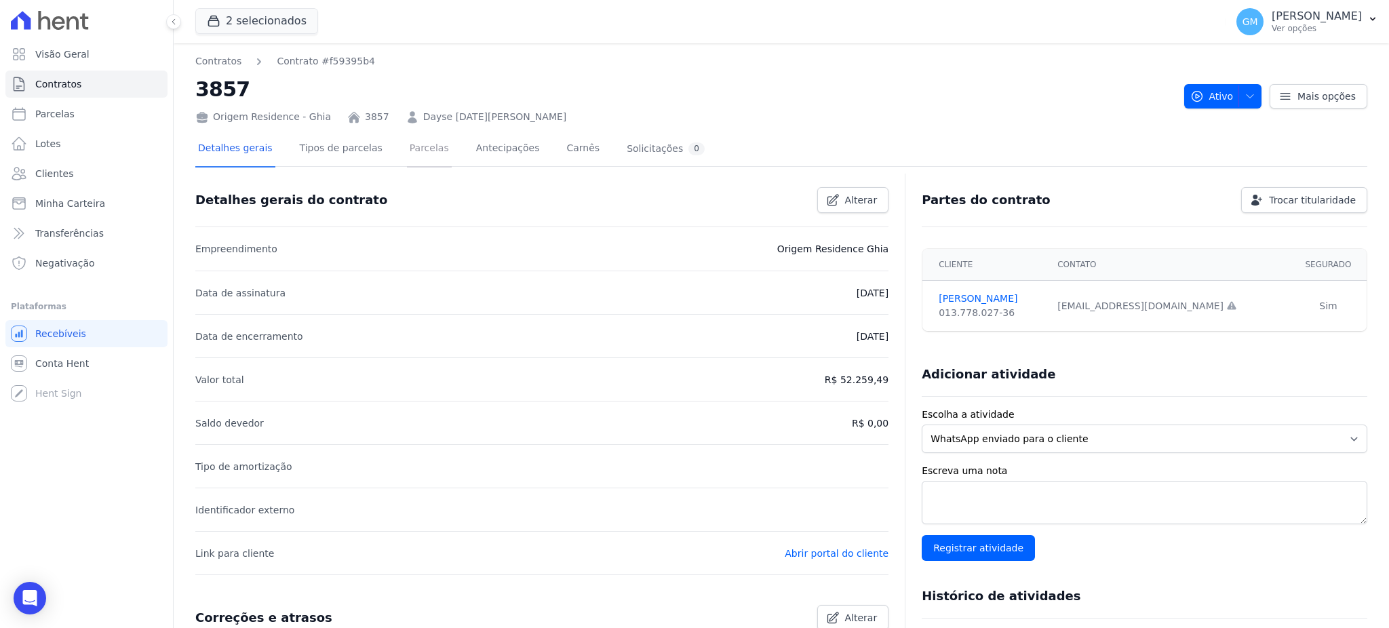
click at [411, 159] on link "Parcelas" at bounding box center [429, 150] width 45 height 36
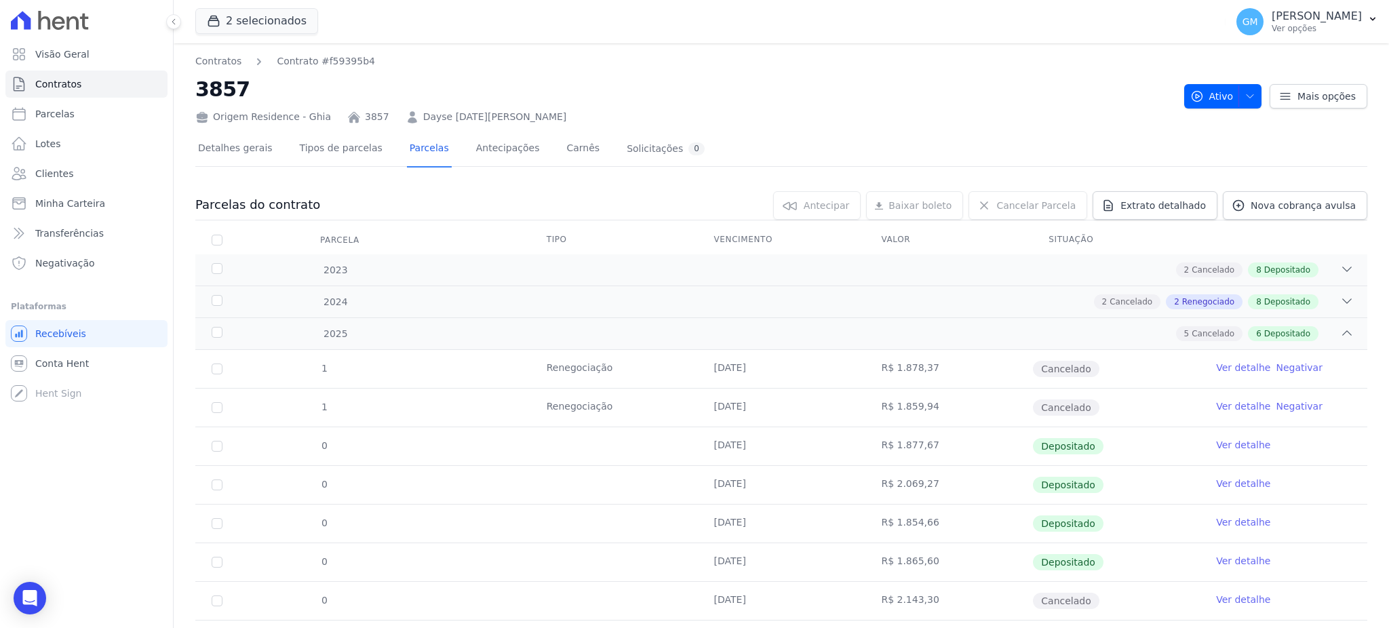
click at [282, 146] on div "Detalhes gerais Tipos de parcelas [GEOGRAPHIC_DATA] Antecipações Carnês Solicit…" at bounding box center [451, 150] width 512 height 36
click at [317, 148] on link "Tipos de parcelas" at bounding box center [341, 150] width 88 height 36
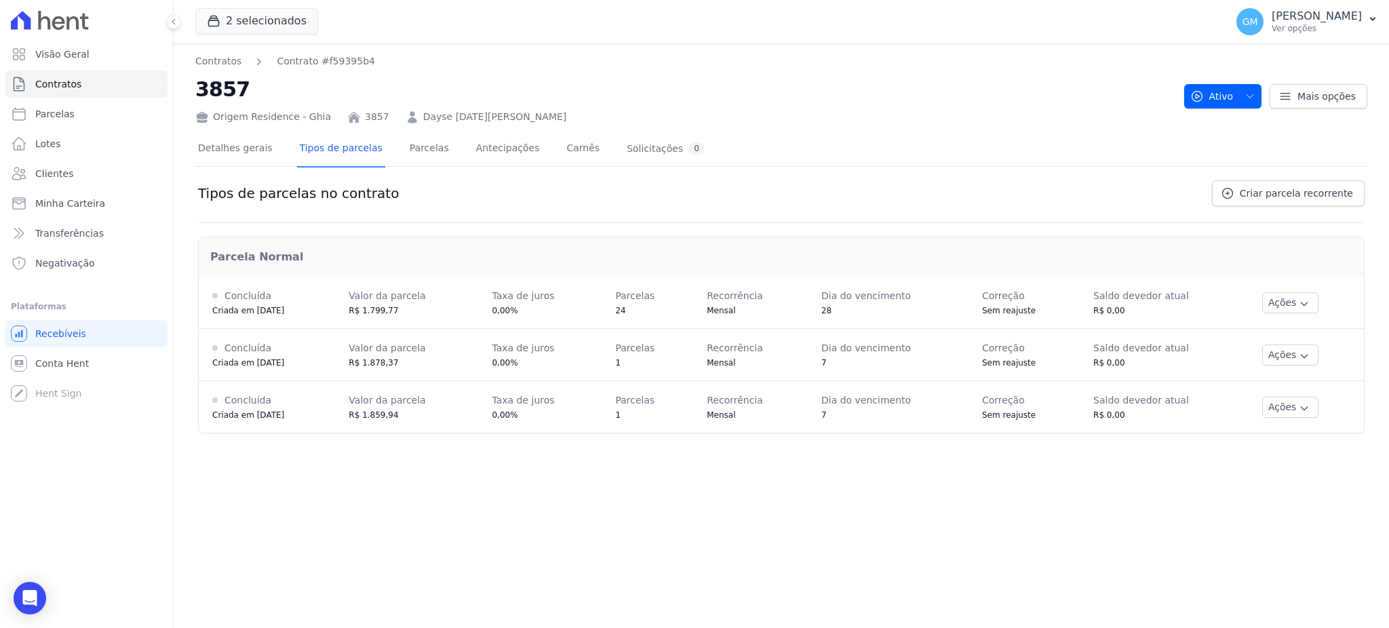
click at [1270, 178] on div "Tipos de parcelas no contrato Criar parcela recorrente [GEOGRAPHIC_DATA] Conclu…" at bounding box center [781, 311] width 1172 height 267
click at [1268, 183] on link "Criar parcela recorrente" at bounding box center [1288, 193] width 153 height 26
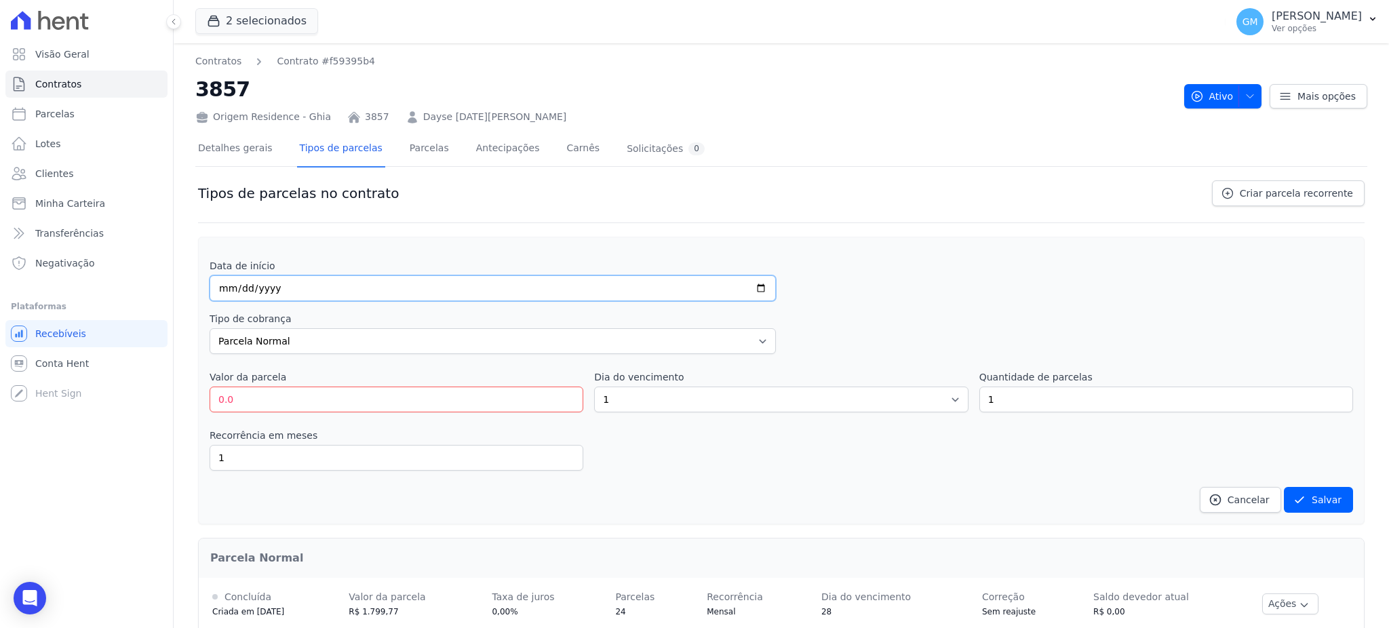
click at [283, 275] on input "date" at bounding box center [493, 288] width 566 height 26
click at [753, 277] on input "date" at bounding box center [493, 288] width 566 height 26
click at [756, 283] on input "date" at bounding box center [493, 288] width 566 height 26
type input "[DATE]"
click at [198, 419] on div "Data de início [DATE] Tipo de cobrança Parcela Normal Entrada Sinal Intercalada…" at bounding box center [781, 381] width 1167 height 288
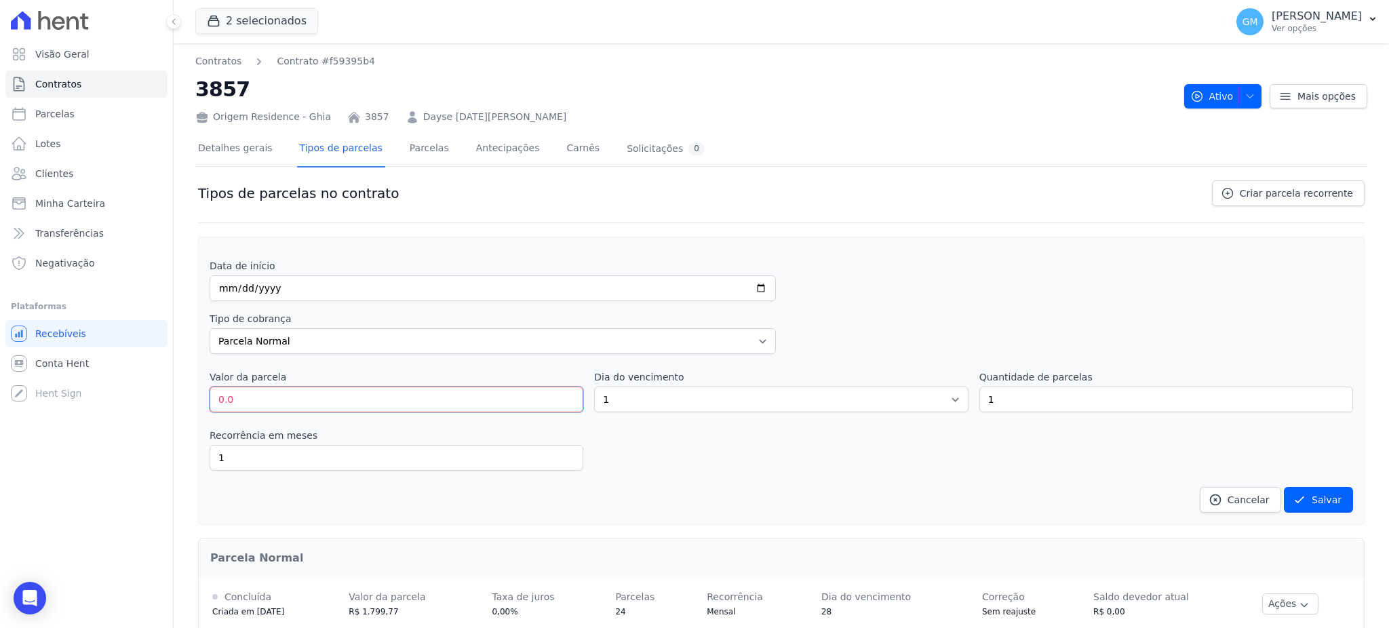
drag, startPoint x: 309, startPoint y: 402, endPoint x: 207, endPoint y: 391, distance: 102.9
click at [207, 391] on div "Data de início [DATE] Tipo de cobrança Parcela Normal Entrada Sinal Intercalada…" at bounding box center [781, 381] width 1167 height 288
paste input "931.43"
type input "931.43"
drag, startPoint x: 640, startPoint y: 403, endPoint x: 609, endPoint y: 403, distance: 31.2
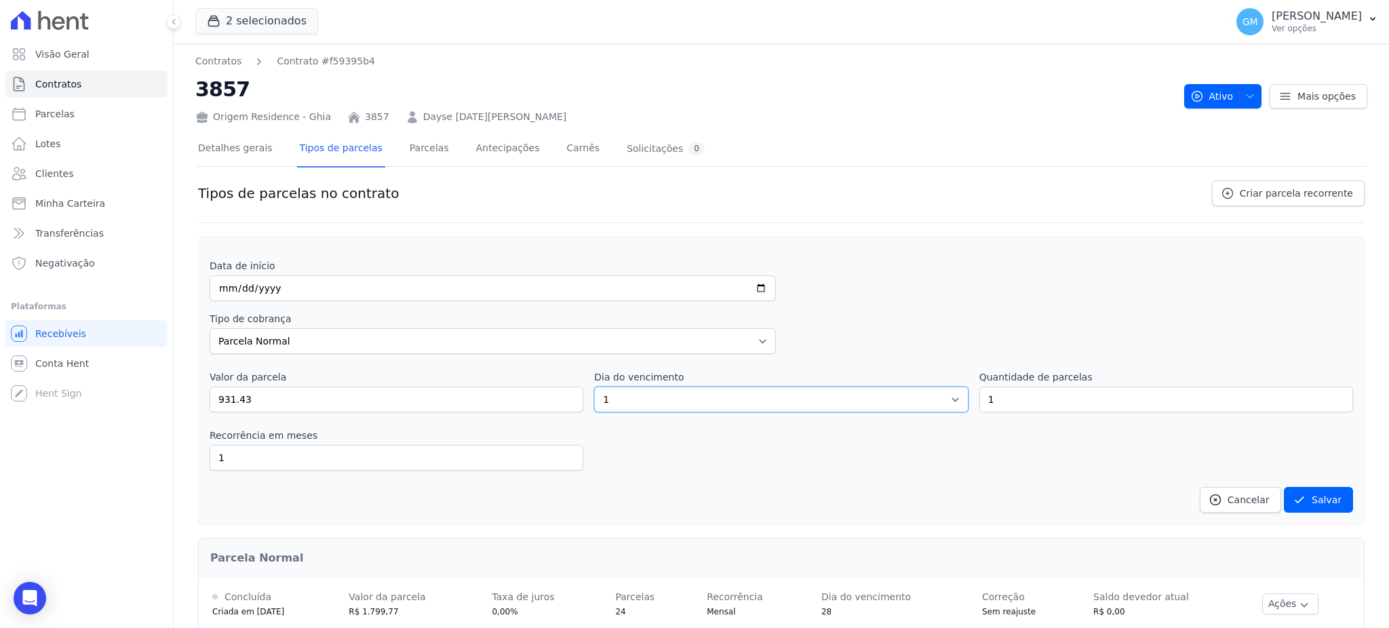
click at [609, 403] on select "1 2 3 4 5 6 7 8 9 10 11 12 13 14 15 16 17 18 19 20 21 22 23 24 25 26 27 28 29 3…" at bounding box center [781, 400] width 374 height 26
select select "20"
click at [594, 387] on select "1 2 3 4 5 6 7 8 9 10 11 12 13 14 15 16 17 18 19 20 21 22 23 24 25 26 27 28 29 3…" at bounding box center [781, 400] width 374 height 26
drag, startPoint x: 1038, startPoint y: 405, endPoint x: 939, endPoint y: 406, distance: 98.4
click at [939, 406] on div "Valor da parcela 931.43 Dia do vencimento 1 2 3 4 5 6 7 8 9 10 11 12 13 14 15 1…" at bounding box center [782, 391] width 1144 height 42
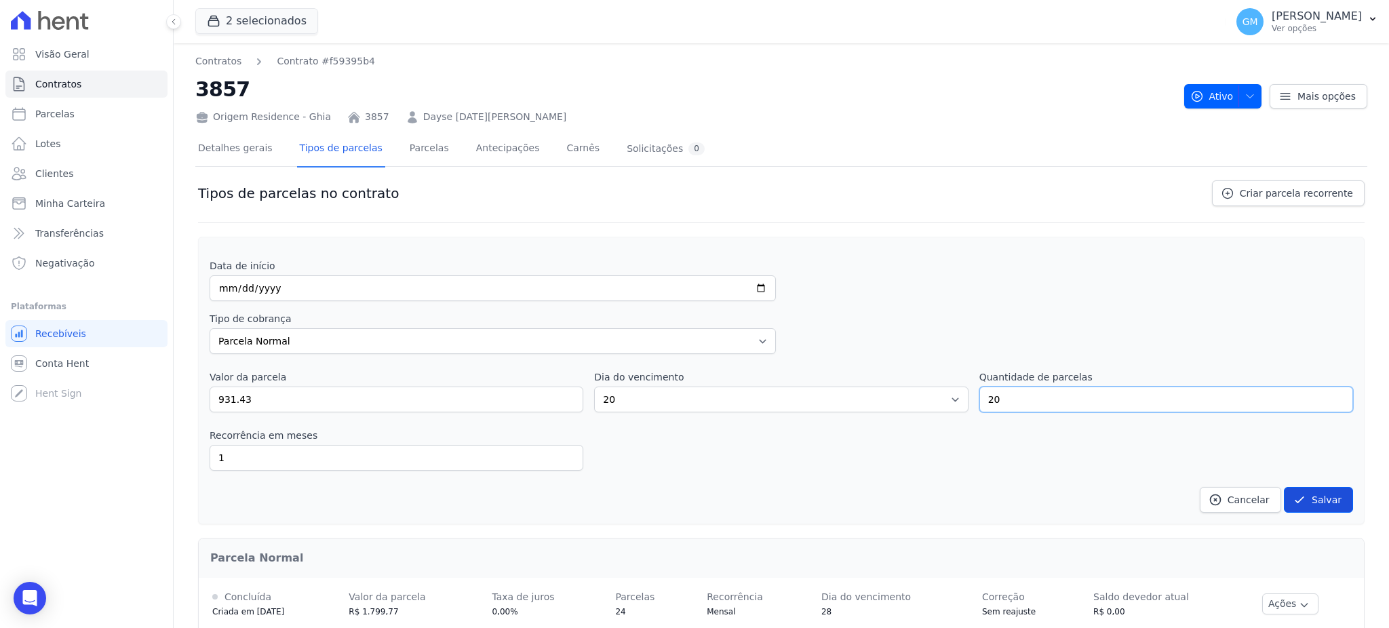
type input "20"
click at [1319, 502] on button "Salvar" at bounding box center [1318, 500] width 69 height 26
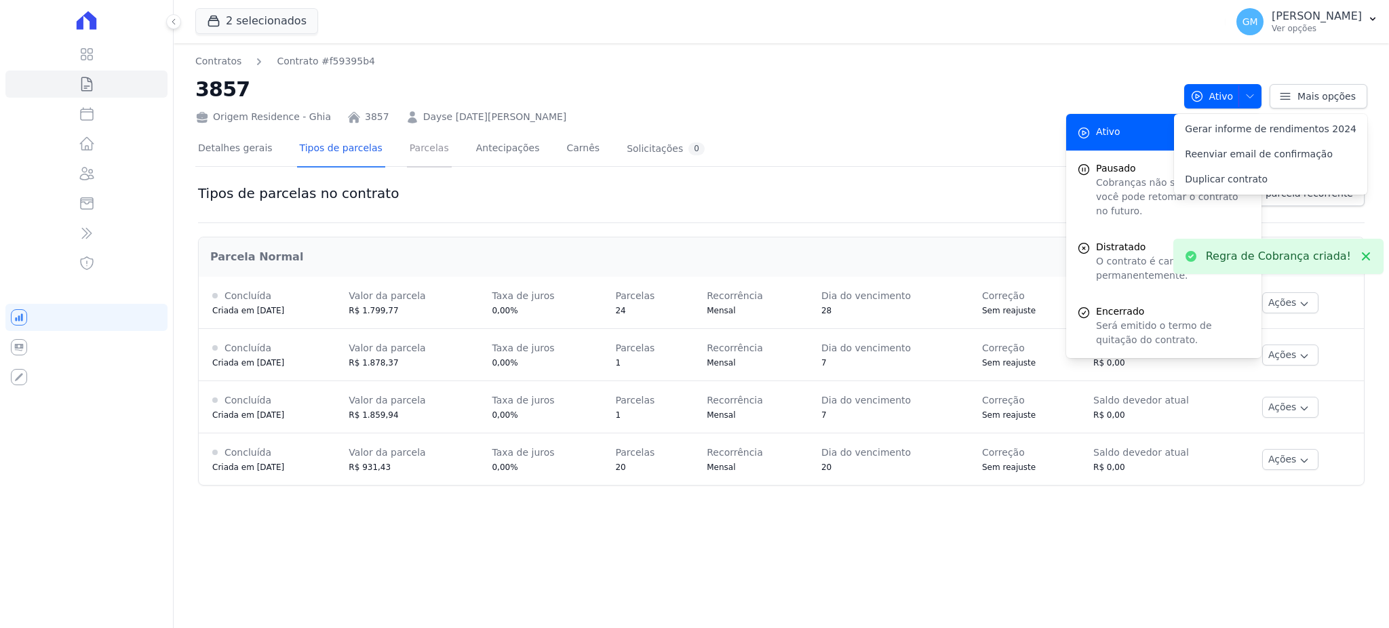
click at [407, 155] on link "Parcelas" at bounding box center [429, 150] width 45 height 36
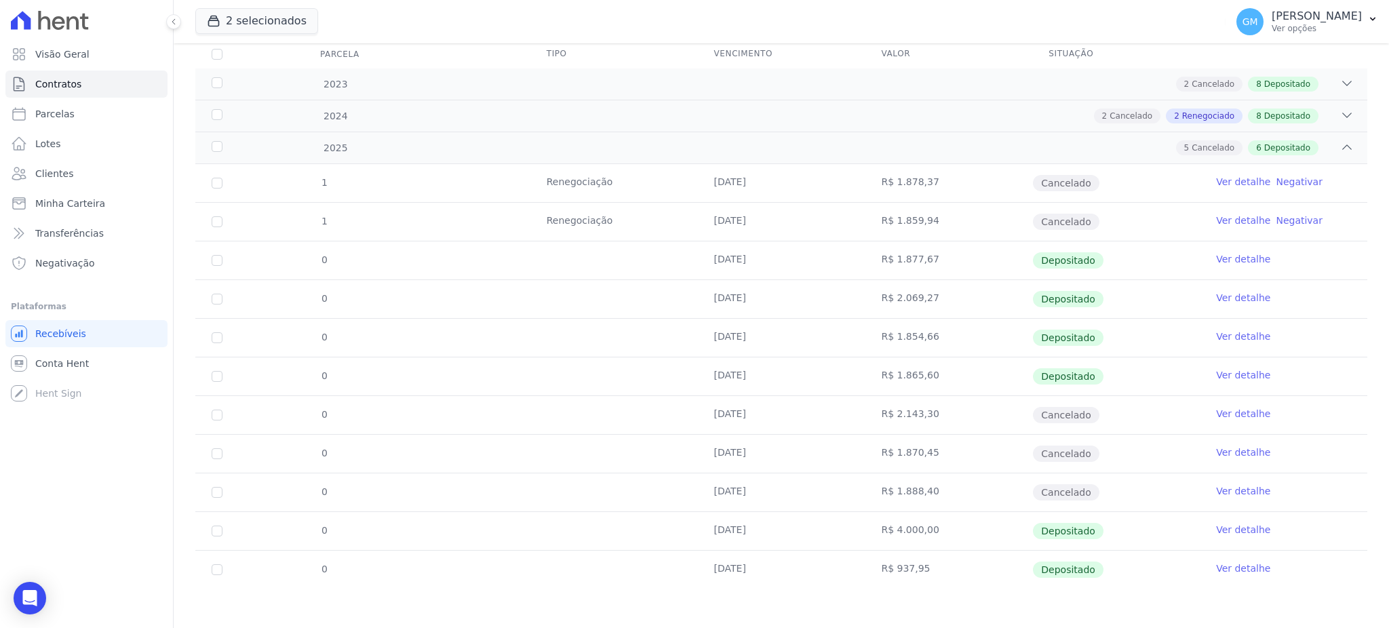
scroll to position [187, 0]
click at [1232, 448] on link "Ver detalhe" at bounding box center [1243, 452] width 54 height 14
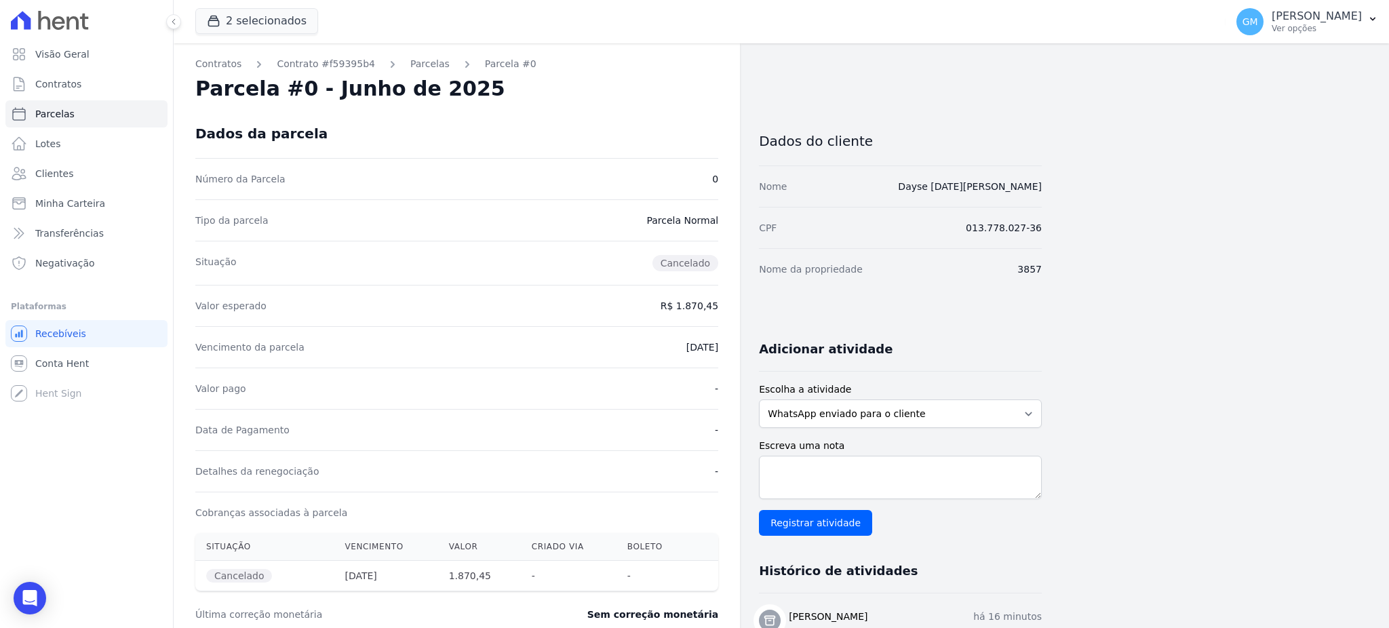
drag, startPoint x: 1056, startPoint y: 182, endPoint x: 885, endPoint y: 193, distance: 171.3
click at [885, 193] on div "Contratos Contrato #f59395b4 [GEOGRAPHIC_DATA] Parcela #0 Parcela #0 - Junho de…" at bounding box center [771, 546] width 1194 height 1006
copy link "Dayse [DATE][PERSON_NAME]"
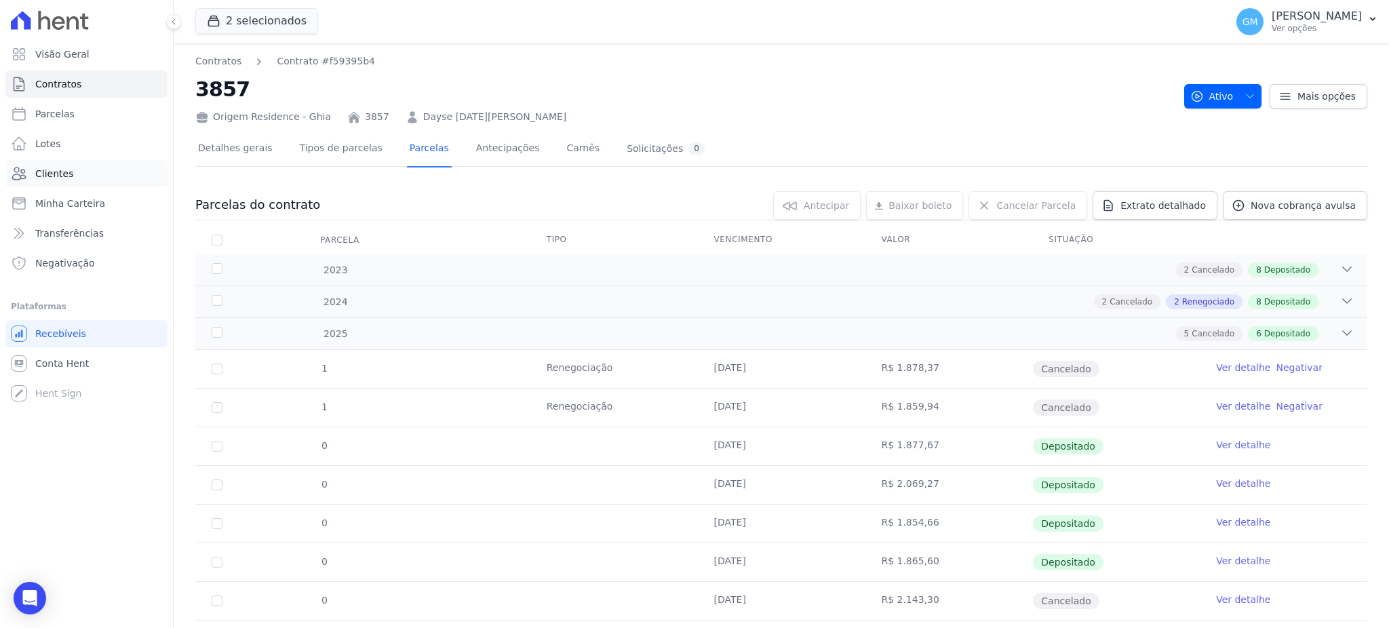
click at [48, 169] on span "Clientes" at bounding box center [54, 174] width 38 height 14
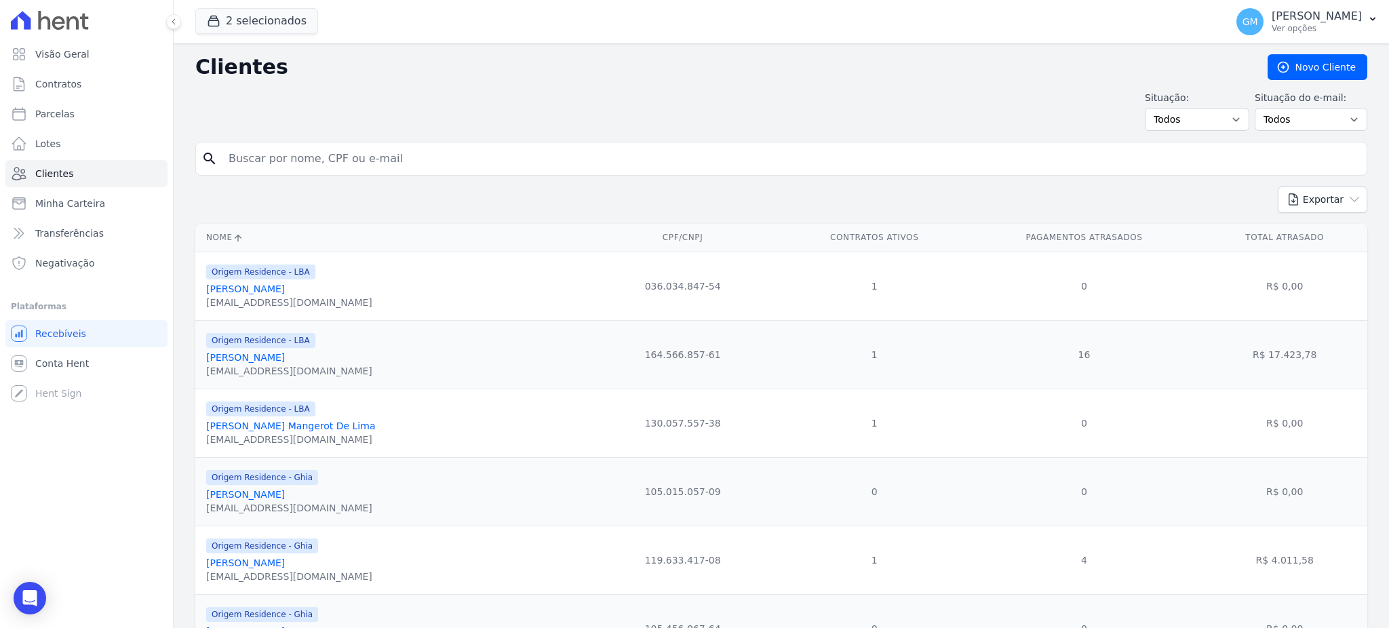
click at [309, 151] on input "search" at bounding box center [790, 158] width 1141 height 27
paste input "Dayse [DATE][PERSON_NAME]"
type input "Dayse [DATE][PERSON_NAME]"
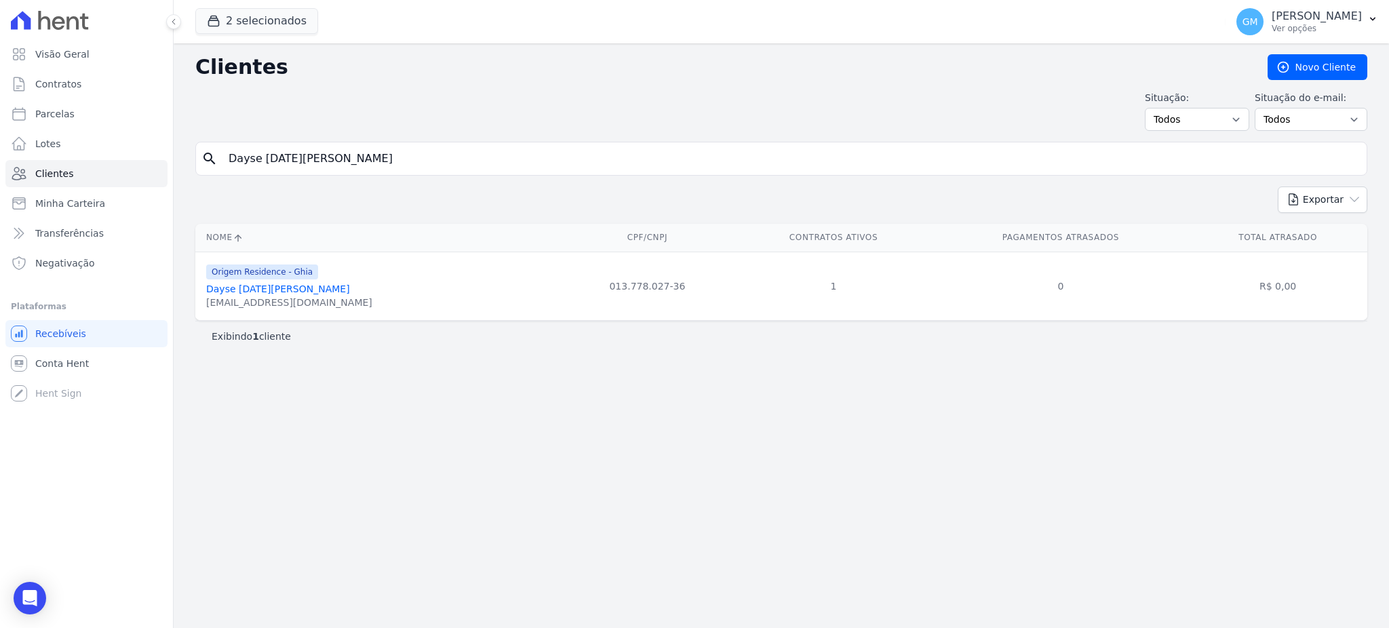
click at [318, 294] on link "Dayse [DATE][PERSON_NAME]" at bounding box center [278, 289] width 144 height 11
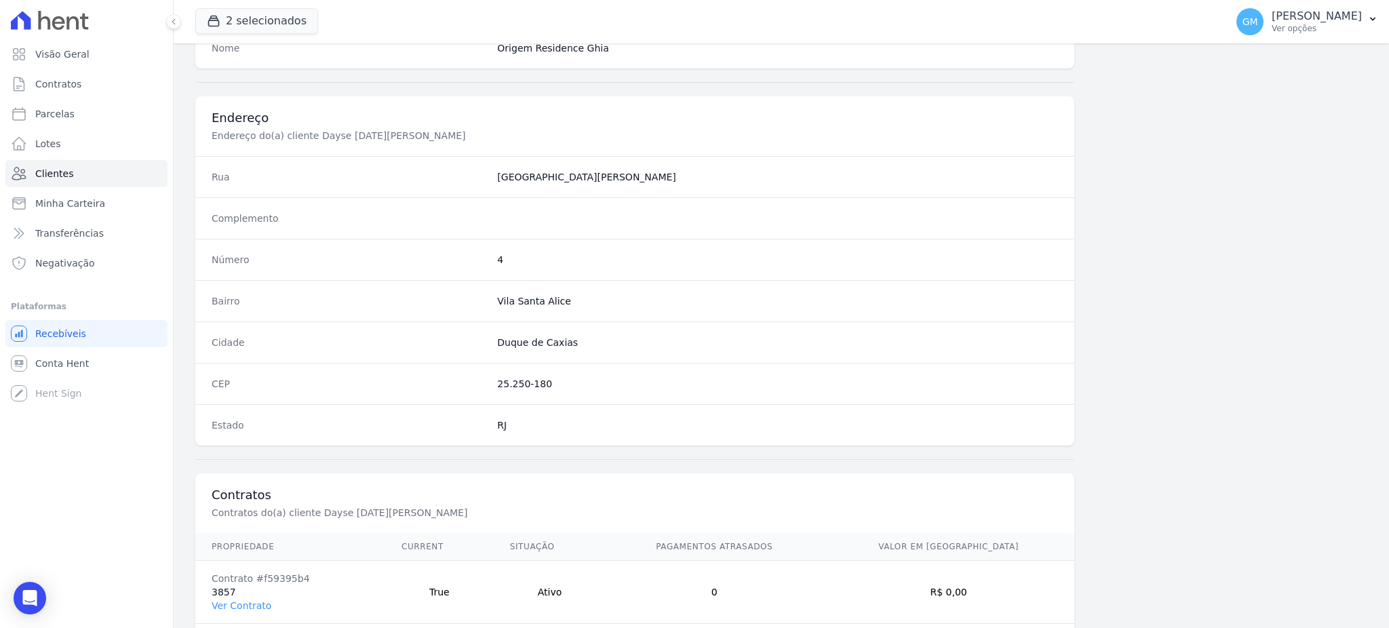
scroll to position [642, 0]
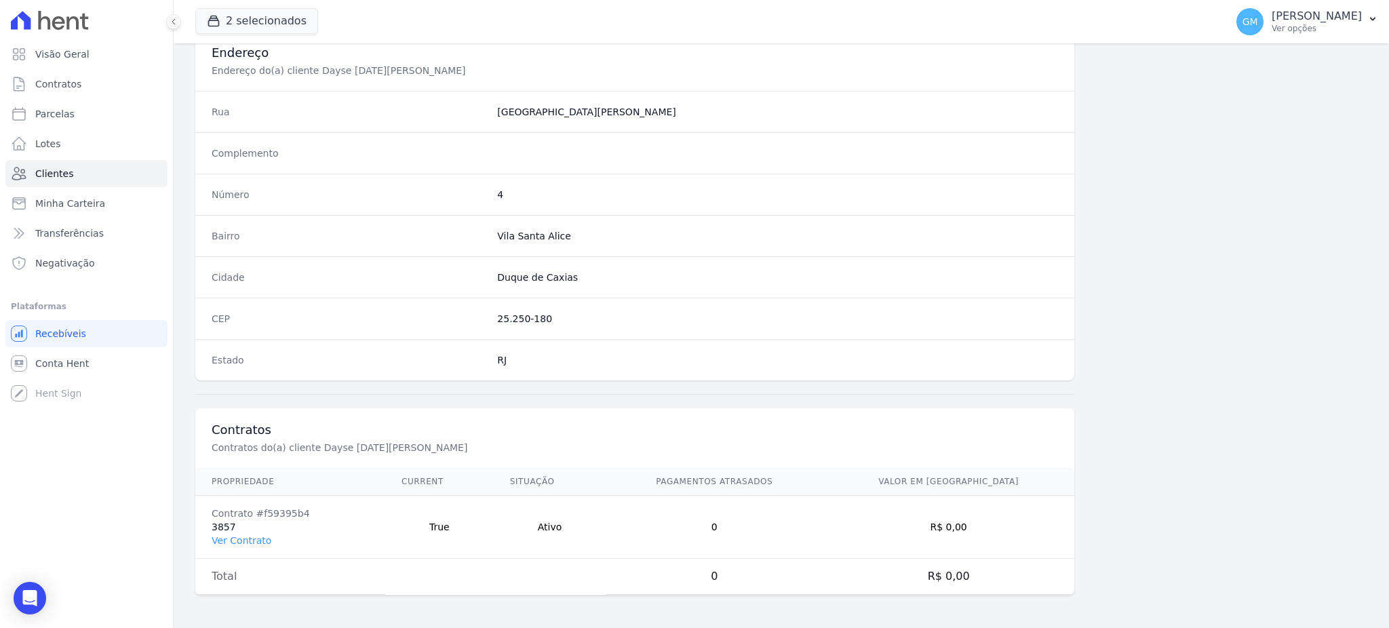
click at [237, 548] on td "Contrato #f59395b4 3857 Ver Contrato" at bounding box center [290, 527] width 190 height 63
click at [251, 537] on link "Ver Contrato" at bounding box center [242, 540] width 60 height 11
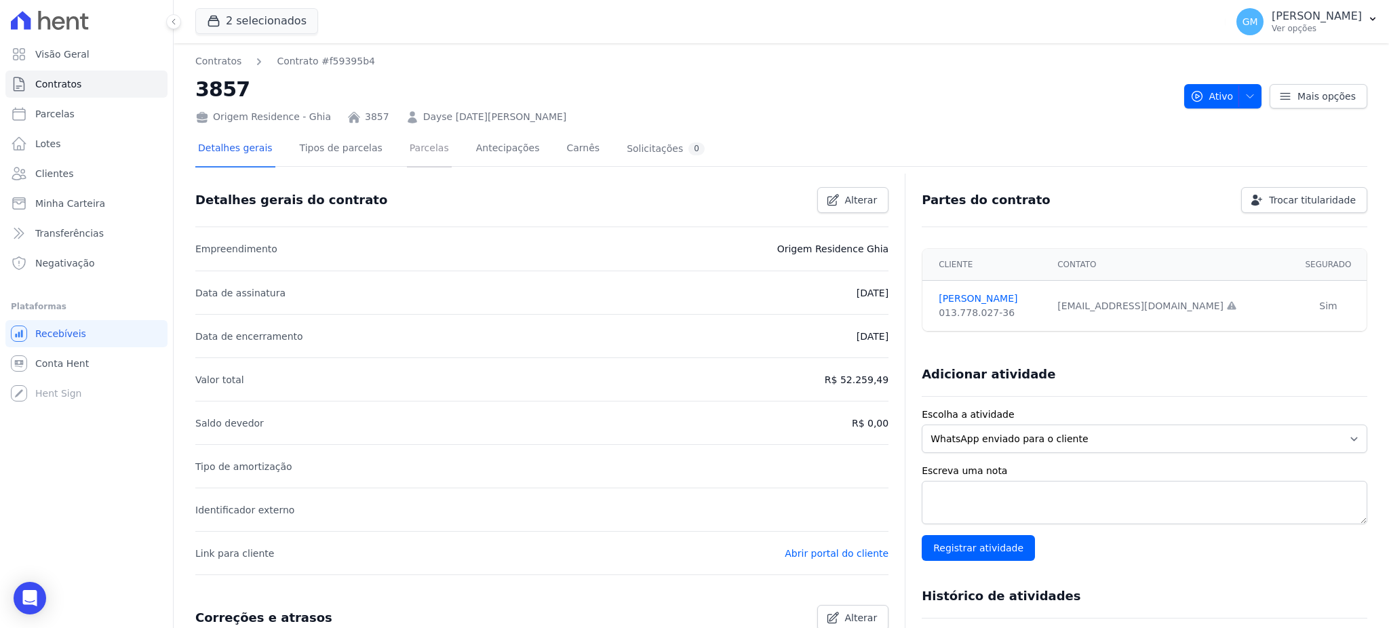
click at [411, 144] on link "Parcelas" at bounding box center [429, 150] width 45 height 36
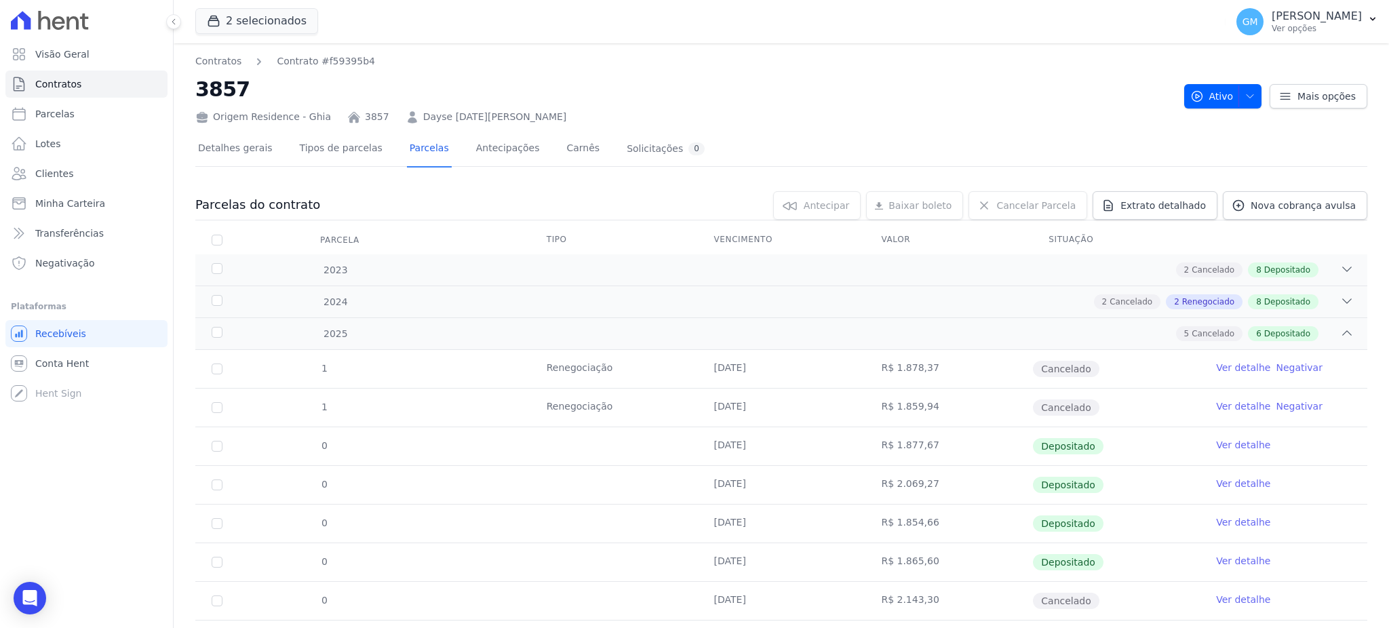
click at [1222, 440] on link "Ver detalhe" at bounding box center [1243, 445] width 54 height 14
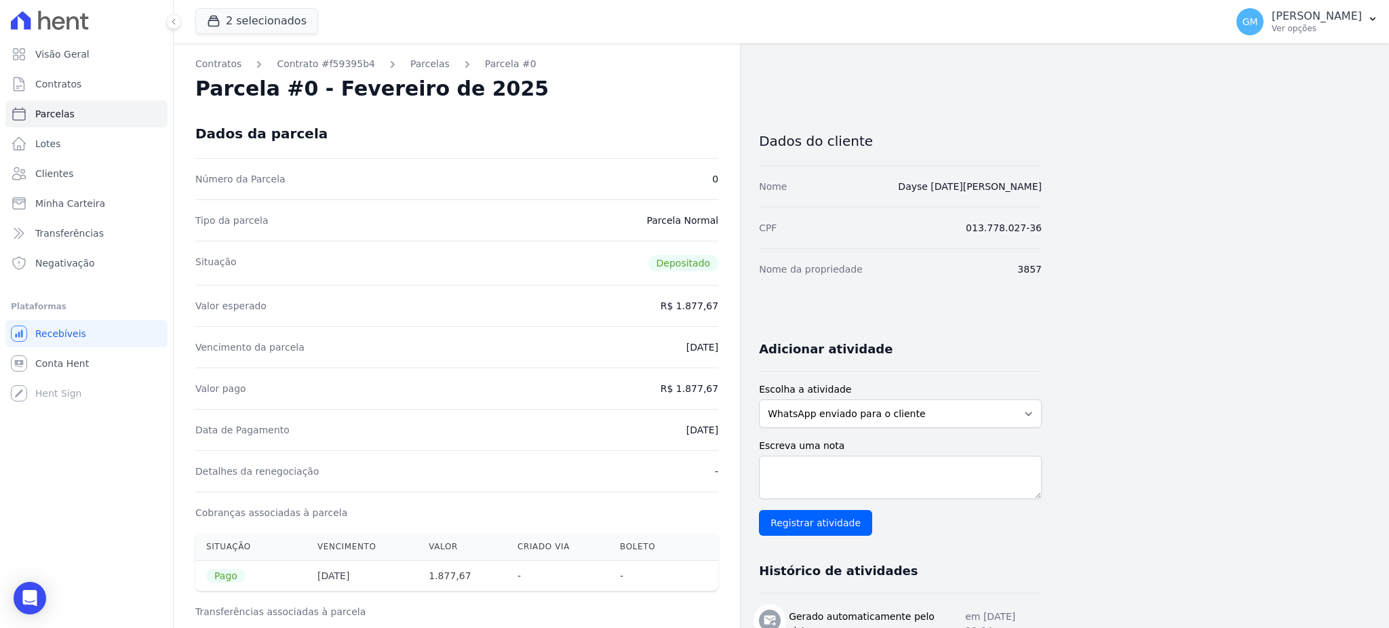
drag, startPoint x: 891, startPoint y: 188, endPoint x: 1047, endPoint y: 187, distance: 156.0
click at [1047, 187] on div "Contratos Contrato #f59395b4 [GEOGRAPHIC_DATA] Parcela #0 Parcela #0 - Fevereir…" at bounding box center [771, 560] width 1194 height 1034
copy link "Dayse [DATE][PERSON_NAME]"
click at [81, 174] on link "Clientes" at bounding box center [86, 173] width 162 height 27
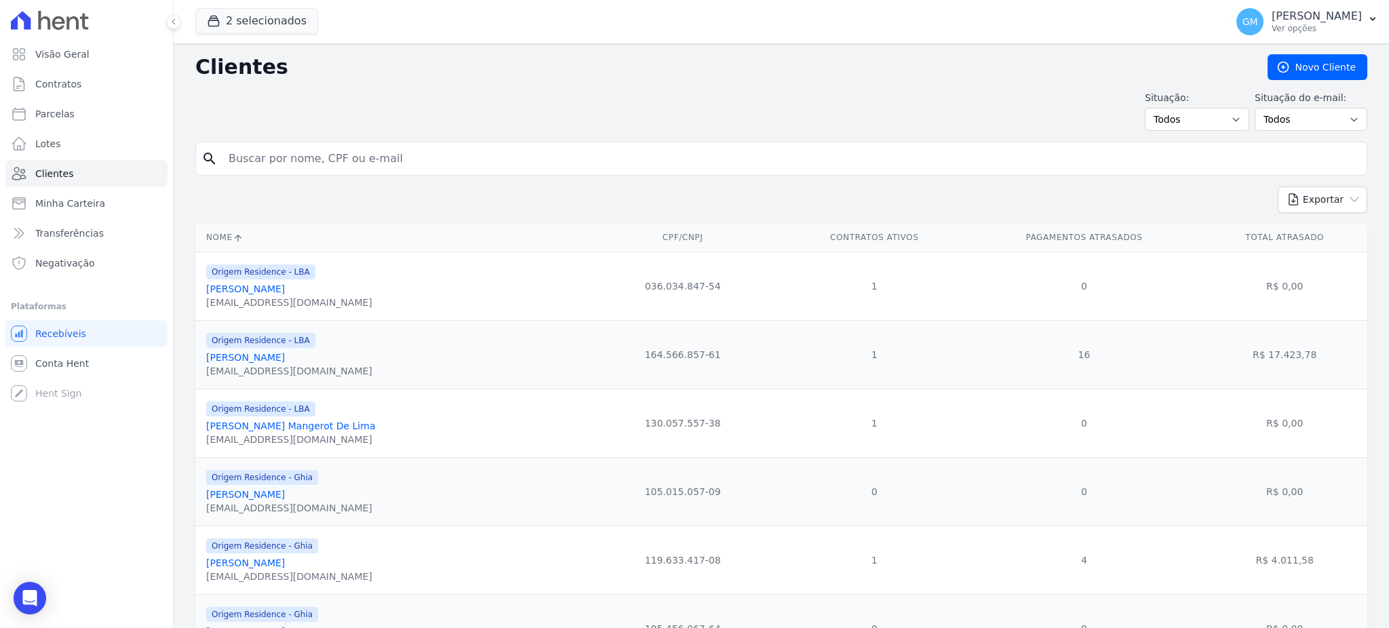
click at [355, 163] on input "search" at bounding box center [790, 158] width 1141 height 27
paste input "Dayse [DATE][PERSON_NAME]"
type input "Dayse [DATE][PERSON_NAME]"
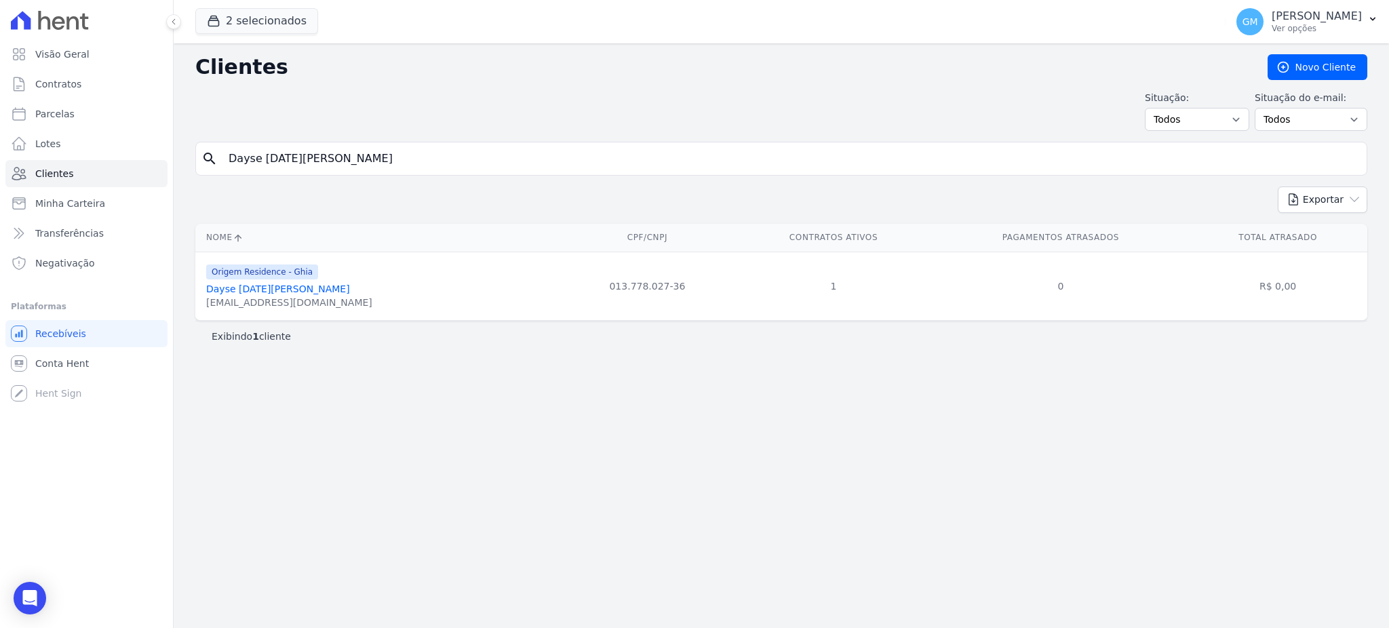
click at [332, 294] on link "Dayse [DATE][PERSON_NAME]" at bounding box center [278, 289] width 144 height 11
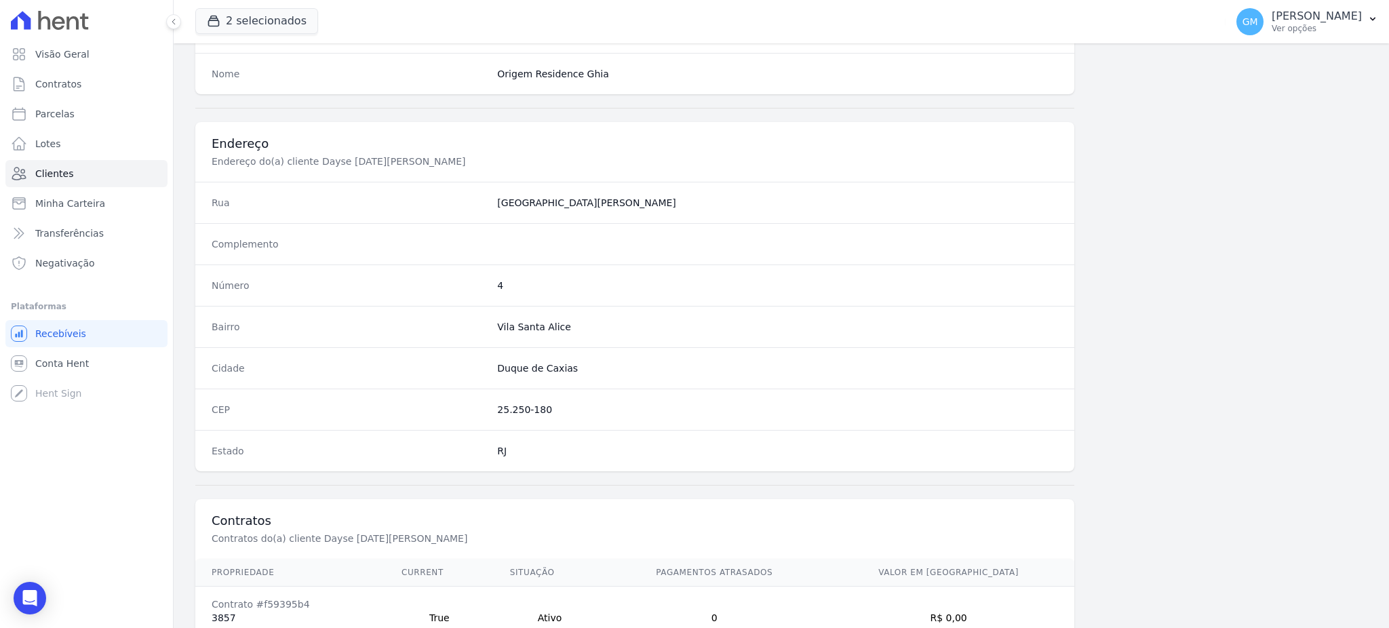
scroll to position [642, 0]
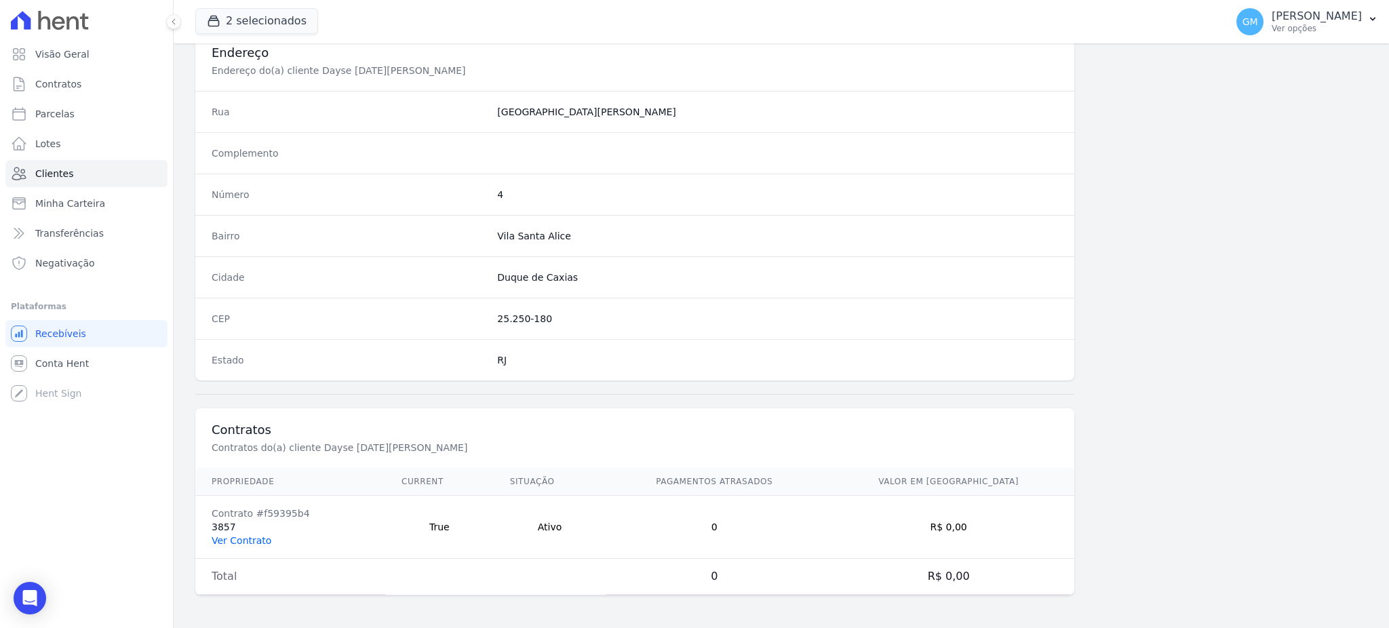
click at [252, 541] on link "Ver Contrato" at bounding box center [242, 540] width 60 height 11
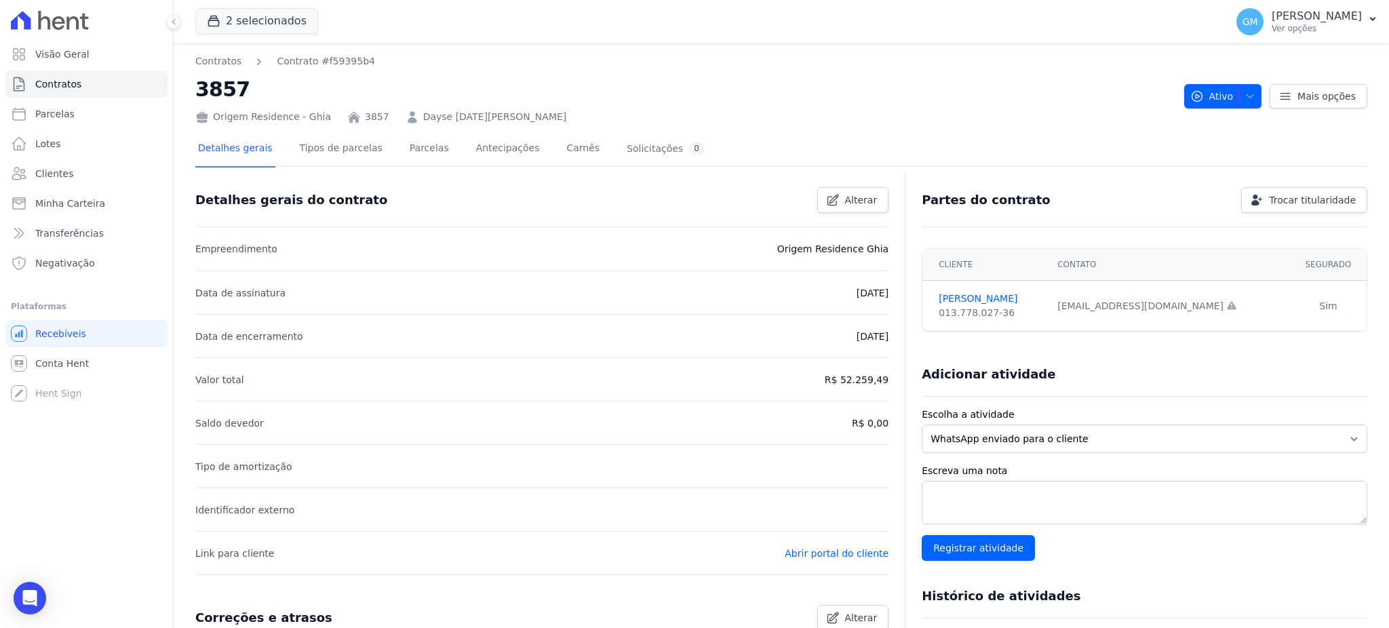
click at [407, 150] on link "Parcelas" at bounding box center [429, 150] width 45 height 36
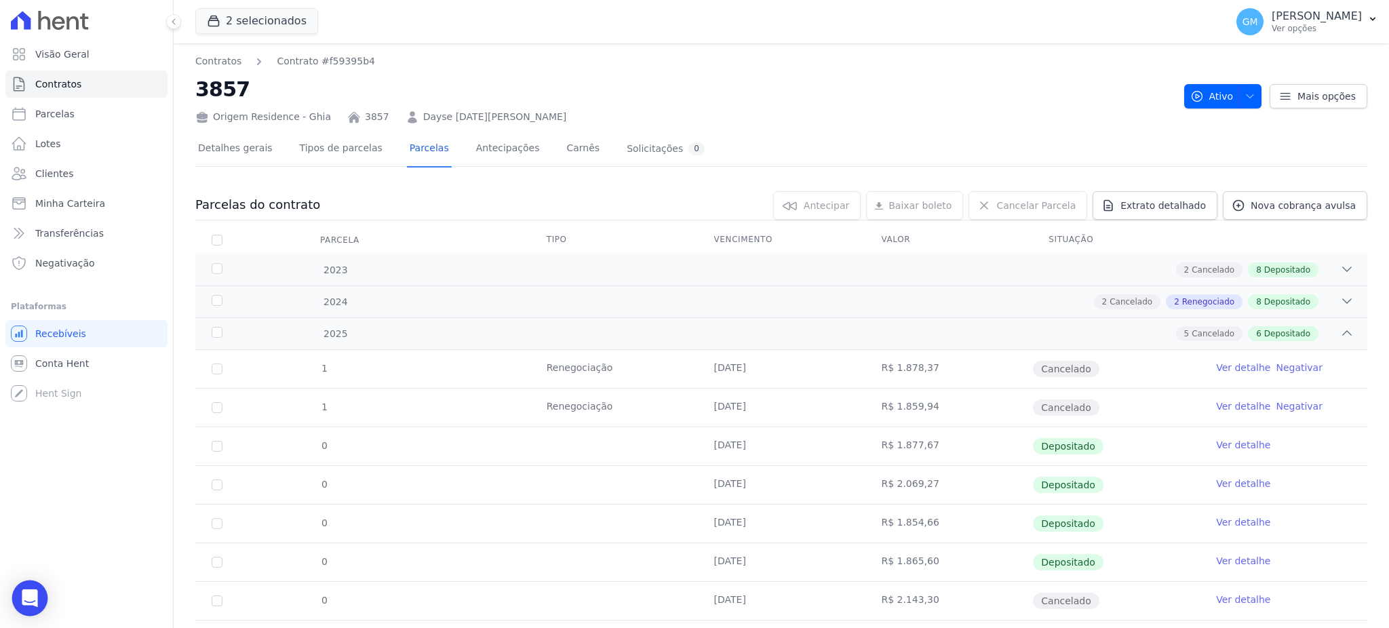
click at [24, 592] on icon "Open Intercom Messenger" at bounding box center [30, 598] width 18 height 18
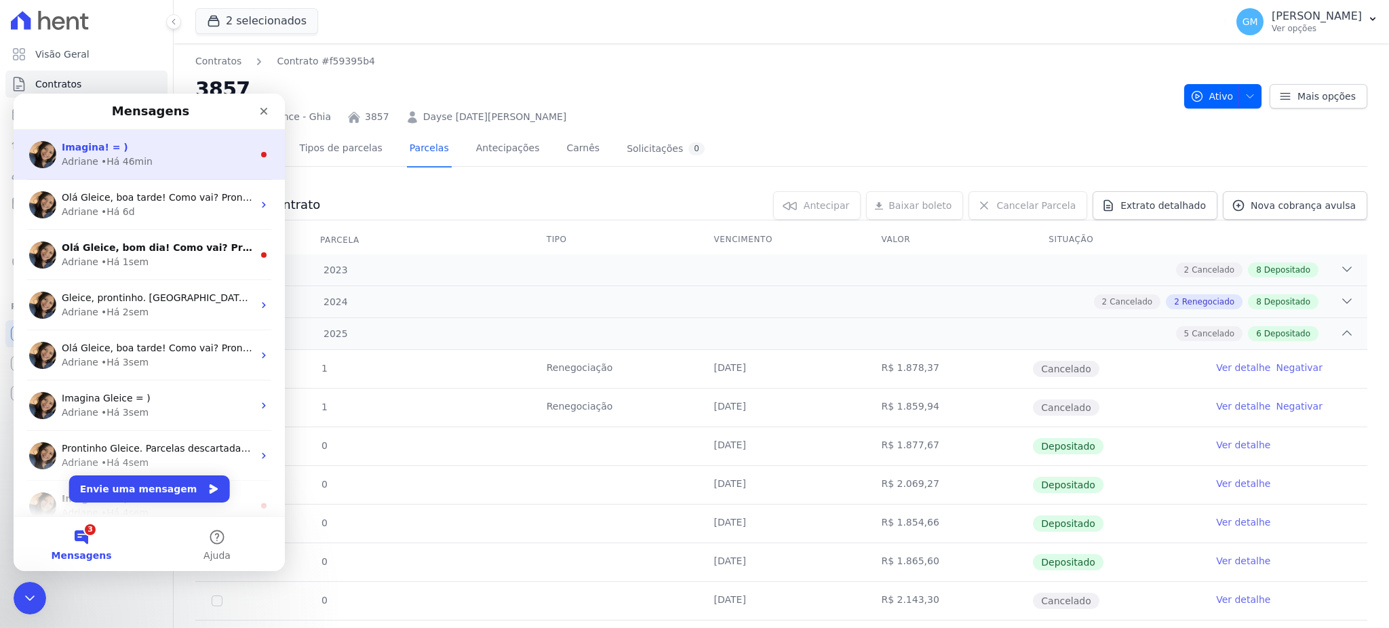
click at [144, 168] on div "[PERSON_NAME] • Há 46min" at bounding box center [157, 162] width 191 height 14
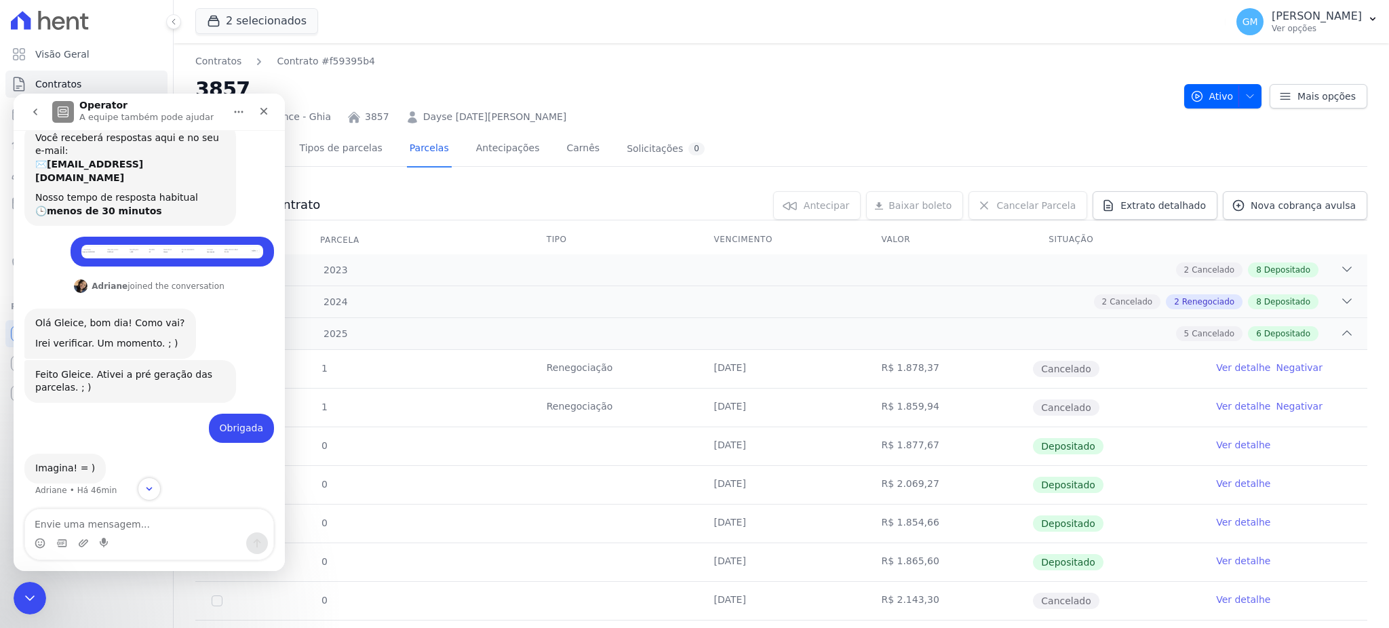
scroll to position [111, 0]
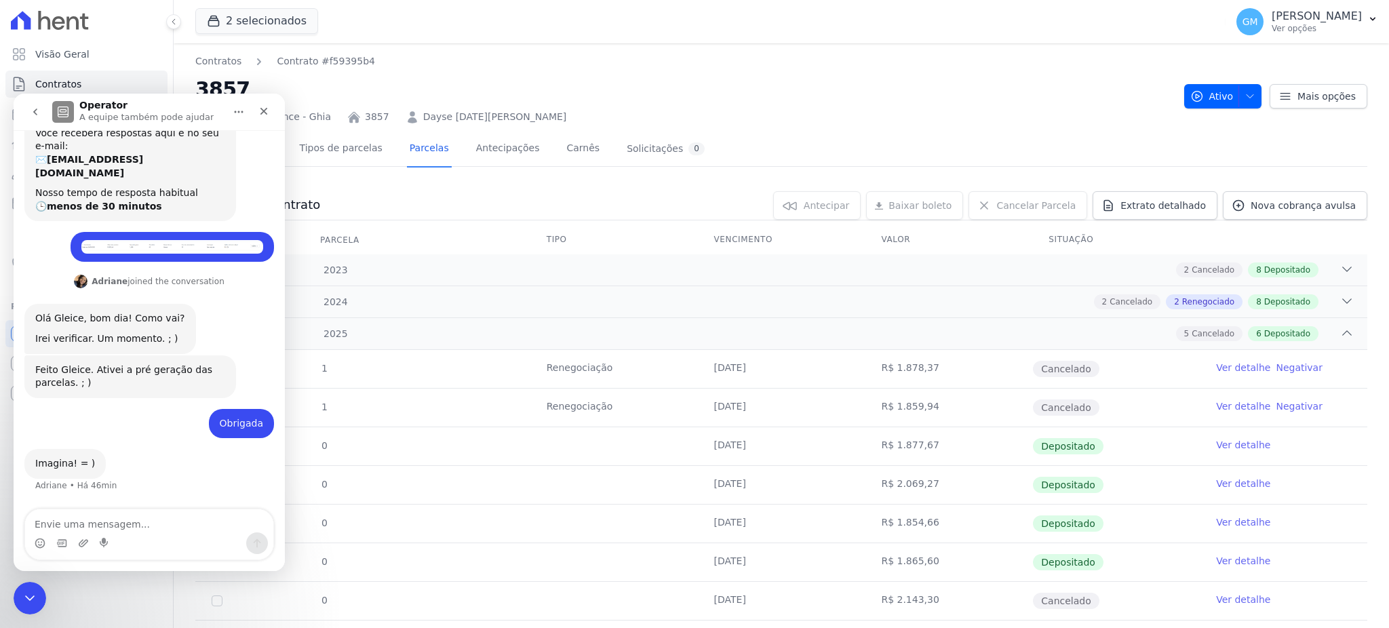
click at [149, 520] on textarea "Envie uma mensagem..." at bounding box center [149, 520] width 248 height 23
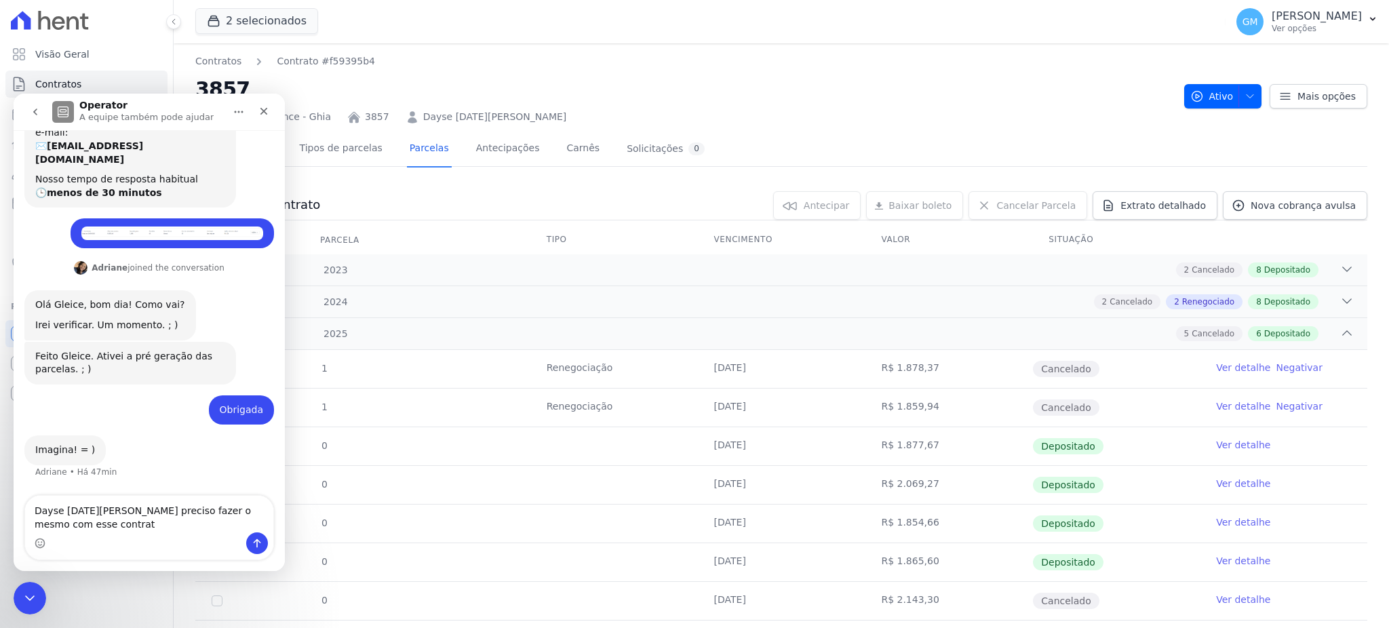
type textarea "Dayse [DATE][PERSON_NAME] preciso fazer o mesmo com esse contrato"
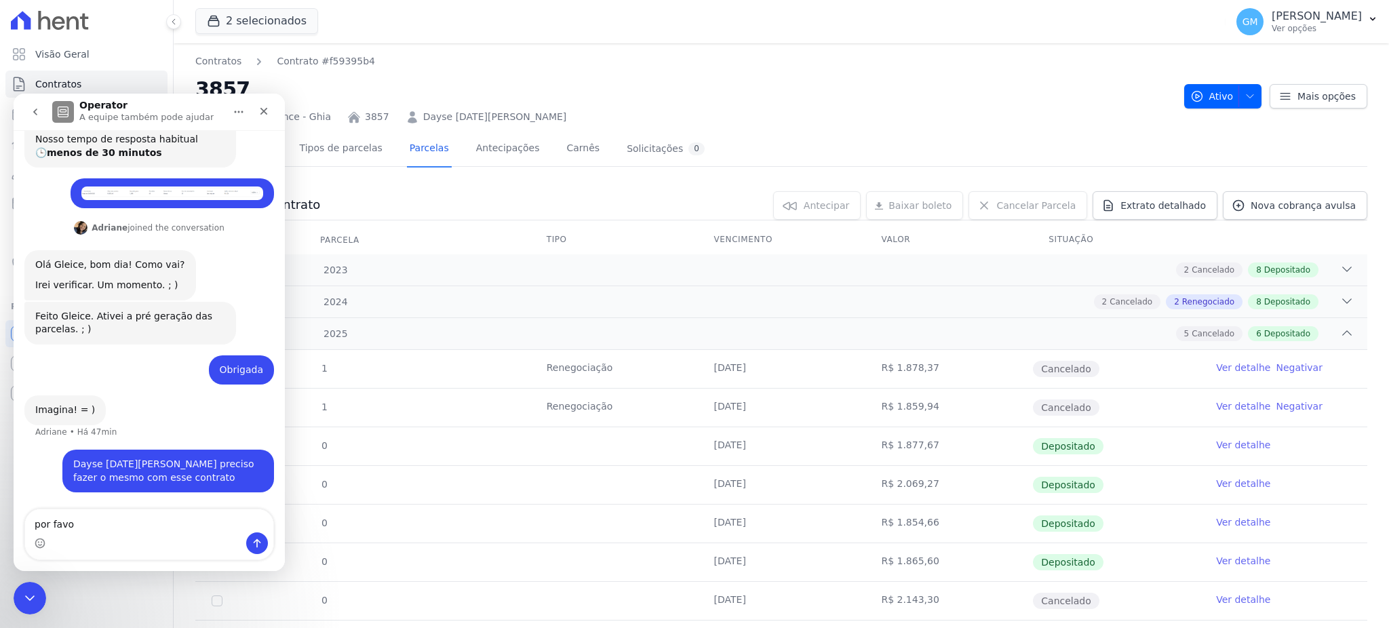
type textarea "por favor"
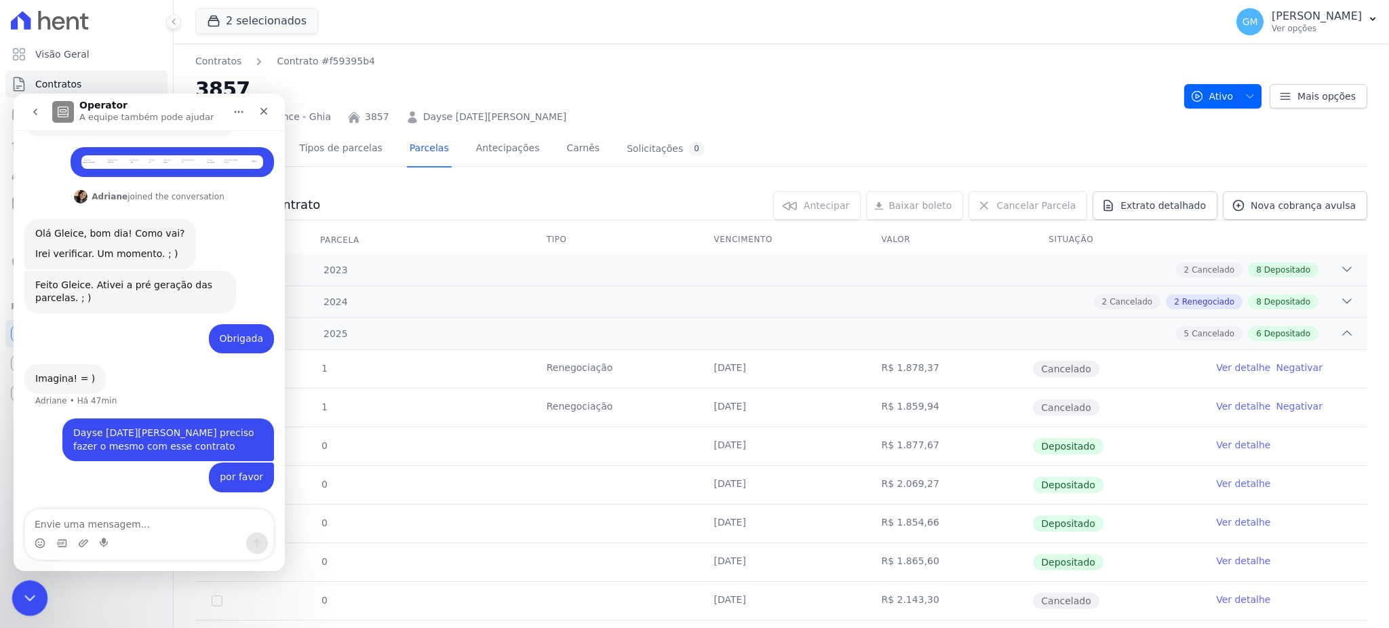
drag, startPoint x: 22, startPoint y: 598, endPoint x: 180, endPoint y: 642, distance: 164.3
click at [20, 598] on icon "Encerramento do Messenger da Intercom" at bounding box center [28, 596] width 16 height 16
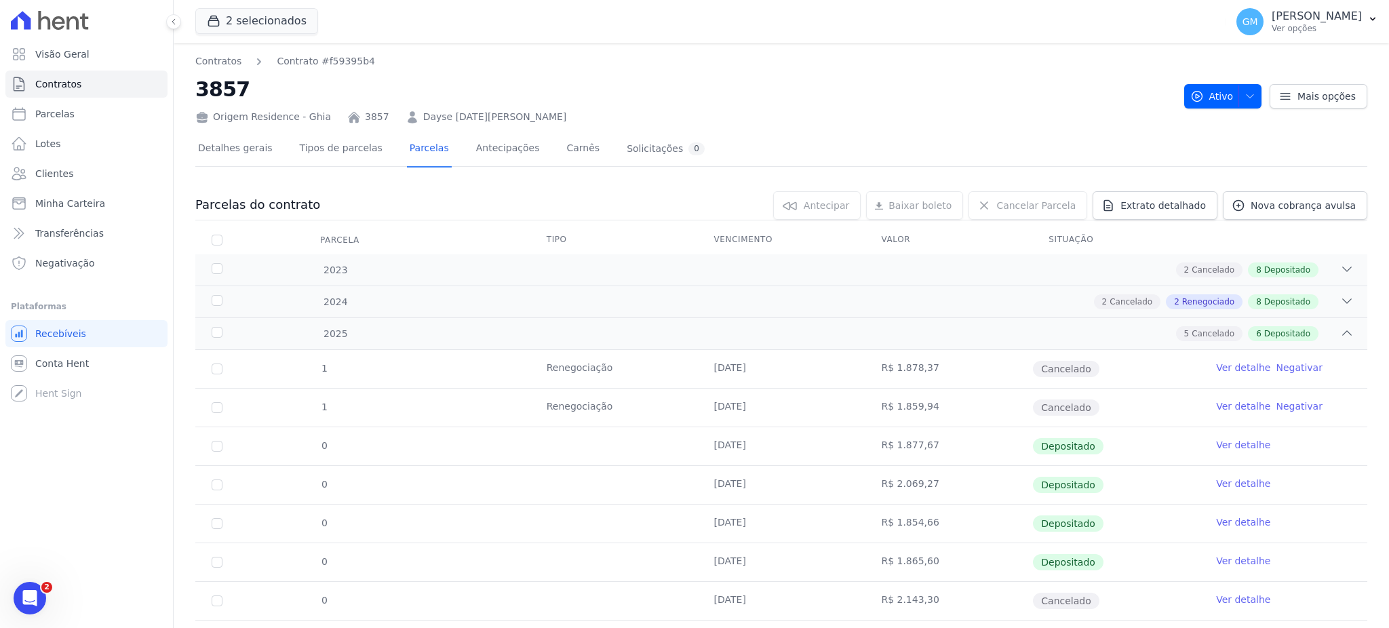
click at [963, 122] on div "Origem Residence - Ghia 3857 [PERSON_NAME][DATE]" at bounding box center [684, 114] width 978 height 20
click at [85, 169] on link "Clientes" at bounding box center [86, 173] width 162 height 27
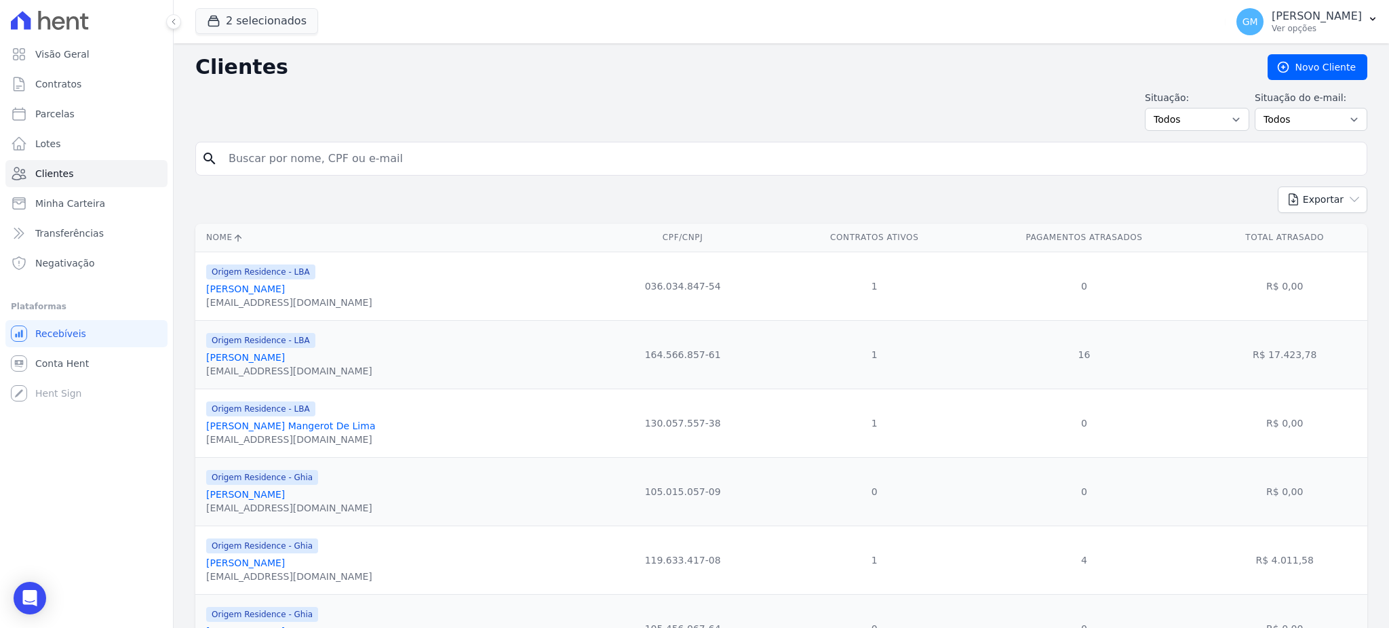
click at [340, 153] on input "search" at bounding box center [790, 158] width 1141 height 27
paste input "Dayse [DATE][PERSON_NAME]"
type input "Dayse [DATE][PERSON_NAME]"
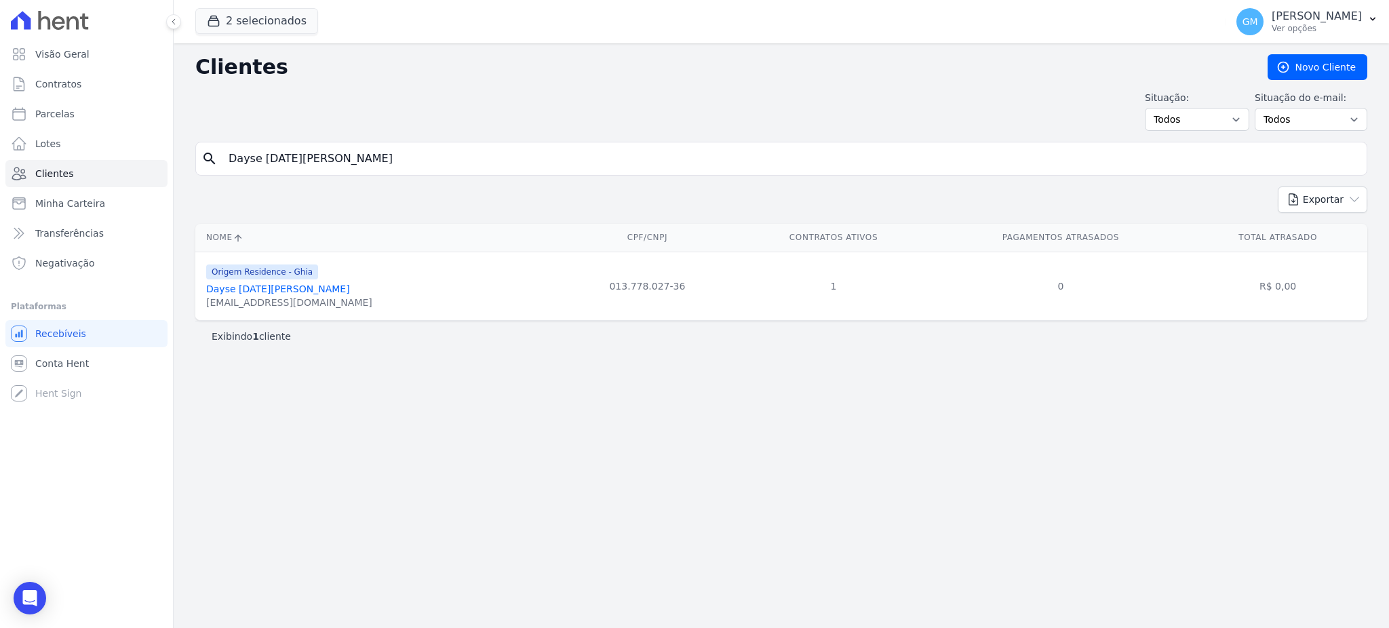
click at [322, 290] on link "Dayse [DATE][PERSON_NAME]" at bounding box center [278, 289] width 144 height 11
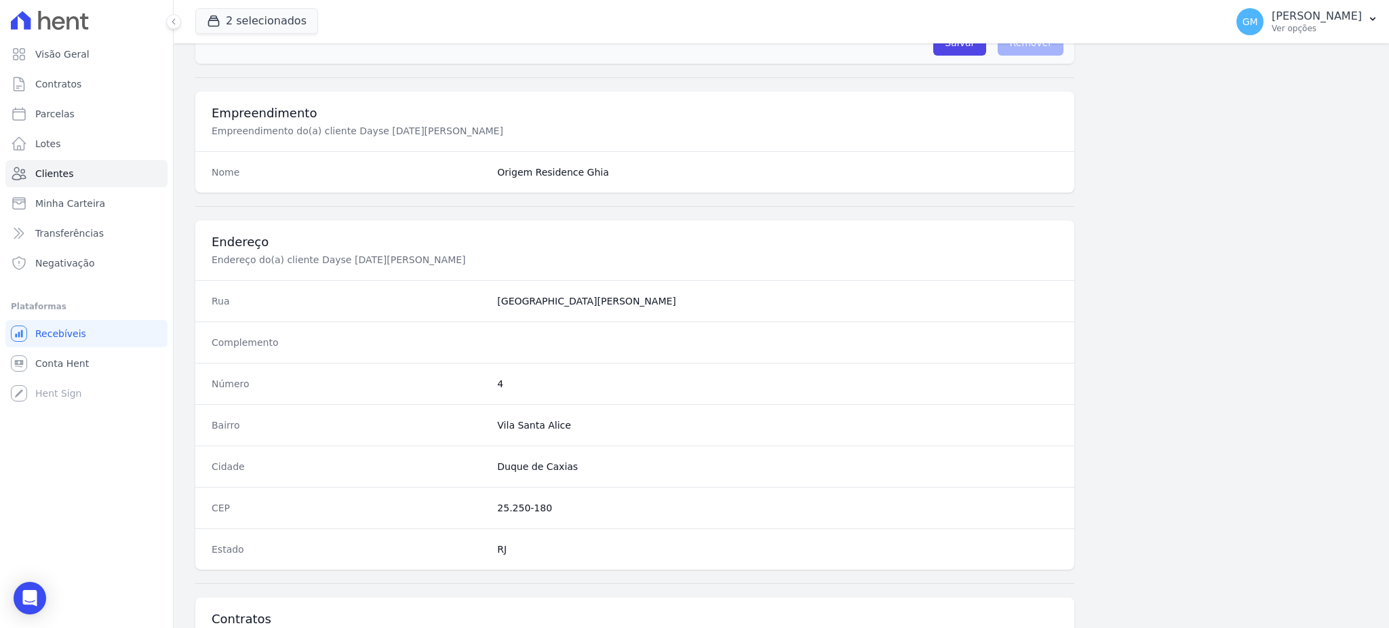
scroll to position [642, 0]
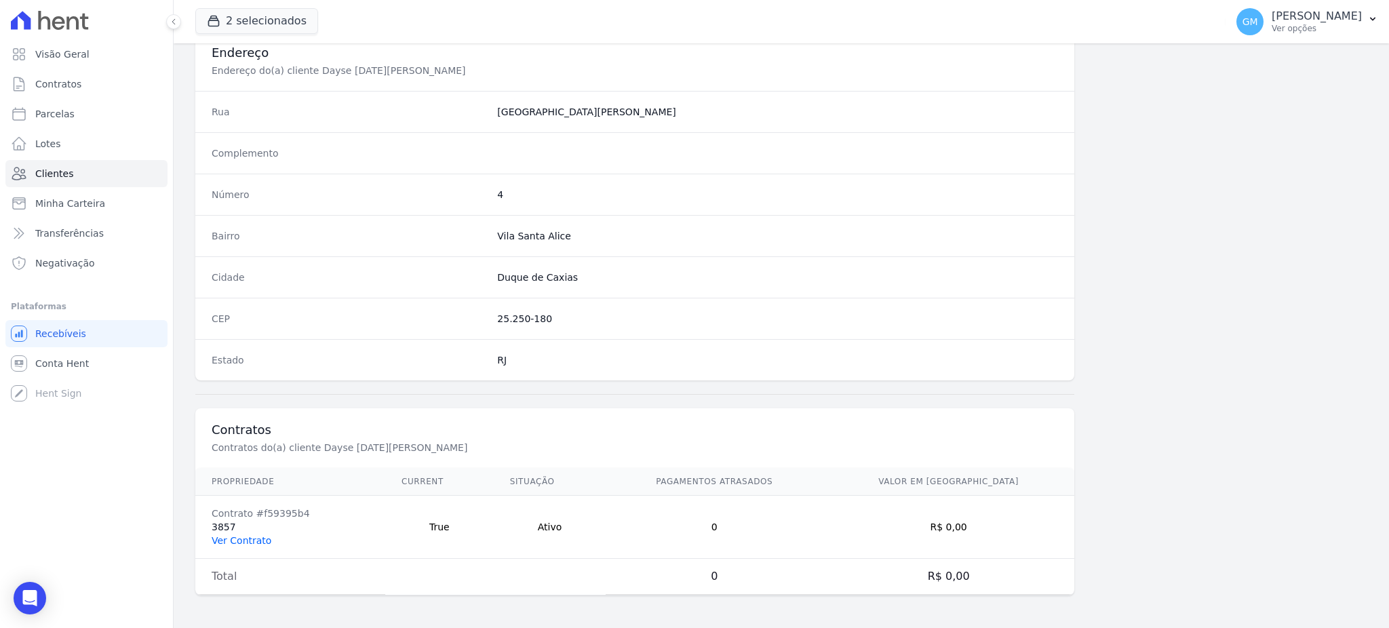
click at [255, 538] on link "Ver Contrato" at bounding box center [242, 540] width 60 height 11
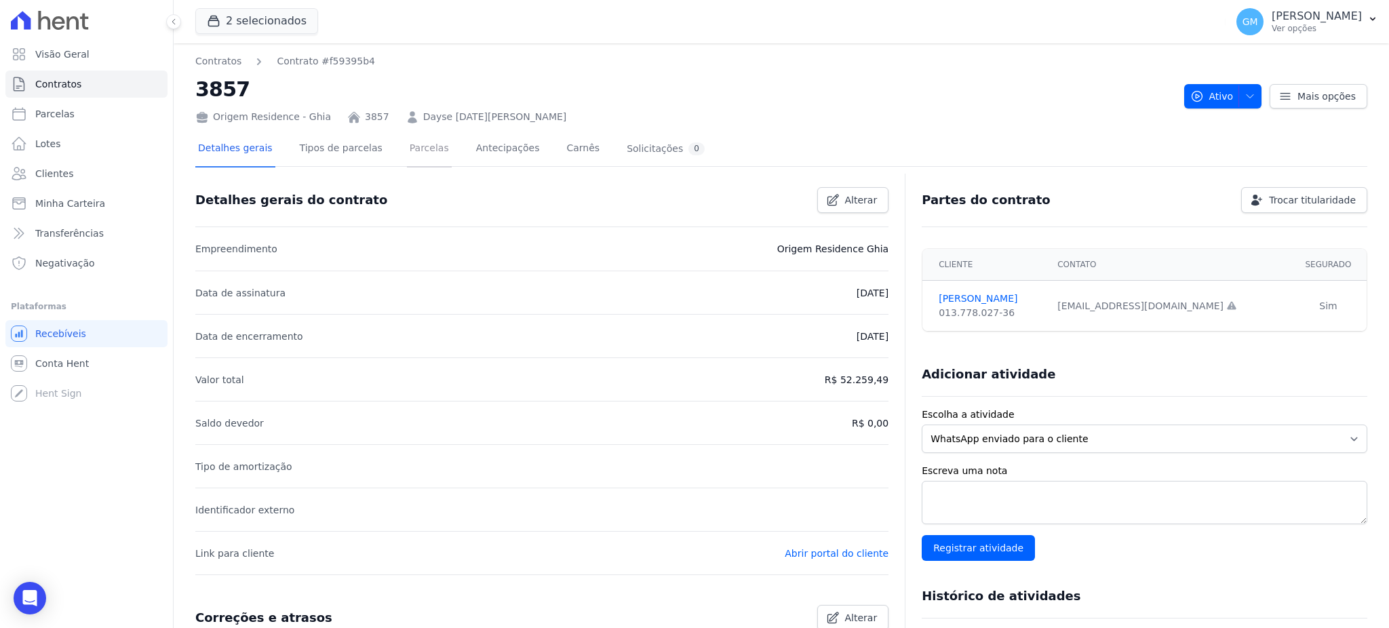
click at [407, 153] on link "Parcelas" at bounding box center [429, 150] width 45 height 36
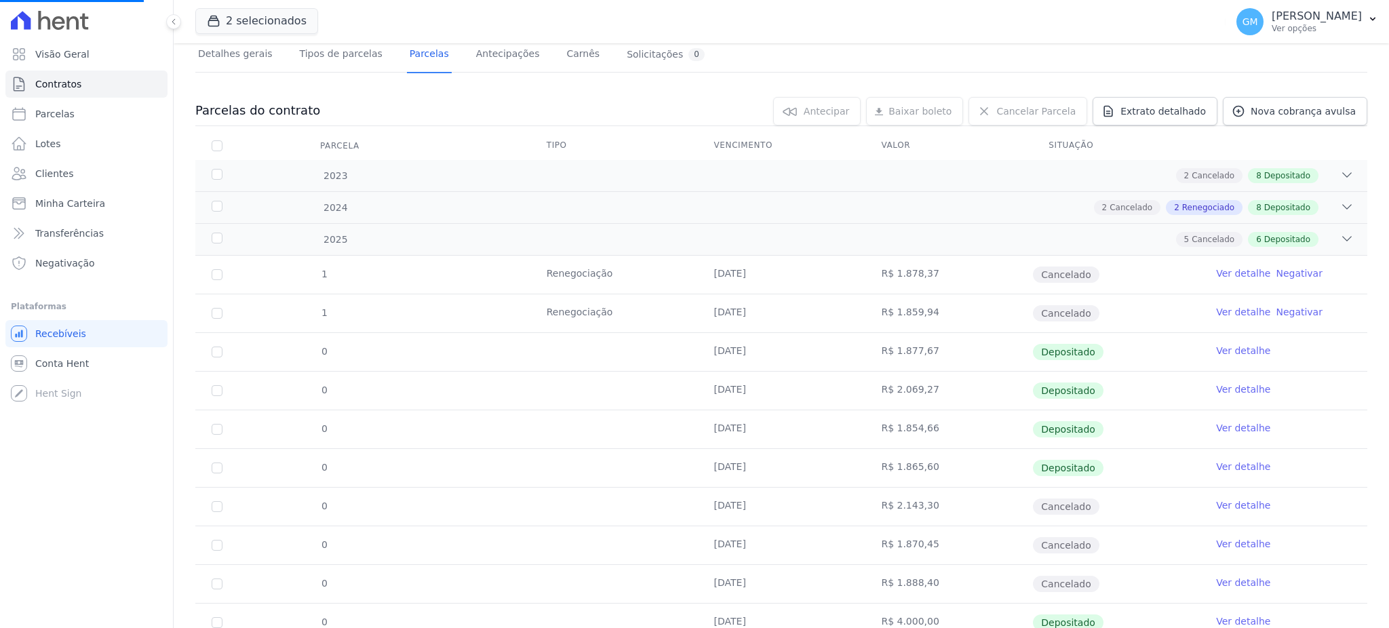
scroll to position [187, 0]
